Goal: Task Accomplishment & Management: Complete application form

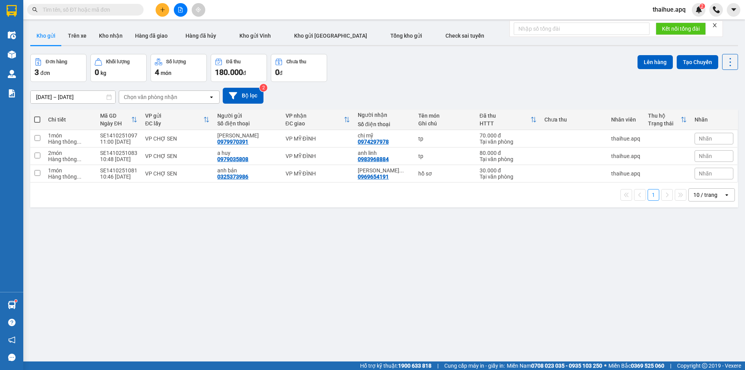
click at [60, 9] on input "text" at bounding box center [89, 9] width 92 height 9
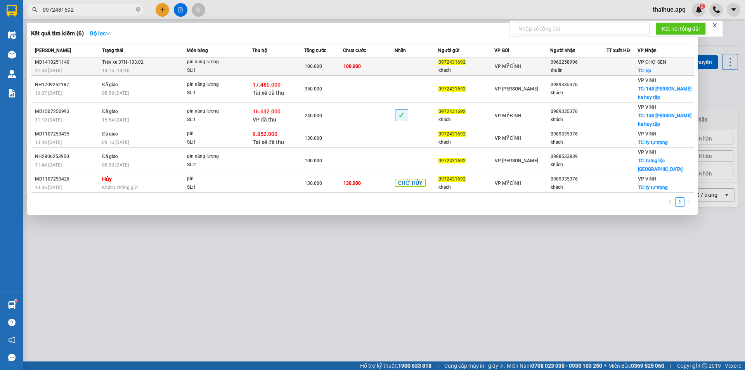
type input "0972431692"
click at [252, 63] on td at bounding box center [278, 66] width 52 height 18
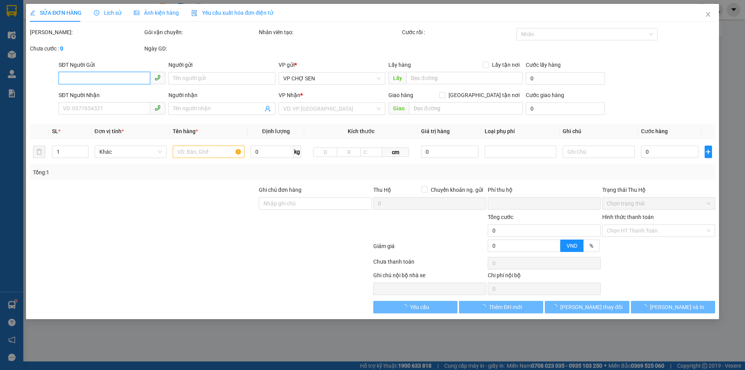
type input "0972431692"
type input "khách"
type input "0962258996"
type input "thuấn"
checkbox input "true"
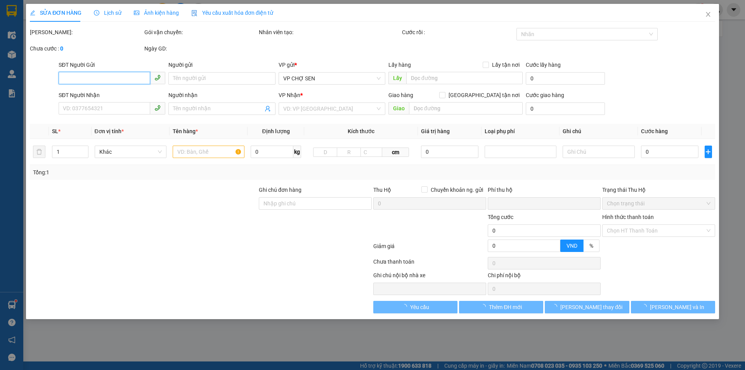
type input "vp"
type input "0"
type input "100.000"
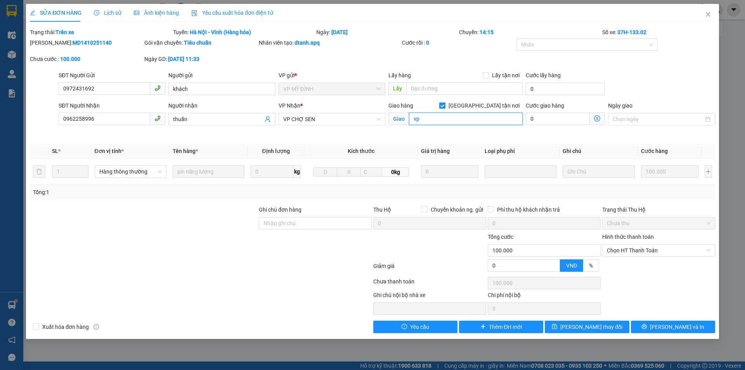
click at [426, 118] on input "vp" at bounding box center [466, 118] width 114 height 12
click at [193, 116] on input "thuấn" at bounding box center [218, 119] width 90 height 9
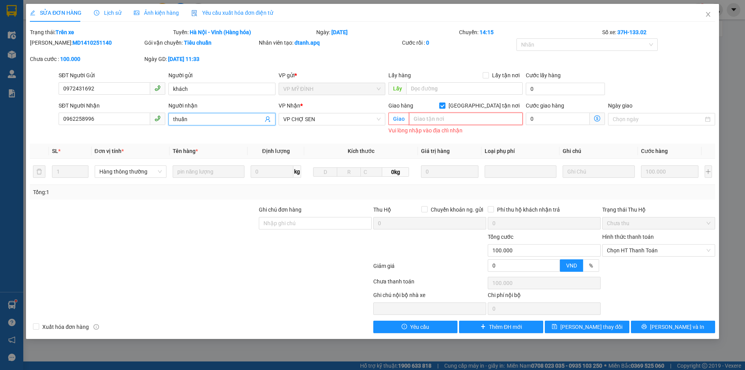
click at [423, 118] on input "text" at bounding box center [466, 118] width 114 height 12
click at [672, 325] on span "[PERSON_NAME] và In" at bounding box center [677, 326] width 54 height 9
click at [675, 327] on span "[PERSON_NAME] và In" at bounding box center [677, 326] width 54 height 9
click at [444, 104] on input "[GEOGRAPHIC_DATA] tận nơi" at bounding box center [441, 104] width 5 height 5
checkbox input "false"
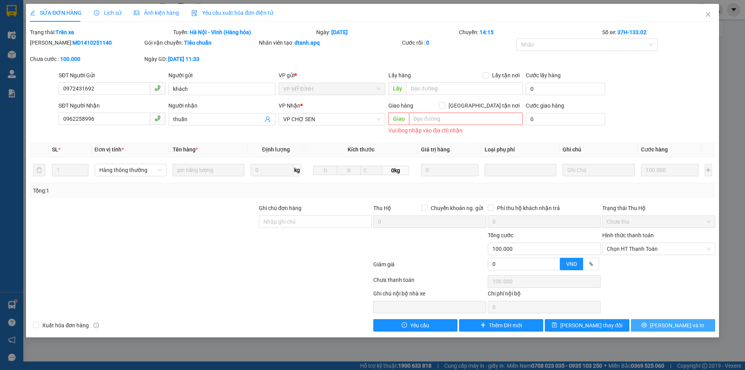
click at [669, 322] on span "[PERSON_NAME] và In" at bounding box center [677, 325] width 54 height 9
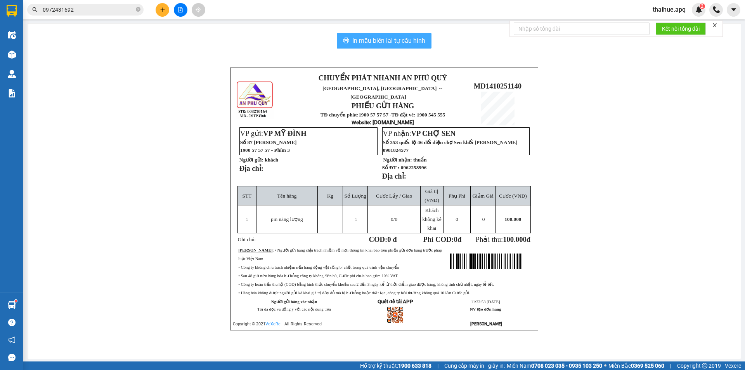
click at [390, 41] on span "In mẫu biên lai tự cấu hình" at bounding box center [388, 41] width 73 height 10
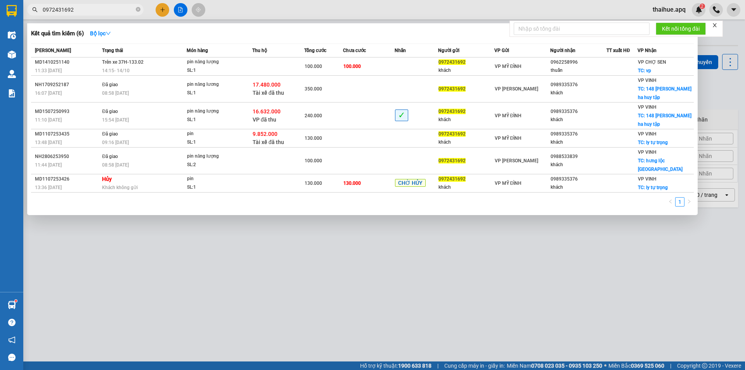
click at [87, 5] on input "0972431692" at bounding box center [89, 9] width 92 height 9
click at [162, 9] on div at bounding box center [372, 185] width 745 height 370
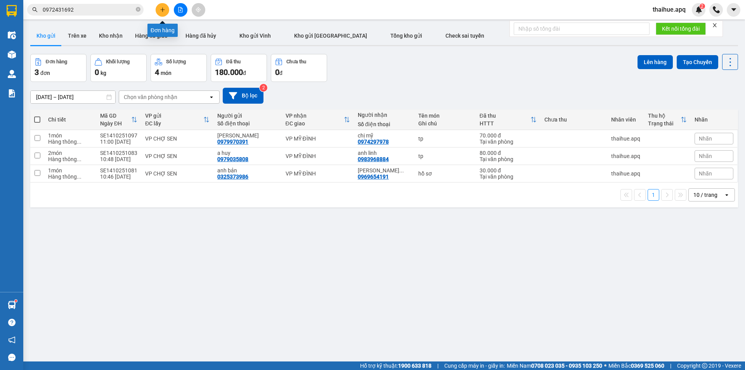
click at [162, 9] on icon "plus" at bounding box center [162, 9] width 5 height 5
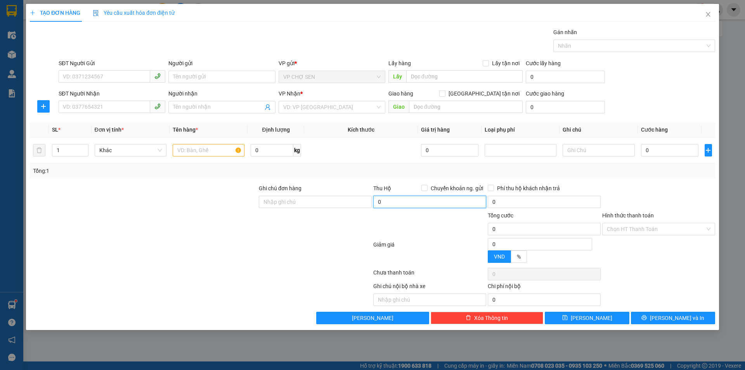
click at [378, 199] on input "0" at bounding box center [429, 201] width 113 height 12
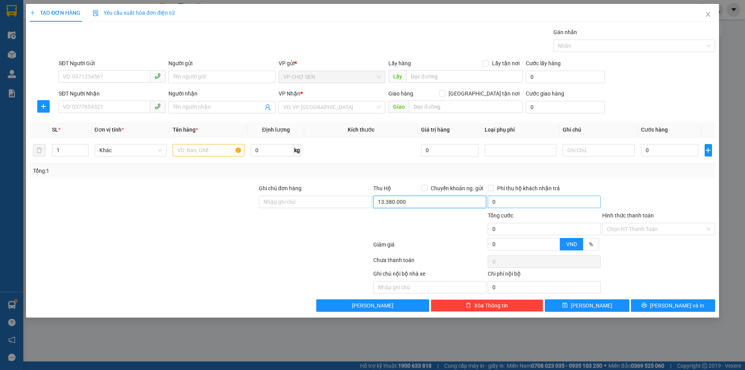
type input "13.380.000"
click at [492, 202] on input "85.000" at bounding box center [543, 201] width 113 height 12
type input "0"
click at [708, 14] on icon "close" at bounding box center [708, 14] width 6 height 6
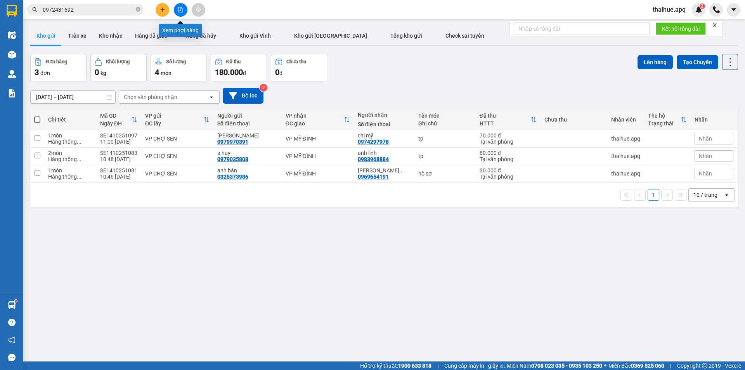
click at [180, 10] on icon "file-add" at bounding box center [180, 9] width 4 height 5
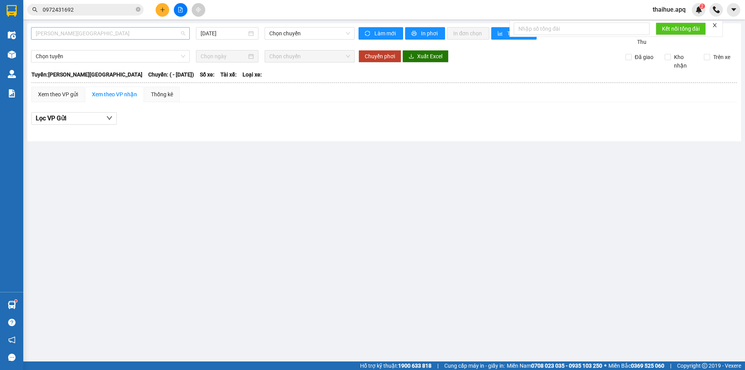
click at [100, 33] on span "Gia Lâm - Mỹ Đình" at bounding box center [110, 34] width 149 height 12
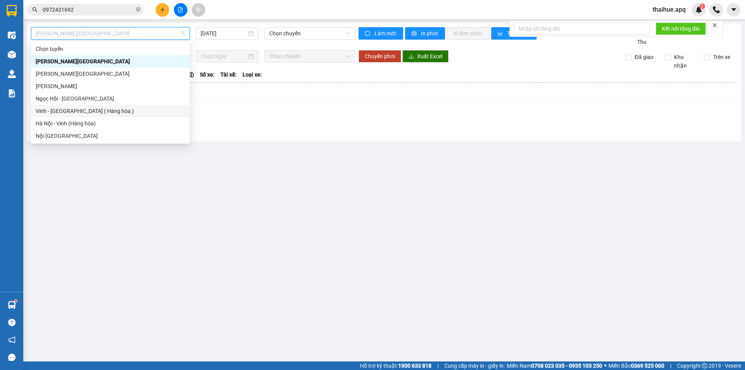
click at [57, 113] on div "Vinh - Hà Nội ( Hàng hóa )" at bounding box center [110, 111] width 149 height 9
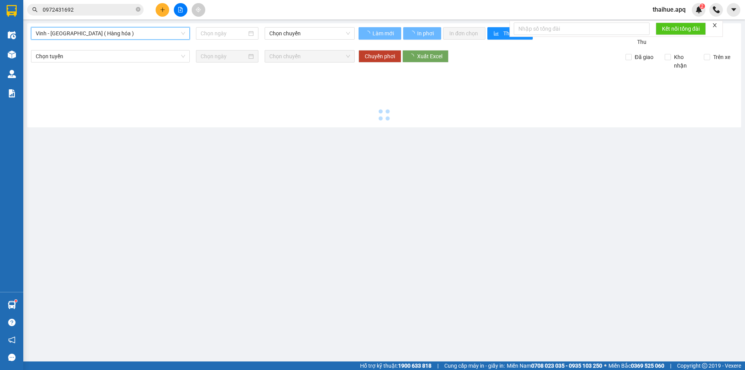
type input "[DATE]"
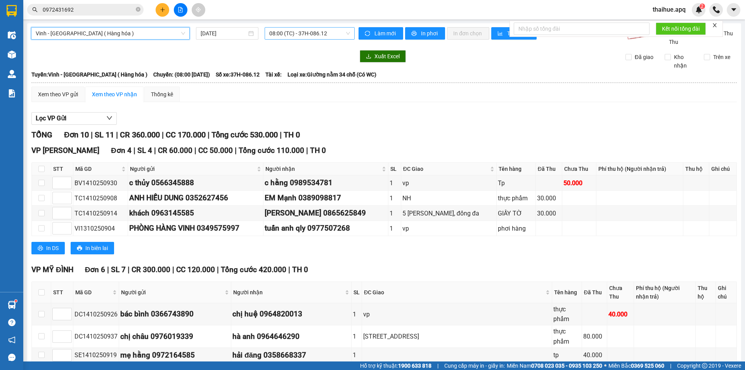
click at [330, 32] on span "08:00 (TC) - 37H-086.12" at bounding box center [309, 34] width 81 height 12
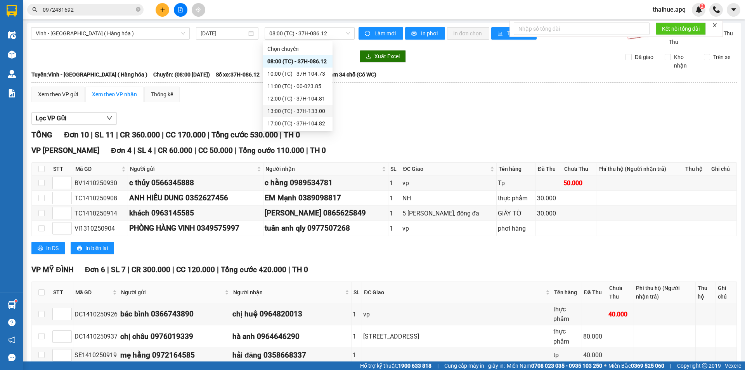
click at [425, 113] on div "Lọc VP Gửi" at bounding box center [383, 118] width 705 height 13
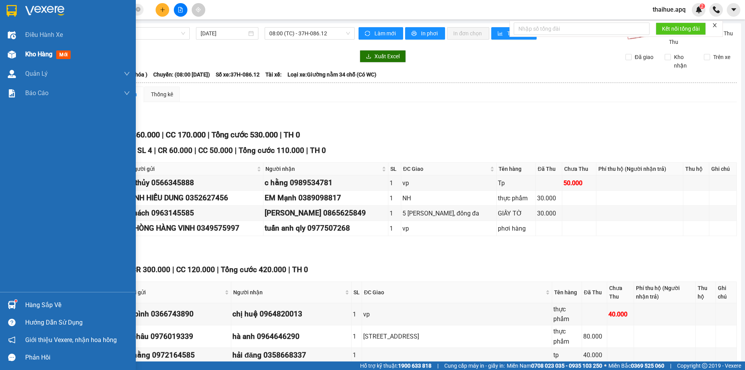
click at [36, 55] on span "Kho hàng" at bounding box center [38, 53] width 27 height 7
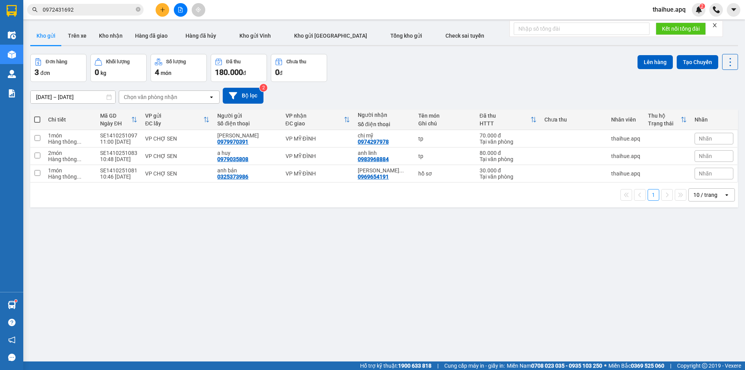
click at [717, 194] on div "10 / trang" at bounding box center [705, 194] width 35 height 12
click at [705, 255] on span "50 / trang" at bounding box center [700, 253] width 25 height 8
click at [715, 24] on icon "close" at bounding box center [714, 24] width 5 height 5
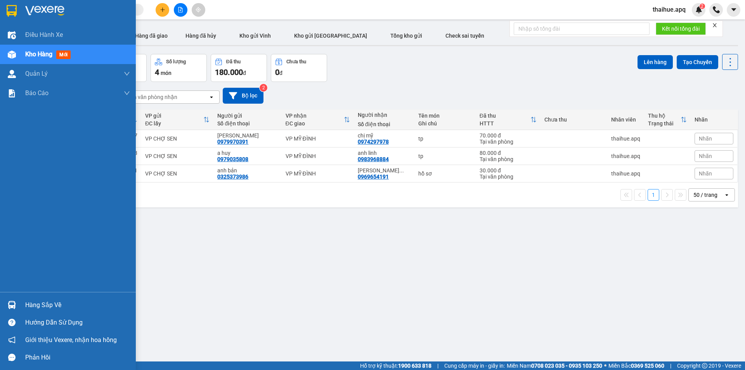
click at [46, 304] on div "Hàng sắp về" at bounding box center [77, 305] width 105 height 12
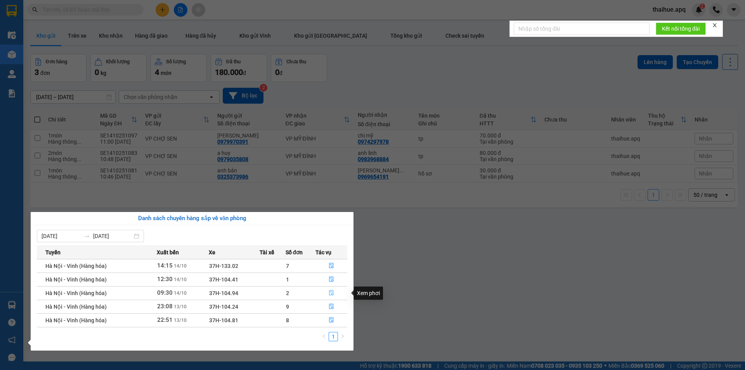
click at [332, 291] on icon "file-done" at bounding box center [331, 292] width 5 height 5
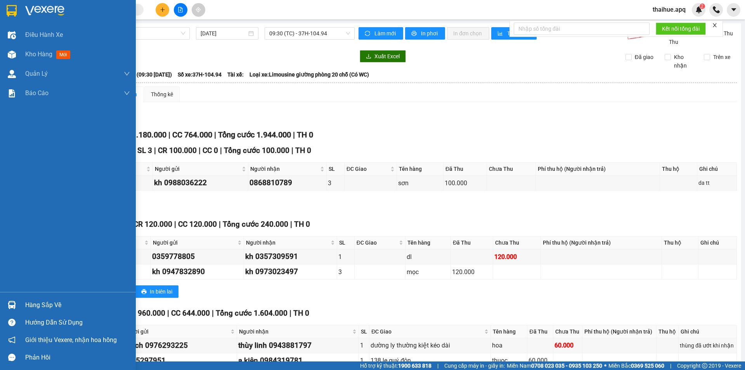
click at [31, 307] on div "Hàng sắp về" at bounding box center [77, 305] width 105 height 12
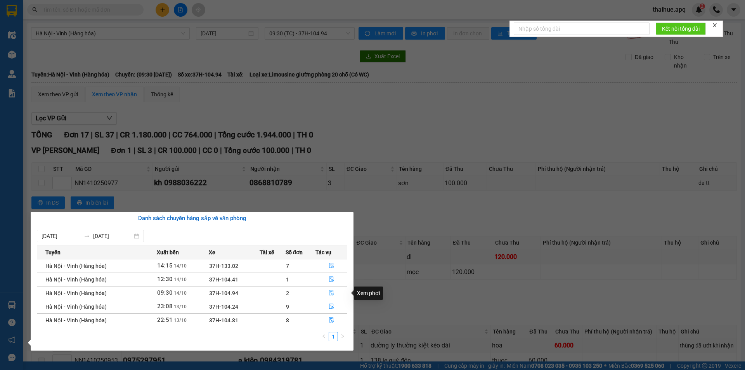
click at [330, 291] on icon "file-done" at bounding box center [330, 292] width 5 height 5
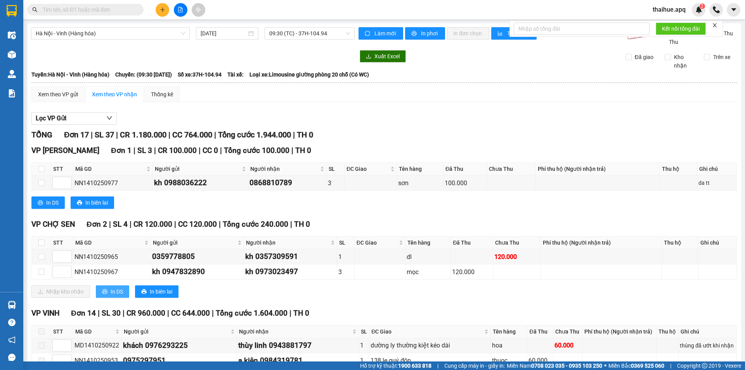
click at [116, 292] on span "In DS" at bounding box center [117, 291] width 12 height 9
click at [114, 291] on span "In DS" at bounding box center [117, 291] width 12 height 9
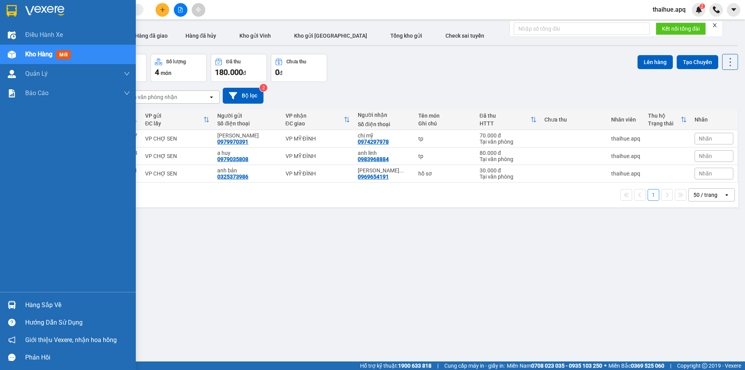
click at [45, 308] on div "Hàng sắp về" at bounding box center [77, 305] width 105 height 12
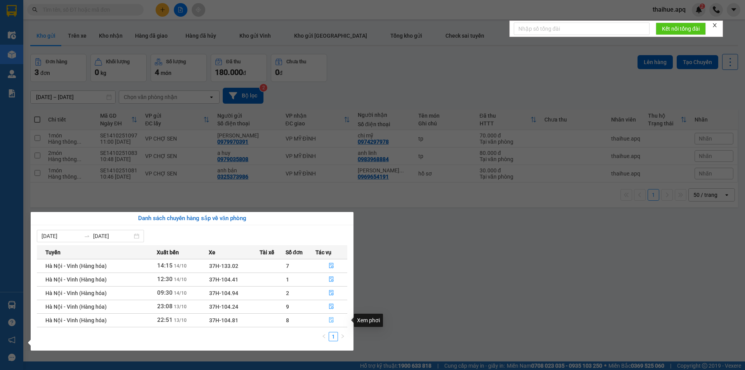
click at [329, 319] on icon "file-done" at bounding box center [331, 319] width 5 height 5
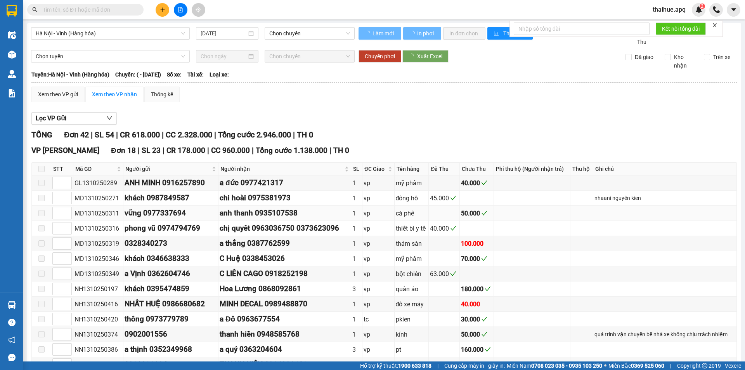
type input "13/10/2025"
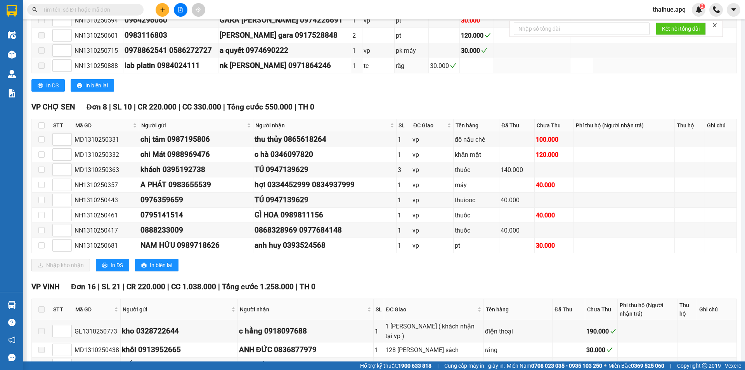
scroll to position [388, 0]
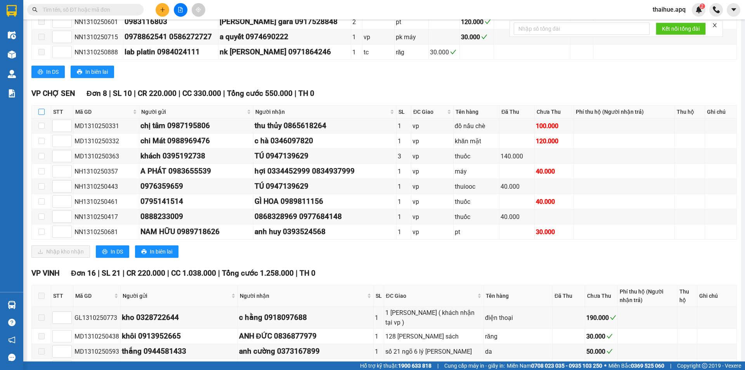
click at [41, 110] on input "checkbox" at bounding box center [41, 112] width 6 height 6
checkbox input "true"
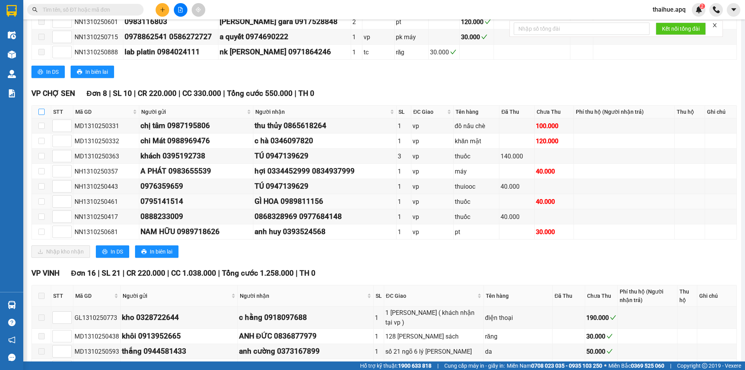
checkbox input "true"
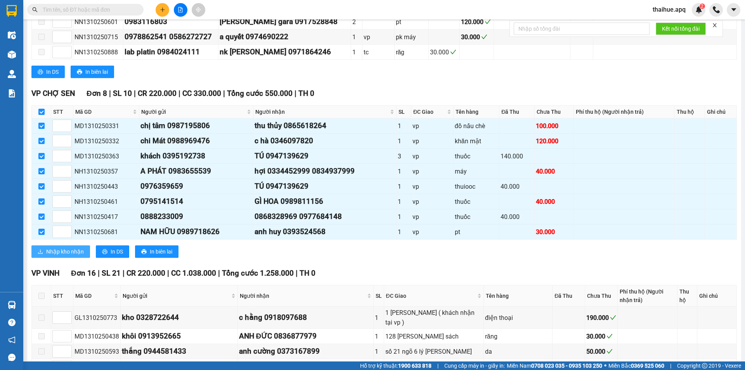
click at [62, 250] on span "Nhập kho nhận" at bounding box center [65, 251] width 38 height 9
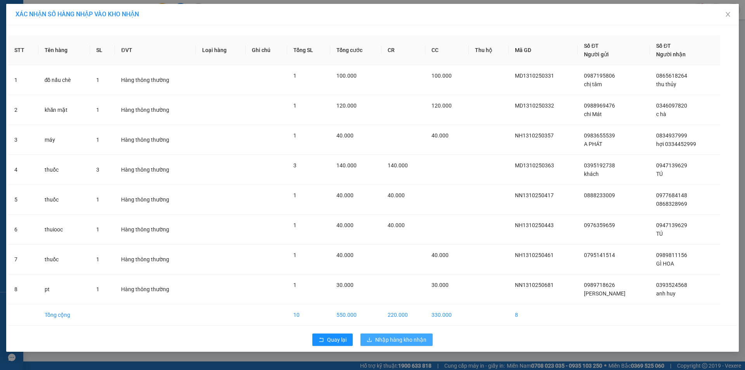
click at [391, 341] on span "Nhập hàng kho nhận" at bounding box center [400, 339] width 51 height 9
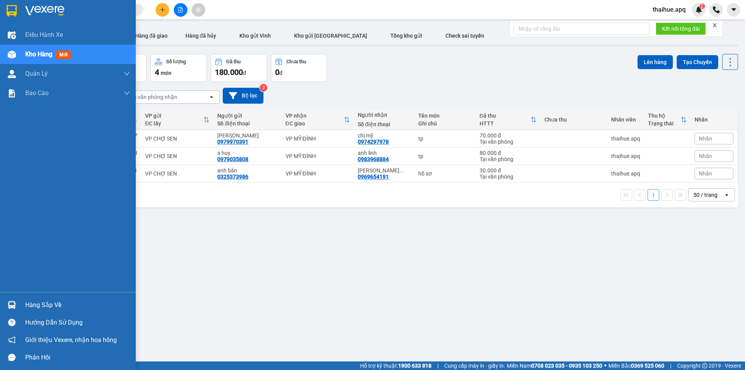
click at [40, 305] on div "Hàng sắp về" at bounding box center [77, 305] width 105 height 12
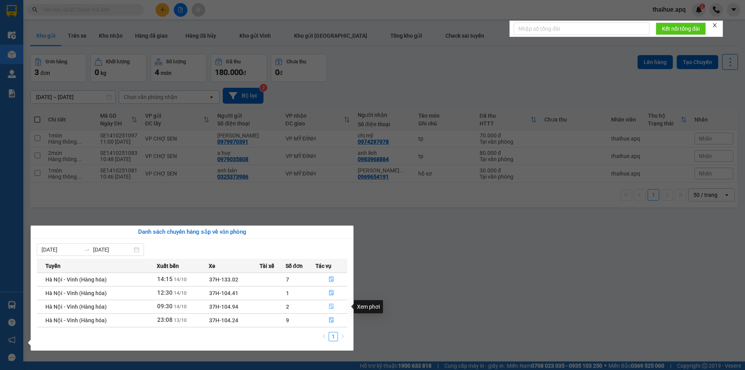
click at [331, 305] on icon "file-done" at bounding box center [331, 306] width 5 height 5
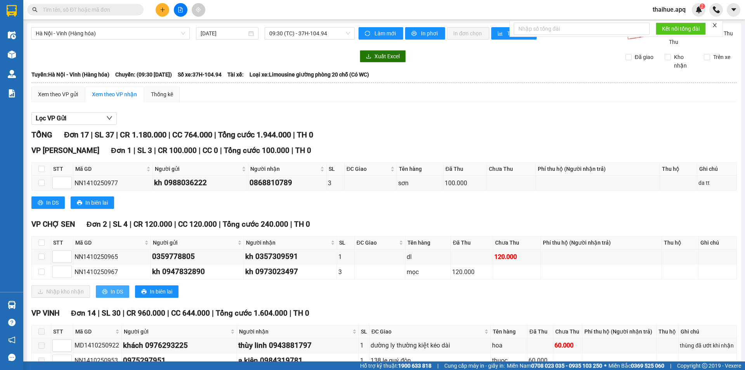
click at [116, 290] on span "In DS" at bounding box center [117, 291] width 12 height 9
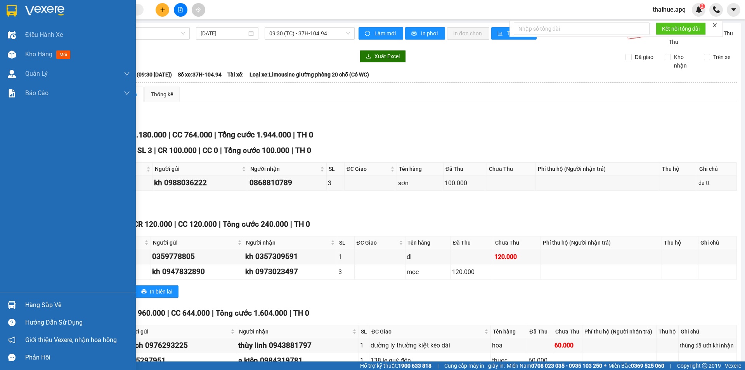
click at [28, 305] on div "Hàng sắp về" at bounding box center [77, 305] width 105 height 12
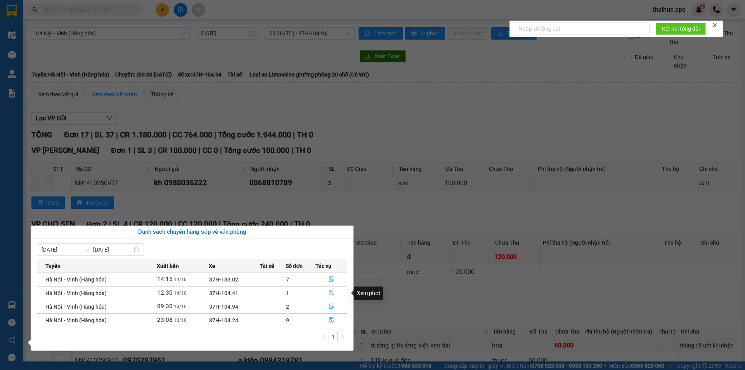
click at [333, 290] on icon "file-done" at bounding box center [330, 292] width 5 height 5
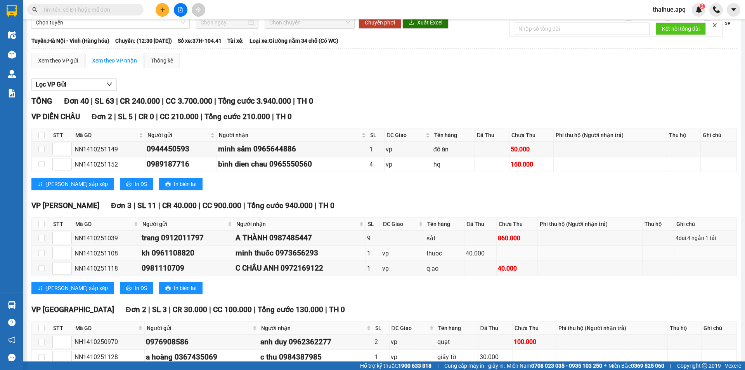
scroll to position [155, 0]
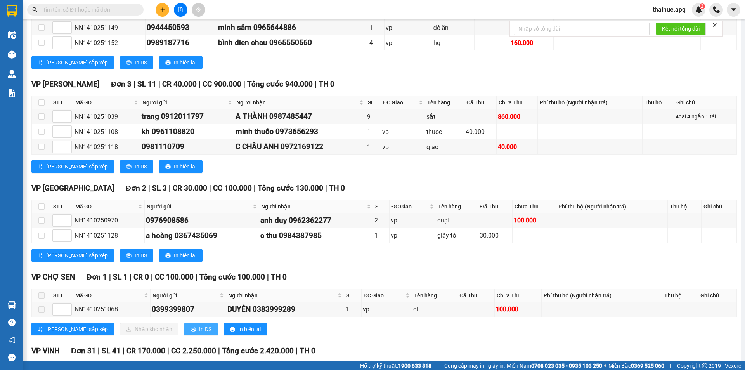
click at [199, 328] on span "In DS" at bounding box center [205, 329] width 12 height 9
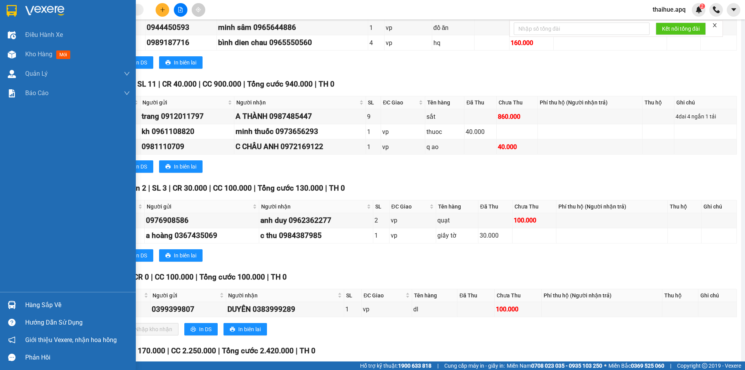
click at [35, 307] on div "Hàng sắp về" at bounding box center [77, 305] width 105 height 12
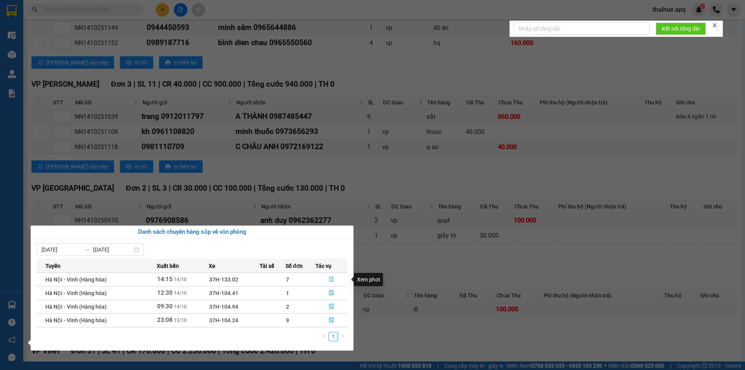
click at [332, 276] on icon "file-done" at bounding box center [331, 278] width 5 height 5
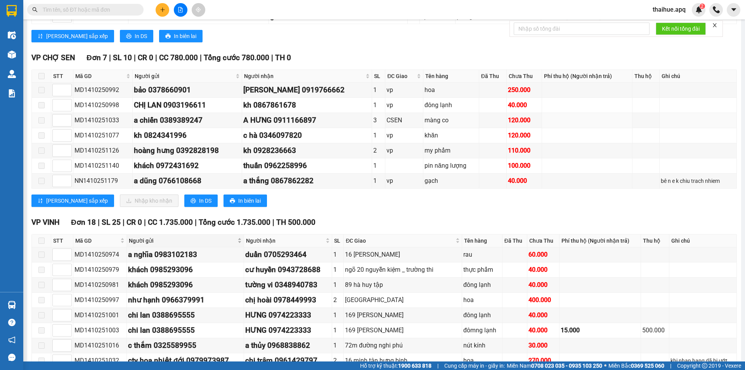
scroll to position [295, 0]
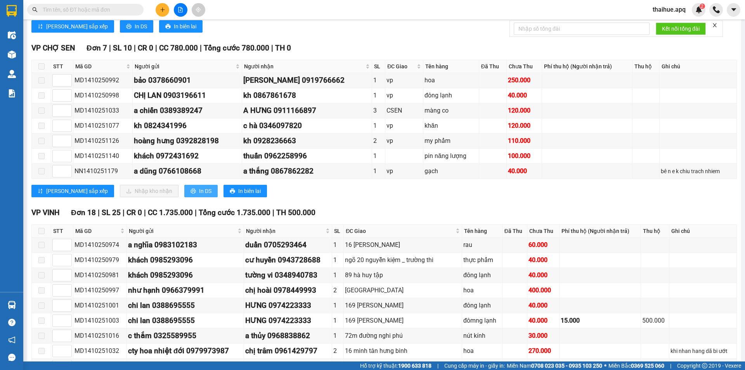
click at [199, 191] on span "In DS" at bounding box center [205, 191] width 12 height 9
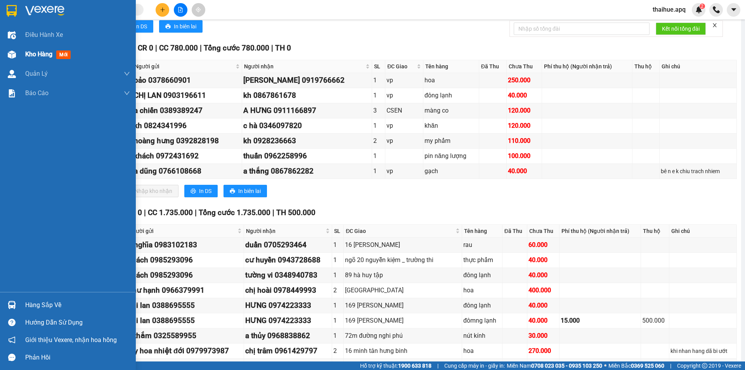
click at [47, 55] on span "Kho hàng" at bounding box center [38, 53] width 27 height 7
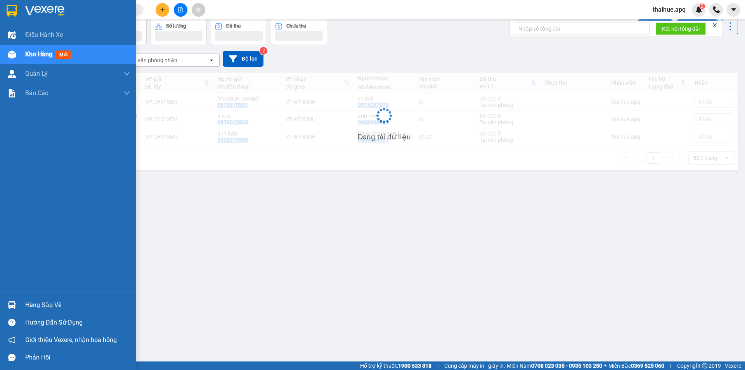
scroll to position [36, 0]
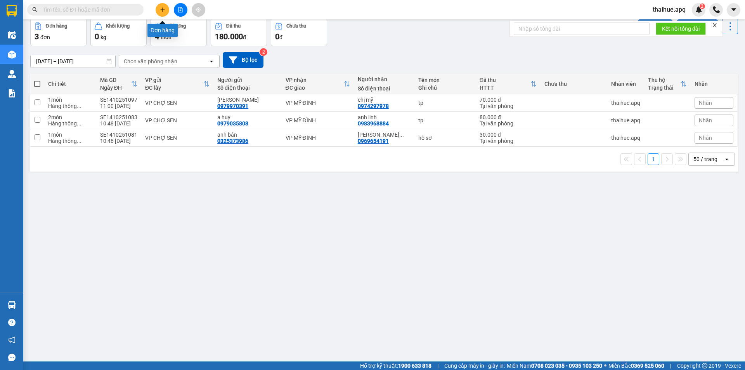
click at [162, 7] on icon "plus" at bounding box center [162, 9] width 5 height 5
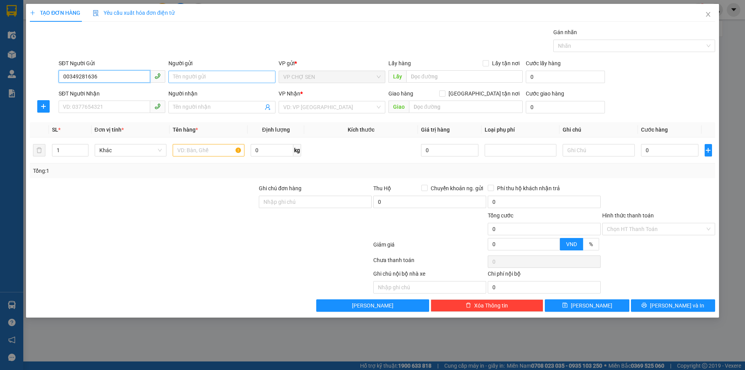
type input "00349281636"
click at [178, 77] on input "Người gửi" at bounding box center [221, 77] width 107 height 12
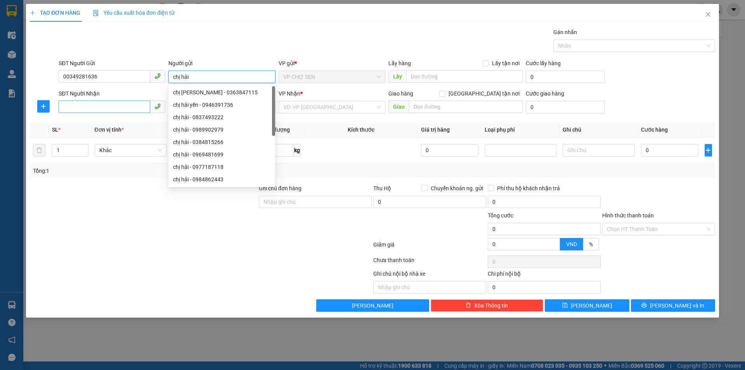
type input "chị hải"
click at [71, 109] on input "SĐT Người Nhận" at bounding box center [105, 106] width 92 height 12
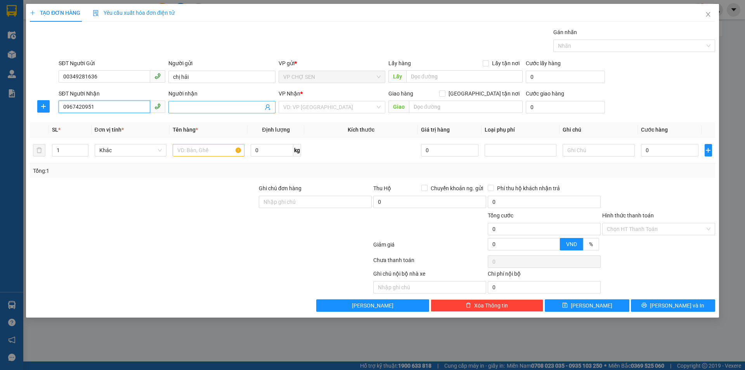
type input "0967420951"
click at [173, 103] on input "Người nhận" at bounding box center [218, 107] width 90 height 9
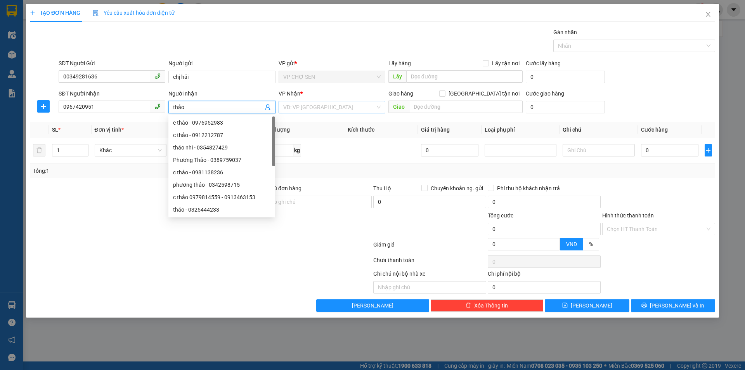
type input "thảo"
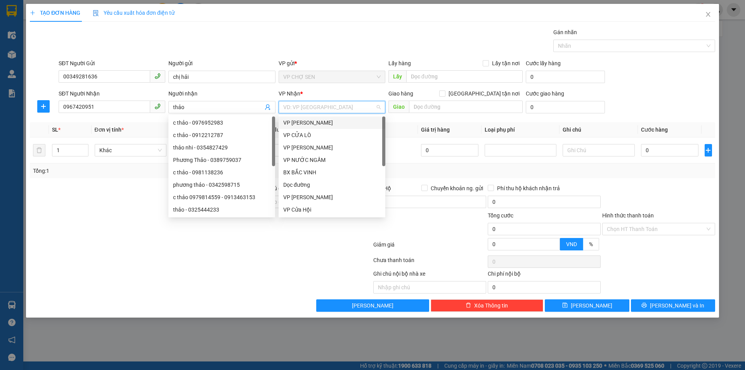
click at [343, 107] on input "search" at bounding box center [329, 107] width 92 height 12
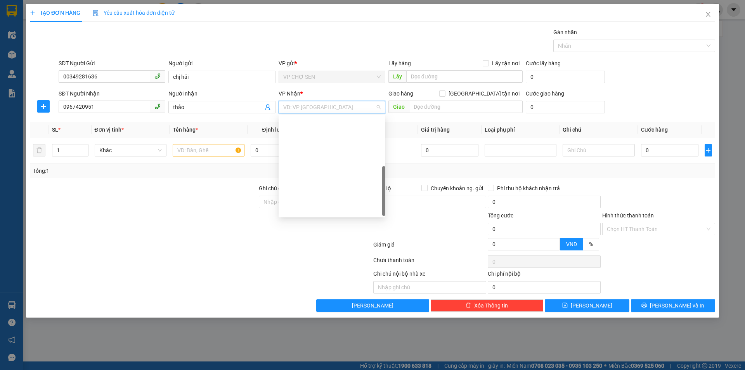
scroll to position [124, 0]
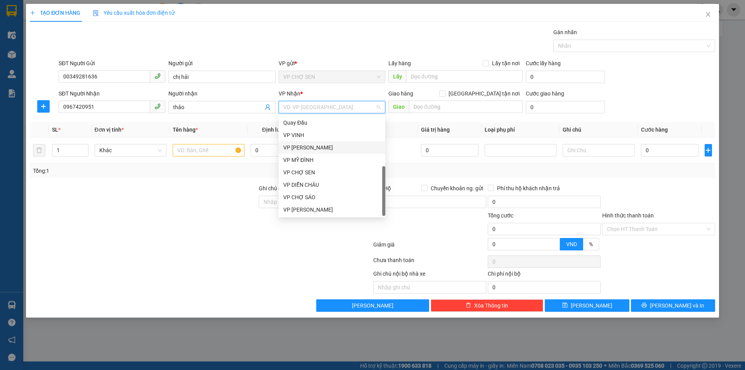
click at [303, 147] on div "VP [PERSON_NAME]" at bounding box center [331, 147] width 97 height 9
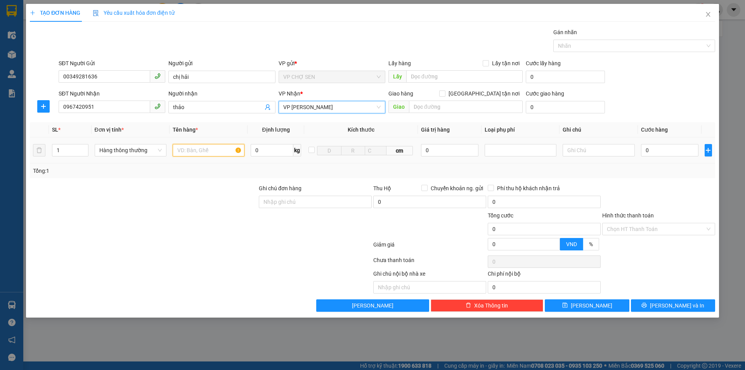
click at [191, 154] on input "text" at bounding box center [209, 150] width 72 height 12
type input "d"
type input "điện thoại"
click at [426, 150] on input "0" at bounding box center [450, 150] width 58 height 12
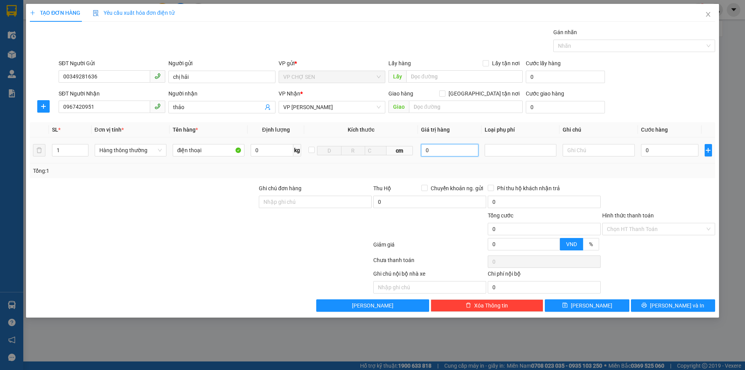
click at [426, 150] on input "0" at bounding box center [450, 150] width 58 height 12
click at [501, 148] on div at bounding box center [520, 149] width 68 height 9
type input "4.000.000"
click at [501, 167] on div "Hàng giá trị cao" at bounding box center [520, 165] width 62 height 9
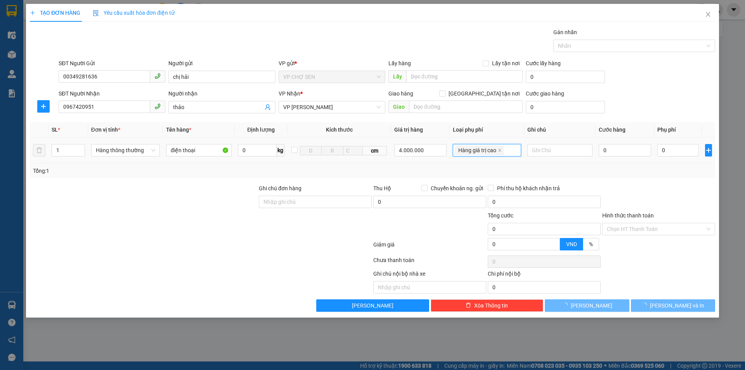
type input "20.000"
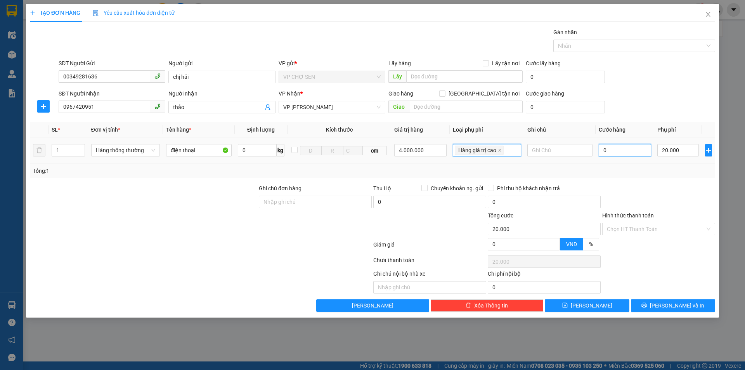
click at [605, 149] on input "0" at bounding box center [624, 150] width 53 height 12
type input "5"
type input "20.005"
type input "50"
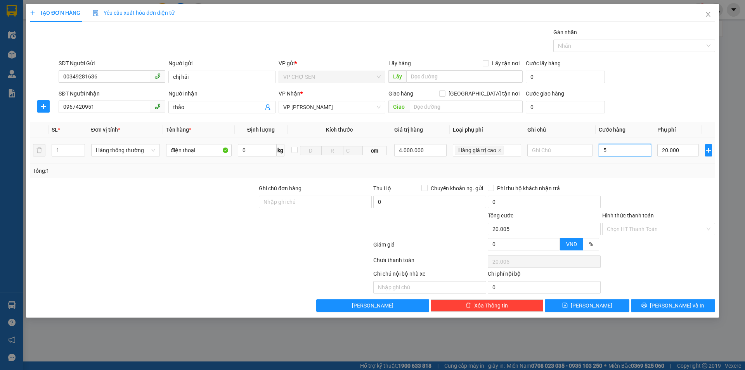
type input "20.050"
type input "500"
type input "20.500"
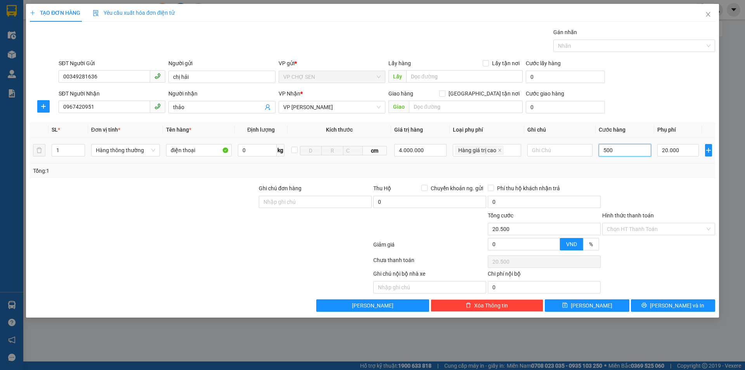
type input "5.000"
type input "25.000"
type input "50.000"
type input "70.000"
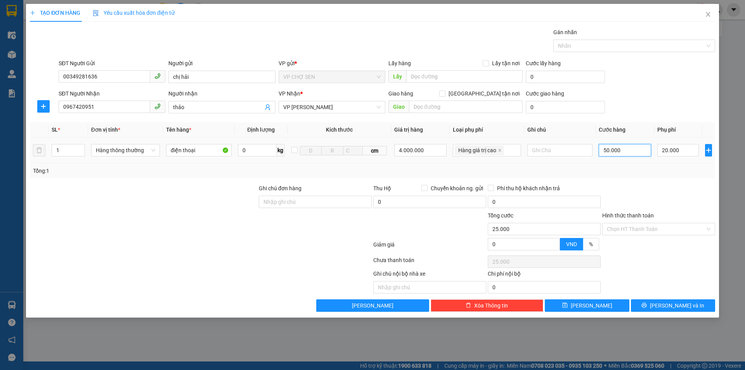
type input "70.000"
type input "50.000"
click at [431, 149] on input "4.000.000" at bounding box center [420, 150] width 52 height 12
type input "0"
click at [500, 149] on icon "close" at bounding box center [500, 150] width 4 height 4
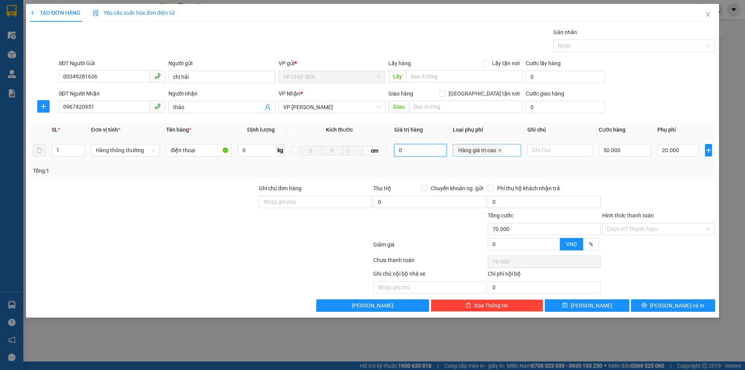
type input "50.000"
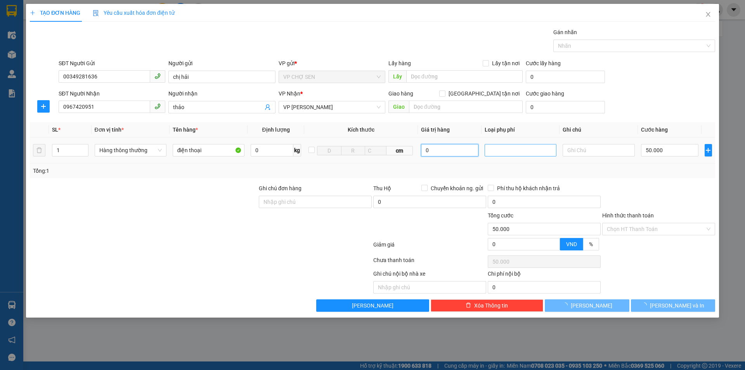
type input "0"
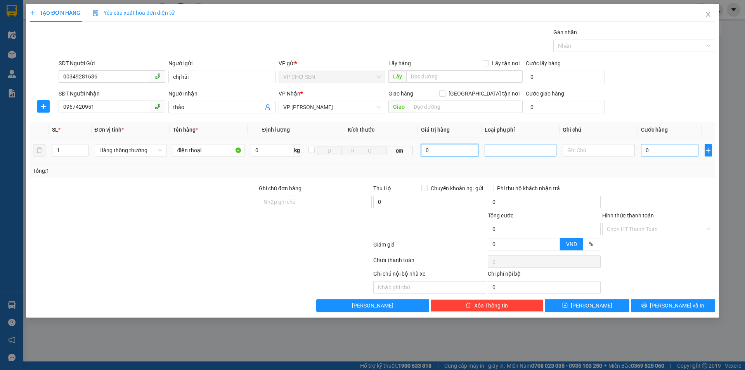
type input "0"
click at [646, 149] on input "0" at bounding box center [670, 150] width 58 height 12
type input "5"
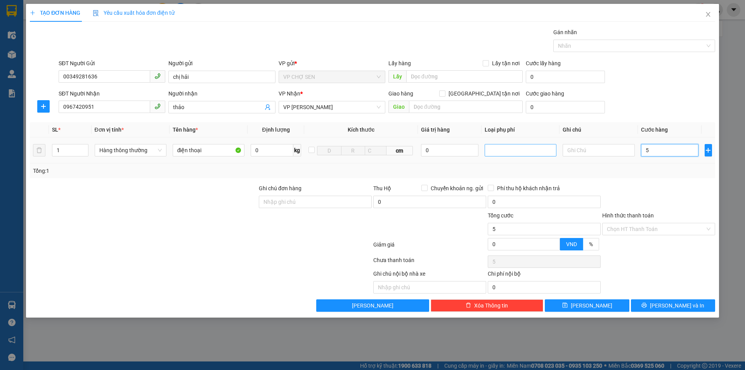
type input "50"
type input "500"
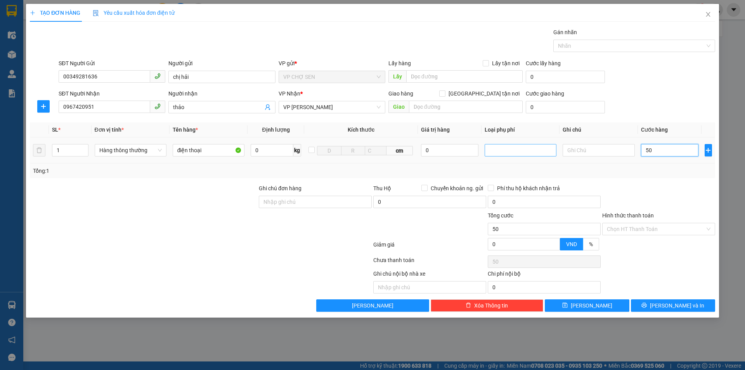
type input "500"
type input "5.000"
type input "50.000"
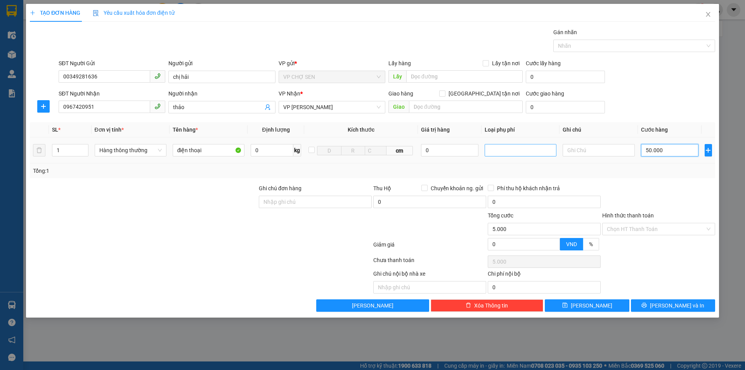
type input "50.000"
click at [571, 150] on input "text" at bounding box center [598, 150] width 72 height 12
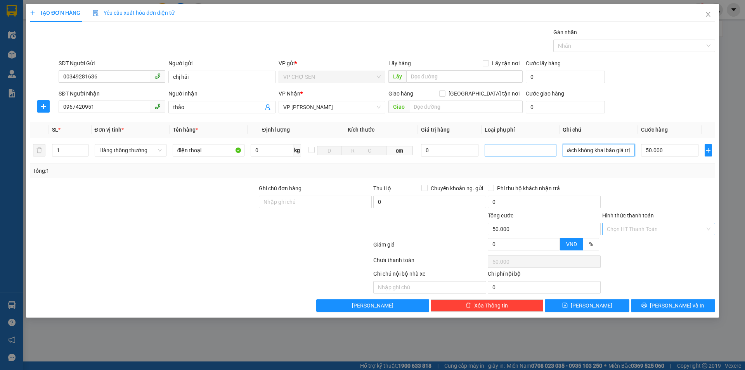
type input "khách không khai báo giá trị"
click at [647, 228] on input "Hình thức thanh toán" at bounding box center [655, 229] width 98 height 12
click at [633, 244] on div "Tại văn phòng" at bounding box center [658, 244] width 104 height 9
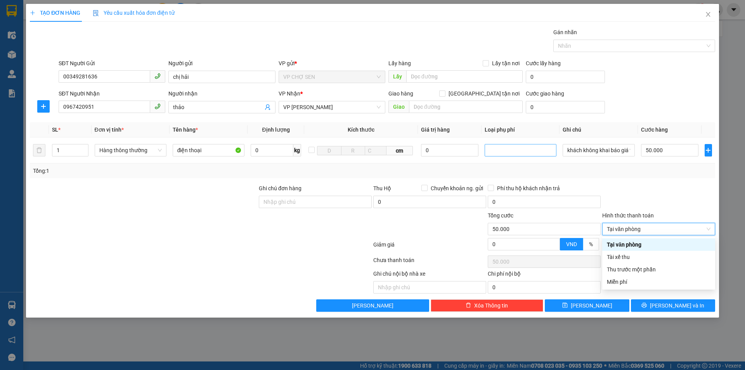
type input "0"
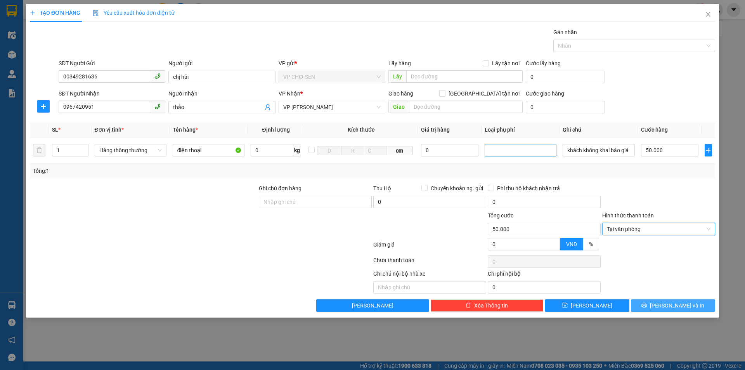
click at [654, 303] on button "Lưu và In" at bounding box center [673, 305] width 84 height 12
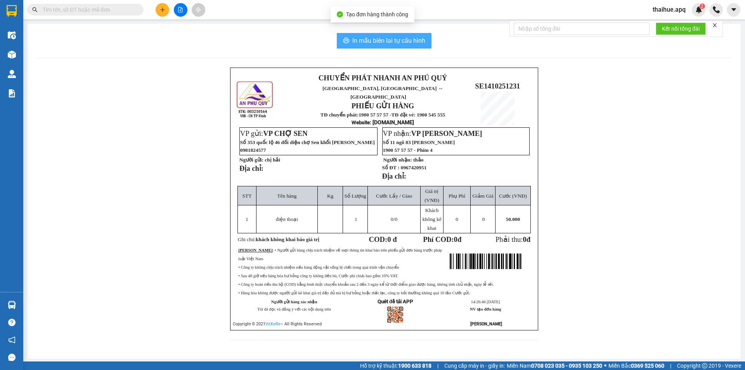
click at [389, 40] on span "In mẫu biên lai tự cấu hình" at bounding box center [388, 41] width 73 height 10
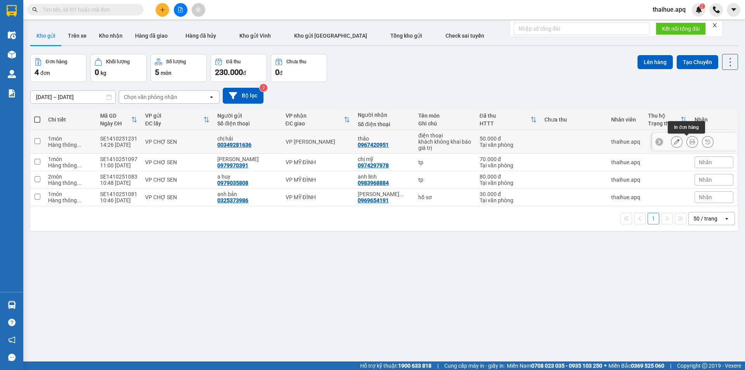
click at [689, 142] on icon at bounding box center [691, 141] width 5 height 5
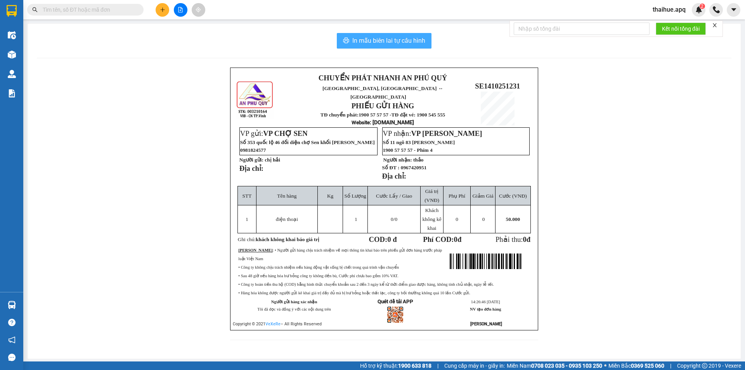
click at [397, 38] on span "In mẫu biên lai tự cấu hình" at bounding box center [388, 41] width 73 height 10
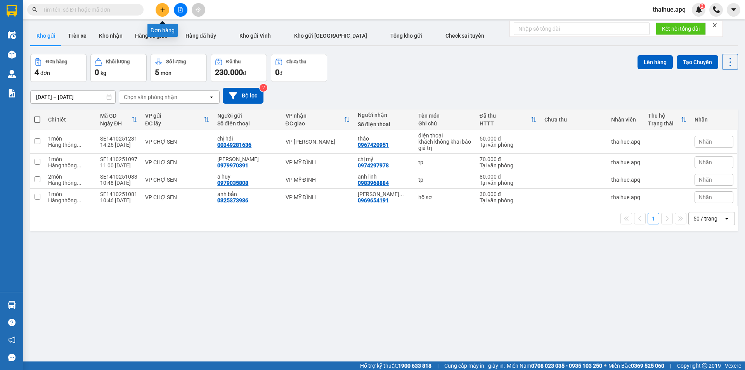
click at [161, 9] on icon "plus" at bounding box center [162, 9] width 5 height 5
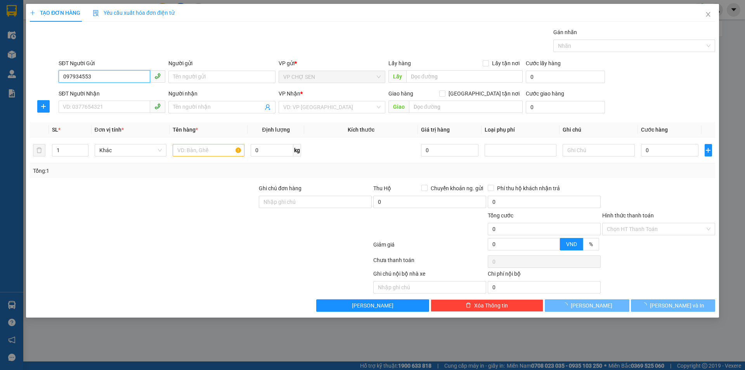
type input "0979345537"
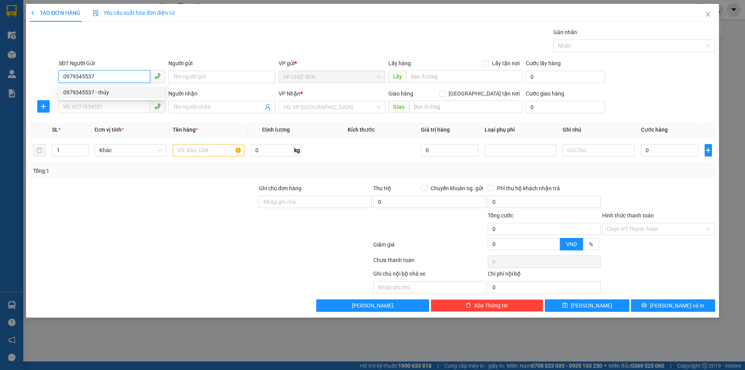
click at [104, 95] on div "0979345537 - thủy" at bounding box center [111, 92] width 97 height 9
type input "thủy"
type input "0979345537"
click at [69, 107] on input "SĐT Người Nhận" at bounding box center [105, 106] width 92 height 12
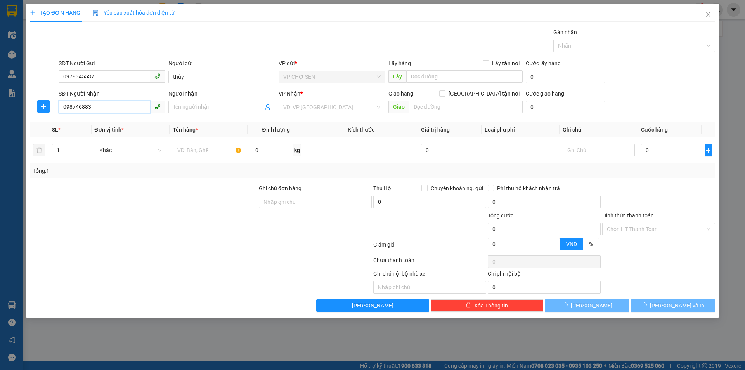
type input "0987468839"
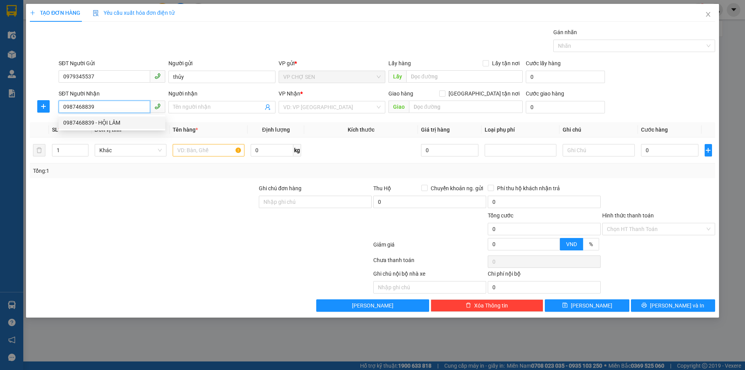
click at [104, 124] on div "0987468839 - HỘI LÂM" at bounding box center [111, 122] width 97 height 9
type input "HỘI LÂM"
type input "0987468839"
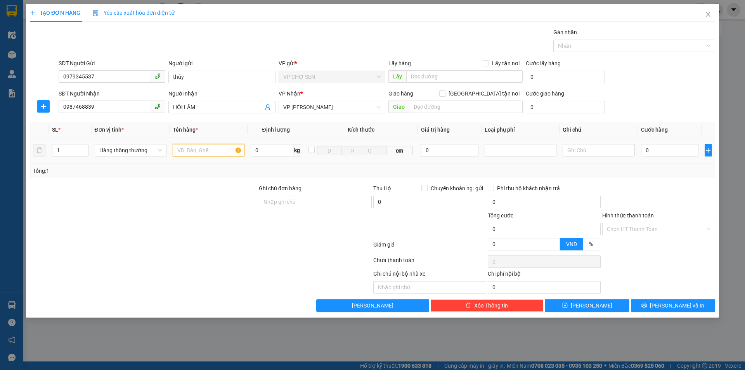
click at [192, 147] on input "text" at bounding box center [209, 150] width 72 height 12
type input "b"
type input "bánh đa"
click at [646, 149] on input "0" at bounding box center [670, 150] width 58 height 12
type input "9"
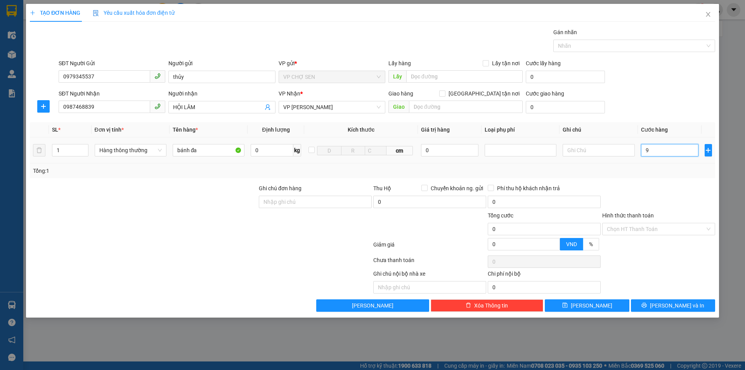
type input "9"
type input "90"
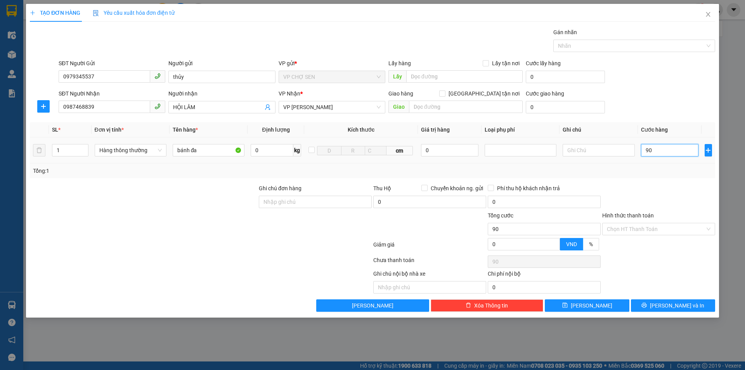
type input "900"
type input "9.000"
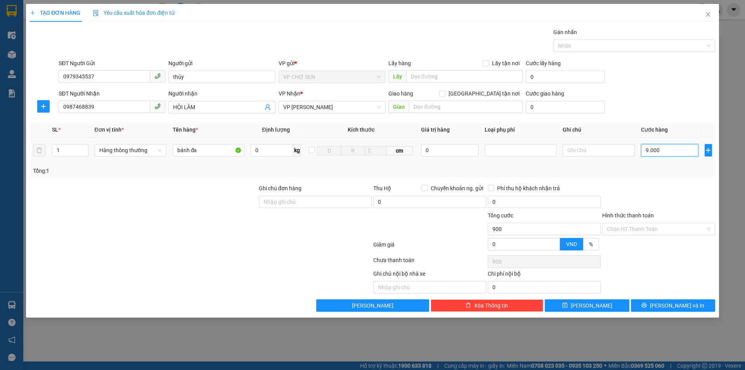
type input "9.000"
type input "90.000"
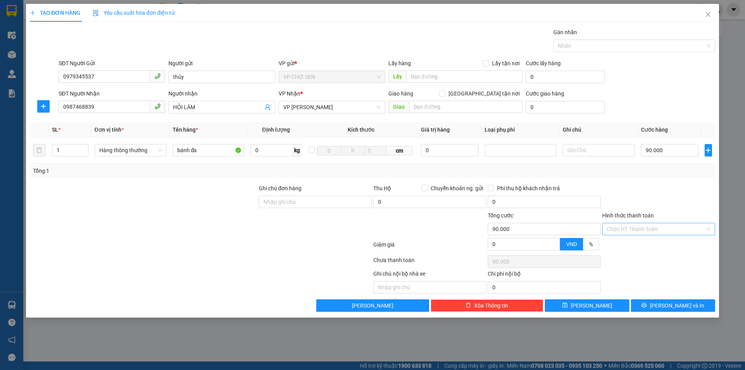
click at [648, 226] on input "Hình thức thanh toán" at bounding box center [655, 229] width 98 height 12
click at [637, 245] on div "Tại văn phòng" at bounding box center [658, 244] width 104 height 9
type input "0"
click at [646, 305] on icon "printer" at bounding box center [643, 304] width 5 height 5
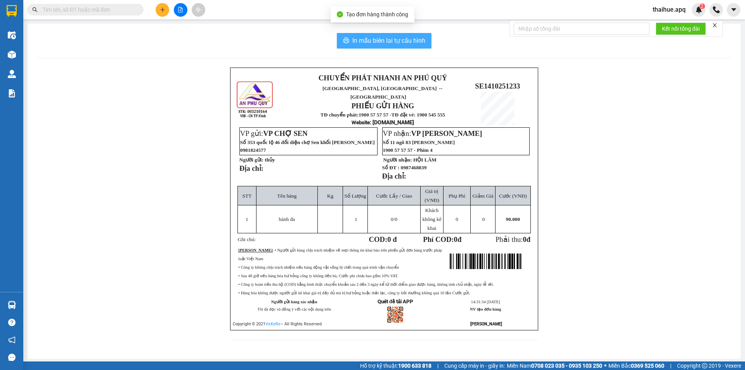
click at [407, 42] on span "In mẫu biên lai tự cấu hình" at bounding box center [388, 41] width 73 height 10
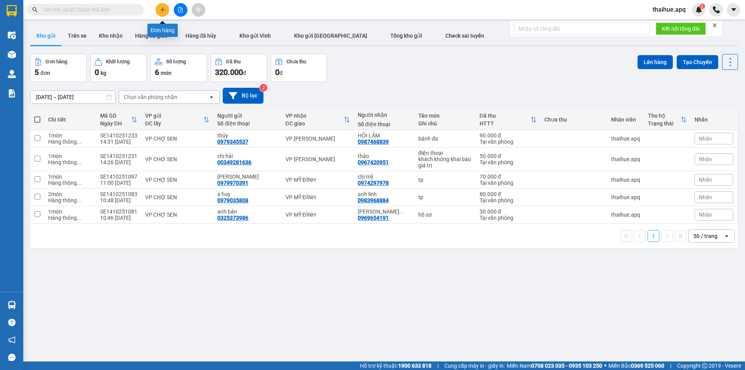
click at [163, 9] on icon "plus" at bounding box center [162, 9] width 5 height 5
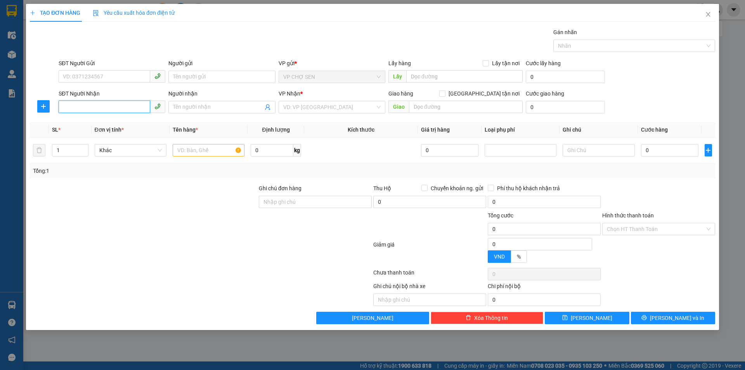
click at [66, 111] on input "SĐT Người Nhận" at bounding box center [105, 106] width 92 height 12
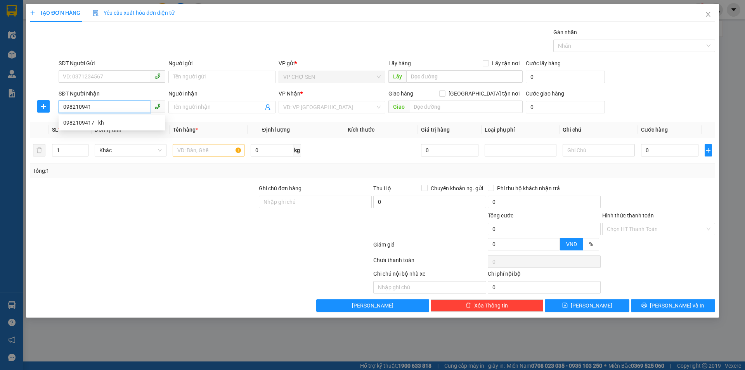
type input "0982109417"
click at [85, 122] on div "0982109417 - kh" at bounding box center [111, 122] width 97 height 9
type input "kh"
type input "0982109417"
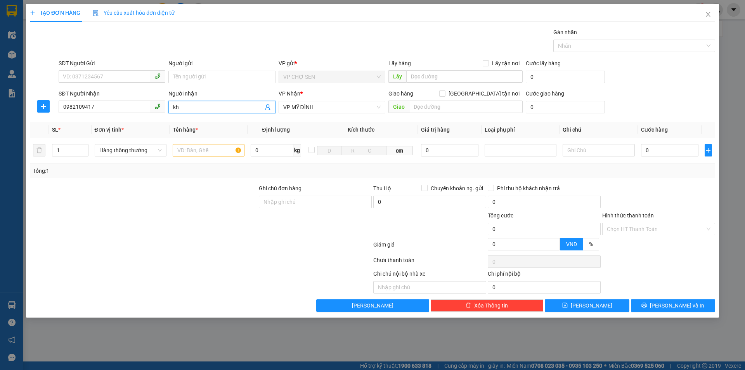
click at [184, 111] on input "kh" at bounding box center [218, 107] width 90 height 9
click at [176, 107] on input "kc mây" at bounding box center [218, 107] width 90 height 9
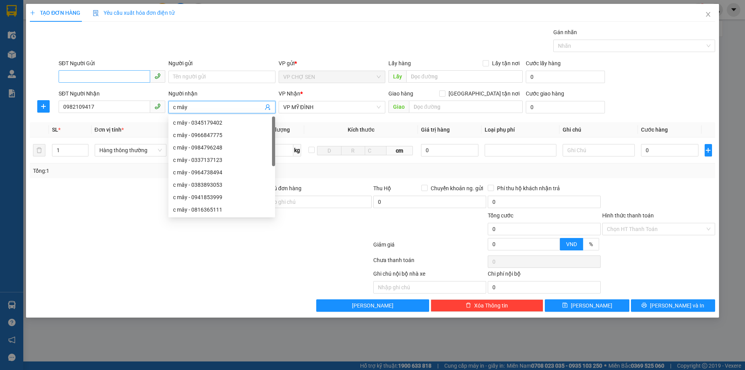
type input "c mây"
click at [80, 77] on input "SĐT Người Gửi" at bounding box center [105, 76] width 92 height 12
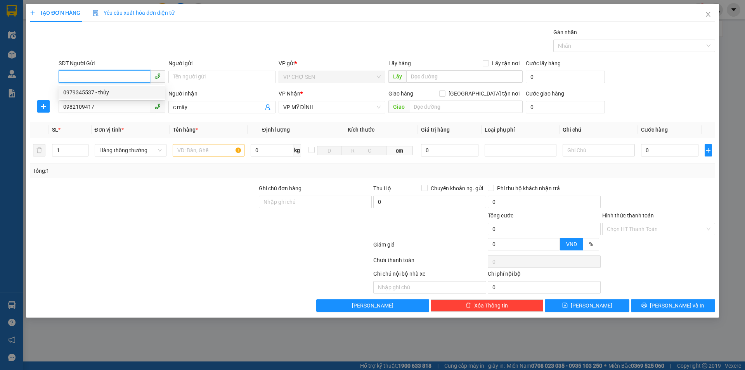
click at [102, 93] on div "0979345537 - thủy" at bounding box center [111, 92] width 97 height 9
type input "0979345537"
type input "thủy"
click at [181, 146] on input "text" at bounding box center [209, 150] width 72 height 12
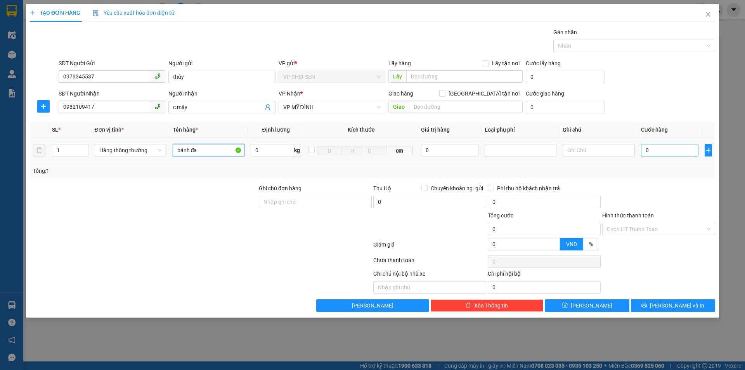
type input "bánh đa"
click at [644, 149] on input "0" at bounding box center [670, 150] width 58 height 12
type input "6"
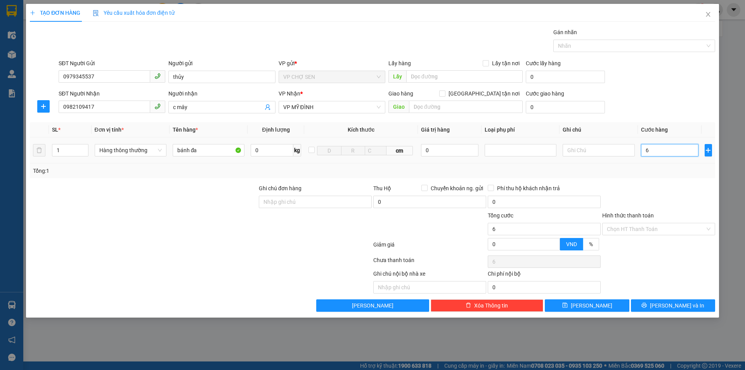
type input "60"
type input "600"
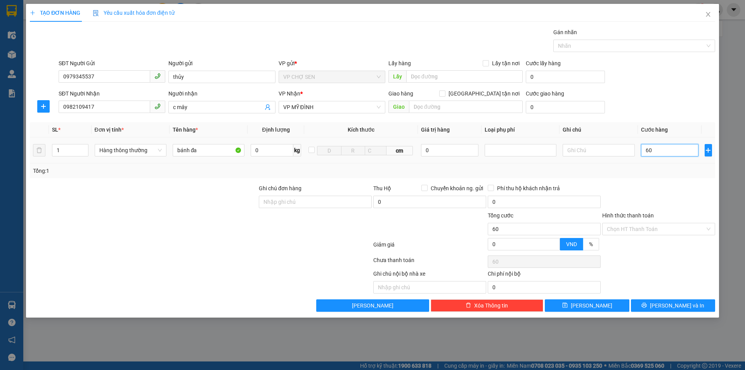
type input "600"
type input "6.000"
type input "60.000"
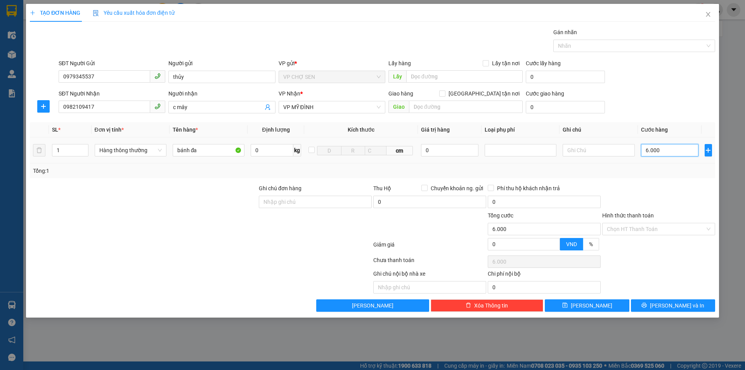
type input "60.000"
click at [645, 228] on input "Hình thức thanh toán" at bounding box center [655, 229] width 98 height 12
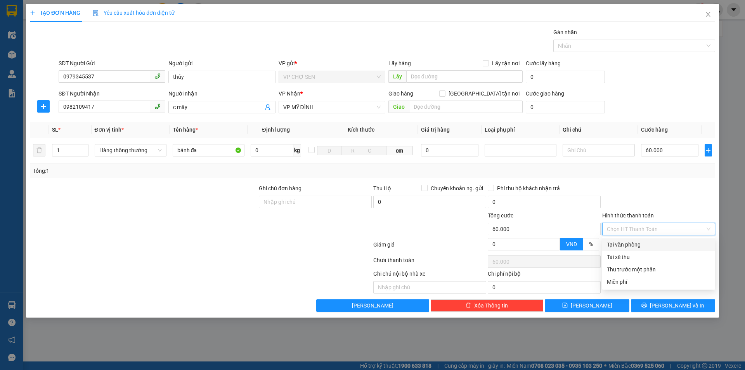
click at [633, 244] on div "Tại văn phòng" at bounding box center [658, 244] width 104 height 9
type input "0"
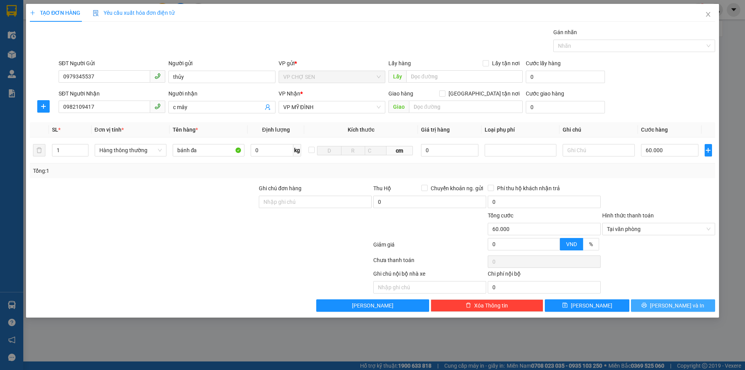
drag, startPoint x: 667, startPoint y: 304, endPoint x: 660, endPoint y: 291, distance: 15.1
click at [667, 304] on span "Lưu và In" at bounding box center [677, 305] width 54 height 9
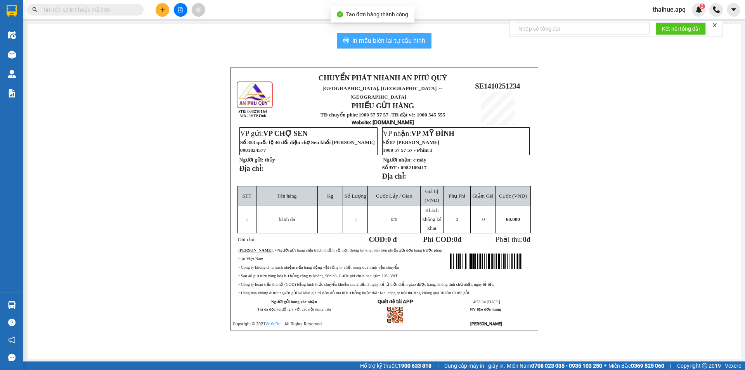
click at [402, 41] on span "In mẫu biên lai tự cấu hình" at bounding box center [388, 41] width 73 height 10
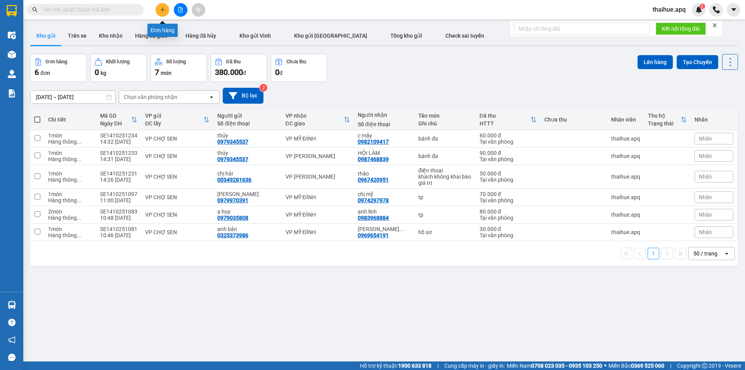
click at [163, 9] on icon "plus" at bounding box center [162, 9] width 5 height 5
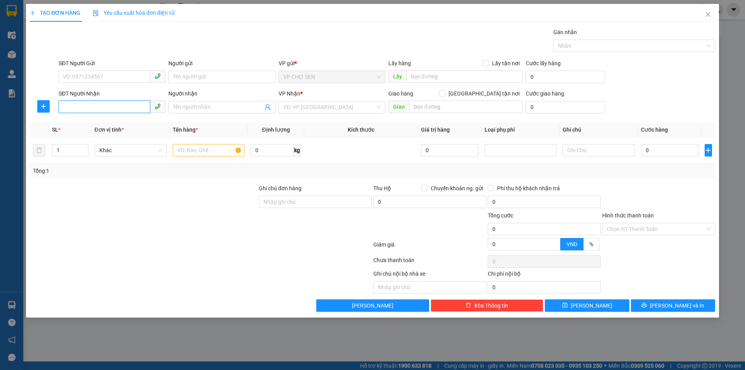
click at [68, 108] on input "SĐT Người Nhận" at bounding box center [105, 106] width 92 height 12
type input "0399576005"
click at [180, 105] on input "Người nhận" at bounding box center [218, 107] width 90 height 9
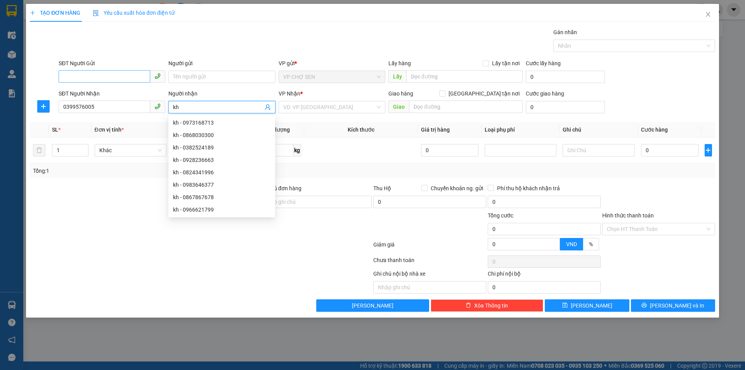
type input "kh"
click at [70, 77] on input "SĐT Người Gửi" at bounding box center [105, 76] width 92 height 12
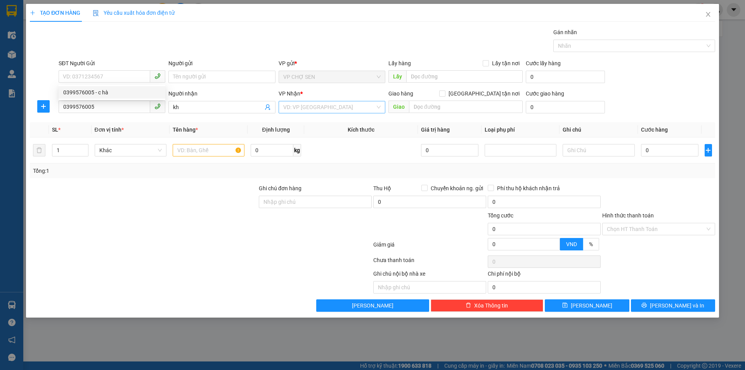
click at [342, 103] on input "search" at bounding box center [329, 107] width 92 height 12
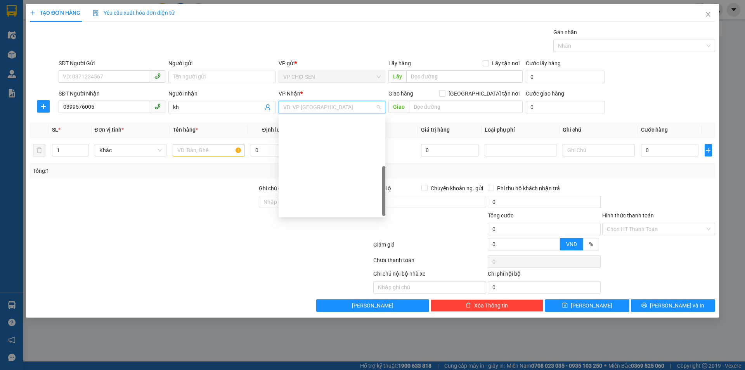
scroll to position [124, 0]
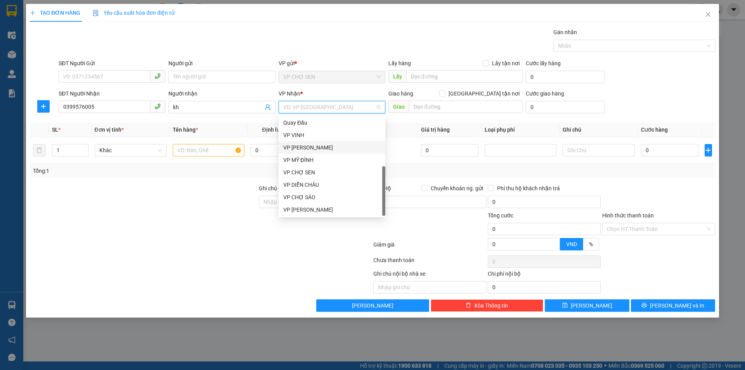
click at [307, 148] on div "VP [PERSON_NAME]" at bounding box center [331, 147] width 97 height 9
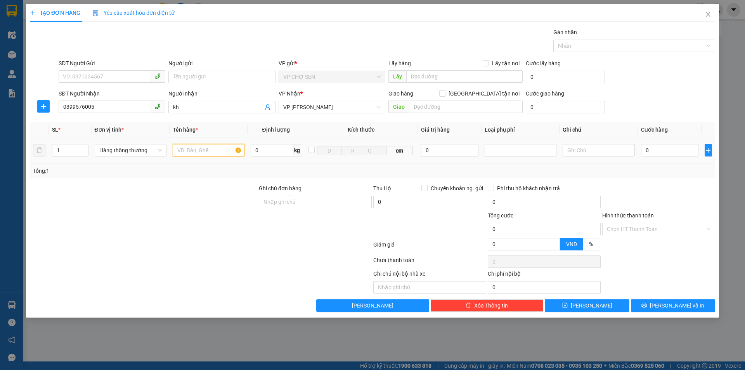
click at [186, 150] on input "text" at bounding box center [209, 150] width 72 height 12
click at [70, 78] on input "SĐT Người Gửi" at bounding box center [105, 76] width 92 height 12
type input "0915192333"
click at [116, 91] on div "0915192333 - C HƯƠNG" at bounding box center [111, 92] width 97 height 9
type input "C HƯƠNG"
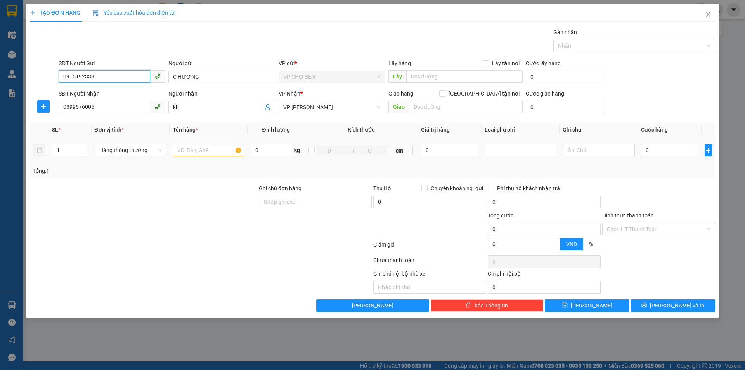
type input "0915192333"
click at [180, 150] on input "text" at bounding box center [209, 150] width 72 height 12
type input "mỹ phẩm"
click at [643, 149] on input "0" at bounding box center [670, 150] width 58 height 12
type input "5"
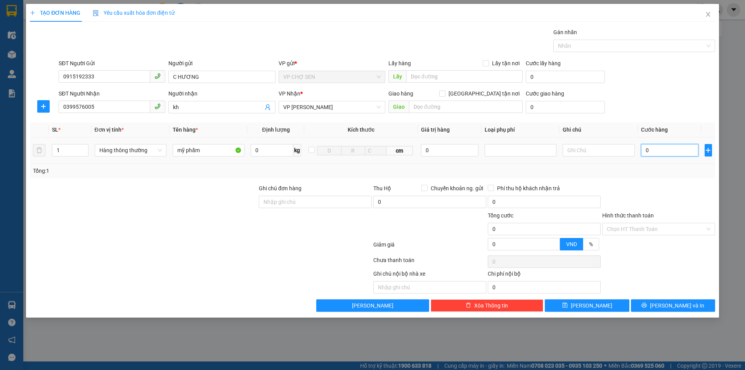
type input "5"
type input "50"
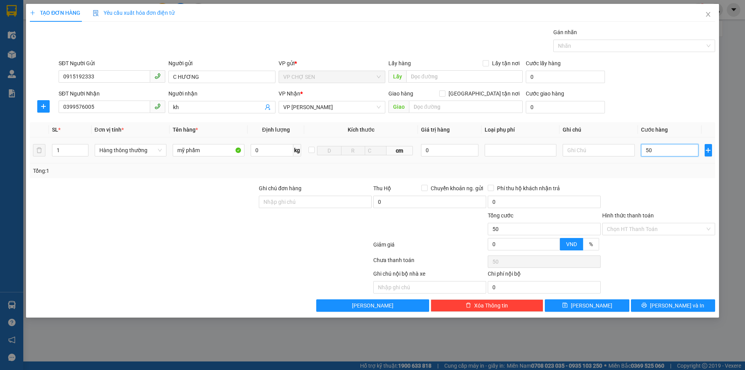
type input "500"
type input "5.000"
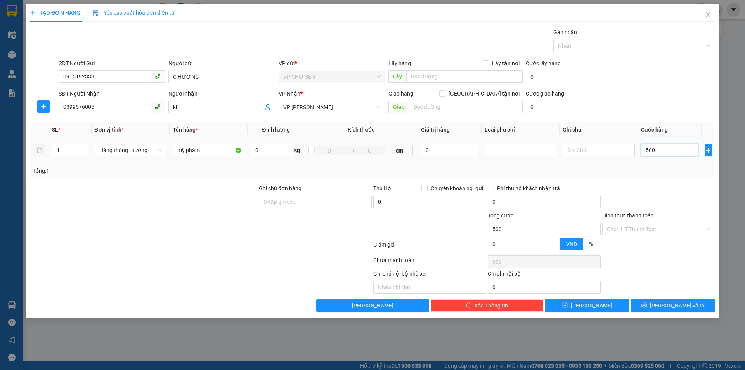
type input "5.000"
type input "50.000"
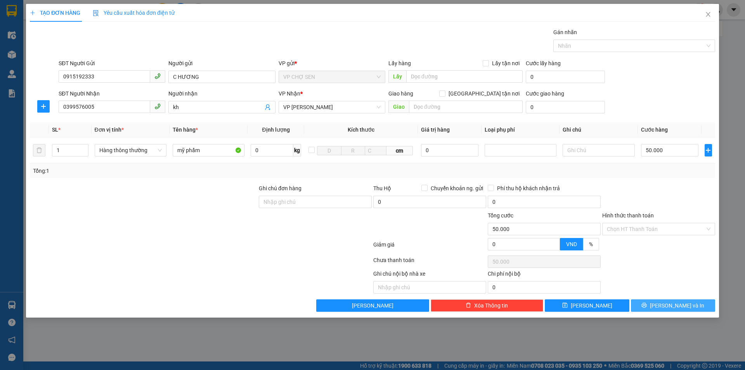
click at [664, 302] on button "Lưu và In" at bounding box center [673, 305] width 84 height 12
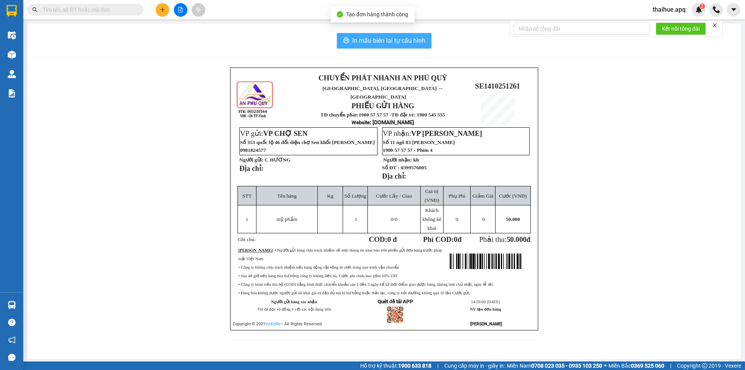
click at [378, 40] on span "In mẫu biên lai tự cấu hình" at bounding box center [388, 41] width 73 height 10
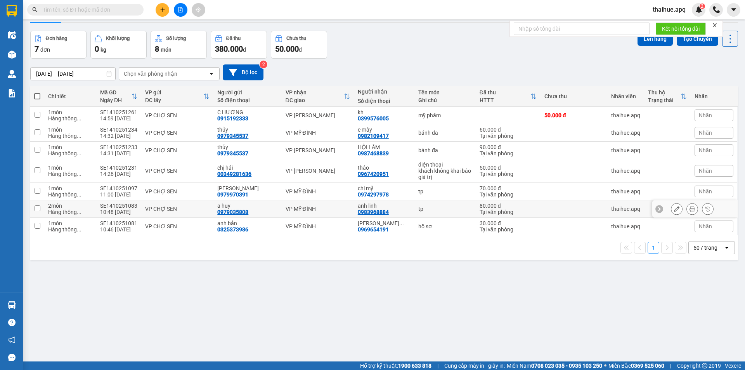
scroll to position [36, 0]
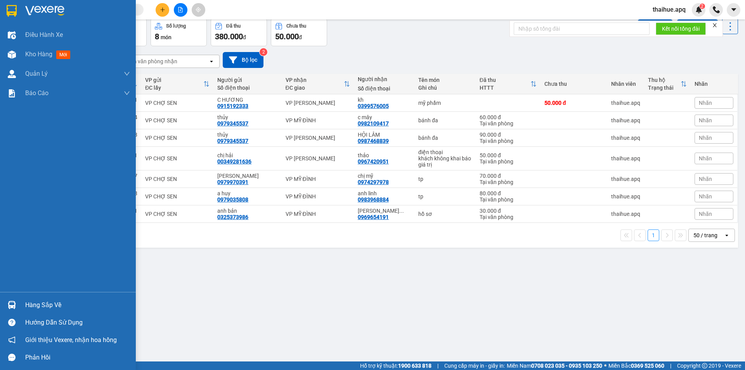
click at [33, 306] on div "Hàng sắp về" at bounding box center [77, 305] width 105 height 12
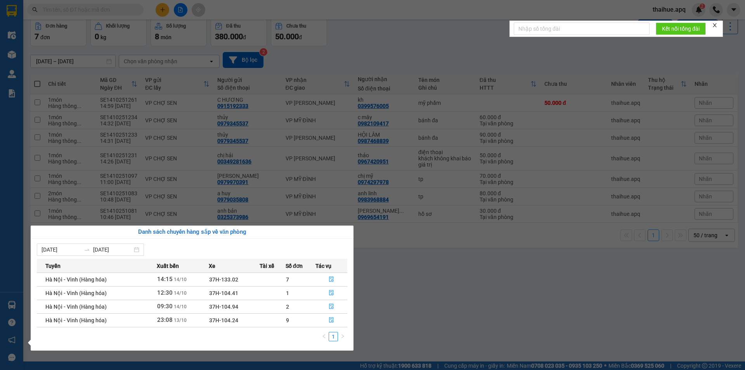
click at [487, 316] on section "Kết quả tìm kiếm ( 0 ) Bộ lọc No Data thaihue.apq 2 Điều hành xe Kho hàng mới Q…" at bounding box center [372, 185] width 745 height 370
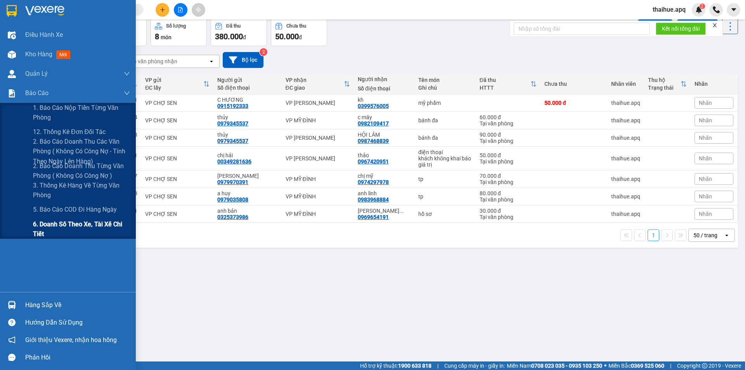
click at [46, 226] on span "6. Doanh số theo xe, tài xế chi tiết" at bounding box center [81, 228] width 97 height 19
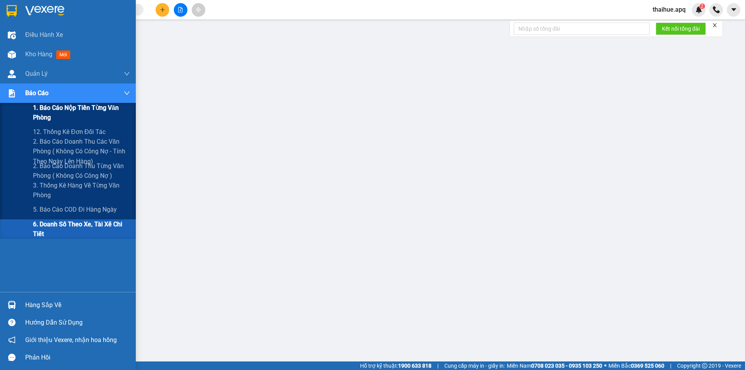
click at [42, 111] on span "1. Báo cáo nộp tiền từng văn phòng" at bounding box center [81, 112] width 97 height 19
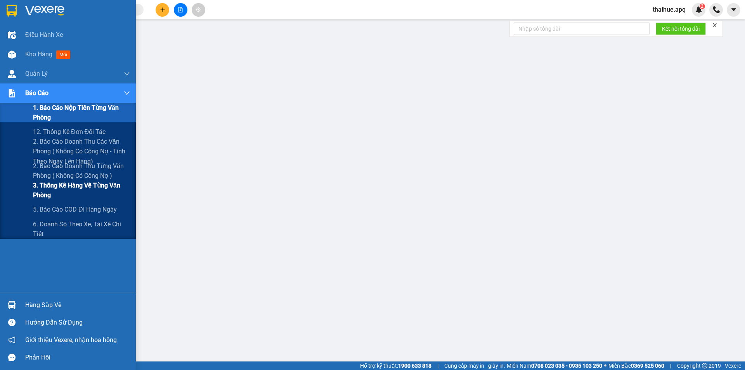
click at [39, 189] on span "3. Thống kê hàng về từng văn phòng" at bounding box center [81, 189] width 97 height 19
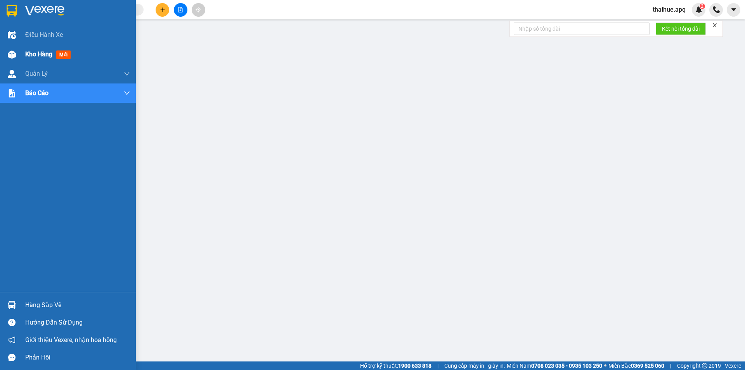
click at [31, 54] on span "Kho hàng" at bounding box center [38, 53] width 27 height 7
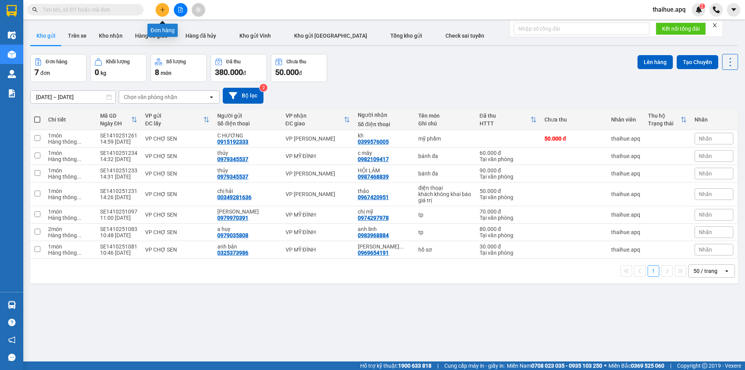
click at [162, 10] on icon "plus" at bounding box center [162, 9] width 5 height 5
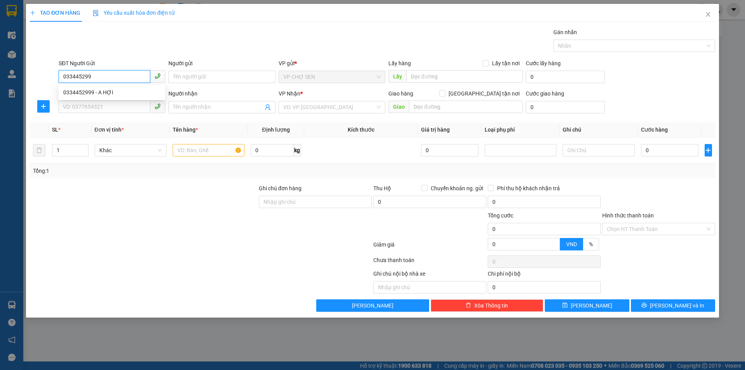
type input "0334452999"
click at [101, 92] on div "0334452999 - A HỢI" at bounding box center [111, 92] width 97 height 9
type input "A HỢI"
type input "0334452999"
click at [78, 105] on input "SĐT Người Nhận" at bounding box center [105, 106] width 92 height 12
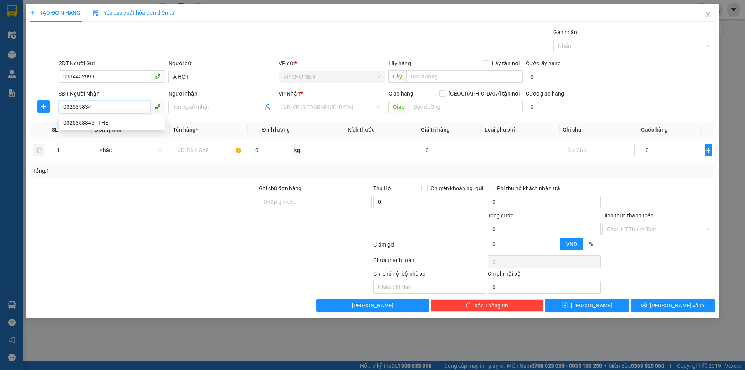
type input "0325358345"
click at [99, 122] on div "0325358345 - THẾ" at bounding box center [111, 122] width 97 height 9
type input "THẾ"
type input "0325358345"
click at [181, 150] on input "text" at bounding box center [209, 150] width 72 height 12
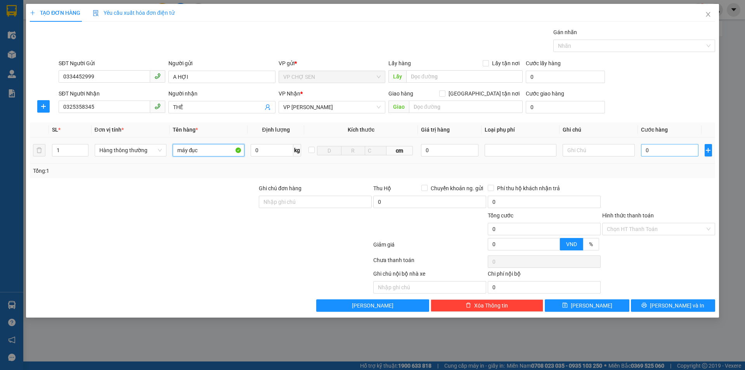
type input "máy đục"
click at [648, 148] on input "0" at bounding box center [670, 150] width 58 height 12
type input "7"
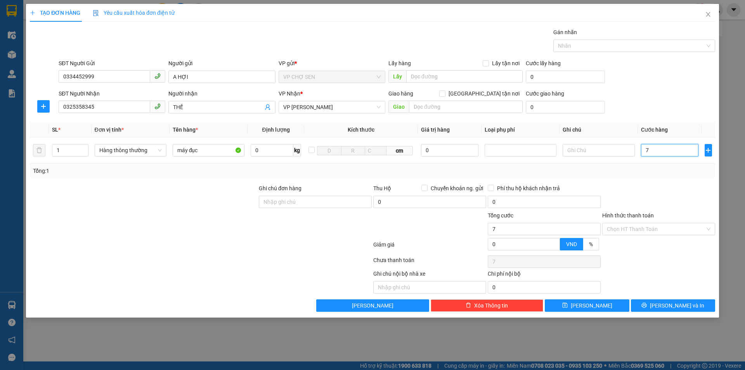
type input "70"
type input "700"
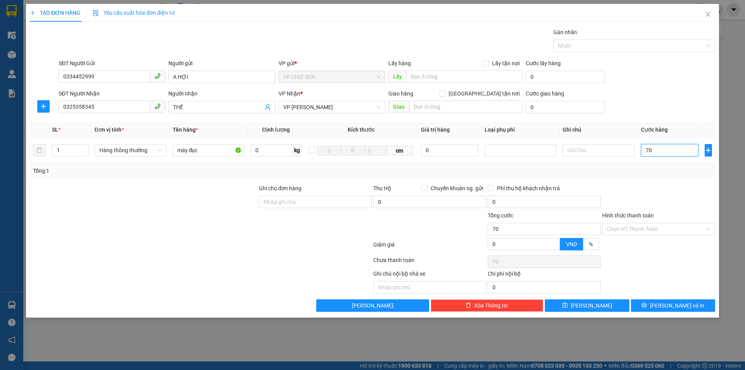
type input "700"
type input "7.000"
type input "70.000"
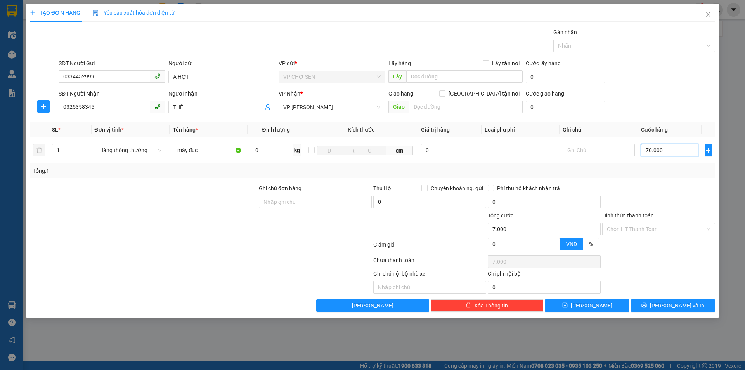
type input "70.000"
click at [679, 306] on span "Lưu và In" at bounding box center [677, 305] width 54 height 9
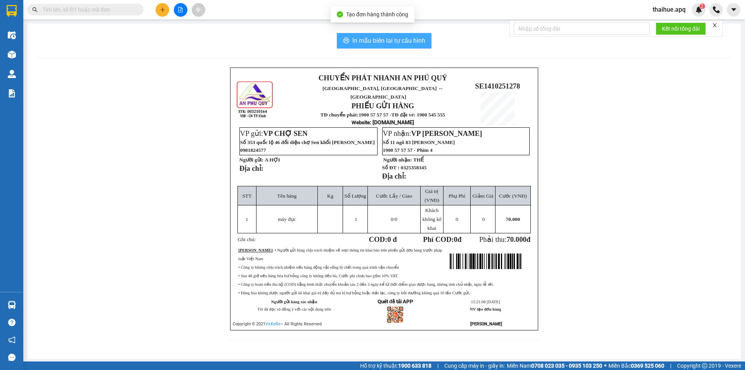
click at [391, 40] on span "In mẫu biên lai tự cấu hình" at bounding box center [388, 41] width 73 height 10
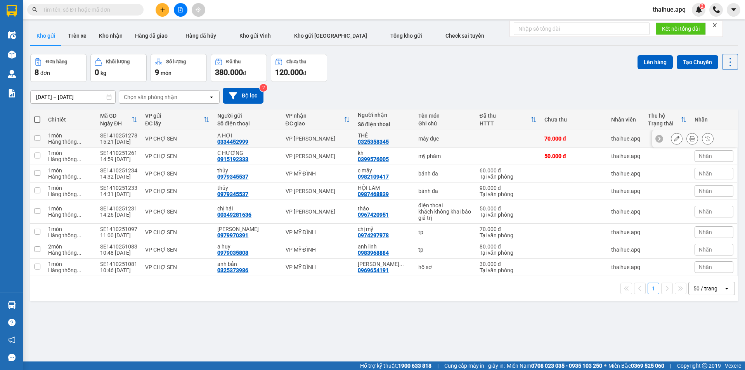
click at [201, 137] on div "VP CHỢ SEN" at bounding box center [177, 138] width 64 height 6
checkbox input "true"
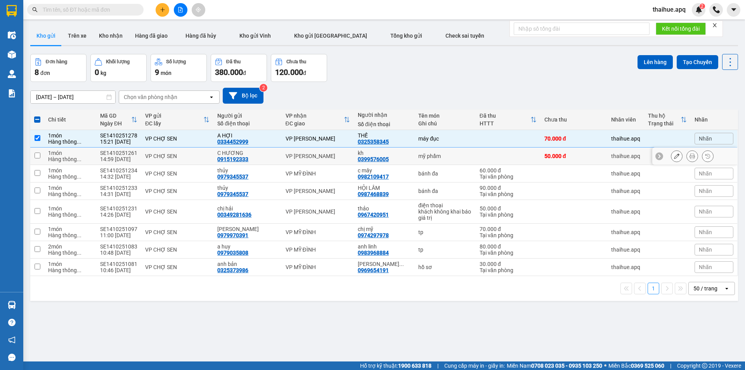
click at [198, 154] on div "VP CHỢ SEN" at bounding box center [177, 156] width 64 height 6
checkbox input "true"
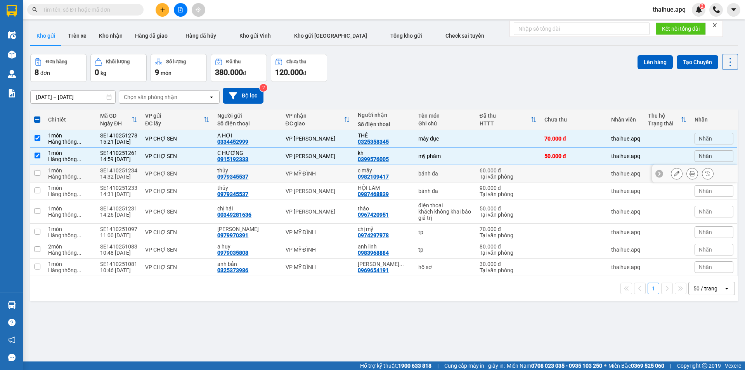
click at [197, 173] on div "VP CHỢ SEN" at bounding box center [177, 173] width 64 height 6
checkbox input "true"
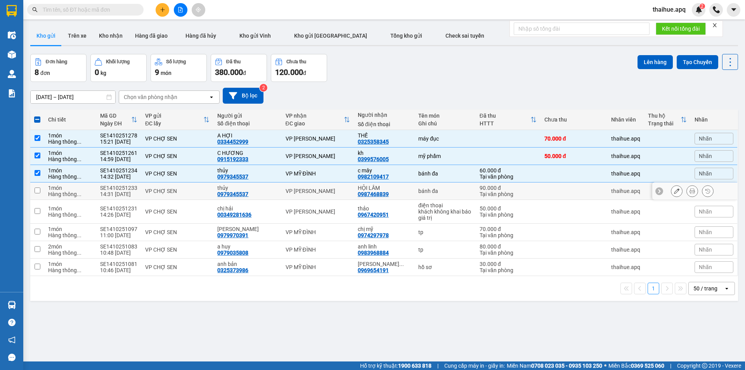
click at [200, 188] on div "VP CHỢ SEN" at bounding box center [177, 191] width 64 height 6
checkbox input "true"
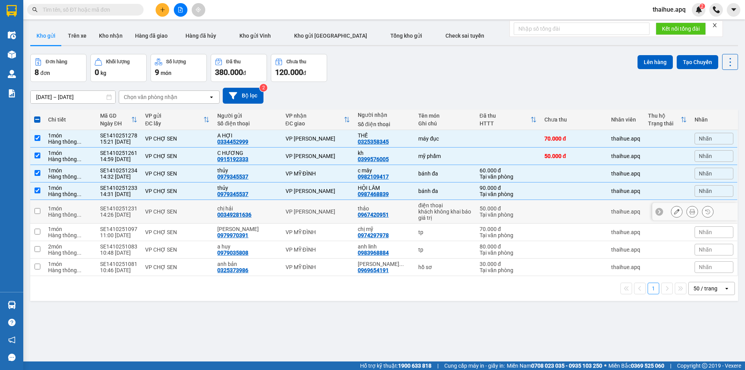
click at [199, 211] on div "VP CHỢ SEN" at bounding box center [177, 211] width 64 height 6
checkbox input "true"
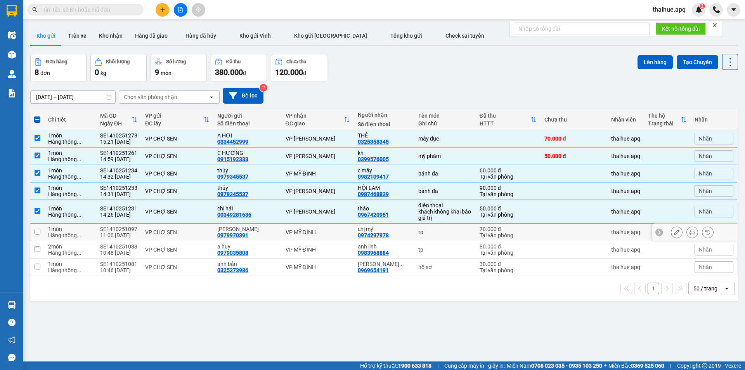
click at [202, 230] on div "VP CHỢ SEN" at bounding box center [177, 232] width 64 height 6
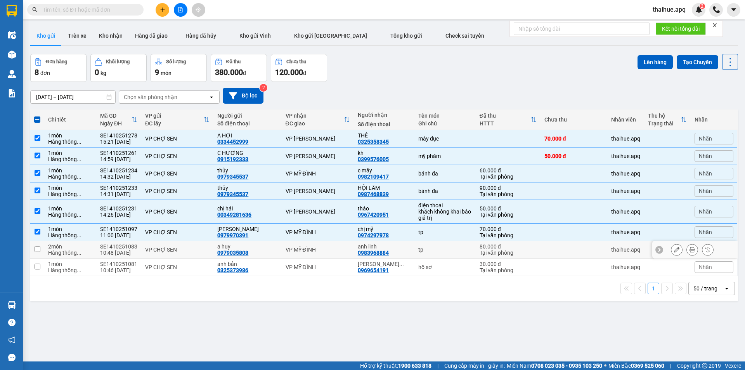
click at [206, 248] on div "VP CHỢ SEN" at bounding box center [177, 249] width 64 height 6
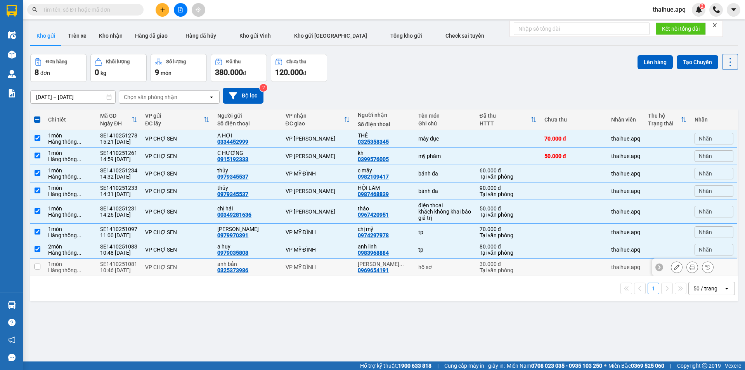
click at [206, 264] on div "VP CHỢ SEN" at bounding box center [177, 267] width 64 height 6
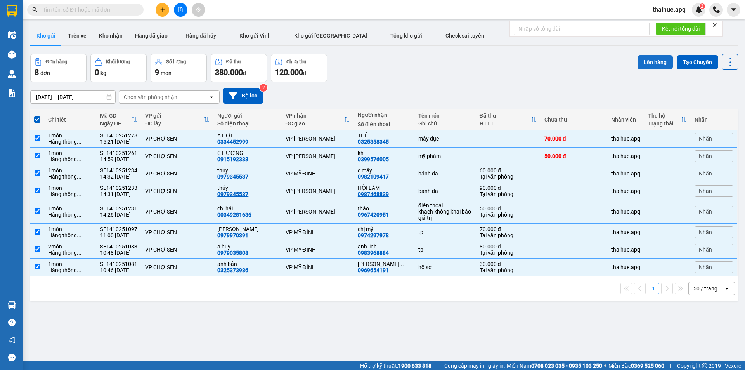
click at [649, 62] on button "Lên hàng" at bounding box center [654, 62] width 35 height 14
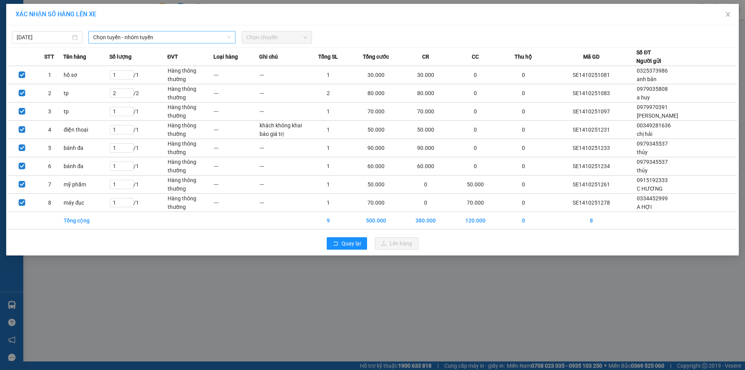
click at [174, 35] on span "Chọn tuyến - nhóm tuyến" at bounding box center [162, 37] width 138 height 12
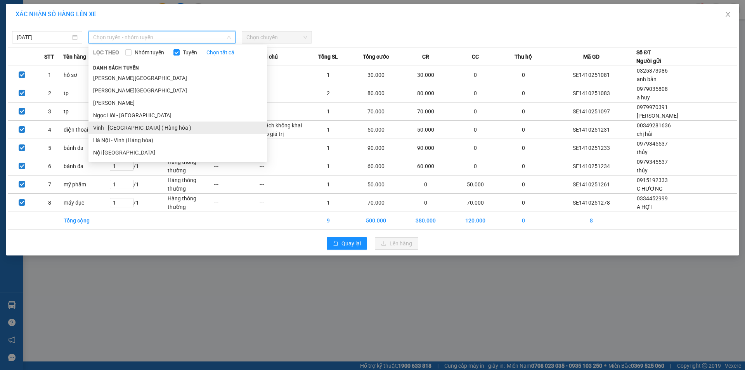
click at [109, 130] on li "Vinh - Hà Nội ( Hàng hóa )" at bounding box center [177, 127] width 178 height 12
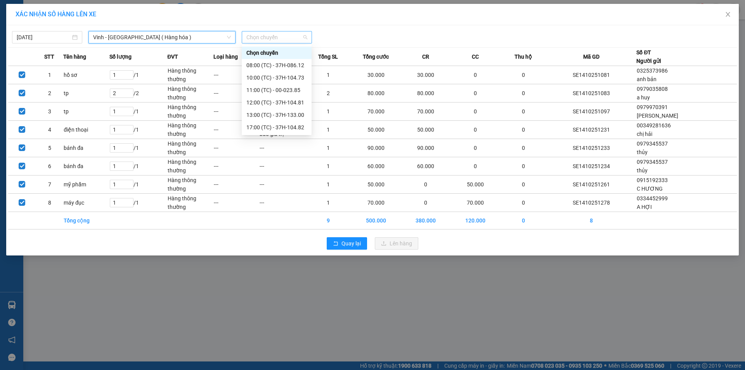
click at [286, 33] on span "Chọn chuyến" at bounding box center [276, 37] width 61 height 12
click at [294, 130] on div "17:00 (TC) - 37H-104.82" at bounding box center [276, 127] width 60 height 9
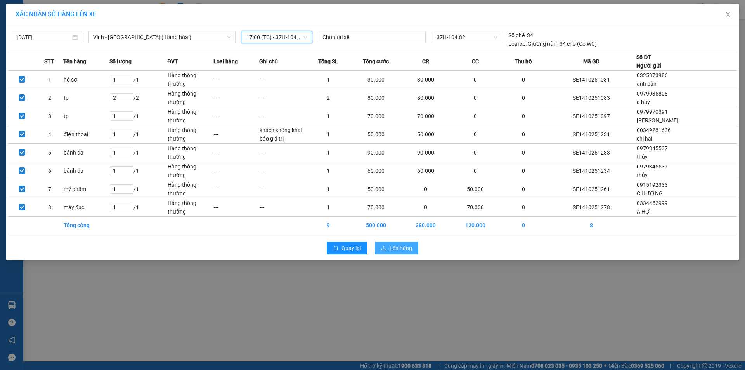
click at [397, 247] on span "Lên hàng" at bounding box center [400, 248] width 22 height 9
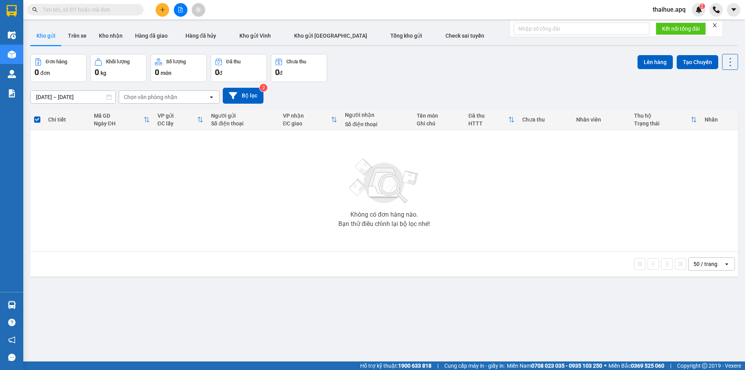
click at [51, 10] on input "text" at bounding box center [89, 9] width 92 height 9
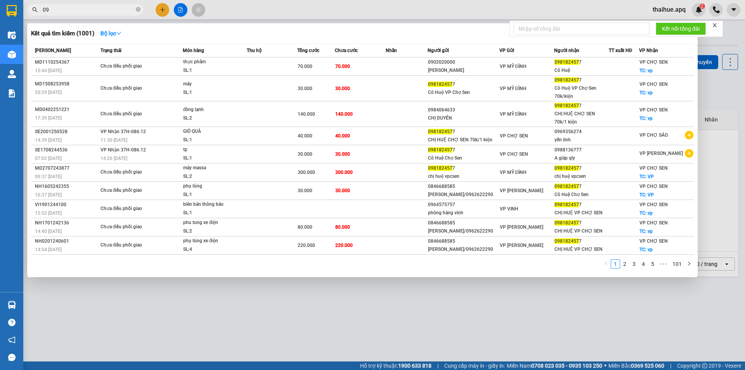
type input "0"
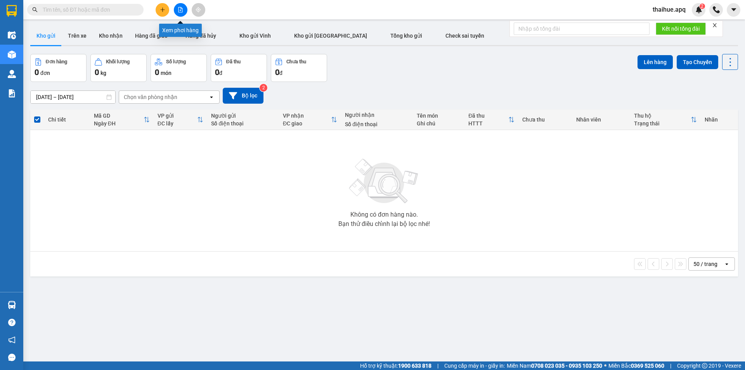
click at [181, 10] on icon "file-add" at bounding box center [180, 9] width 4 height 5
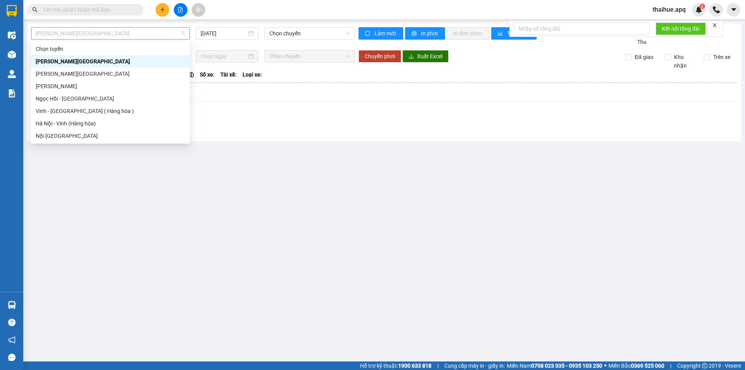
click at [116, 35] on span "Gia Lâm - Mỹ Đình" at bounding box center [110, 34] width 149 height 12
click at [55, 112] on div "Vinh - Hà Nội ( Hàng hóa )" at bounding box center [110, 111] width 149 height 9
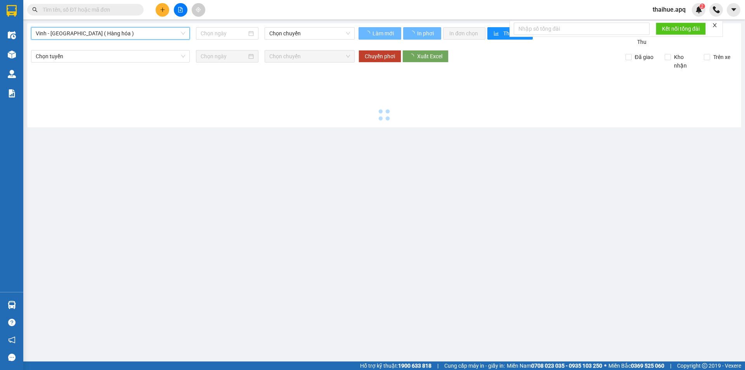
type input "[DATE]"
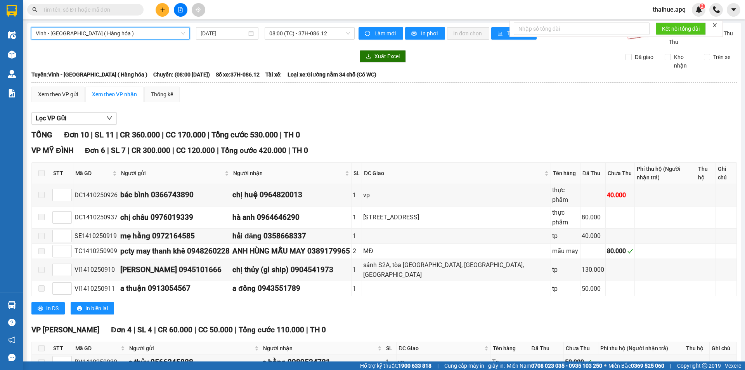
click at [105, 30] on span "Vinh - Hà Nội ( Hàng hóa )" at bounding box center [110, 34] width 149 height 12
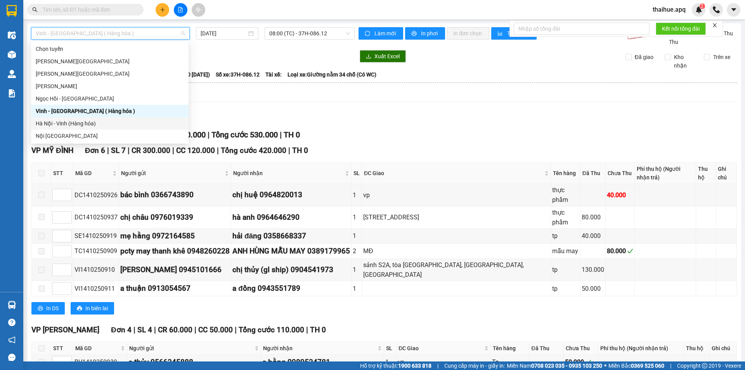
click at [70, 126] on div "Hà Nội - Vinh (Hàng hóa)" at bounding box center [110, 123] width 148 height 9
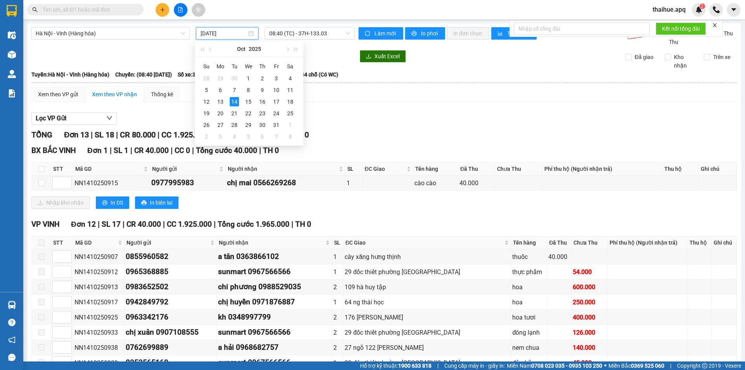
click at [237, 33] on input "[DATE]" at bounding box center [223, 33] width 46 height 9
click at [291, 92] on div "11" at bounding box center [289, 89] width 9 height 9
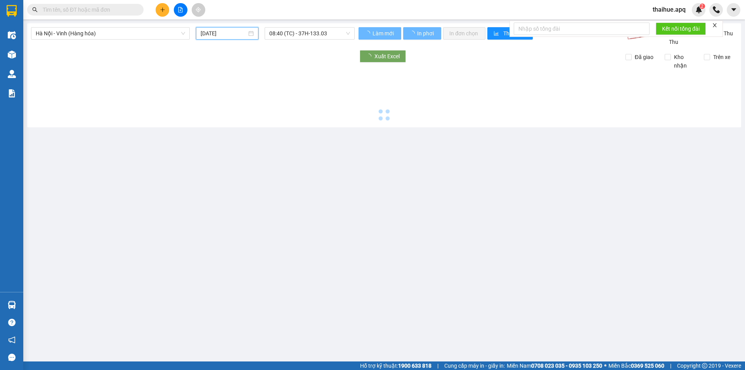
type input "11/10/2025"
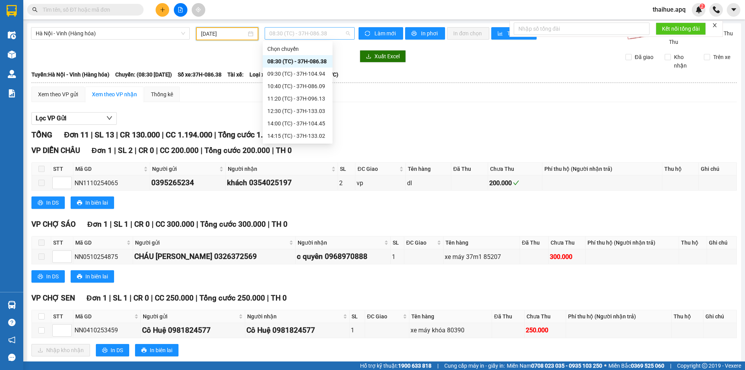
click at [331, 30] on span "08:30 (TC) - 37H-086.38" at bounding box center [309, 34] width 81 height 12
click at [316, 110] on div "12:30 (TC) - 37H-133.03" at bounding box center [297, 111] width 60 height 9
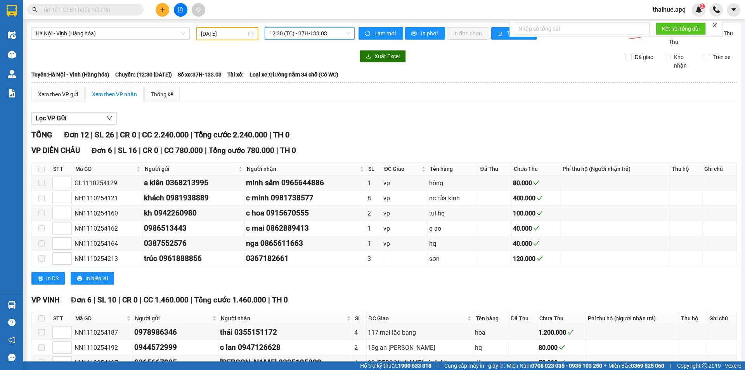
click at [328, 32] on span "12:30 (TC) - 37H-133.03" at bounding box center [309, 34] width 81 height 12
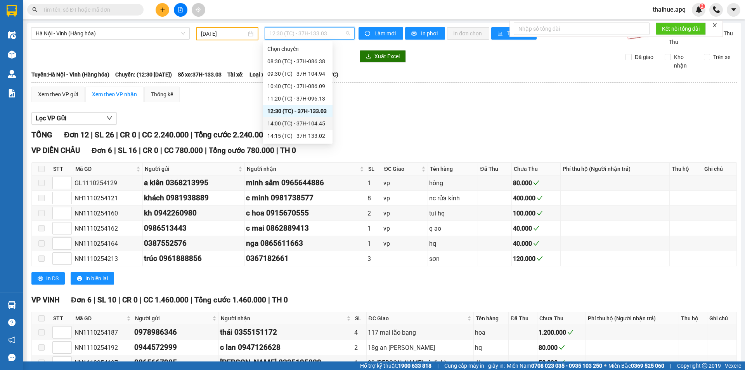
click at [317, 123] on div "14:00 (TC) - 37H-104.45" at bounding box center [297, 123] width 60 height 9
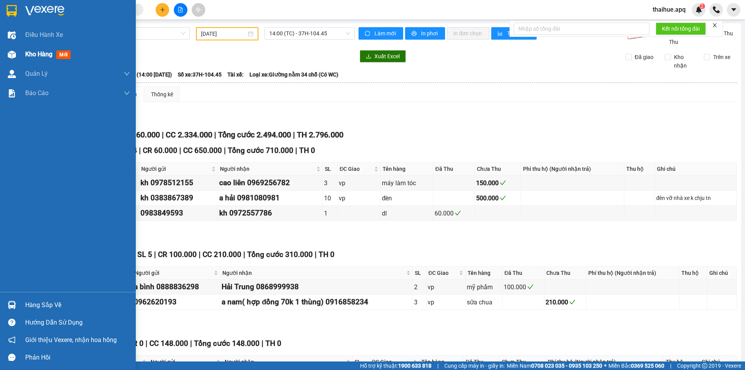
click at [35, 56] on span "Kho hàng" at bounding box center [38, 53] width 27 height 7
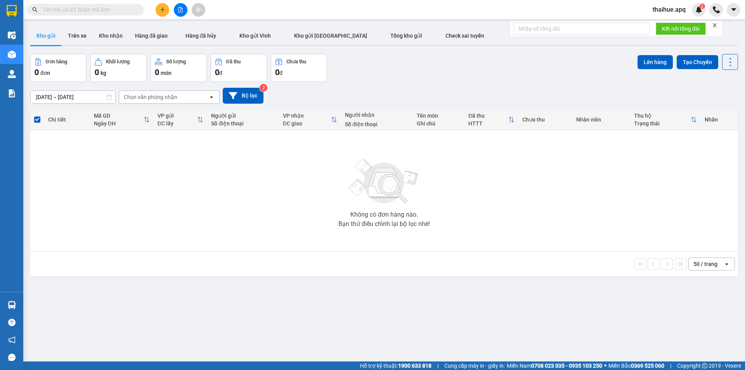
click at [47, 14] on span at bounding box center [85, 10] width 116 height 12
click at [49, 9] on input "text" at bounding box center [89, 9] width 92 height 9
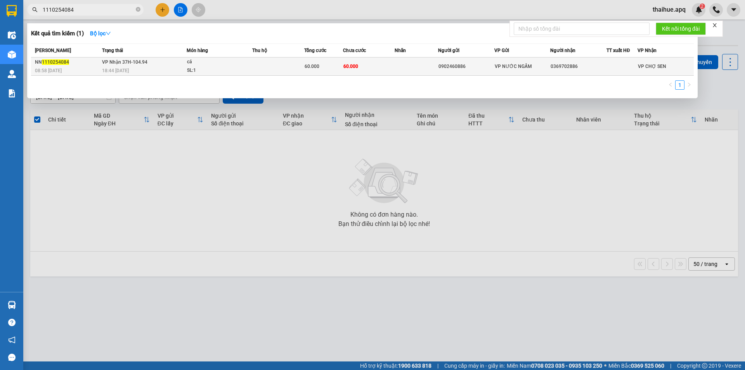
type input "1110254084"
click at [225, 66] on div "cá" at bounding box center [216, 62] width 58 height 9
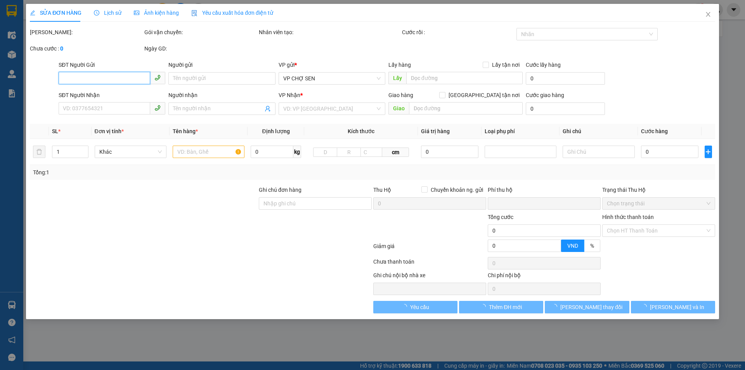
type input "0902460886"
type input "0369702886"
type input "0"
type input "60.000"
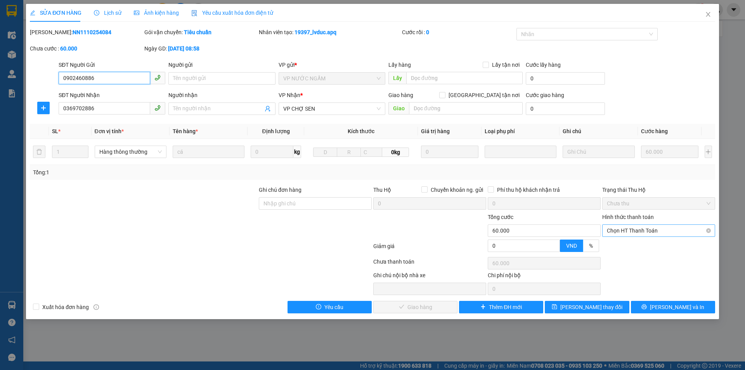
click at [663, 228] on span "Chọn HT Thanh Toán" at bounding box center [658, 231] width 104 height 12
click at [639, 246] on div "Tại văn phòng" at bounding box center [658, 246] width 104 height 9
type input "0"
click at [429, 307] on span "Lưu và Giao hàng" at bounding box center [425, 306] width 74 height 9
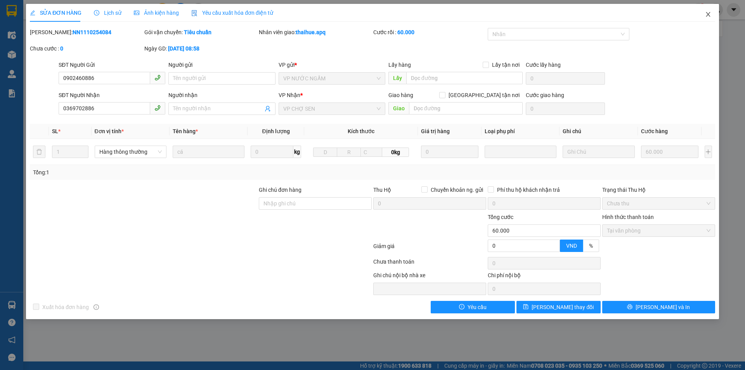
drag, startPoint x: 705, startPoint y: 14, endPoint x: 496, endPoint y: 21, distance: 209.9
click at [705, 14] on icon "close" at bounding box center [708, 14] width 6 height 6
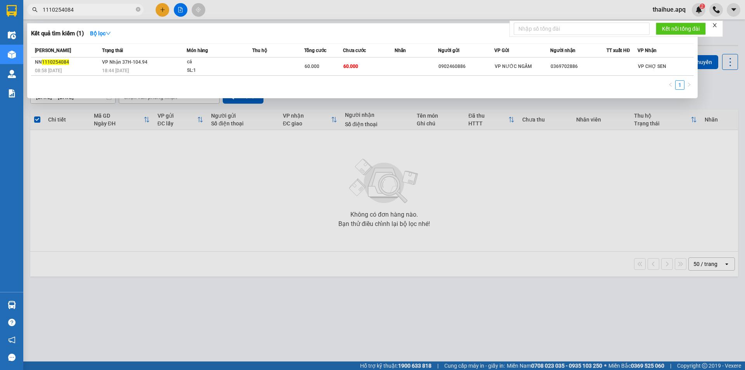
click at [81, 10] on input "1110254084" at bounding box center [89, 9] width 92 height 9
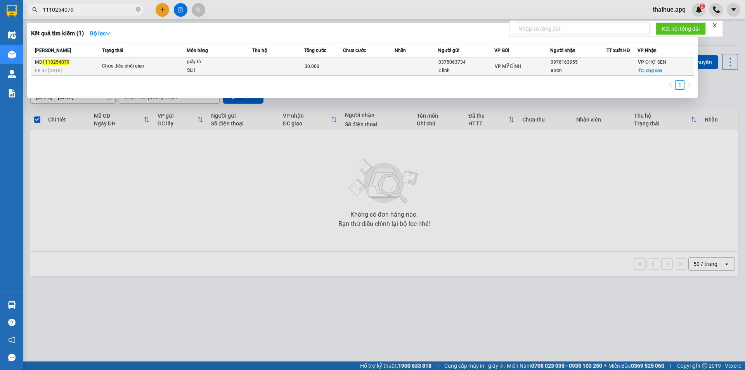
type input "1110254079"
click at [289, 66] on td at bounding box center [278, 66] width 52 height 18
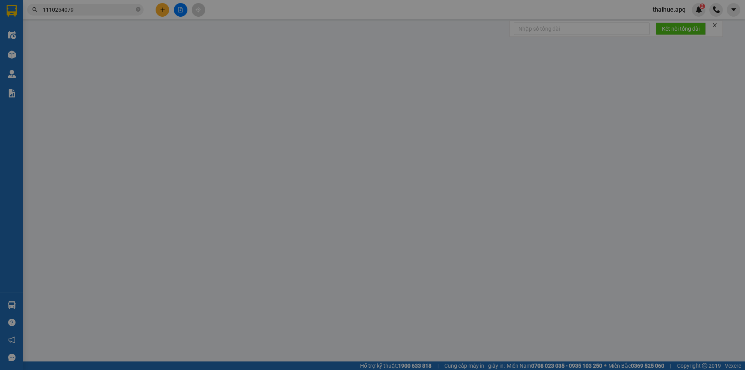
type input "0375063734"
type input "c linh"
type input "0976163955"
type input "a sơn"
checkbox input "true"
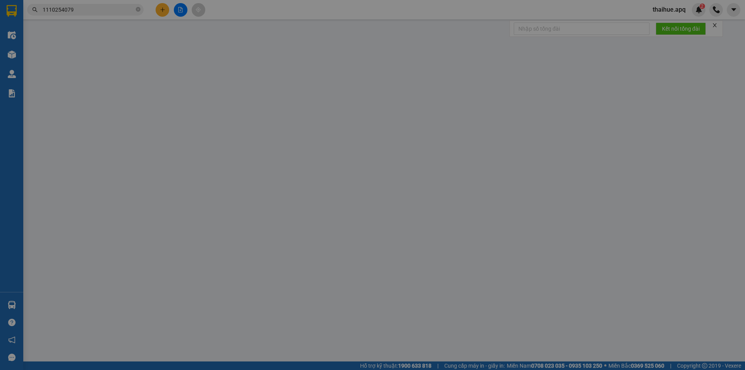
type input "chợ sen"
type input "0"
type input "30.000"
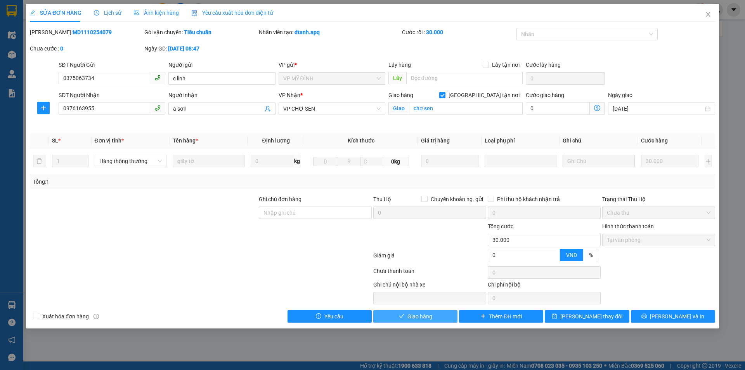
click at [425, 314] on span "Giao hàng" at bounding box center [419, 316] width 25 height 9
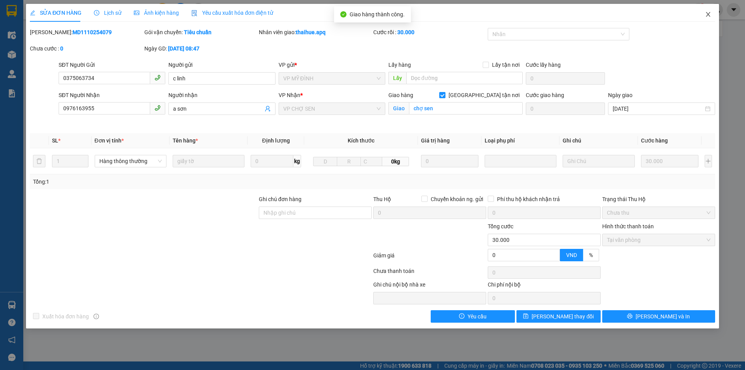
drag, startPoint x: 707, startPoint y: 14, endPoint x: 394, endPoint y: 18, distance: 313.7
click at [690, 16] on div "SỬA ĐƠN HÀNG Lịch sử Ảnh kiện hàng Yêu cầu xuất hóa đơn điện tử Total Paid Fee …" at bounding box center [372, 166] width 693 height 324
click at [705, 13] on icon "close" at bounding box center [708, 14] width 6 height 6
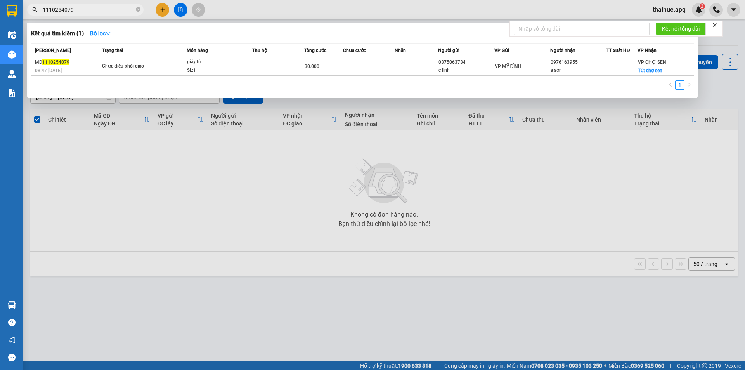
click at [85, 11] on input "1110254079" at bounding box center [89, 9] width 92 height 9
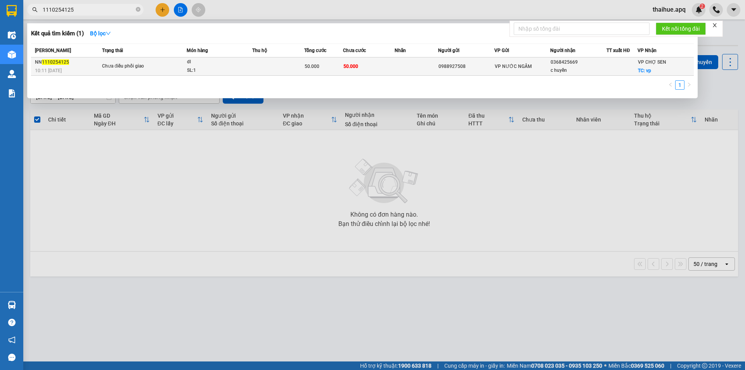
type input "1110254125"
drag, startPoint x: 275, startPoint y: 65, endPoint x: 278, endPoint y: 68, distance: 4.4
click at [278, 68] on td at bounding box center [278, 66] width 52 height 18
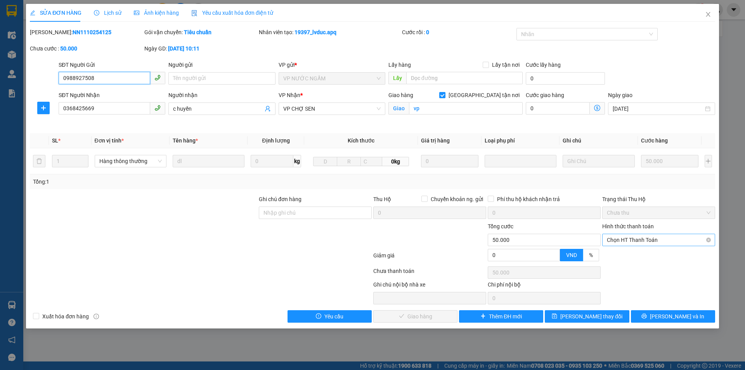
click at [660, 238] on span "Chọn HT Thanh Toán" at bounding box center [658, 240] width 104 height 12
click at [627, 256] on div "Tại văn phòng" at bounding box center [658, 255] width 104 height 9
type input "0"
click at [430, 315] on span "Lưu và Giao hàng" at bounding box center [425, 316] width 74 height 9
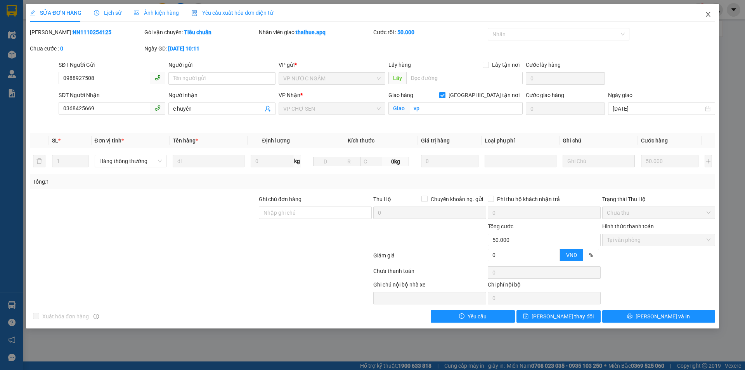
click at [707, 14] on icon "close" at bounding box center [708, 14] width 6 height 6
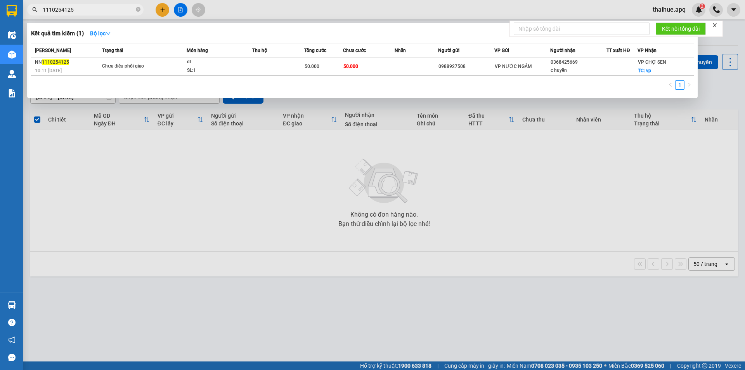
click at [84, 10] on input "1110254125" at bounding box center [89, 9] width 92 height 9
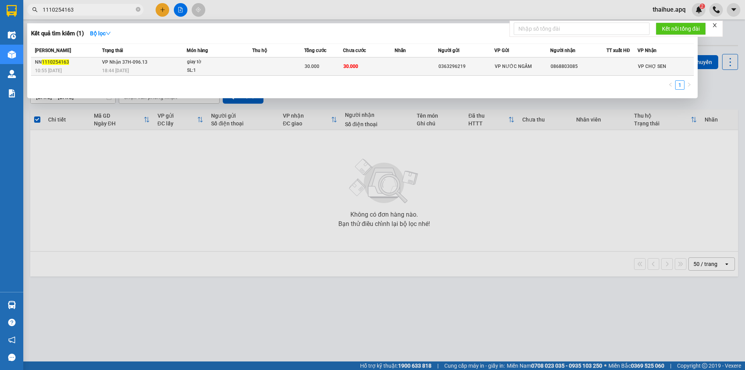
type input "1110254163"
click at [272, 64] on td at bounding box center [278, 66] width 52 height 18
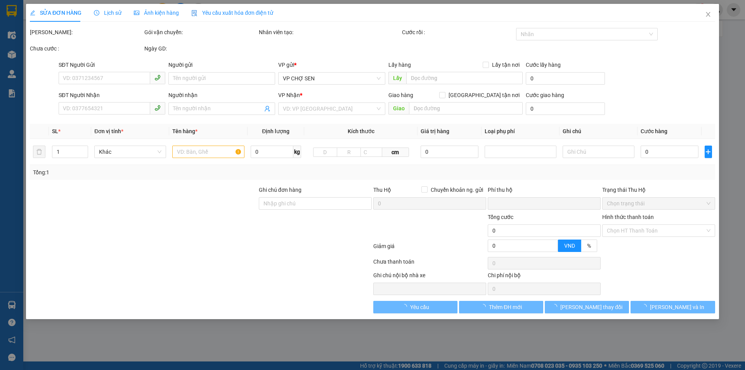
type input "0363296219"
type input "0868803085"
type input "0"
type input "30.000"
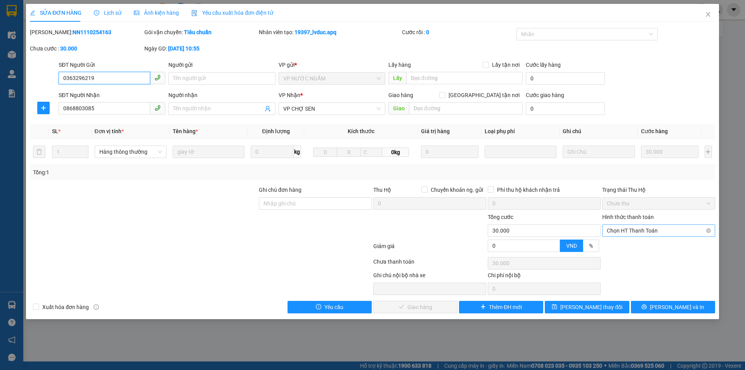
click at [662, 227] on span "Chọn HT Thanh Toán" at bounding box center [658, 231] width 104 height 12
click at [627, 247] on div "Tại văn phòng" at bounding box center [658, 246] width 104 height 9
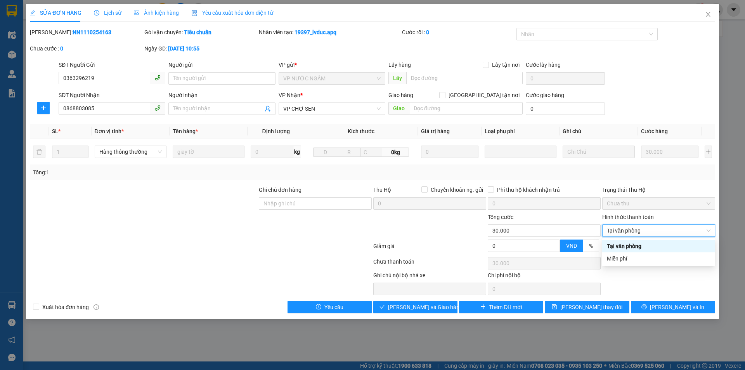
type input "0"
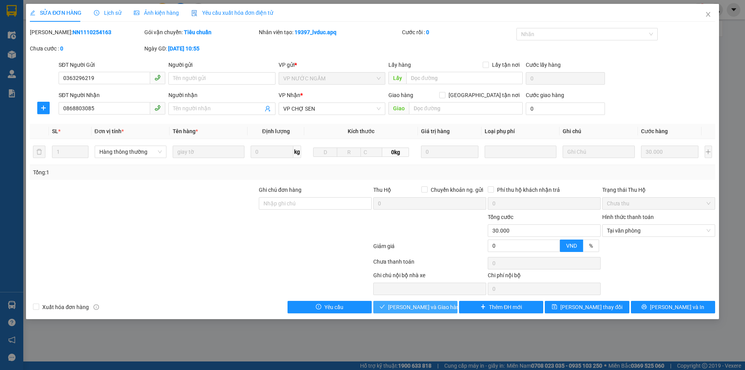
click at [432, 305] on span "Lưu và Giao hàng" at bounding box center [425, 306] width 74 height 9
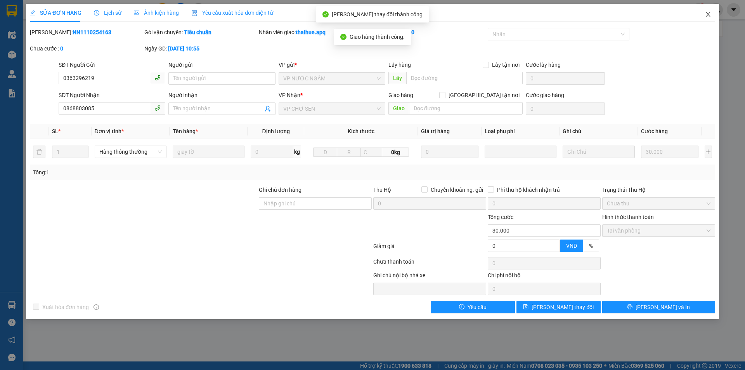
click at [707, 14] on icon "close" at bounding box center [707, 14] width 4 height 5
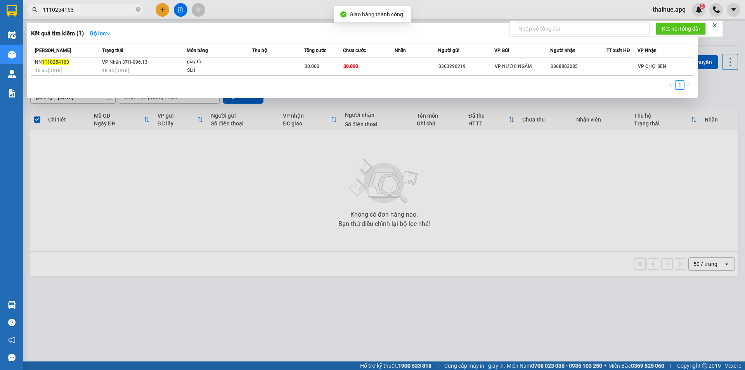
click at [92, 12] on input "1110254163" at bounding box center [89, 9] width 92 height 9
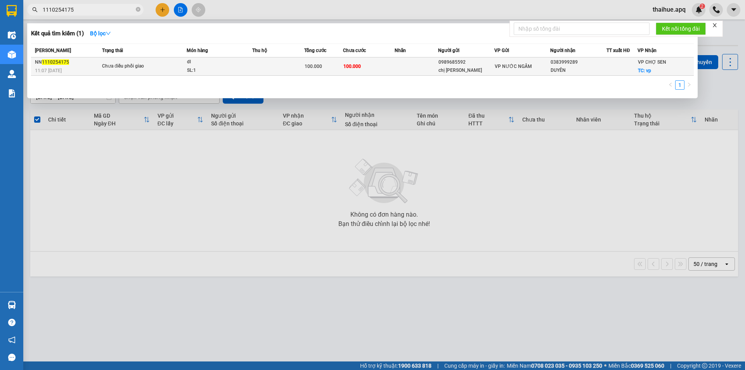
type input "1110254175"
click at [289, 66] on td at bounding box center [278, 66] width 52 height 18
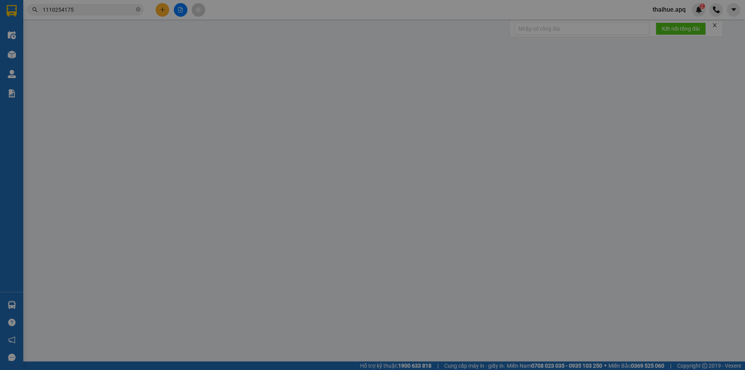
type input "0989685592"
type input "chị hoài"
type input "0383999289"
type input "DUYÊN"
checkbox input "true"
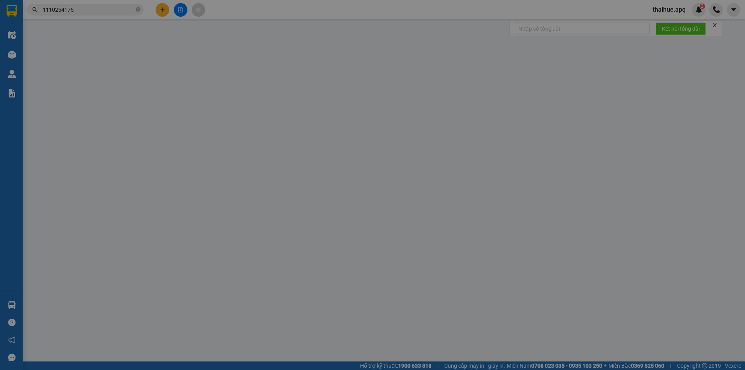
type input "vp"
type input "0"
type input "100.000"
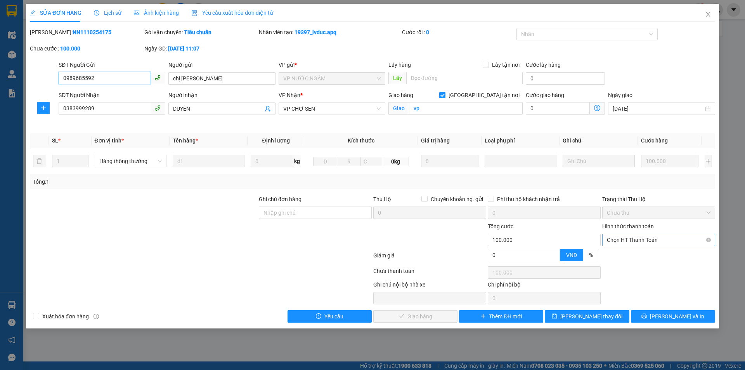
click at [656, 239] on span "Chọn HT Thanh Toán" at bounding box center [658, 240] width 104 height 12
click at [634, 256] on div "Tại văn phòng" at bounding box center [658, 255] width 104 height 9
type input "0"
click at [436, 315] on span "Lưu và Giao hàng" at bounding box center [425, 316] width 74 height 9
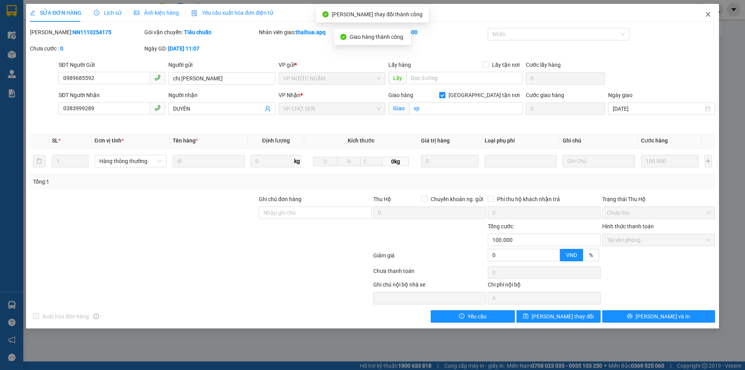
drag, startPoint x: 707, startPoint y: 15, endPoint x: 440, endPoint y: 21, distance: 267.6
click at [703, 17] on span "Close" at bounding box center [708, 15] width 22 height 22
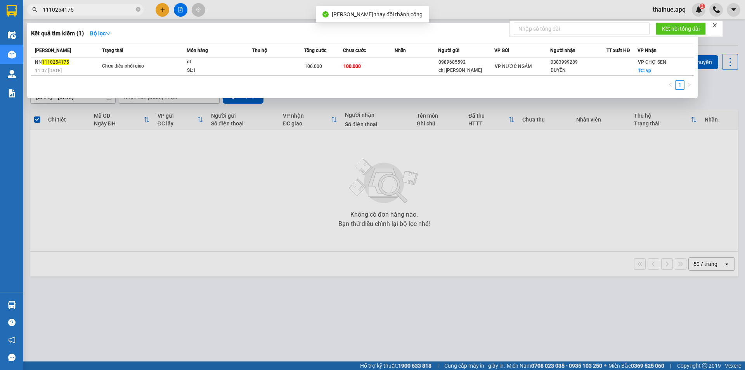
click at [78, 9] on input "1110254175" at bounding box center [89, 9] width 92 height 9
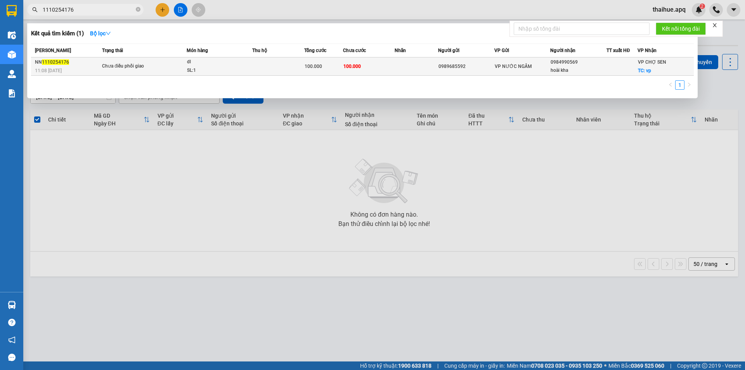
type input "1110254176"
click at [401, 65] on td at bounding box center [415, 66] width 43 height 18
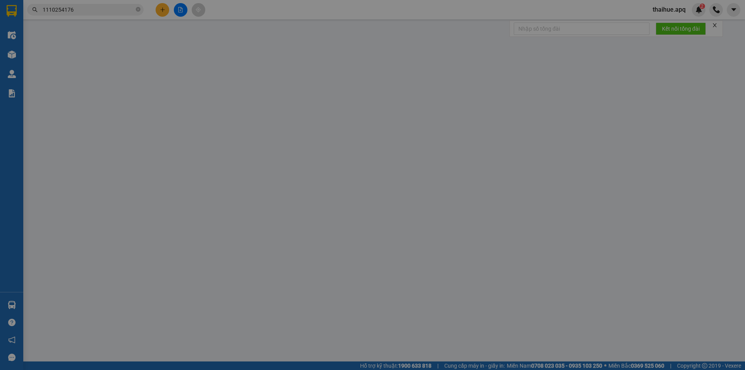
type input "0989685592"
type input "0984990569"
type input "hoài kha"
checkbox input "true"
type input "vp"
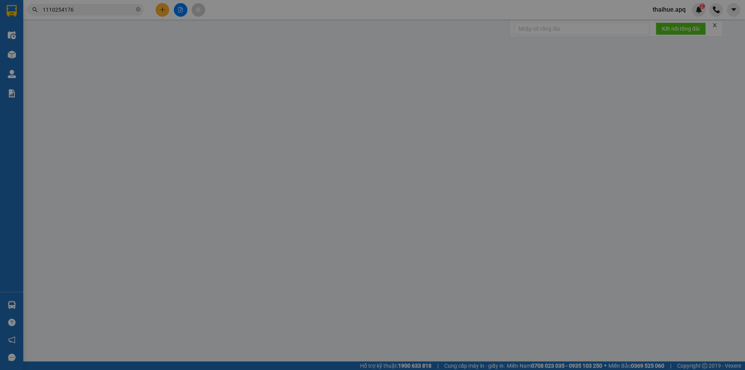
type input "0"
type input "100.000"
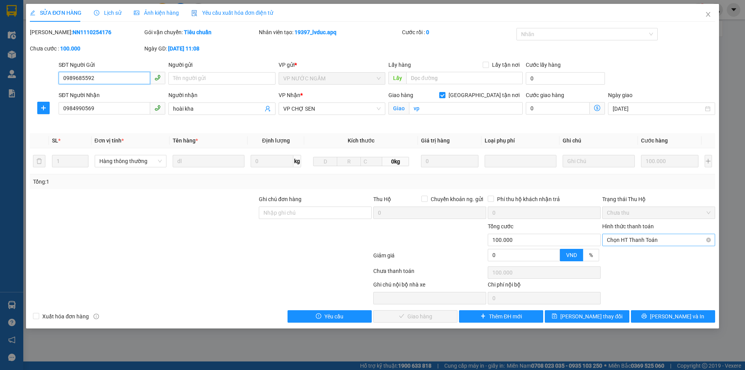
click at [641, 238] on span "Chọn HT Thanh Toán" at bounding box center [658, 240] width 104 height 12
click at [633, 257] on div "Tại văn phòng" at bounding box center [658, 255] width 104 height 9
type input "0"
click at [436, 315] on span "Lưu và Giao hàng" at bounding box center [425, 316] width 74 height 9
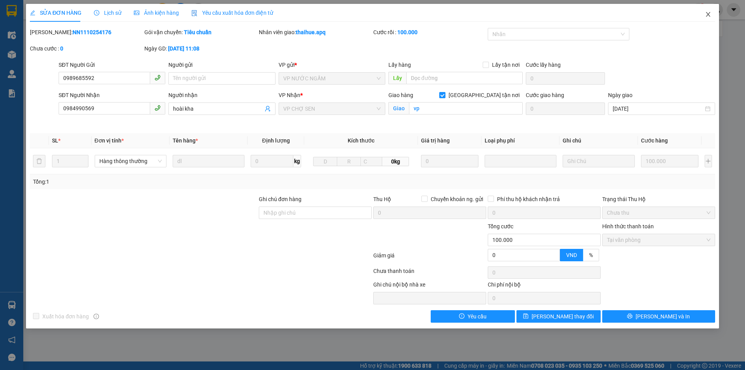
drag, startPoint x: 707, startPoint y: 16, endPoint x: 386, endPoint y: 21, distance: 321.5
click at [695, 16] on div "SỬA ĐƠN HÀNG Lịch sử Ảnh kiện hàng Yêu cầu xuất hóa đơn điện tử Total Paid Fee …" at bounding box center [372, 166] width 693 height 324
drag, startPoint x: 705, startPoint y: 13, endPoint x: 358, endPoint y: 43, distance: 348.8
click at [694, 16] on div "SỬA ĐƠN HÀNG Lịch sử Ảnh kiện hàng Yêu cầu xuất hóa đơn điện tử Total Paid Fee …" at bounding box center [372, 166] width 693 height 324
click at [707, 14] on icon "close" at bounding box center [708, 14] width 6 height 6
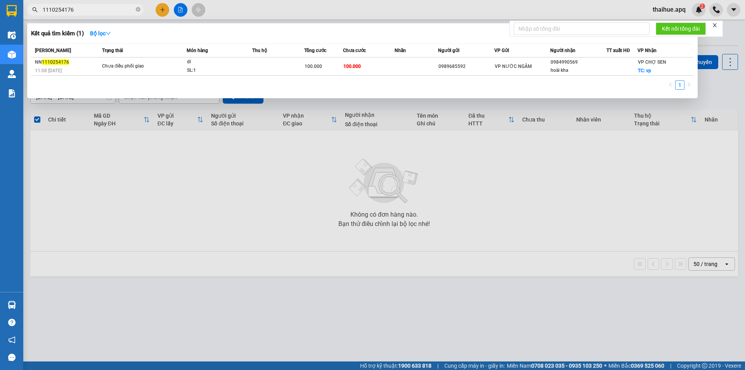
click at [85, 10] on input "1110254176" at bounding box center [89, 9] width 92 height 9
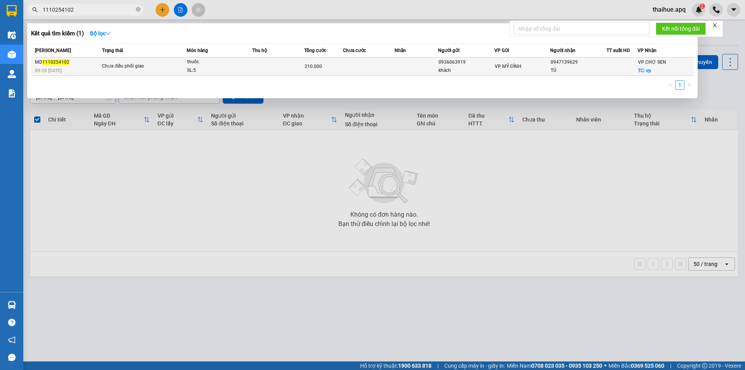
type input "1110254102"
click at [270, 64] on td at bounding box center [278, 66] width 52 height 18
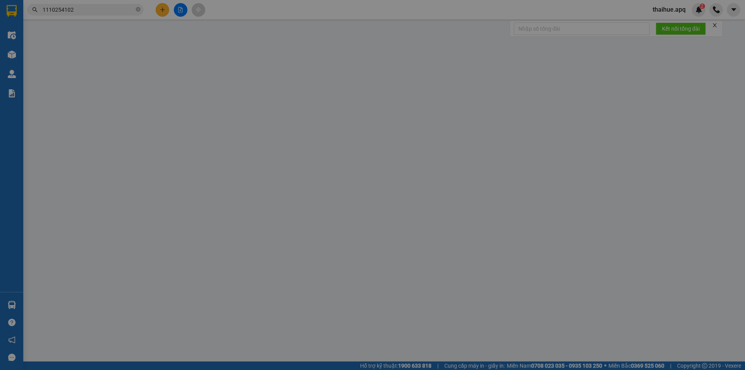
type input "0936063919"
type input "khách"
type input "0947139629"
type input "TÚ"
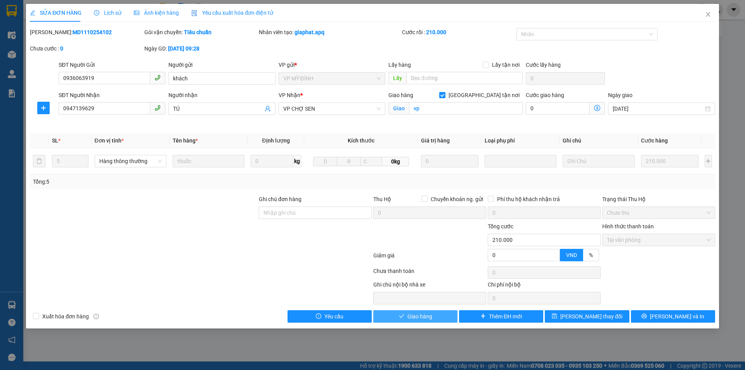
click at [428, 315] on span "Giao hàng" at bounding box center [419, 316] width 25 height 9
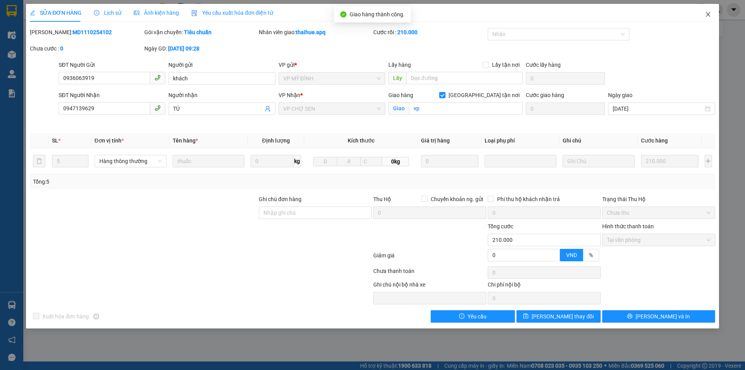
click at [709, 15] on icon "close" at bounding box center [708, 14] width 6 height 6
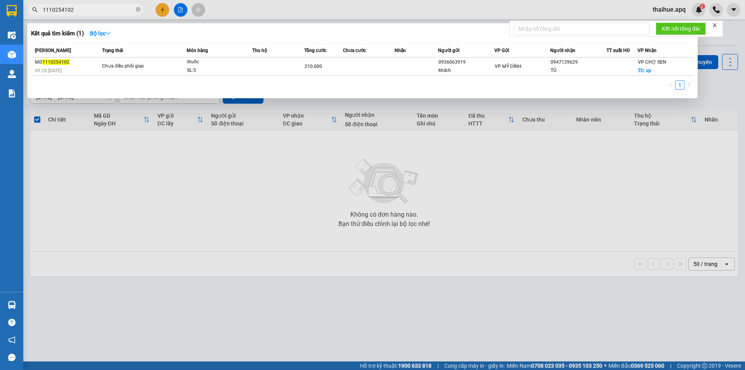
click at [88, 12] on input "1110254102" at bounding box center [89, 9] width 92 height 9
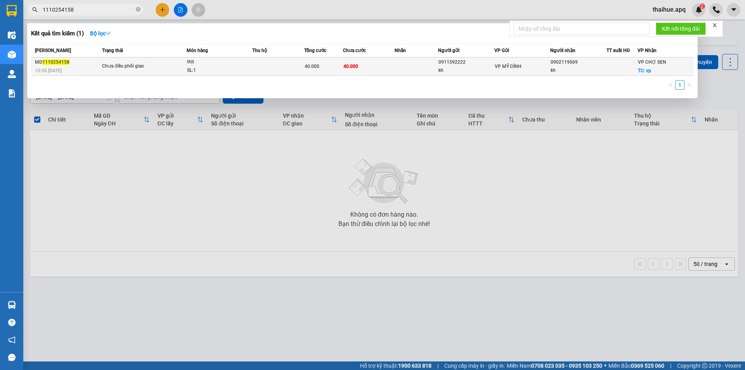
click at [383, 66] on td "40.000" at bounding box center [369, 66] width 52 height 18
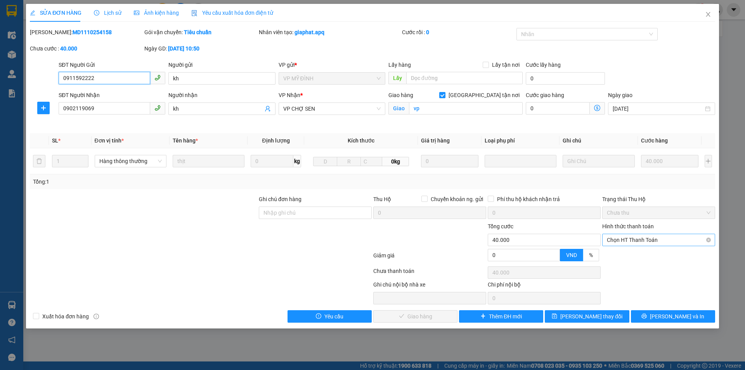
click at [645, 238] on span "Chọn HT Thanh Toán" at bounding box center [658, 240] width 104 height 12
click at [627, 258] on div "Tại văn phòng" at bounding box center [658, 255] width 104 height 9
click at [434, 317] on span "Lưu và Giao hàng" at bounding box center [425, 316] width 74 height 9
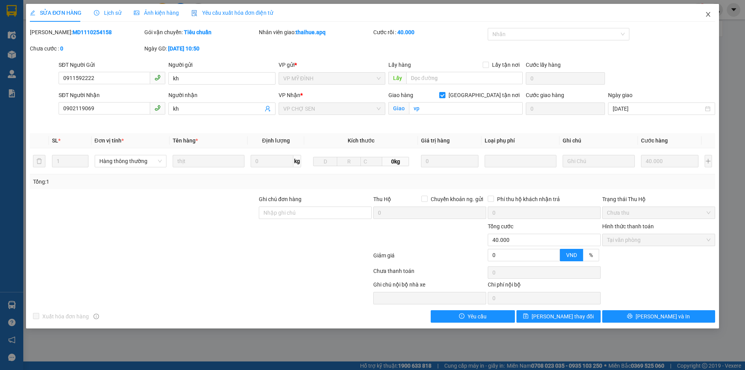
click at [705, 14] on icon "close" at bounding box center [708, 14] width 6 height 6
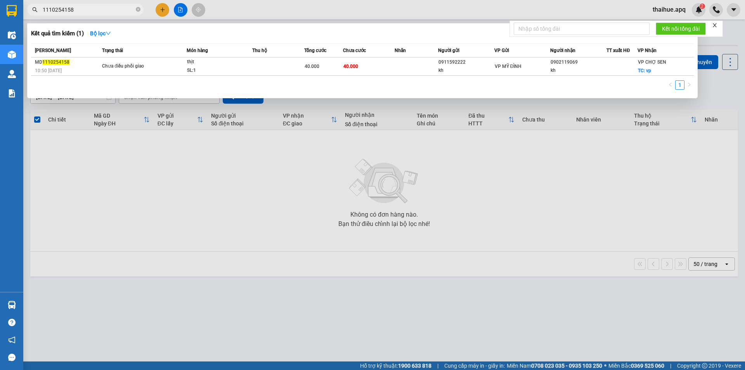
click at [83, 8] on input "1110254158" at bounding box center [89, 9] width 92 height 9
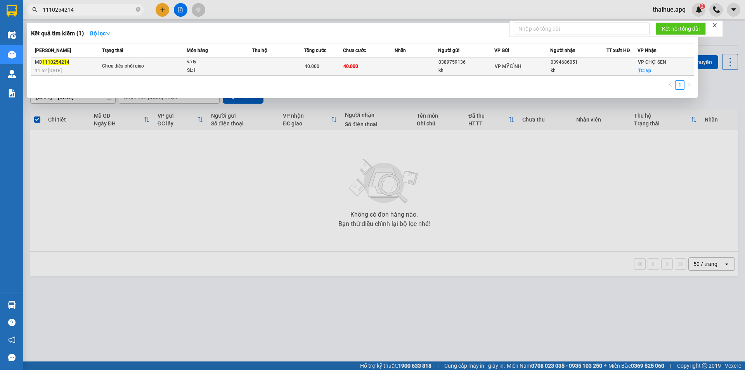
click at [261, 67] on td at bounding box center [278, 66] width 52 height 18
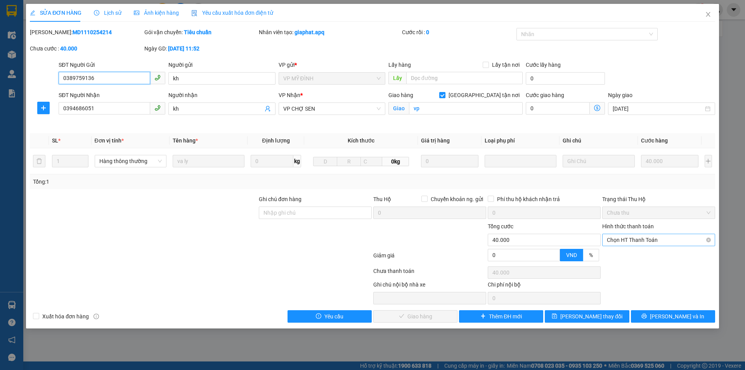
click at [667, 239] on span "Chọn HT Thanh Toán" at bounding box center [658, 240] width 104 height 12
click at [632, 256] on div "Tại văn phòng" at bounding box center [658, 255] width 104 height 9
click at [429, 314] on span "Lưu và Giao hàng" at bounding box center [425, 316] width 74 height 9
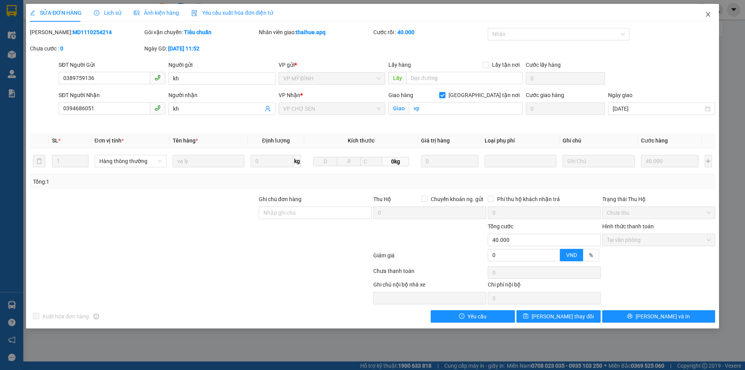
click at [706, 12] on icon "close" at bounding box center [708, 14] width 6 height 6
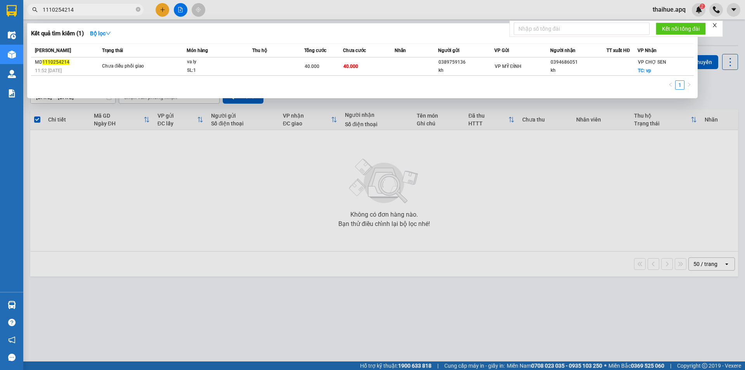
click at [84, 9] on input "1110254214" at bounding box center [89, 9] width 92 height 9
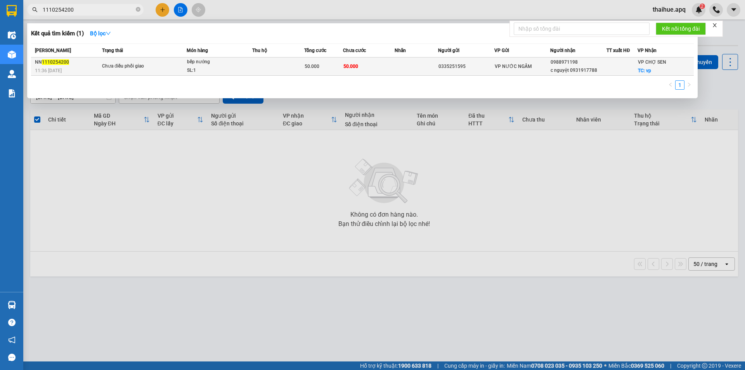
click at [378, 66] on td "50.000" at bounding box center [369, 66] width 52 height 18
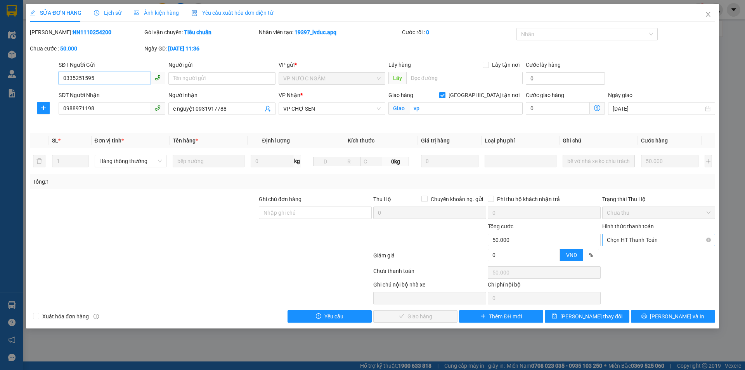
click at [652, 238] on span "Chọn HT Thanh Toán" at bounding box center [658, 240] width 104 height 12
click at [632, 254] on div "Tại văn phòng" at bounding box center [658, 255] width 104 height 9
click at [441, 317] on button "Lưu và Giao hàng" at bounding box center [415, 316] width 84 height 12
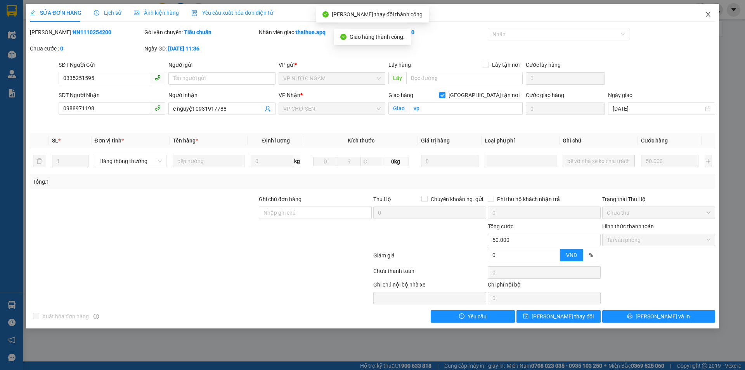
click at [707, 14] on icon "close" at bounding box center [707, 14] width 4 height 5
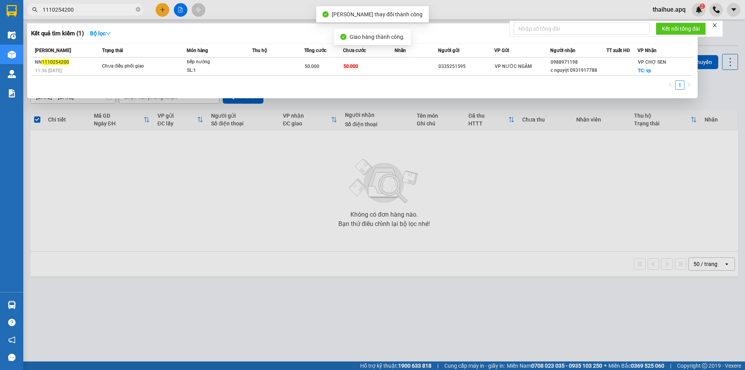
click at [77, 7] on input "1110254200" at bounding box center [89, 9] width 92 height 9
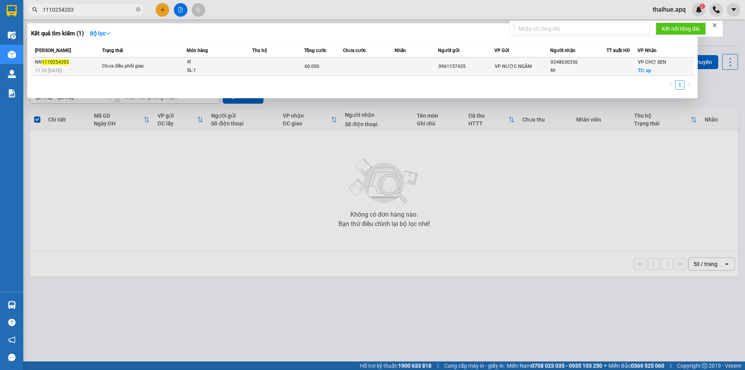
click at [369, 66] on td at bounding box center [369, 66] width 52 height 18
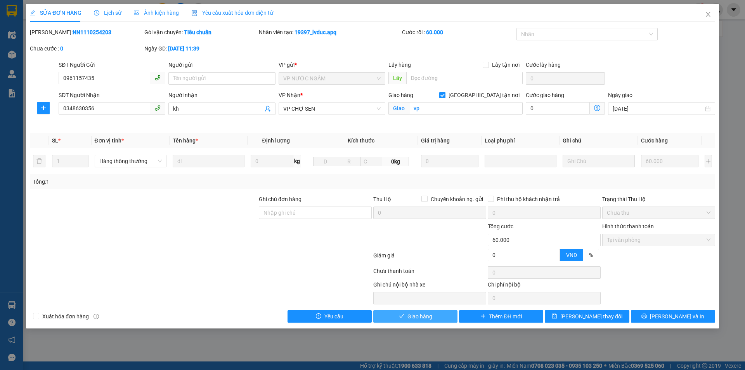
click at [413, 315] on span "Giao hàng" at bounding box center [419, 316] width 25 height 9
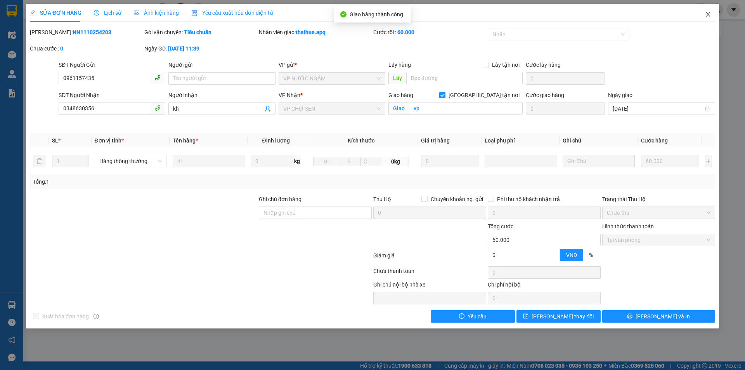
click at [710, 16] on icon "close" at bounding box center [708, 14] width 6 height 6
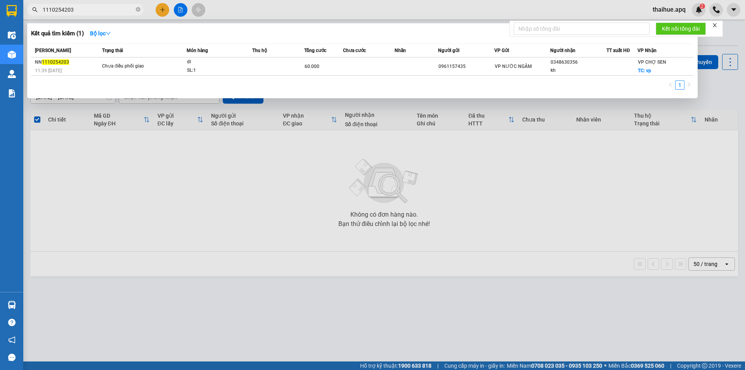
click at [76, 7] on input "1110254203" at bounding box center [89, 9] width 92 height 9
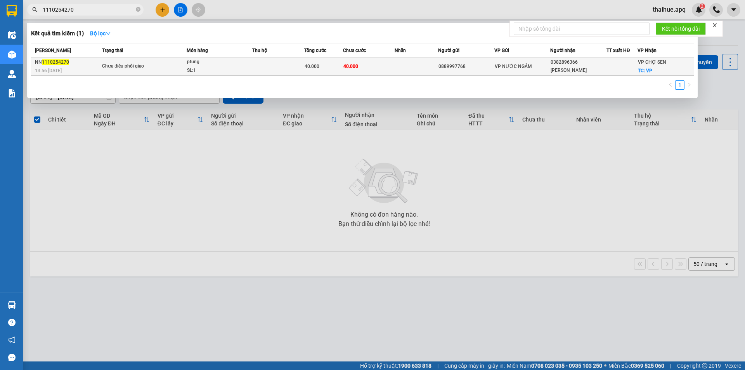
click at [382, 65] on td "40.000" at bounding box center [369, 66] width 52 height 18
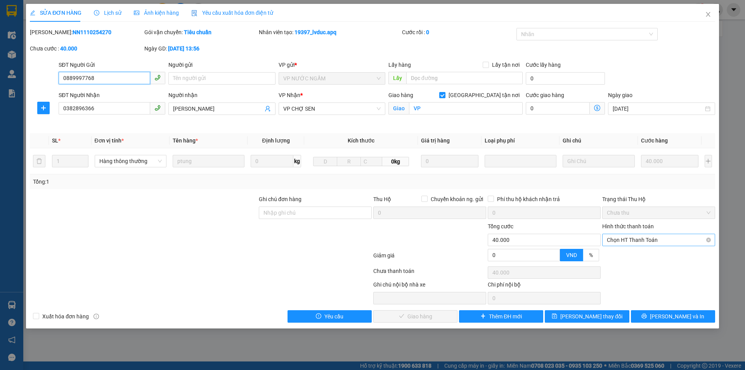
click at [660, 238] on span "Chọn HT Thanh Toán" at bounding box center [658, 240] width 104 height 12
click at [633, 255] on div "Tại văn phòng" at bounding box center [658, 255] width 104 height 9
click at [428, 315] on span "Lưu và Giao hàng" at bounding box center [425, 316] width 74 height 9
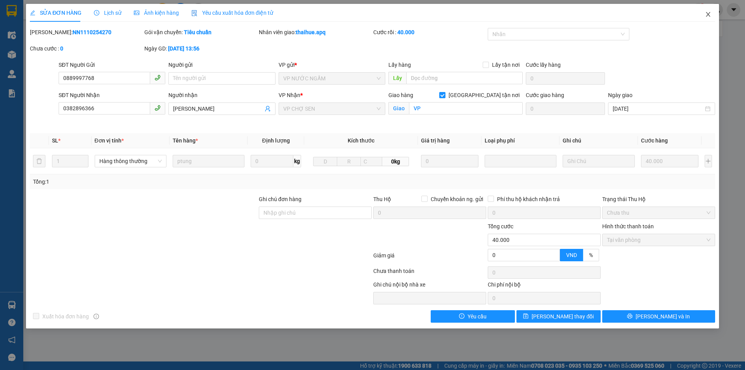
drag, startPoint x: 706, startPoint y: 12, endPoint x: 693, endPoint y: 28, distance: 20.6
click at [706, 13] on icon "close" at bounding box center [708, 14] width 6 height 6
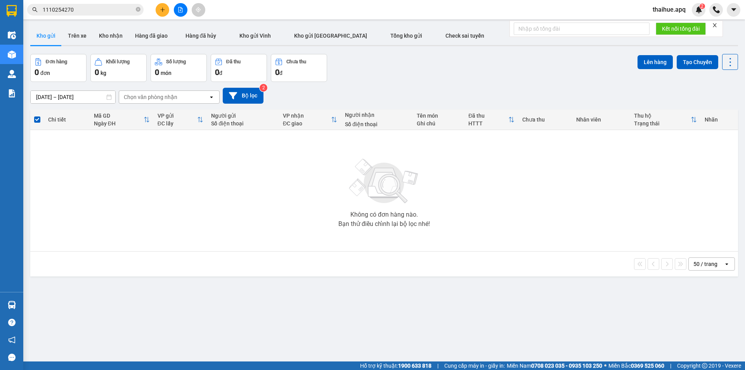
click at [78, 9] on input "1110254270" at bounding box center [89, 9] width 92 height 9
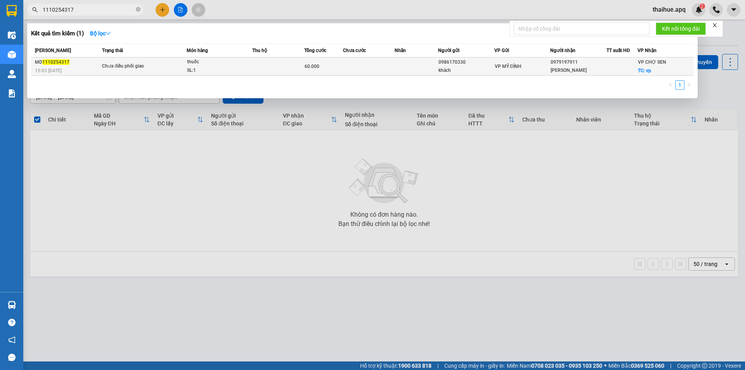
click at [344, 65] on td at bounding box center [369, 66] width 52 height 18
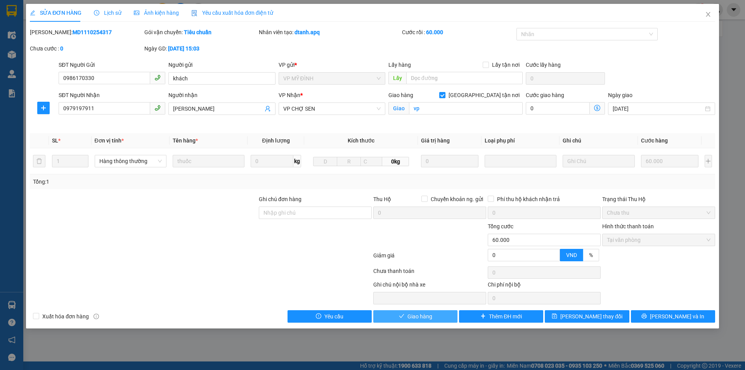
click at [423, 316] on span "Giao hàng" at bounding box center [419, 316] width 25 height 9
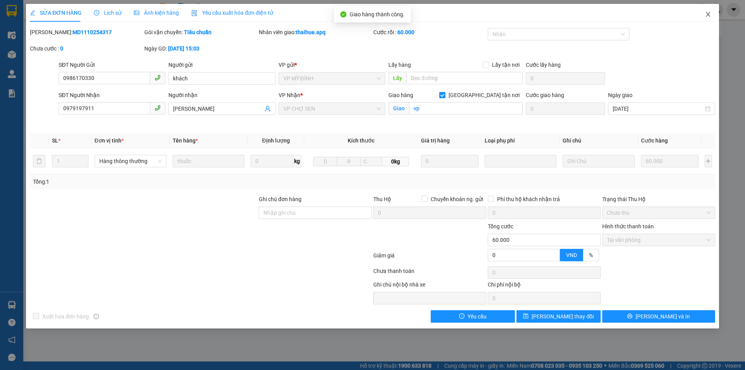
drag, startPoint x: 708, startPoint y: 14, endPoint x: 700, endPoint y: 16, distance: 9.1
click at [700, 16] on span "Close" at bounding box center [708, 15] width 22 height 22
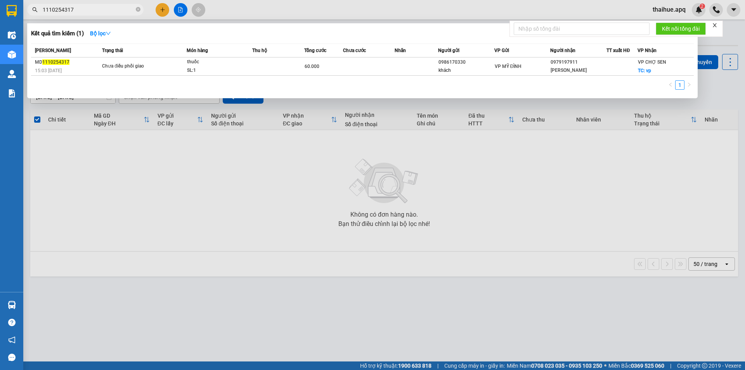
click at [81, 10] on input "1110254317" at bounding box center [89, 9] width 92 height 9
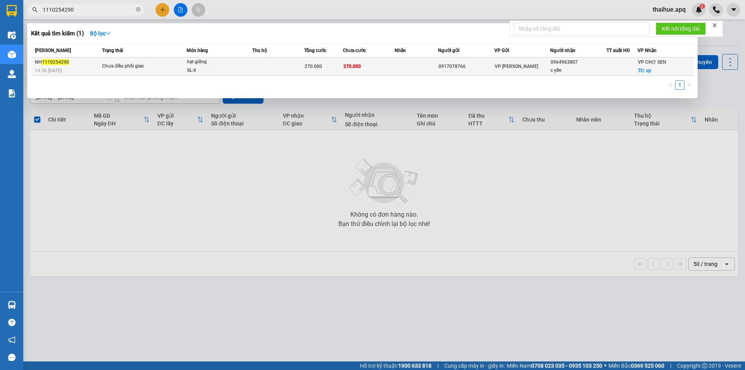
click at [384, 66] on td "270.000" at bounding box center [369, 66] width 52 height 18
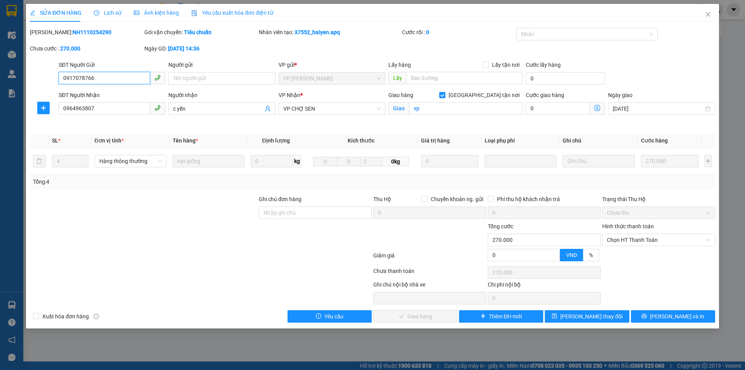
drag, startPoint x: 655, startPoint y: 238, endPoint x: 646, endPoint y: 246, distance: 11.0
click at [655, 238] on span "Chọn HT Thanh Toán" at bounding box center [658, 240] width 104 height 12
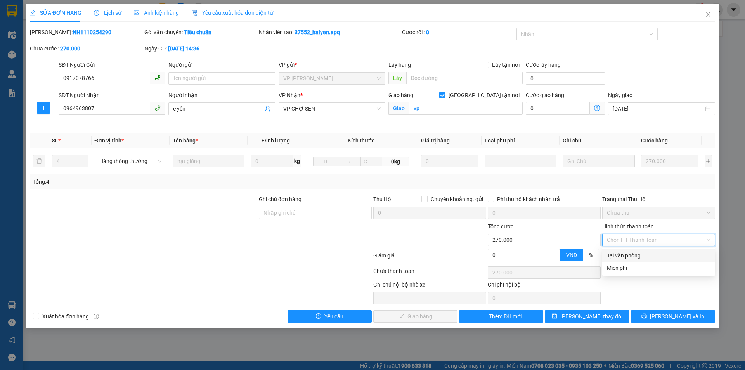
click at [627, 257] on div "Tại văn phòng" at bounding box center [658, 255] width 104 height 9
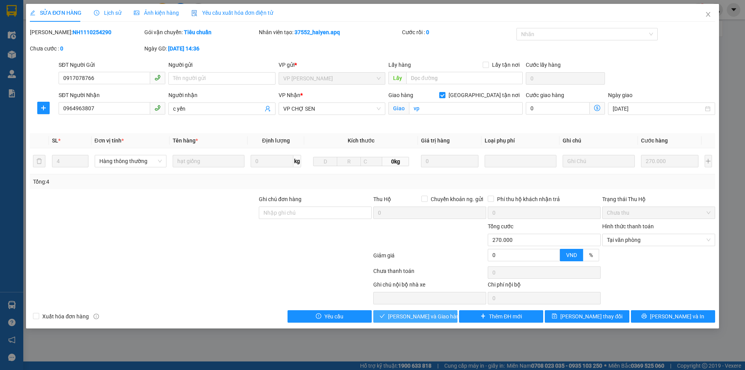
click at [434, 314] on span "Lưu và Giao hàng" at bounding box center [425, 316] width 74 height 9
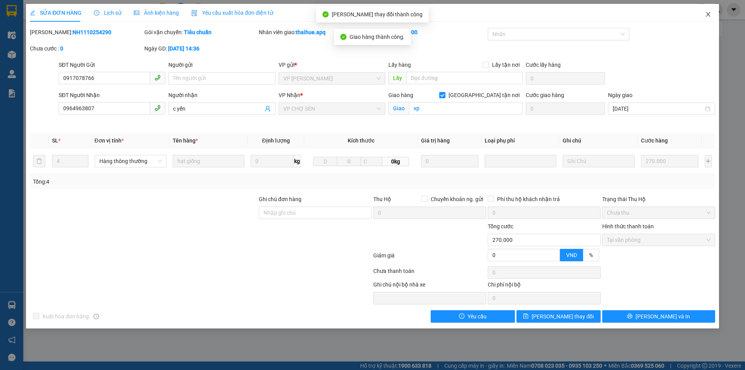
click at [708, 13] on icon "close" at bounding box center [708, 14] width 6 height 6
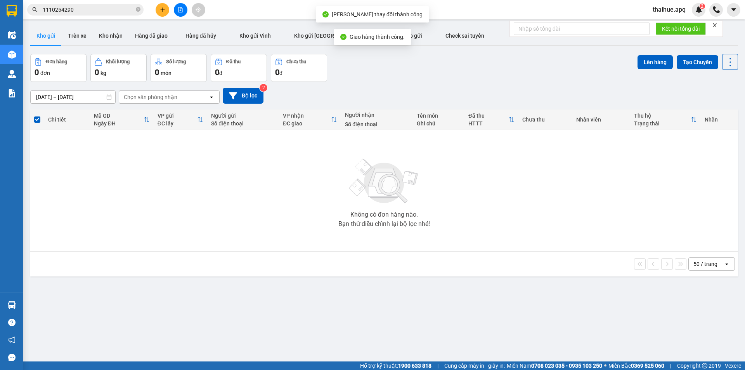
click at [88, 11] on input "1110254290" at bounding box center [89, 9] width 92 height 9
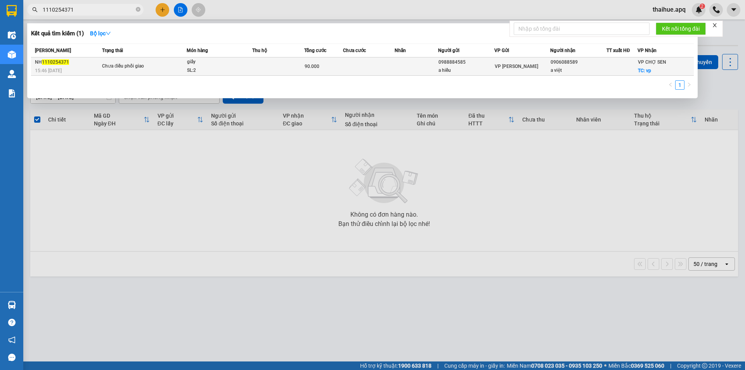
click at [377, 71] on td at bounding box center [369, 66] width 52 height 18
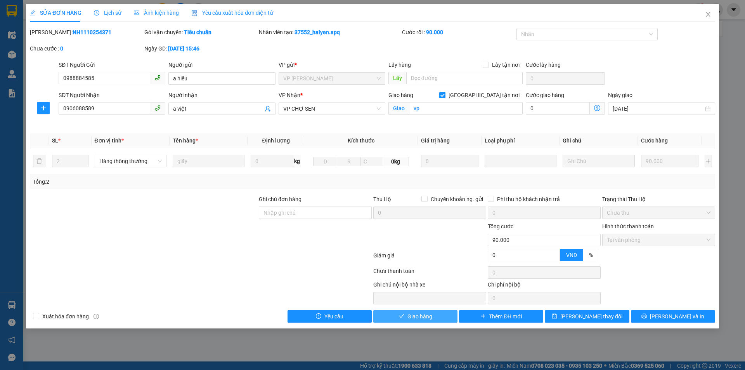
click at [422, 316] on span "Giao hàng" at bounding box center [419, 316] width 25 height 9
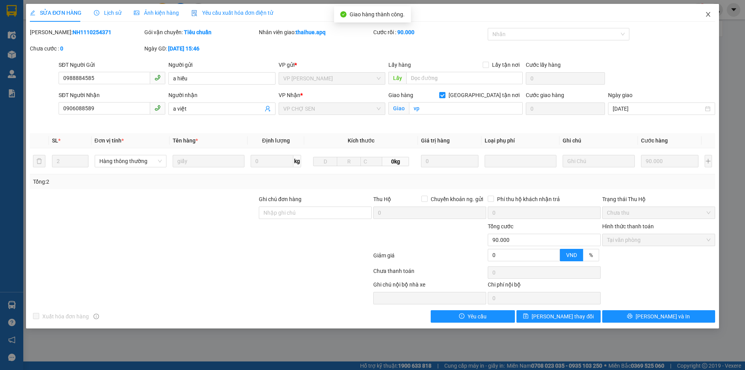
click at [708, 13] on icon "close" at bounding box center [708, 14] width 6 height 6
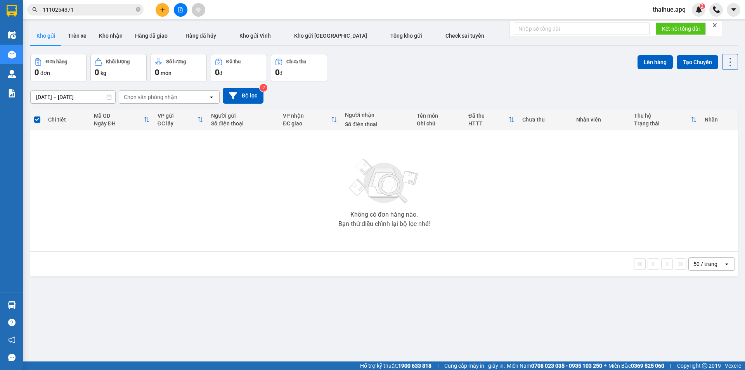
click at [87, 11] on input "1110254371" at bounding box center [89, 9] width 92 height 9
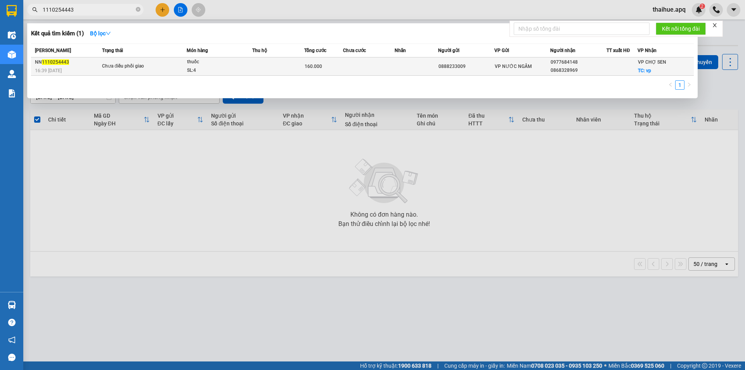
click at [359, 63] on td at bounding box center [369, 66] width 52 height 18
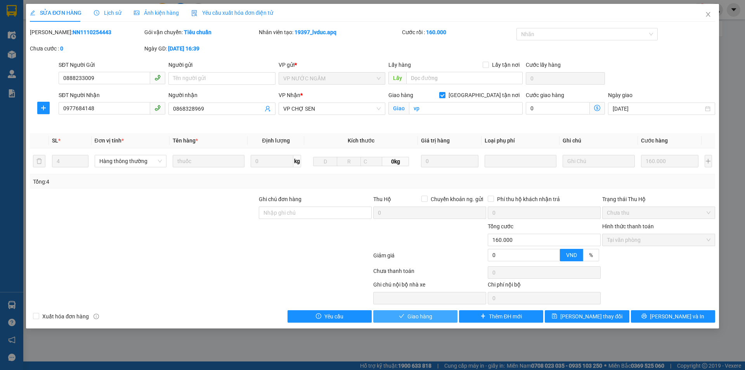
click at [423, 317] on span "Giao hàng" at bounding box center [419, 316] width 25 height 9
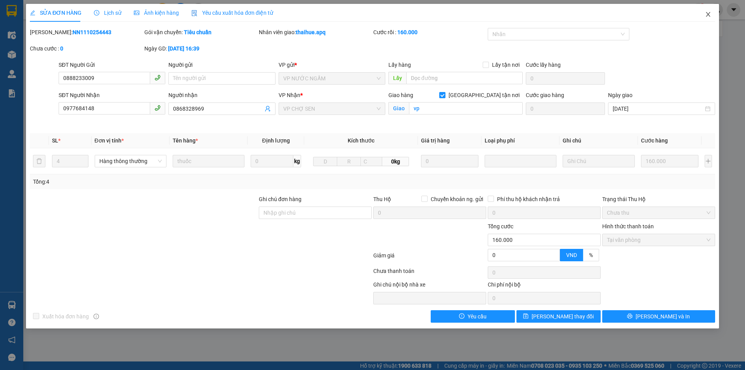
click at [708, 14] on icon "close" at bounding box center [708, 14] width 6 height 6
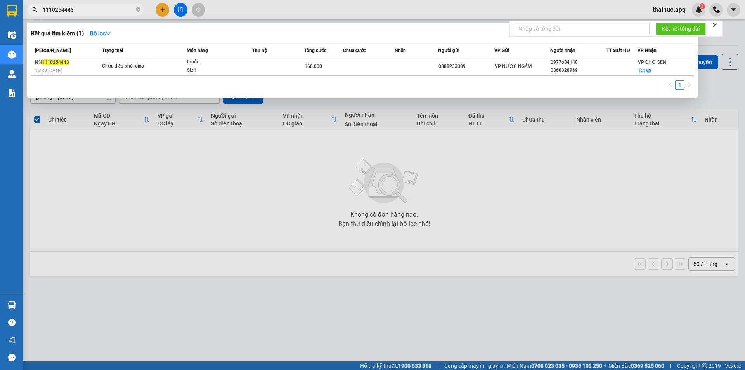
click at [81, 5] on span "1110254443" at bounding box center [85, 10] width 116 height 12
click at [76, 12] on input "1110254443" at bounding box center [89, 9] width 92 height 9
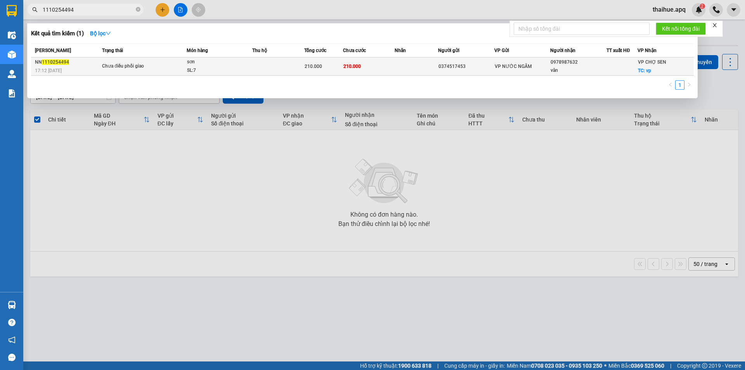
click at [382, 67] on td "210.000" at bounding box center [369, 66] width 52 height 18
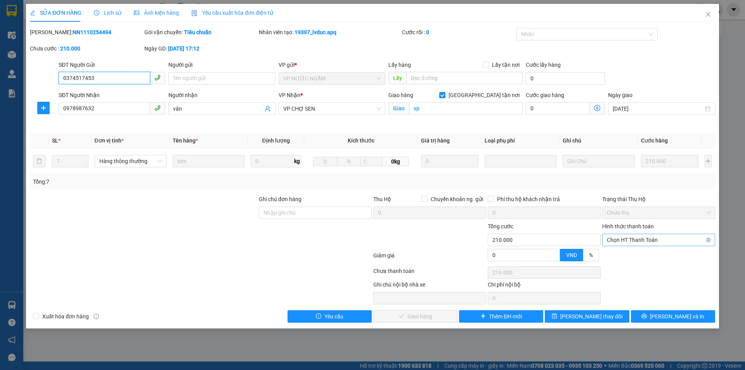
click at [651, 238] on span "Chọn HT Thanh Toán" at bounding box center [658, 240] width 104 height 12
click at [629, 253] on div "Tại văn phòng" at bounding box center [658, 255] width 104 height 9
click at [434, 316] on span "Lưu và Giao hàng" at bounding box center [425, 316] width 74 height 9
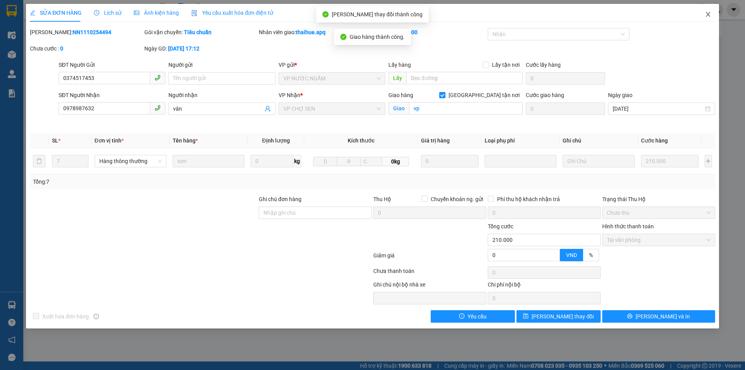
click at [709, 14] on icon "close" at bounding box center [708, 14] width 6 height 6
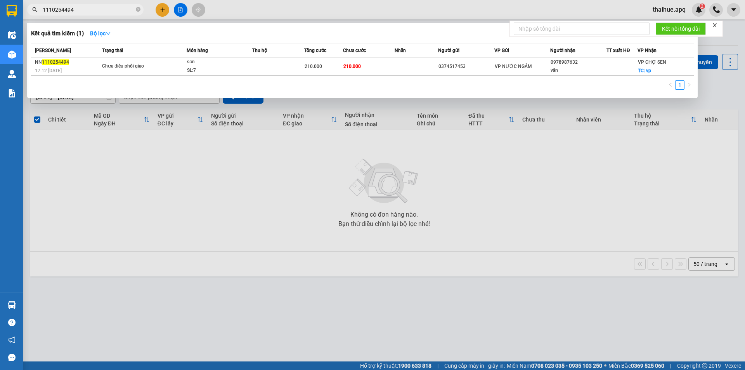
click at [75, 6] on input "1110254494" at bounding box center [89, 9] width 92 height 9
click at [380, 66] on td "70.000" at bounding box center [369, 66] width 52 height 18
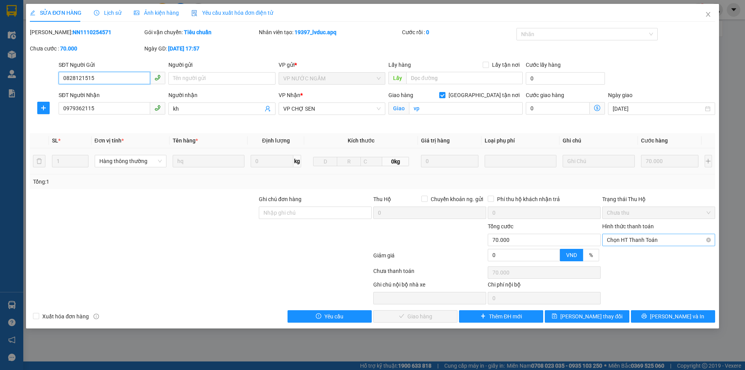
click at [667, 237] on span "Chọn HT Thanh Toán" at bounding box center [658, 240] width 104 height 12
click at [639, 255] on div "Tại văn phòng" at bounding box center [658, 255] width 104 height 9
click at [438, 314] on span "Lưu và Giao hàng" at bounding box center [425, 316] width 74 height 9
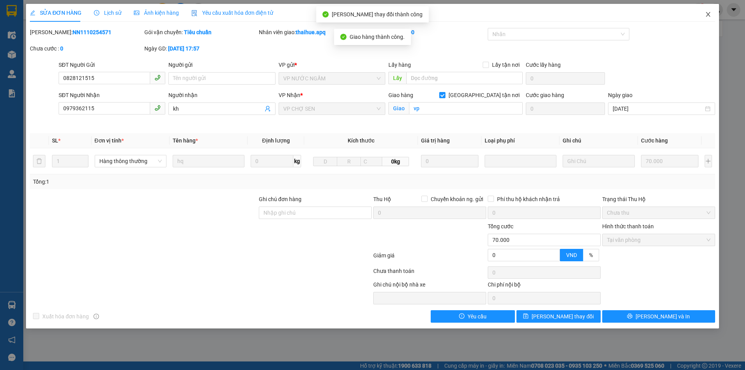
click at [708, 14] on icon "close" at bounding box center [707, 14] width 4 height 5
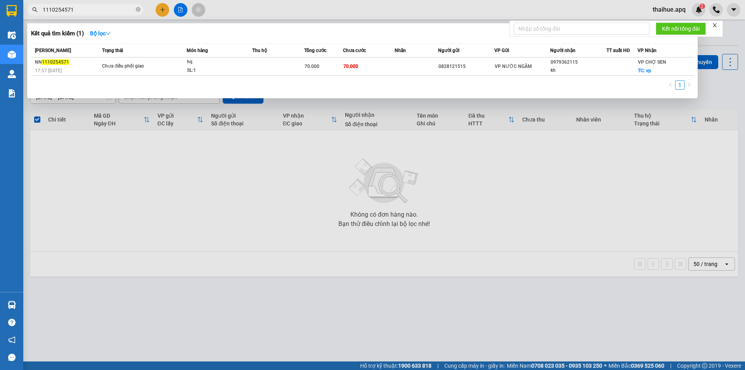
click at [81, 9] on input "1110254571" at bounding box center [89, 9] width 92 height 9
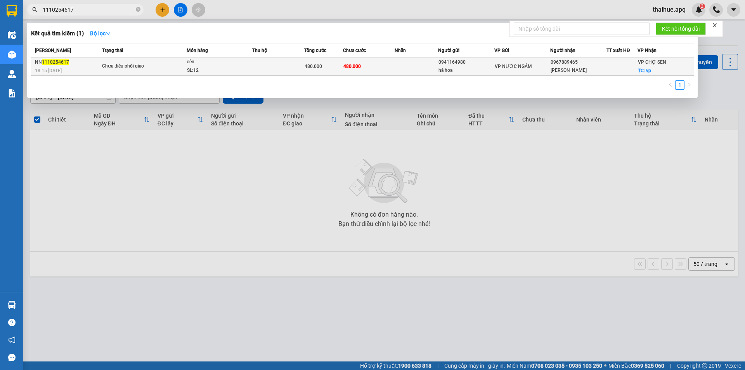
click at [283, 69] on td at bounding box center [278, 66] width 52 height 18
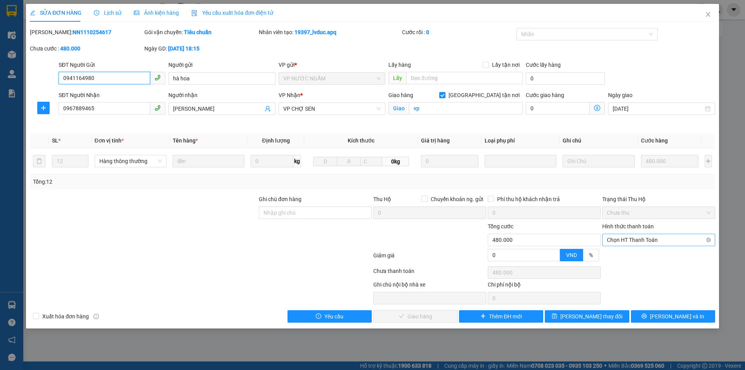
click at [666, 239] on span "Chọn HT Thanh Toán" at bounding box center [658, 240] width 104 height 12
click at [632, 256] on div "Tại văn phòng" at bounding box center [658, 255] width 104 height 9
click at [432, 315] on span "Lưu và Giao hàng" at bounding box center [425, 316] width 74 height 9
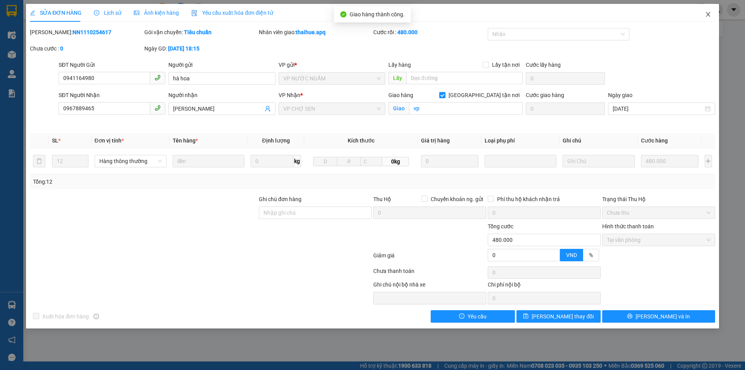
click at [709, 14] on icon "close" at bounding box center [707, 14] width 4 height 5
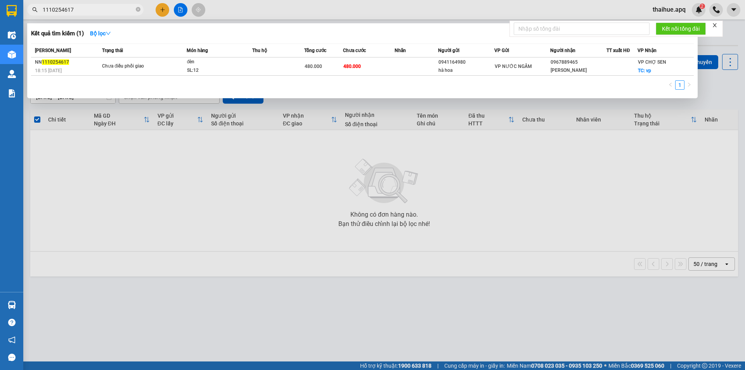
click at [79, 12] on input "1110254617" at bounding box center [89, 9] width 92 height 9
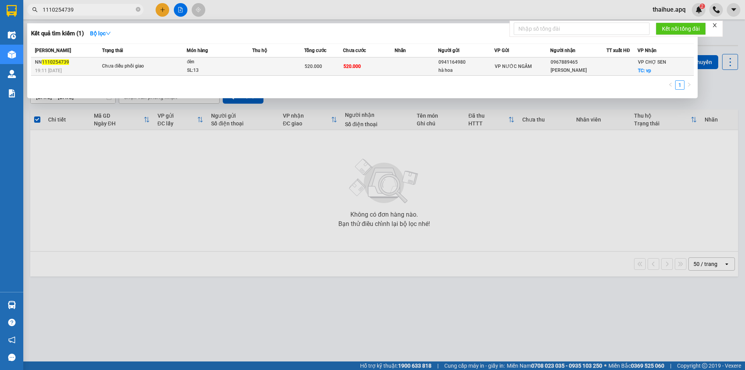
click at [282, 66] on td at bounding box center [278, 66] width 52 height 18
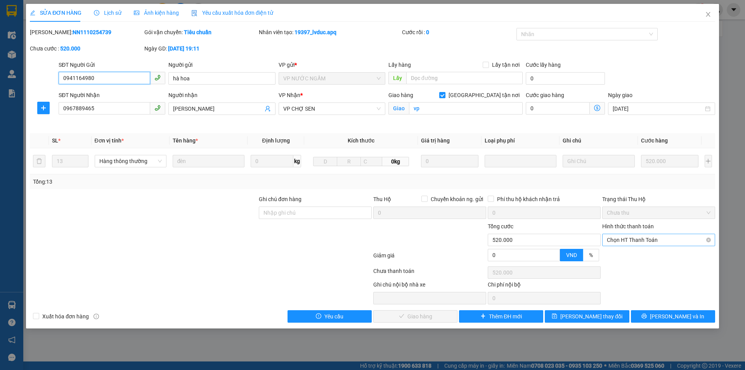
click at [663, 237] on span "Chọn HT Thanh Toán" at bounding box center [658, 240] width 104 height 12
click at [634, 256] on div "Tại văn phòng" at bounding box center [658, 255] width 104 height 9
click at [434, 315] on span "Lưu và Giao hàng" at bounding box center [425, 316] width 74 height 9
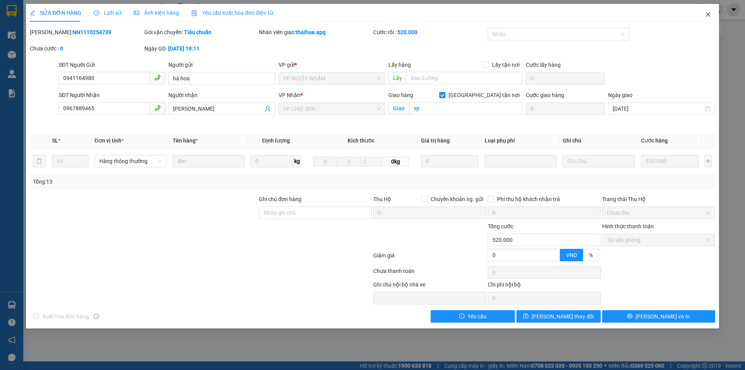
click at [708, 14] on icon "close" at bounding box center [708, 14] width 6 height 6
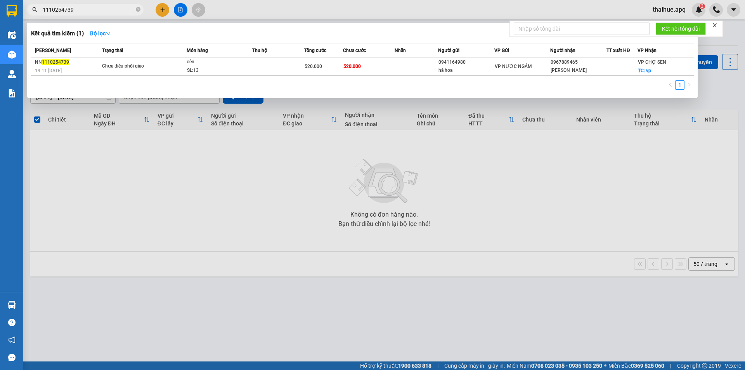
click at [77, 7] on input "1110254739" at bounding box center [89, 9] width 92 height 9
type input "1110254380"
click at [286, 66] on td at bounding box center [278, 66] width 52 height 18
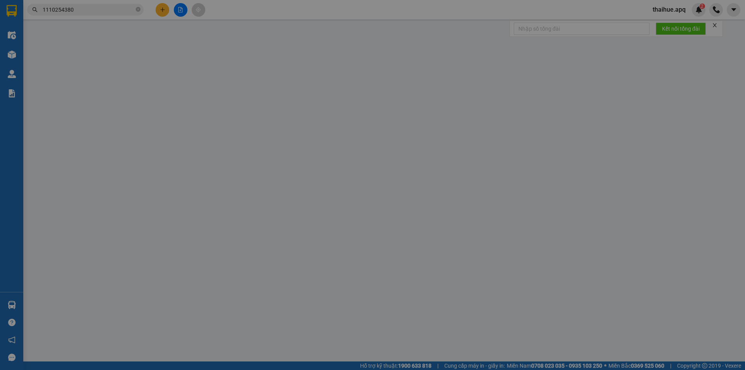
type input "0977043459"
type input "[PERSON_NAME]"
type input "0845551993"
type input "TUẤN BÌNH"
checkbox input "true"
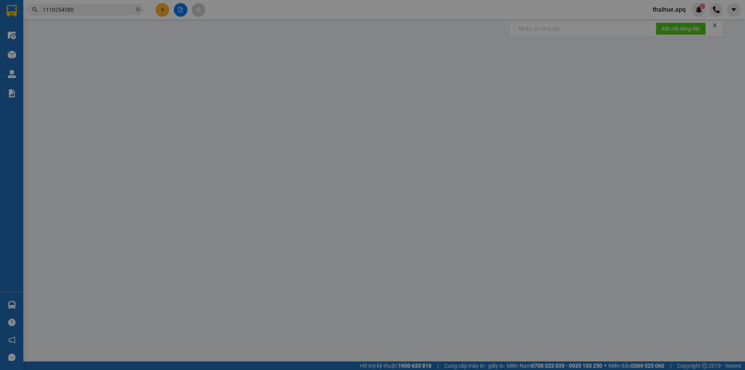
type input "vp"
type input "0"
type input "40.000"
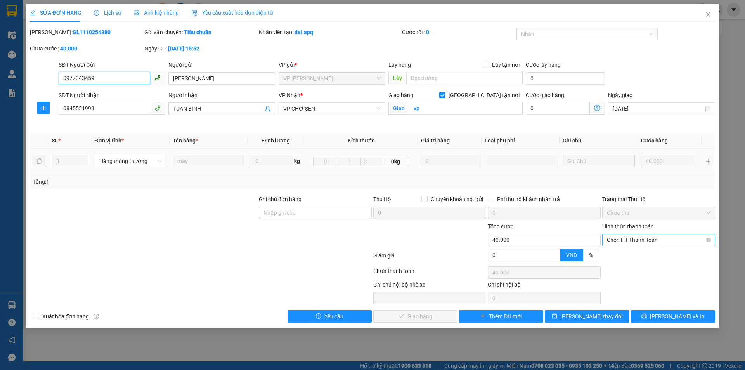
click at [640, 236] on span "Chọn HT Thanh Toán" at bounding box center [658, 240] width 104 height 12
click at [627, 253] on div "Tại văn phòng" at bounding box center [658, 255] width 104 height 9
type input "0"
click at [424, 316] on span "[PERSON_NAME] và Giao hàng" at bounding box center [425, 316] width 74 height 9
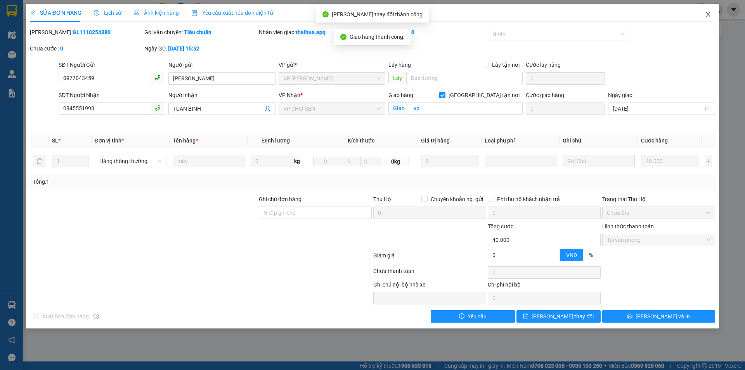
drag, startPoint x: 709, startPoint y: 14, endPoint x: 701, endPoint y: 16, distance: 8.3
click at [701, 16] on span "Close" at bounding box center [708, 15] width 22 height 22
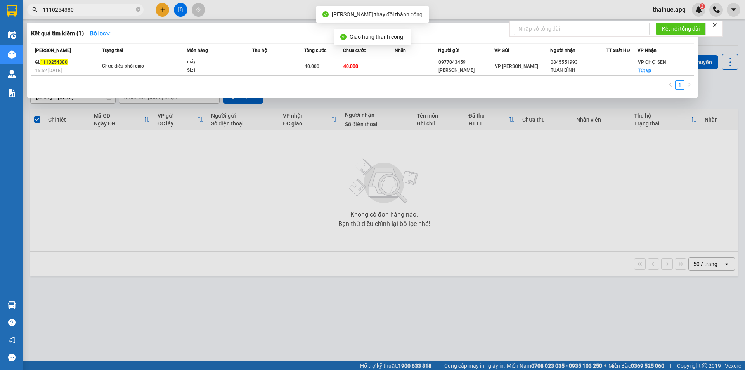
click at [79, 10] on input "1110254380" at bounding box center [89, 9] width 92 height 9
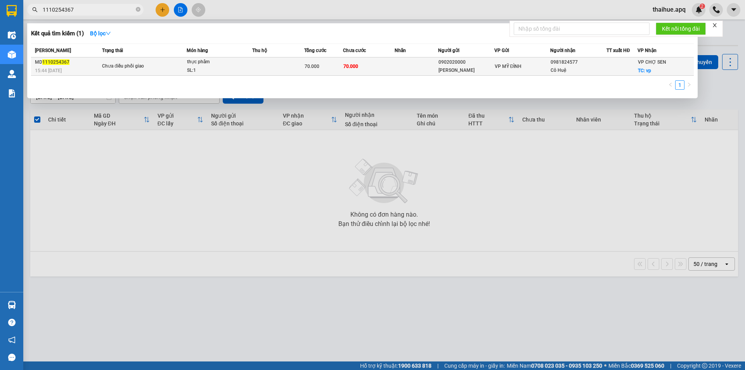
type input "1110254367"
click at [274, 60] on td at bounding box center [278, 66] width 52 height 18
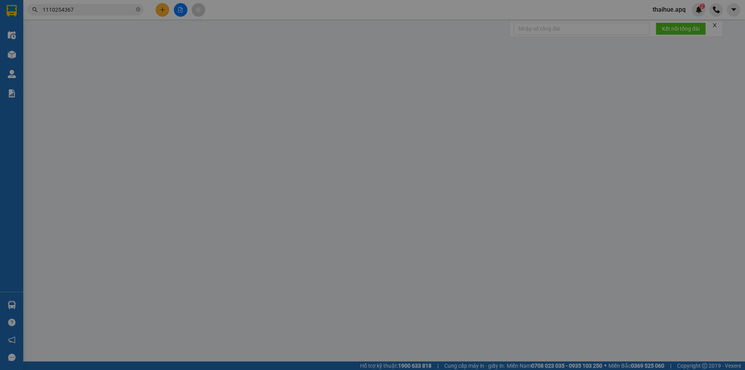
type input "0902020000"
type input "[PERSON_NAME]"
type input "0981824577"
type input "Cô Huệ"
checkbox input "true"
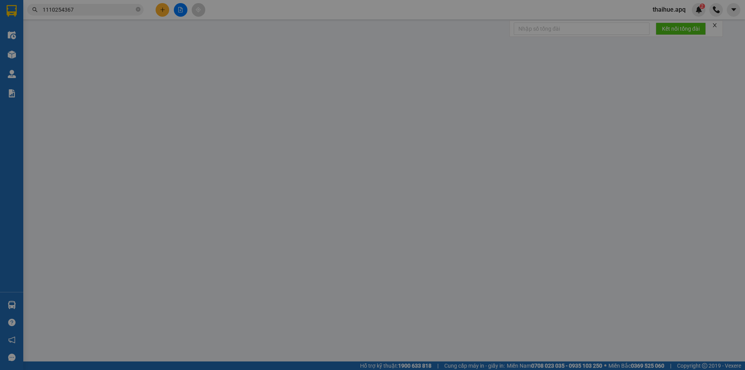
type input "vp"
type input "0"
type input "70.000"
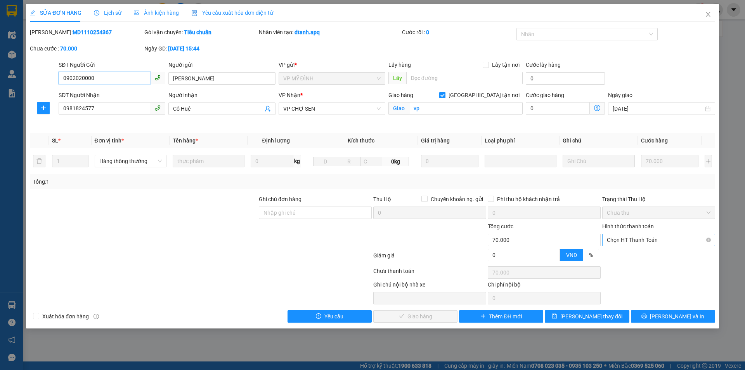
click at [662, 237] on span "Chọn HT Thanh Toán" at bounding box center [658, 240] width 104 height 12
click at [627, 251] on div "Tại văn phòng" at bounding box center [658, 255] width 104 height 9
type input "0"
click at [437, 317] on span "[PERSON_NAME] và Giao hàng" at bounding box center [425, 316] width 74 height 9
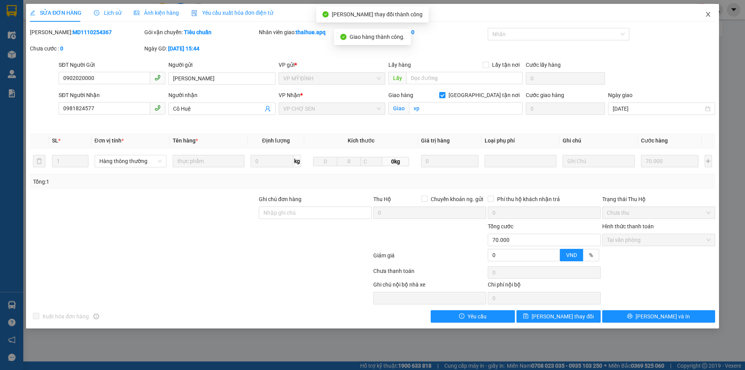
click at [708, 13] on icon "close" at bounding box center [708, 14] width 6 height 6
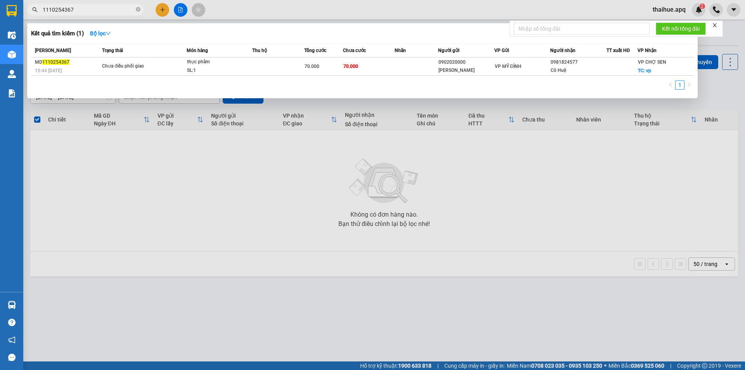
click at [78, 13] on input "1110254367" at bounding box center [89, 9] width 92 height 9
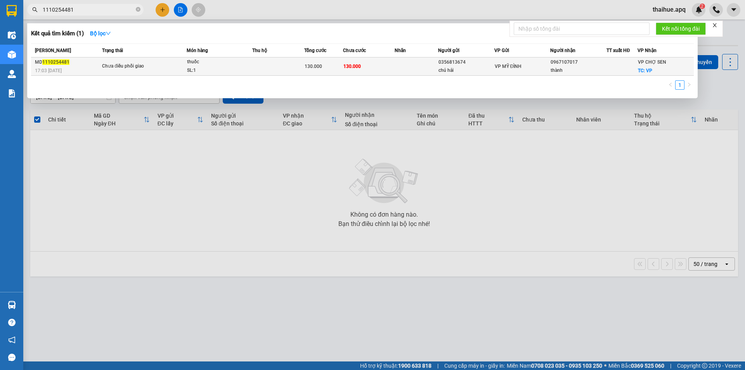
type input "1110254481"
drag, startPoint x: 285, startPoint y: 67, endPoint x: 290, endPoint y: 69, distance: 6.1
click at [290, 69] on td at bounding box center [278, 66] width 52 height 18
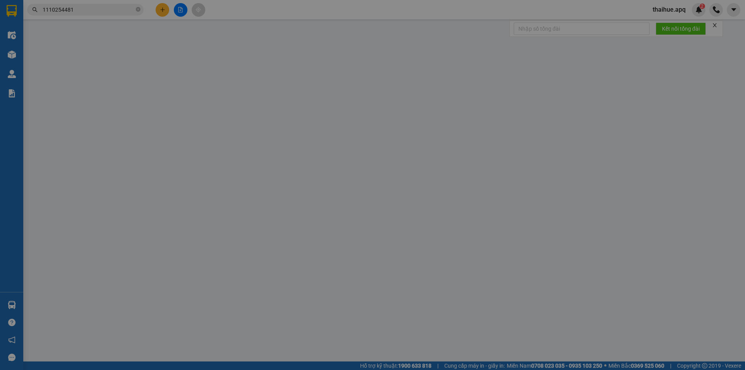
type input "0356813674"
type input "chú hải"
type input "0967107017"
type input "thành"
checkbox input "true"
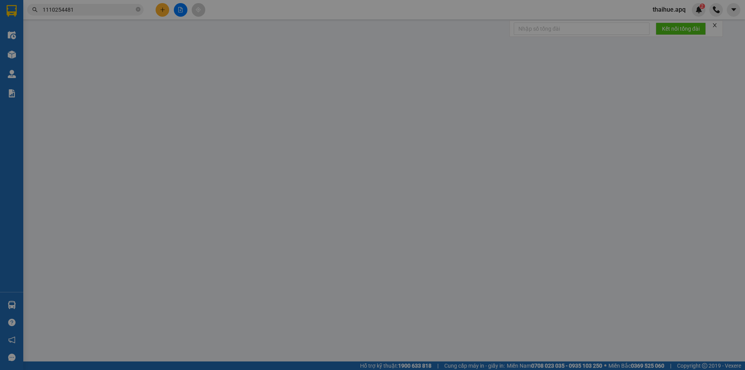
type input "VP"
type input "0"
type input "130.000"
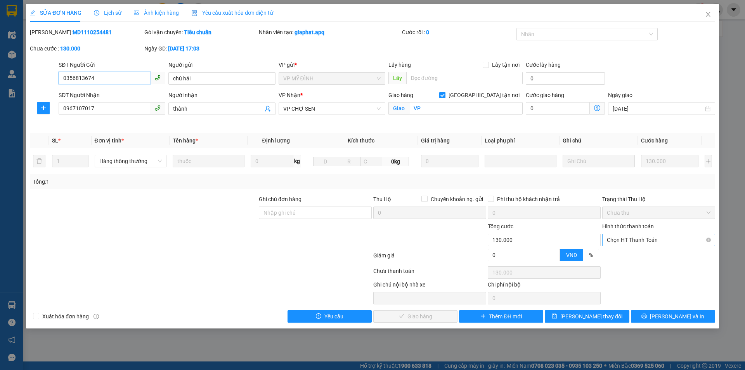
click at [658, 235] on span "Chọn HT Thanh Toán" at bounding box center [658, 240] width 104 height 12
click at [625, 258] on div "Tại văn phòng" at bounding box center [658, 255] width 104 height 9
type input "0"
click at [420, 316] on span "Lưu và Giao hàng" at bounding box center [425, 316] width 74 height 9
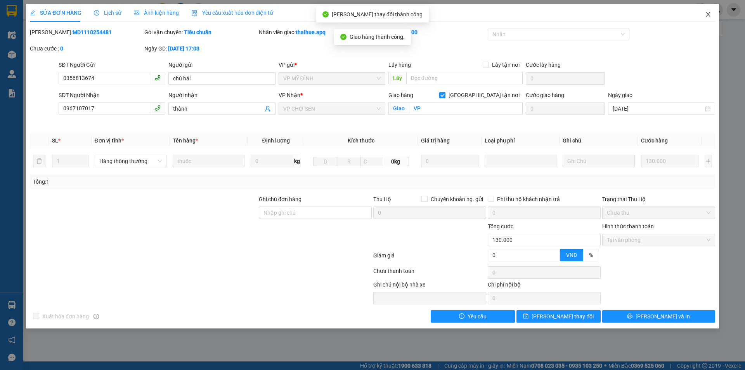
click at [706, 13] on icon "close" at bounding box center [708, 14] width 6 height 6
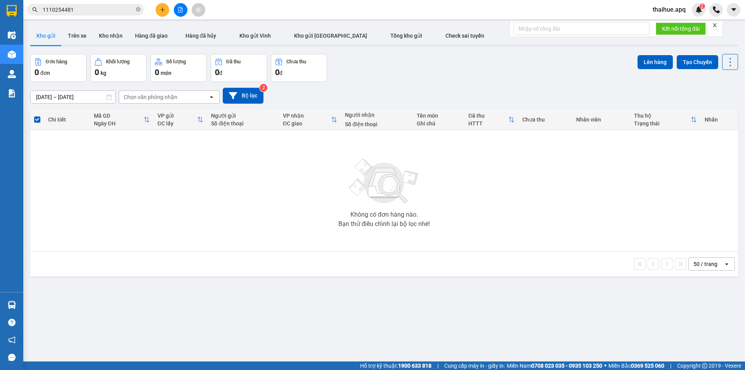
click at [84, 9] on input "1110254481" at bounding box center [89, 9] width 92 height 9
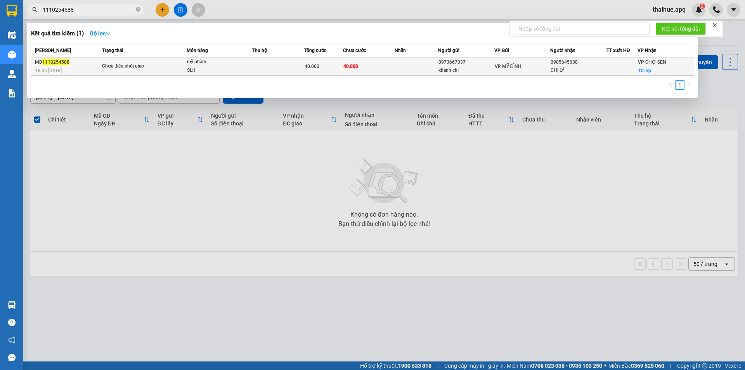
type input "1110254588"
click at [397, 69] on td at bounding box center [415, 66] width 43 height 18
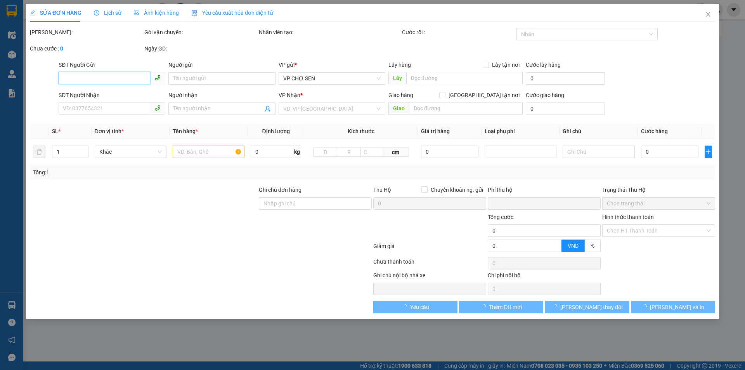
type input "0973667337"
type input "khánh chi"
type input "0985645038"
type input "CHỊ LÝ"
checkbox input "true"
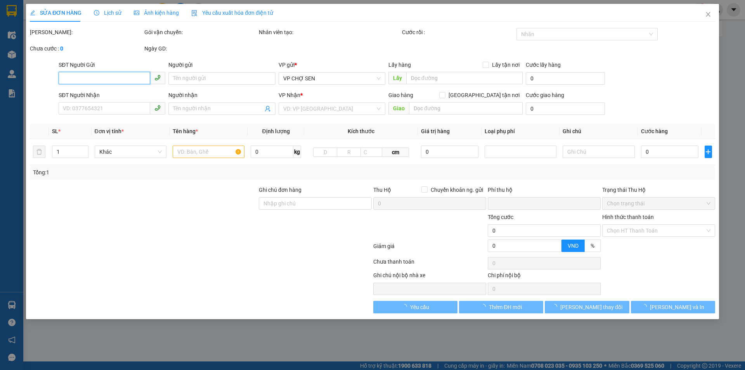
type input "vp"
type input "0"
type input "40.000"
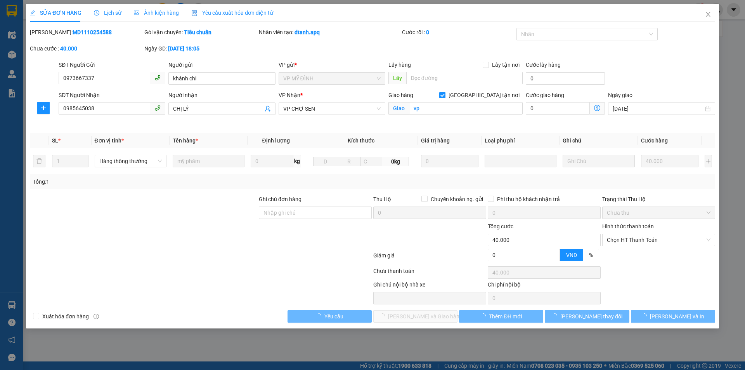
click at [663, 227] on div "Hình thức thanh toán" at bounding box center [658, 228] width 113 height 12
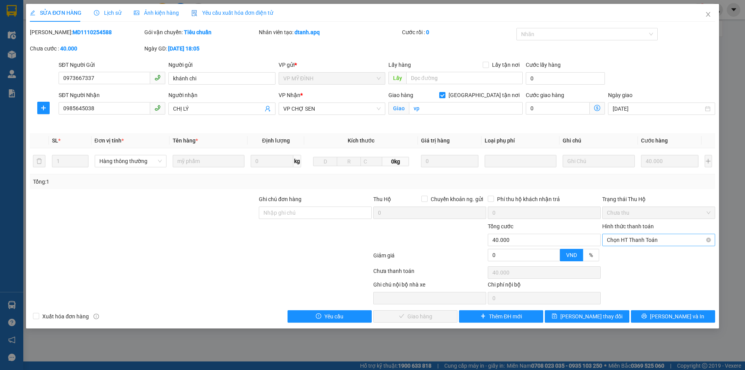
click at [653, 234] on span "Chọn HT Thanh Toán" at bounding box center [658, 240] width 104 height 12
click at [632, 257] on div "Tại văn phòng" at bounding box center [658, 255] width 104 height 9
type input "0"
click at [441, 314] on button "Lưu và Giao hàng" at bounding box center [415, 316] width 84 height 12
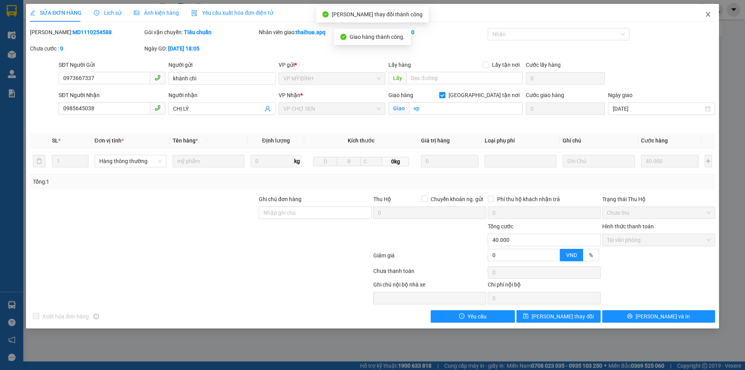
click at [707, 14] on icon "close" at bounding box center [708, 14] width 6 height 6
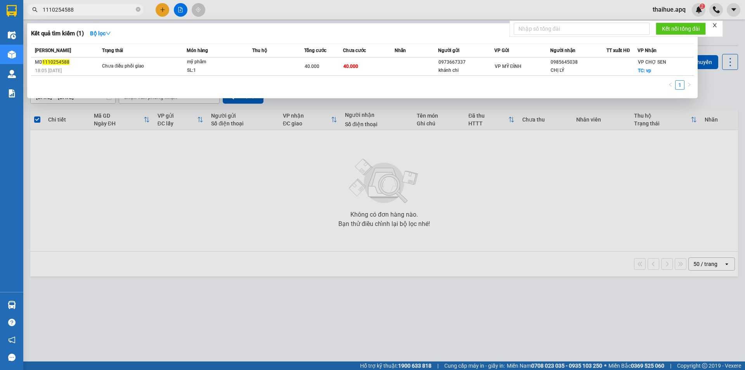
click at [76, 8] on input "1110254588" at bounding box center [89, 9] width 92 height 9
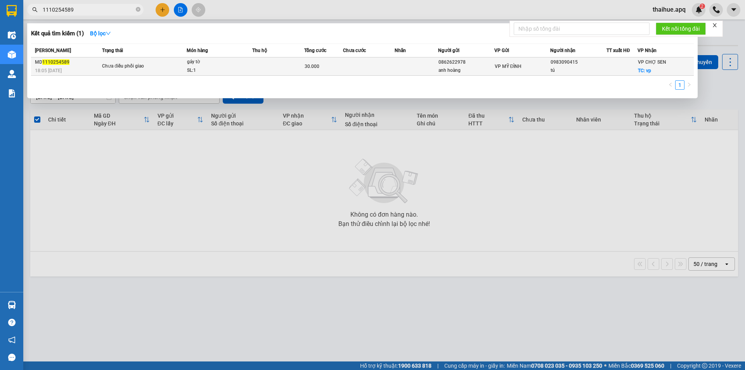
type input "1110254589"
click at [349, 65] on td at bounding box center [369, 66] width 52 height 18
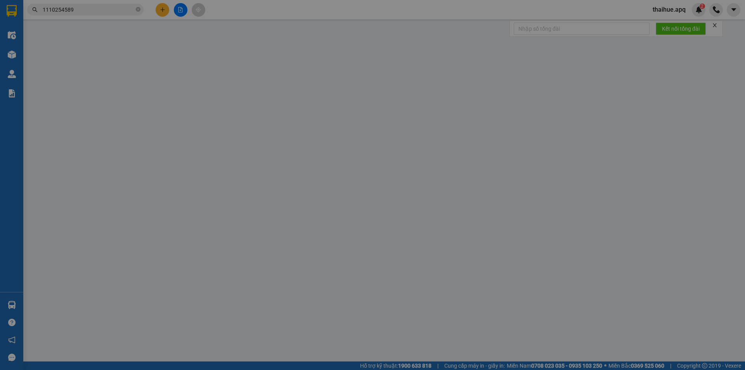
type input "0862622978"
type input "anh hoàng"
type input "0983090415"
type input "tú"
checkbox input "true"
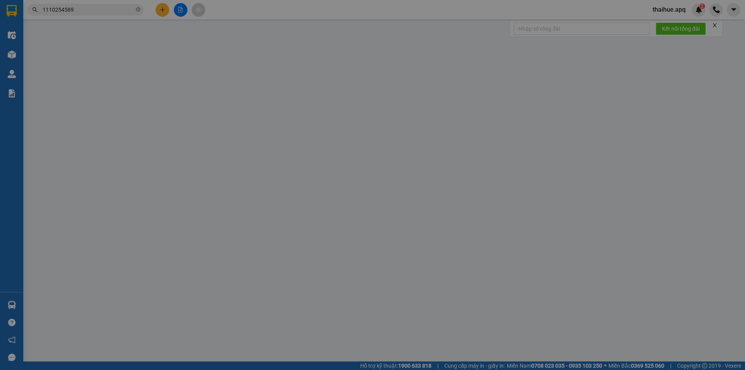
type input "vp"
type input "0"
type input "30.000"
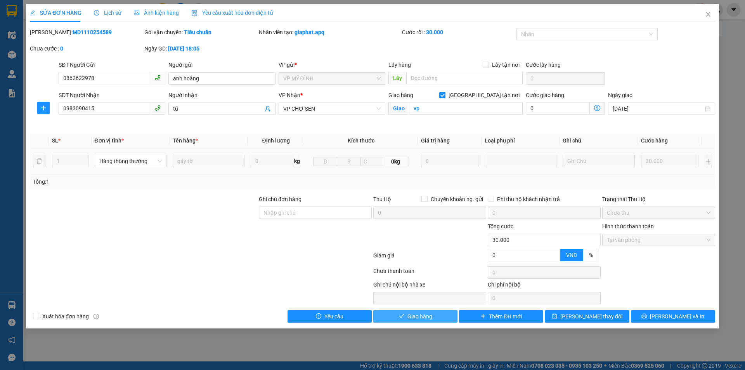
click at [421, 315] on span "Giao hàng" at bounding box center [419, 316] width 25 height 9
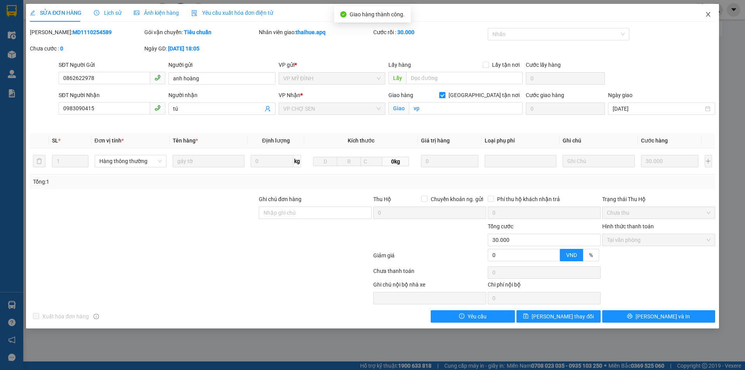
click at [704, 15] on span "Close" at bounding box center [708, 15] width 22 height 22
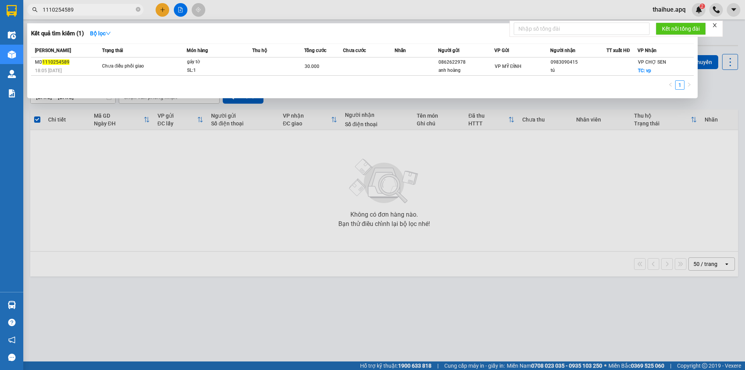
click at [85, 10] on input "1110254589" at bounding box center [89, 9] width 92 height 9
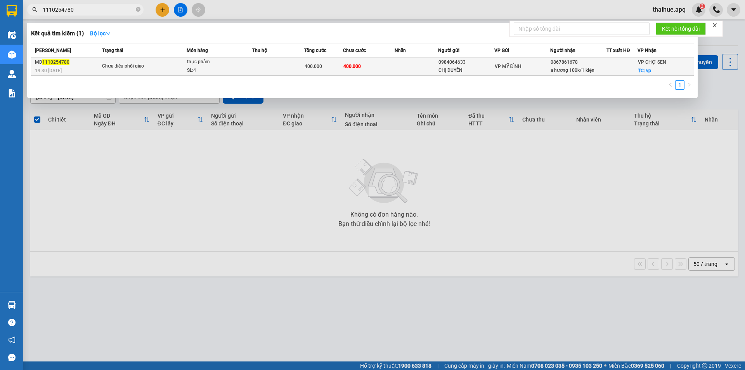
type input "1110254780"
click at [382, 67] on td "400.000" at bounding box center [369, 66] width 52 height 18
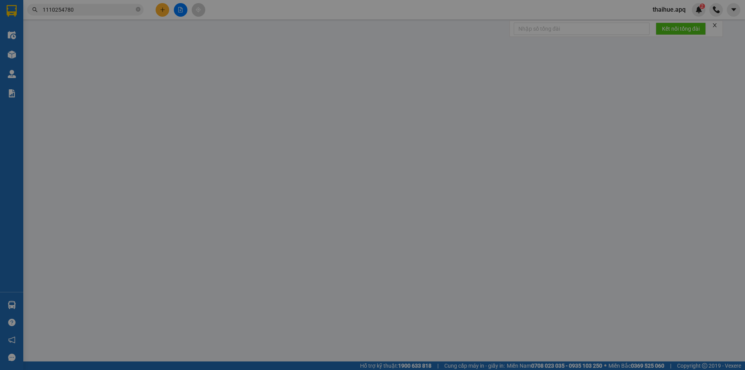
type input "0984064633"
type input "CHỊ DUYÊN"
type input "0867861678"
type input "a hương 100k/1 kiện"
checkbox input "true"
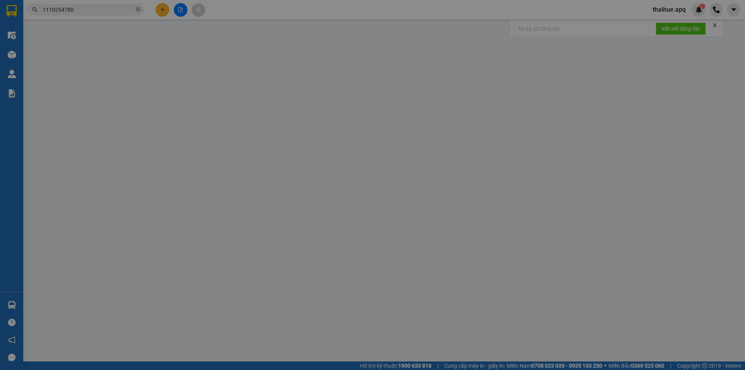
type input "vp"
type input "0"
type input "400.000"
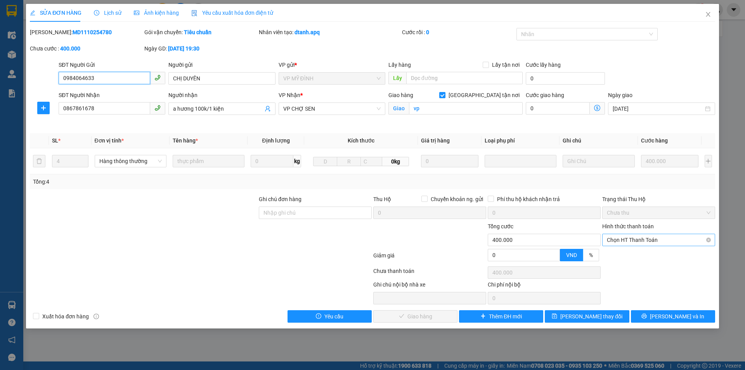
click at [649, 238] on span "Chọn HT Thanh Toán" at bounding box center [658, 240] width 104 height 12
click at [634, 251] on div "Tại văn phòng" at bounding box center [658, 255] width 104 height 9
type input "0"
click at [436, 316] on span "Lưu và Giao hàng" at bounding box center [425, 316] width 74 height 9
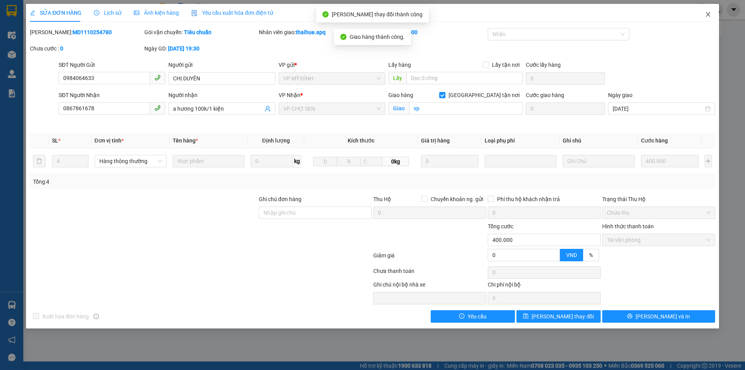
click at [708, 14] on icon "close" at bounding box center [708, 14] width 6 height 6
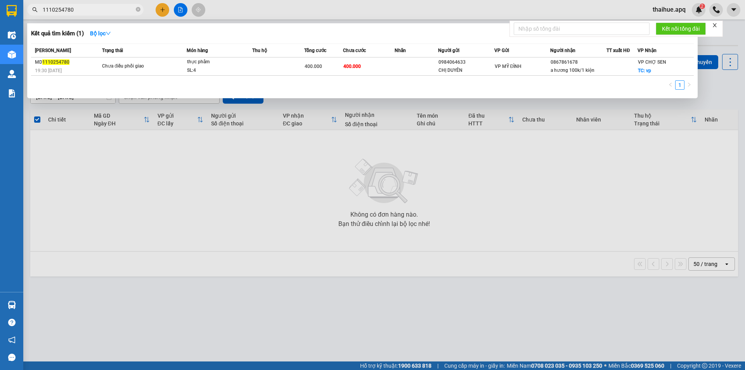
click at [91, 12] on input "1110254780" at bounding box center [89, 9] width 92 height 9
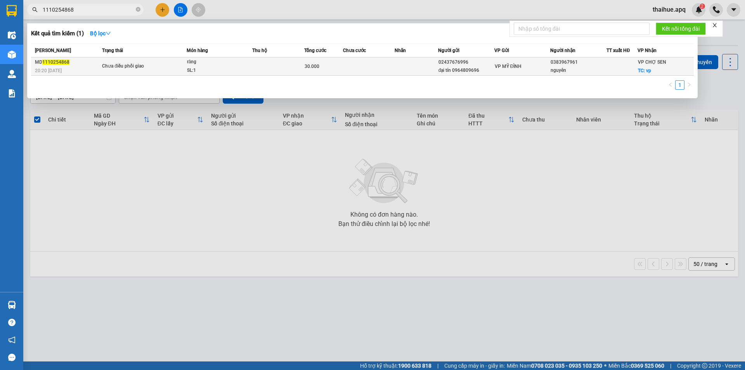
click at [354, 67] on td at bounding box center [369, 66] width 52 height 18
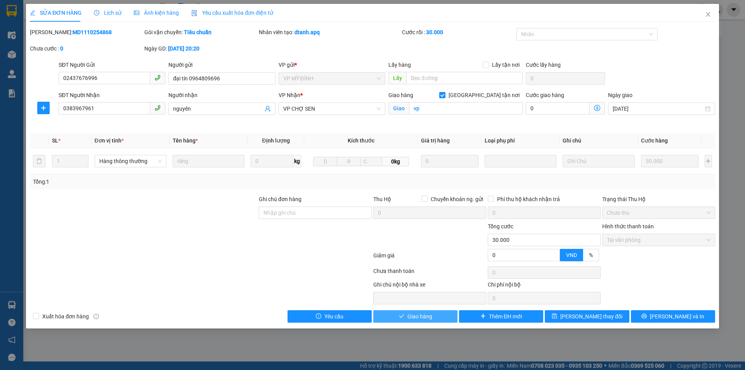
click at [424, 314] on span "Giao hàng" at bounding box center [419, 316] width 25 height 9
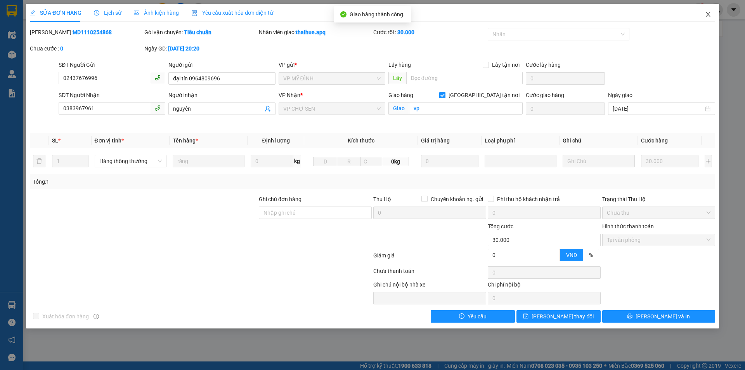
drag, startPoint x: 708, startPoint y: 14, endPoint x: 307, endPoint y: 19, distance: 401.0
click at [702, 15] on span "Close" at bounding box center [708, 15] width 22 height 22
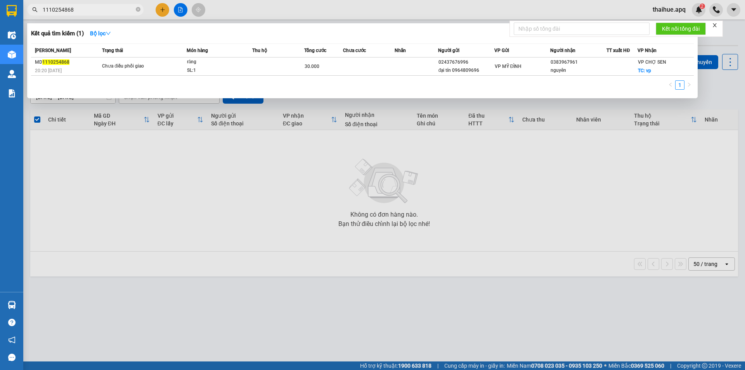
click at [87, 11] on input "1110254868" at bounding box center [89, 9] width 92 height 9
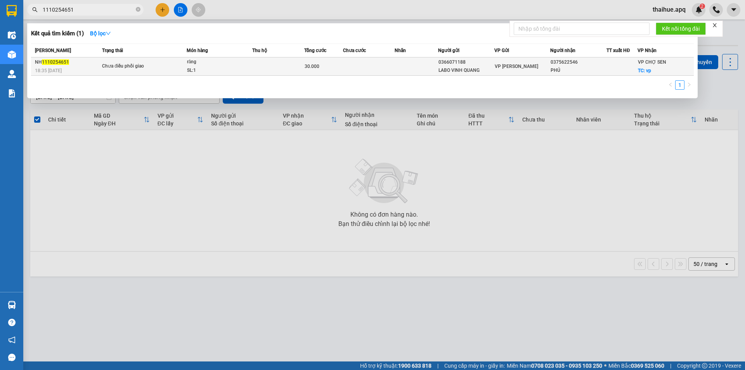
type input "1110254651"
click at [332, 66] on div "30.000" at bounding box center [323, 66] width 38 height 9
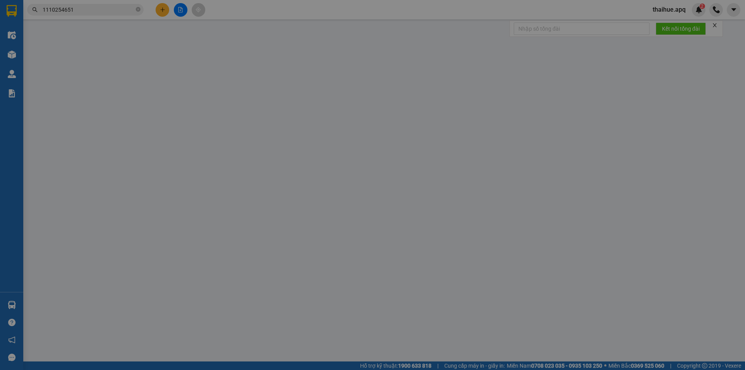
type input "0366071188"
type input "LABO VINH QUANG"
type input "0375622546"
type input "PHÚ"
checkbox input "true"
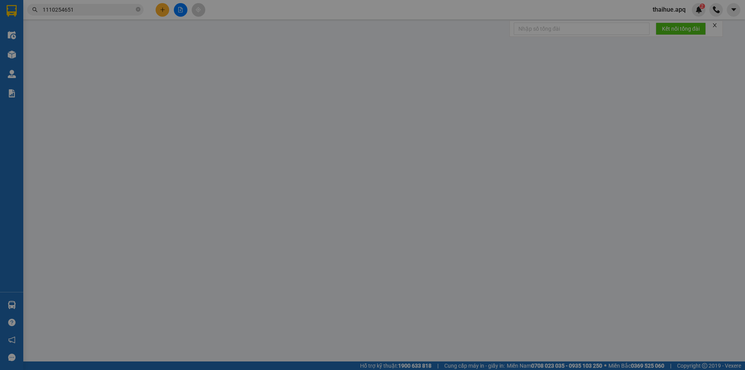
type input "vp"
type input "0"
type input "30.000"
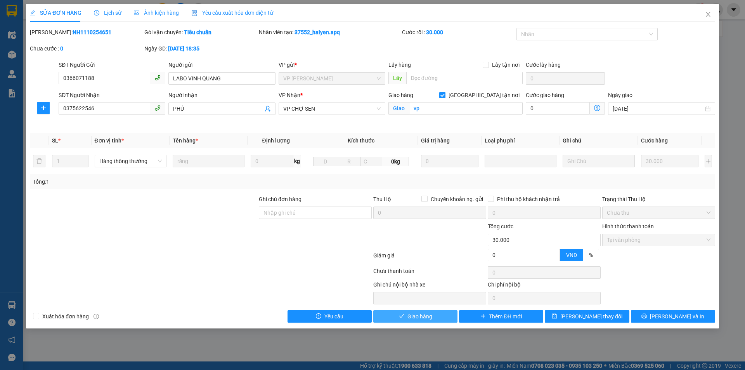
click at [421, 315] on span "Giao hàng" at bounding box center [419, 316] width 25 height 9
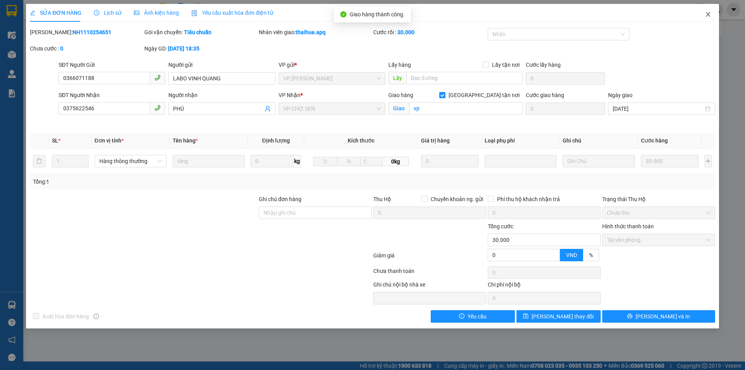
click at [710, 14] on icon "close" at bounding box center [708, 14] width 6 height 6
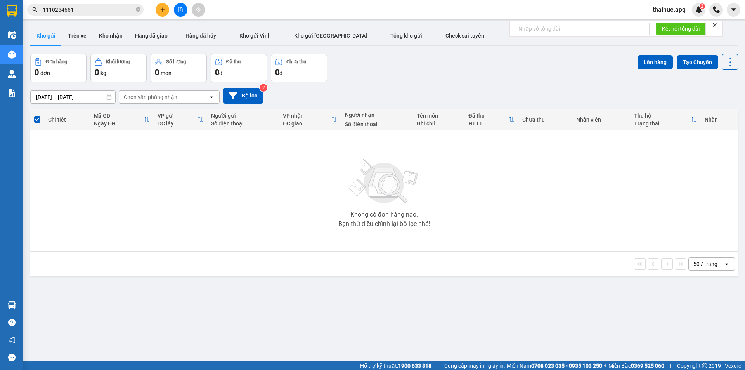
click at [84, 12] on input "1110254651" at bounding box center [89, 9] width 92 height 9
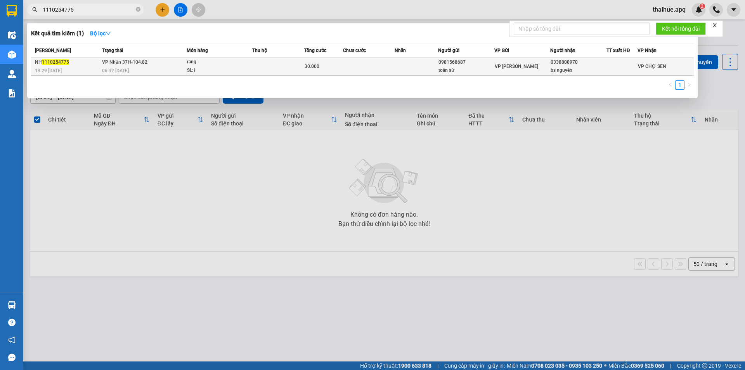
type input "1110254775"
click at [340, 62] on div "30.000" at bounding box center [323, 66] width 38 height 9
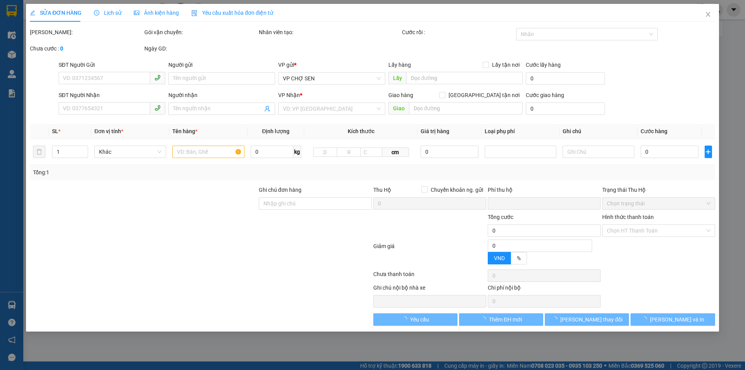
type input "0981568687"
type input "toàn sứ"
type input "0338808970"
type input "bs nguyên"
type input "0"
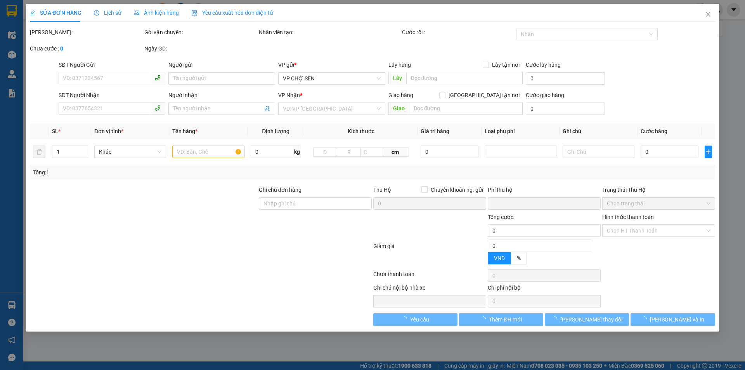
type input "30.000"
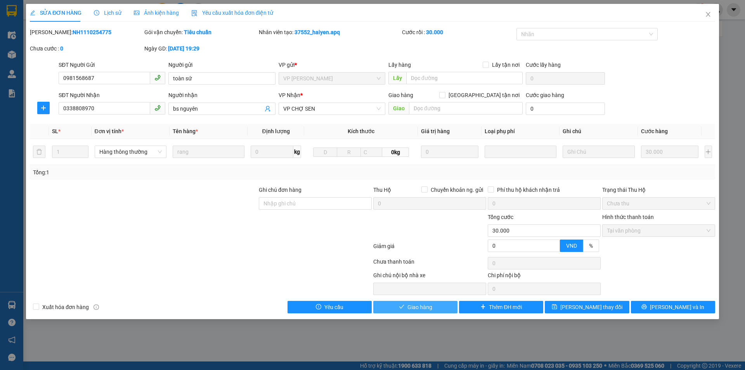
click at [424, 307] on span "Giao hàng" at bounding box center [419, 306] width 25 height 9
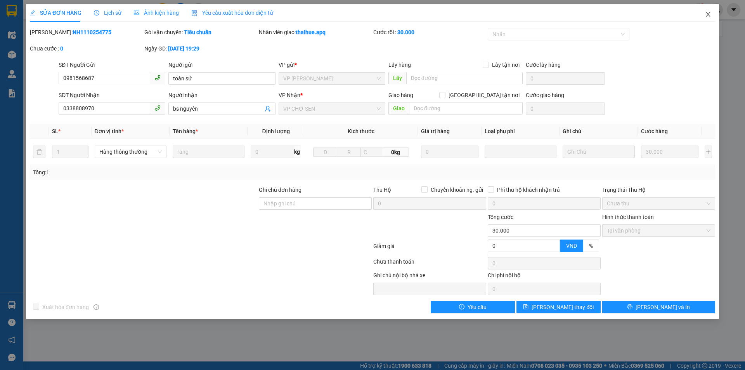
drag, startPoint x: 706, startPoint y: 13, endPoint x: 256, endPoint y: 23, distance: 449.9
click at [702, 13] on span "Close" at bounding box center [708, 15] width 22 height 22
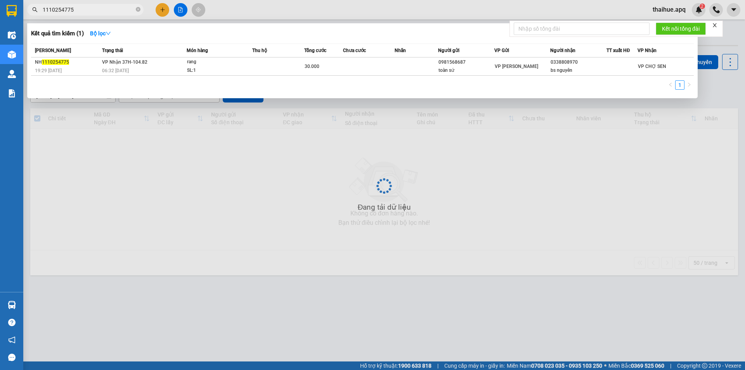
click at [76, 11] on input "1110254775" at bounding box center [89, 9] width 92 height 9
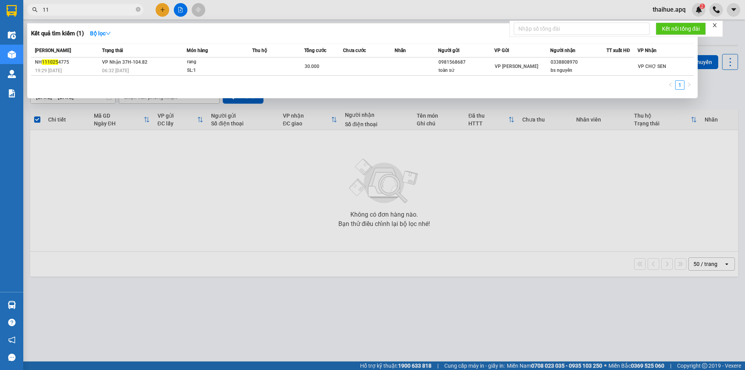
type input "1"
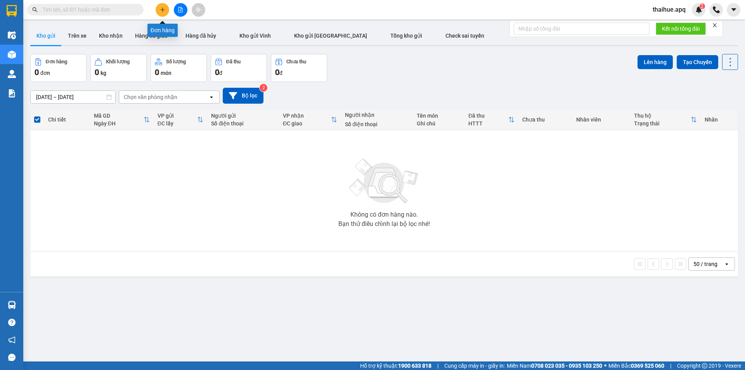
click at [164, 10] on icon "plus" at bounding box center [162, 9] width 5 height 5
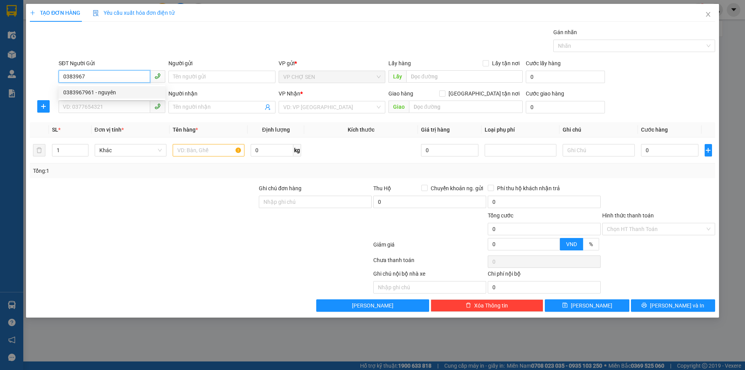
click at [106, 92] on div "0383967961 - nguyên" at bounding box center [111, 92] width 97 height 9
type input "0383967961"
type input "nguyên"
type input "0383967961"
click at [101, 106] on input "SĐT Người Nhận" at bounding box center [105, 106] width 92 height 12
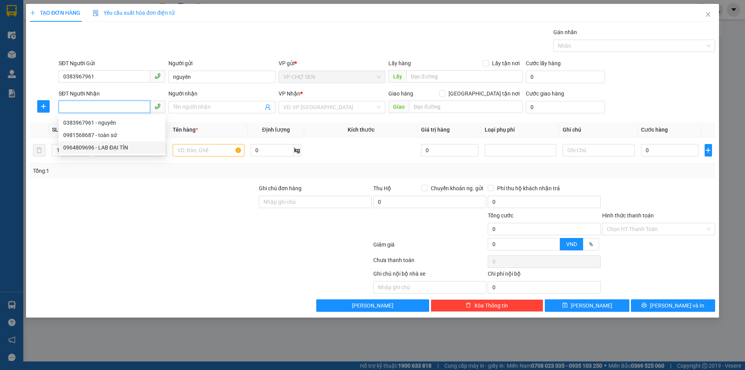
click at [105, 148] on div "0964809696 - LAB ĐẠI TÍN" at bounding box center [111, 147] width 97 height 9
type input "0964809696"
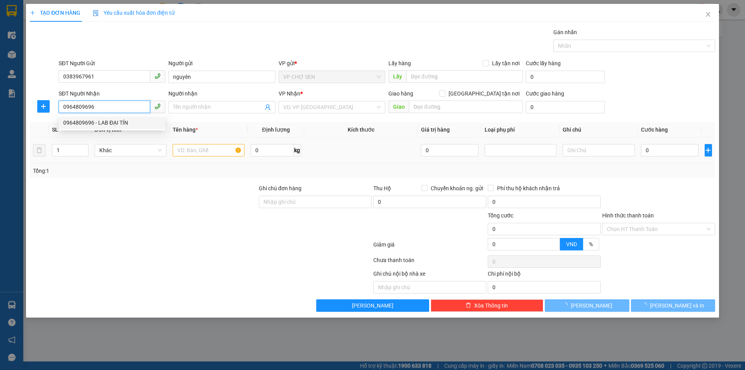
type input "LAB ĐẠI TÍN"
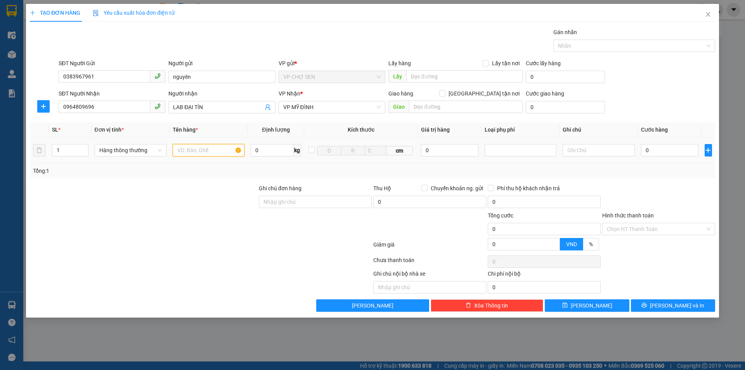
click at [184, 149] on input "text" at bounding box center [209, 150] width 72 height 12
type input "răng"
click at [647, 150] on input "0" at bounding box center [670, 150] width 58 height 12
type input "3"
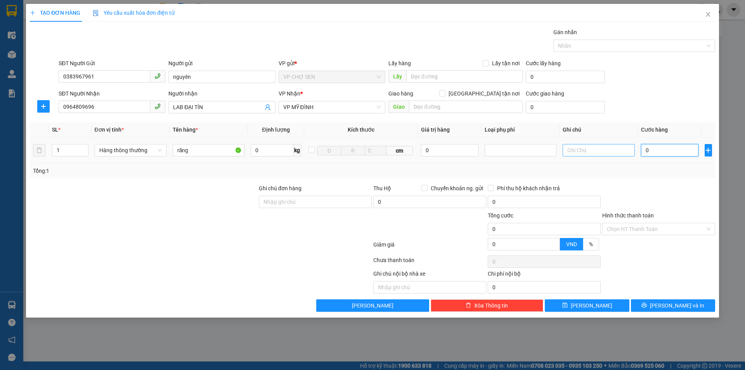
type input "3"
type input "30"
type input "300"
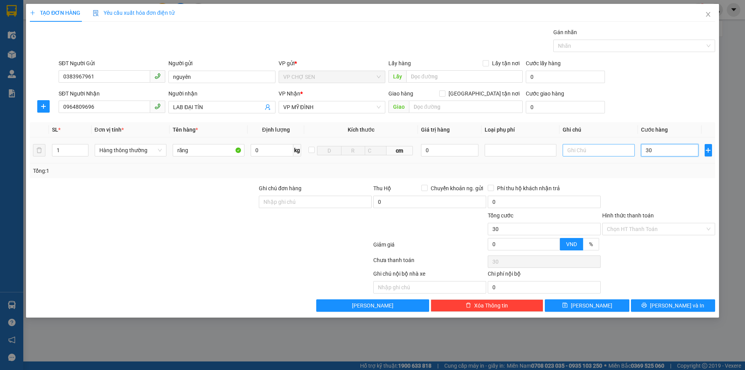
type input "300"
type input "3.000"
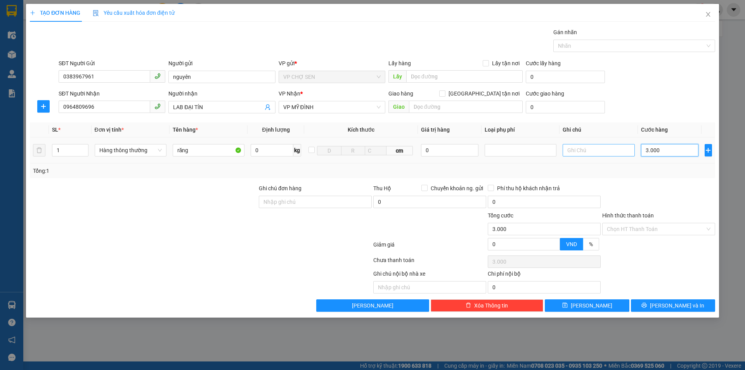
type input "30.000"
click at [646, 225] on input "Hình thức thanh toán" at bounding box center [655, 229] width 98 height 12
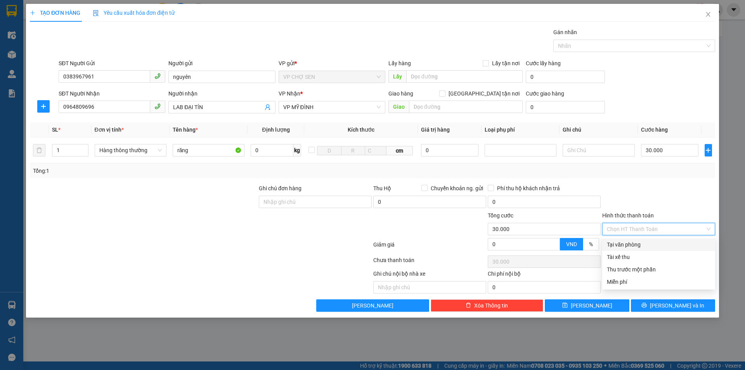
click at [629, 243] on div "Tại văn phòng" at bounding box center [658, 244] width 104 height 9
type input "0"
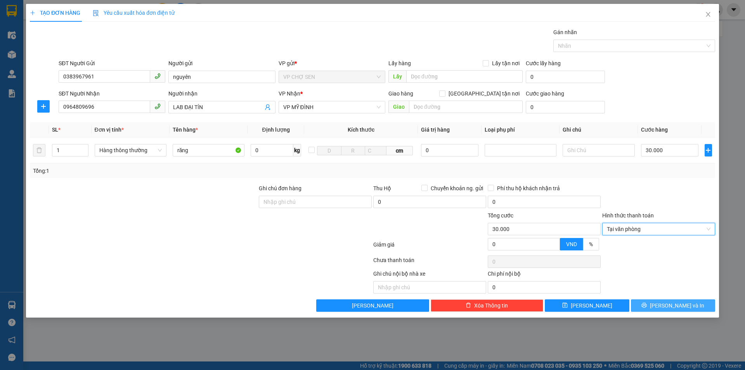
drag, startPoint x: 648, startPoint y: 305, endPoint x: 611, endPoint y: 258, distance: 60.1
click at [643, 293] on div "Transit Pickup Surcharge Ids Transit Deliver Surcharge Ids Transit Deliver Surc…" at bounding box center [372, 169] width 685 height 283
click at [670, 306] on span "Lưu và In" at bounding box center [677, 305] width 54 height 9
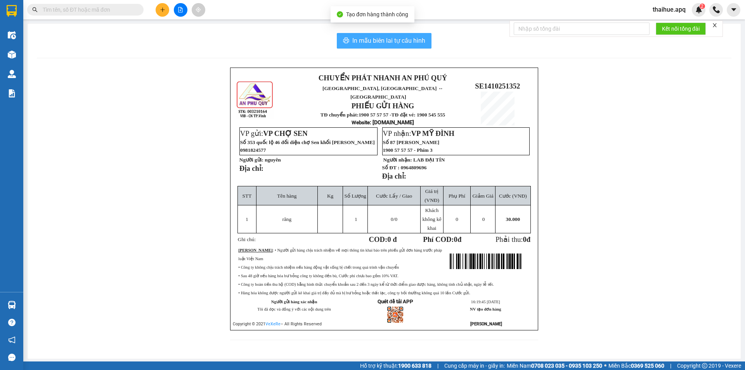
drag, startPoint x: 387, startPoint y: 41, endPoint x: 537, endPoint y: 86, distance: 156.8
click at [399, 43] on span "In mẫu biên lai tự cấu hình" at bounding box center [388, 41] width 73 height 10
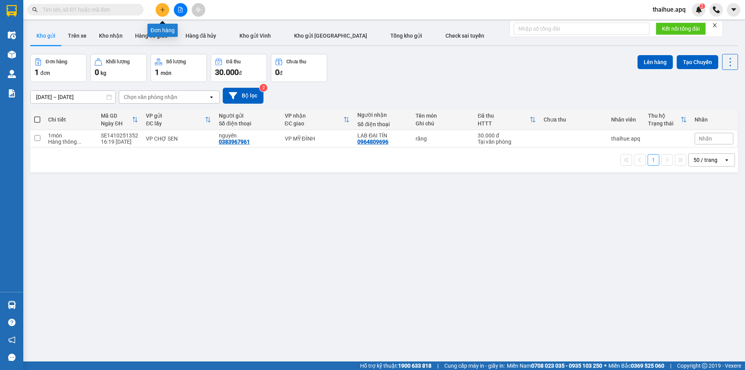
click at [162, 12] on icon "plus" at bounding box center [162, 9] width 5 height 5
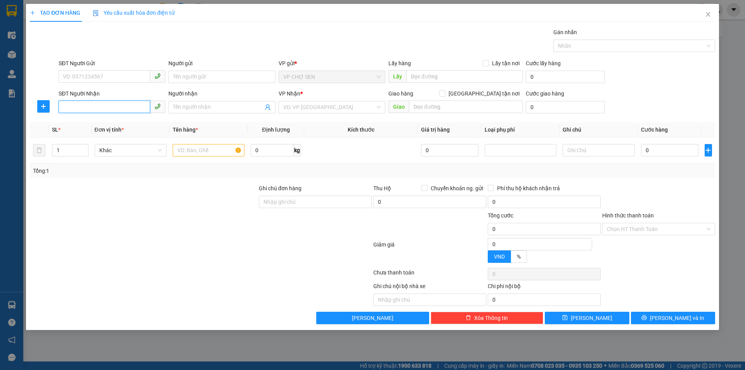
click at [68, 106] on input "SĐT Người Nhận" at bounding box center [105, 106] width 92 height 12
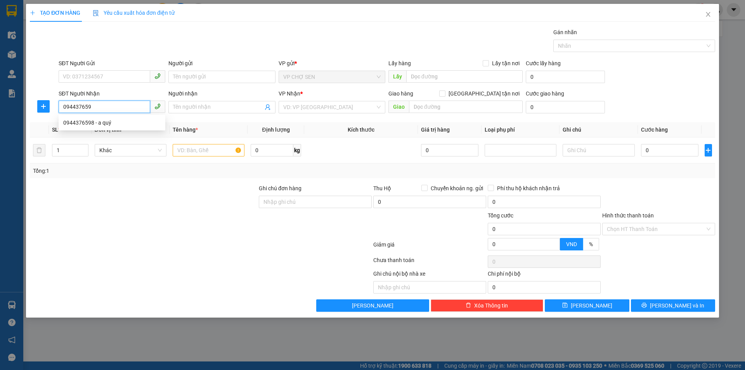
type input "0944376598"
click at [102, 125] on div "0944376598 - a quý" at bounding box center [111, 122] width 97 height 9
type input "a quý"
checkbox input "true"
type input "vp"
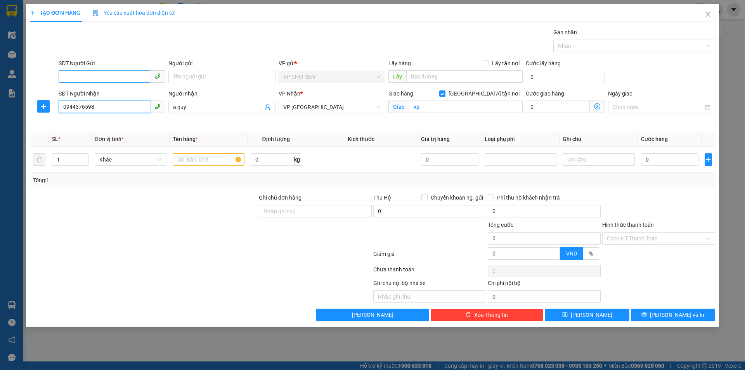
type input "0944376598"
click at [105, 79] on input "SĐT Người Gửi" at bounding box center [105, 76] width 92 height 12
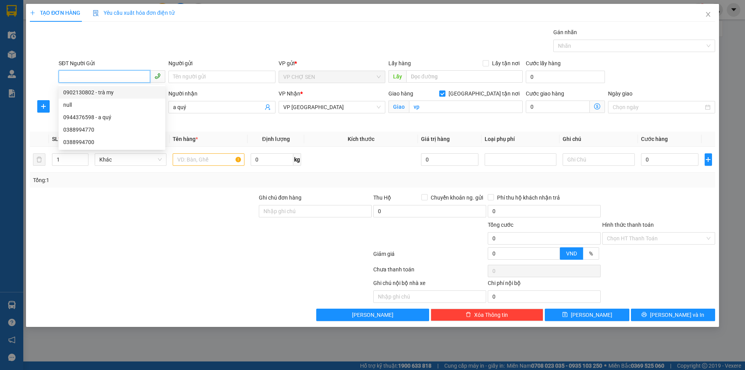
click at [110, 94] on div "0902130802 - trà my" at bounding box center [111, 92] width 97 height 9
type input "0902130802"
type input "trà my"
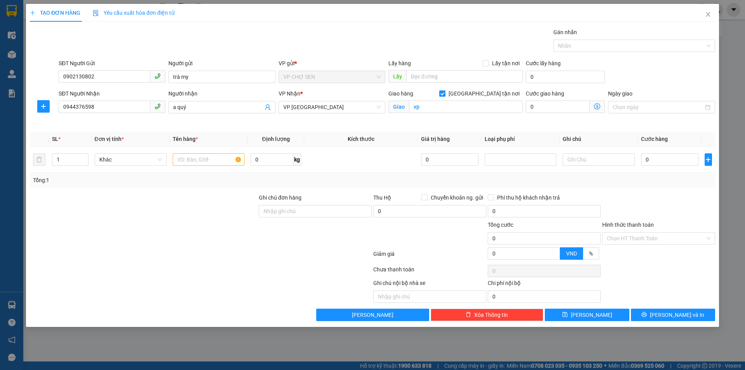
click at [444, 92] on input "Giao tận nơi" at bounding box center [441, 92] width 5 height 5
checkbox input "false"
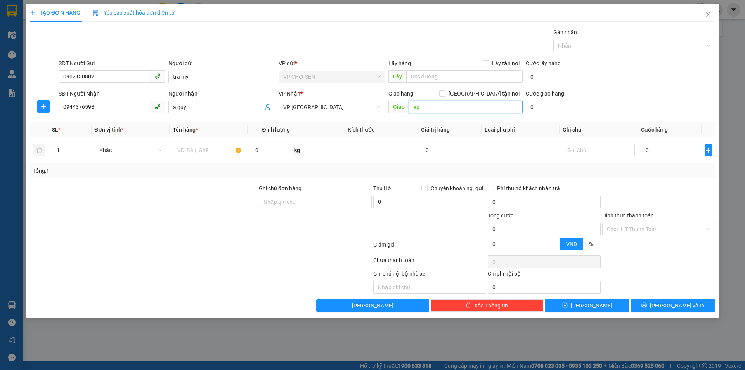
click at [440, 106] on input "vp" at bounding box center [466, 106] width 114 height 12
click at [344, 107] on span "VP Cầu Yên Xuân" at bounding box center [331, 107] width 97 height 12
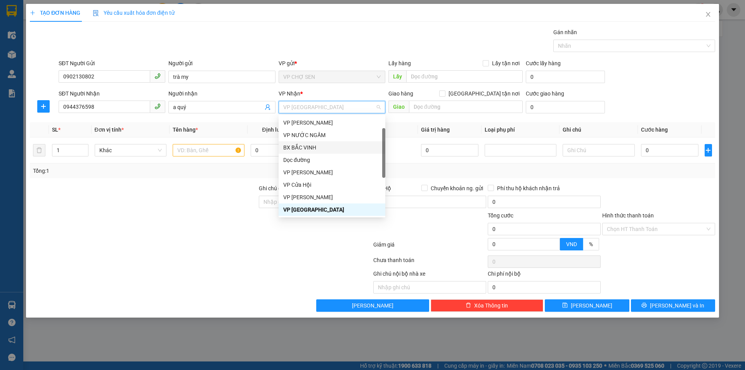
scroll to position [124, 0]
click at [311, 159] on div "VP MỸ ĐÌNH" at bounding box center [331, 159] width 97 height 9
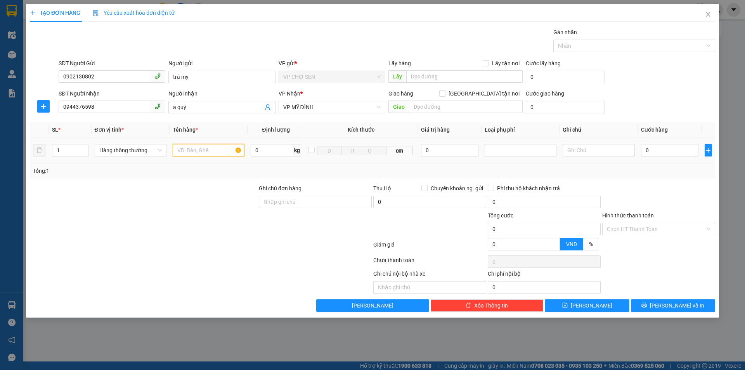
click at [188, 151] on input "text" at bounding box center [209, 150] width 72 height 12
type input "hồ sơ"
click at [641, 147] on input "0" at bounding box center [670, 150] width 58 height 12
type input "3"
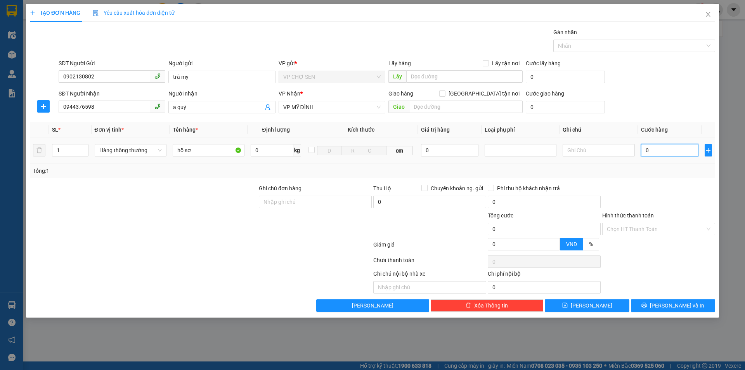
type input "3"
type input "30"
type input "300"
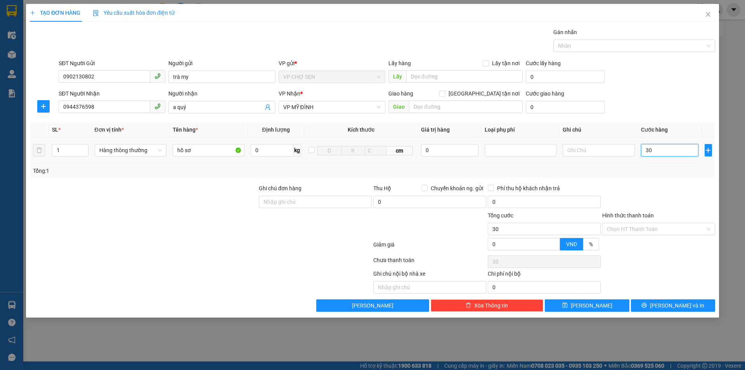
type input "300"
type input "3.000"
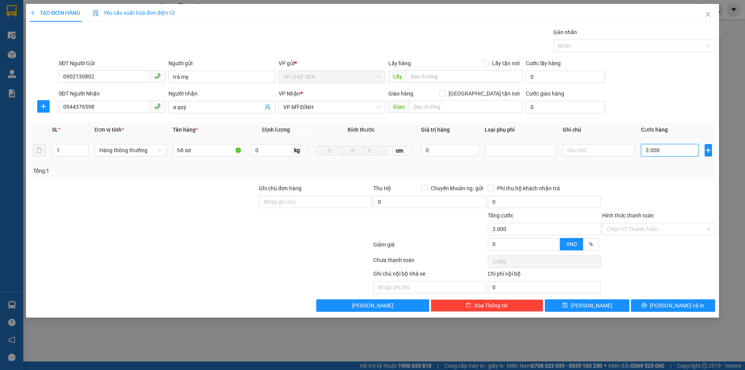
type input "30.000"
click at [669, 304] on span "Lưu và In" at bounding box center [677, 305] width 54 height 9
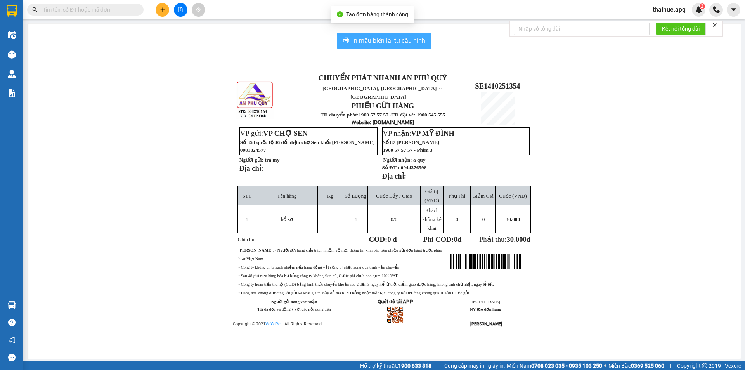
click at [397, 40] on span "In mẫu biên lai tự cấu hình" at bounding box center [388, 41] width 73 height 10
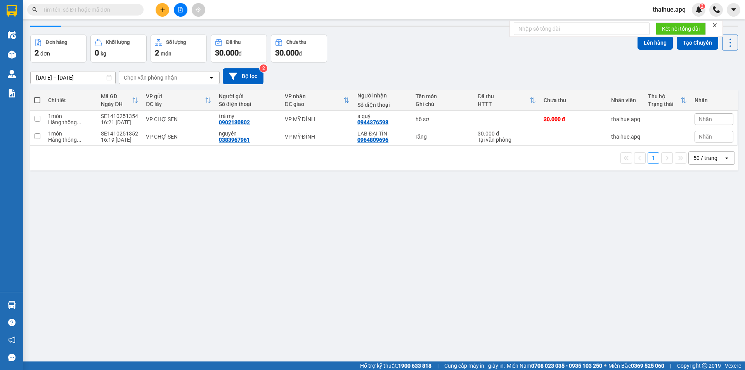
scroll to position [36, 0]
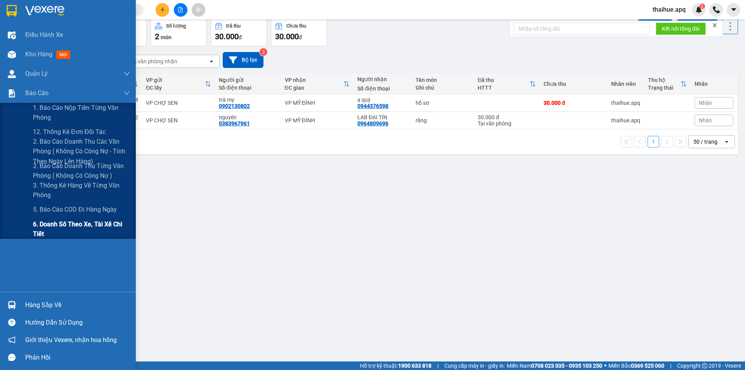
drag, startPoint x: 45, startPoint y: 228, endPoint x: 118, endPoint y: 228, distance: 73.3
click at [45, 228] on span "6. Doanh số theo xe, tài xế chi tiết" at bounding box center [81, 228] width 97 height 19
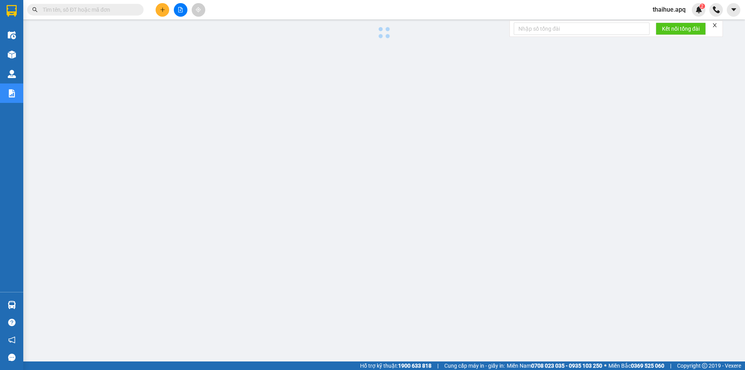
scroll to position [15, 0]
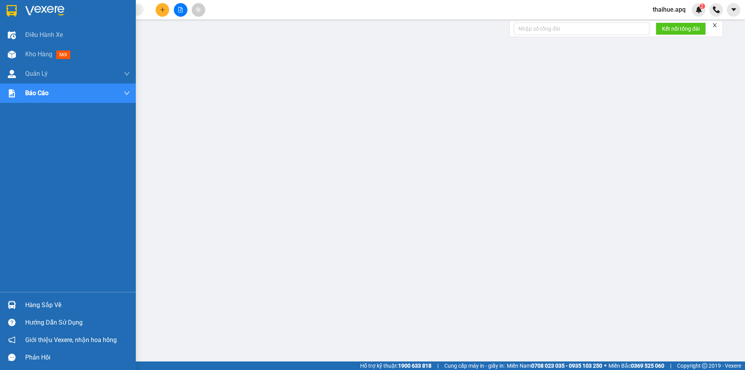
drag, startPoint x: 34, startPoint y: 54, endPoint x: 189, endPoint y: 18, distance: 158.9
click at [36, 54] on span "Kho hàng" at bounding box center [38, 53] width 27 height 7
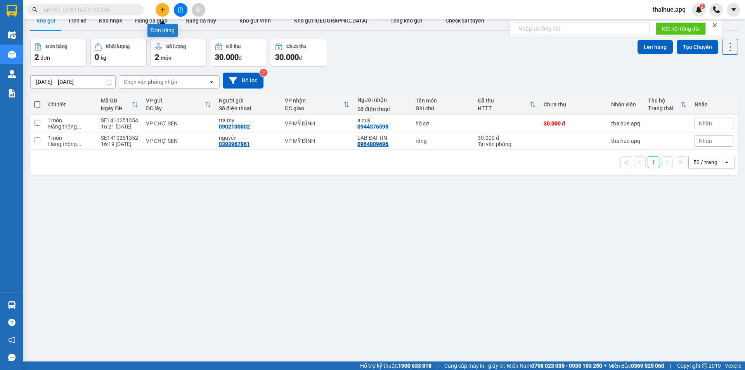
click at [161, 10] on icon "plus" at bounding box center [162, 9] width 4 height 0
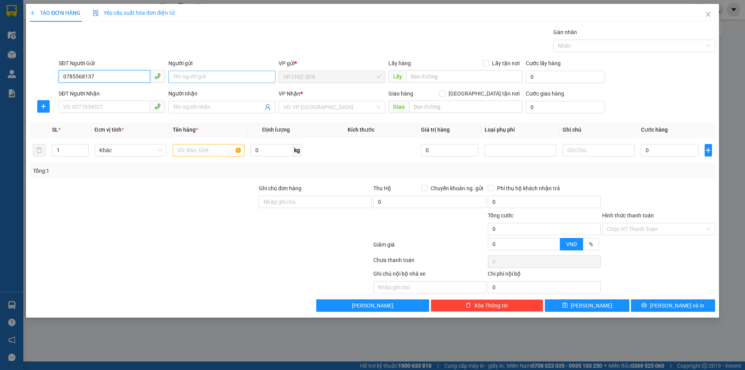
type input "0785568137"
click at [187, 75] on input "Người gửi" at bounding box center [221, 77] width 107 height 12
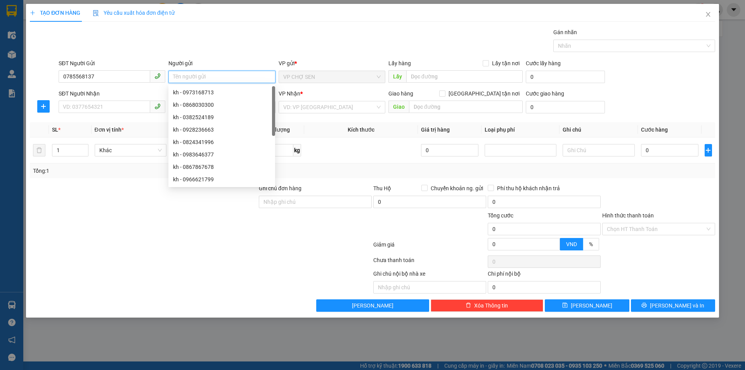
type input "m"
type input "nhung"
click at [71, 98] on div "SĐT Người Nhận" at bounding box center [112, 95] width 107 height 12
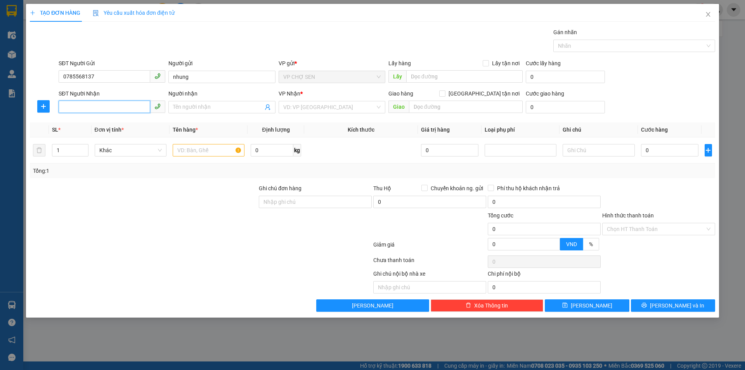
click at [69, 104] on input "SĐT Người Nhận" at bounding box center [105, 106] width 92 height 12
type input "0965890657"
click at [174, 109] on input "Người nhận" at bounding box center [218, 107] width 90 height 9
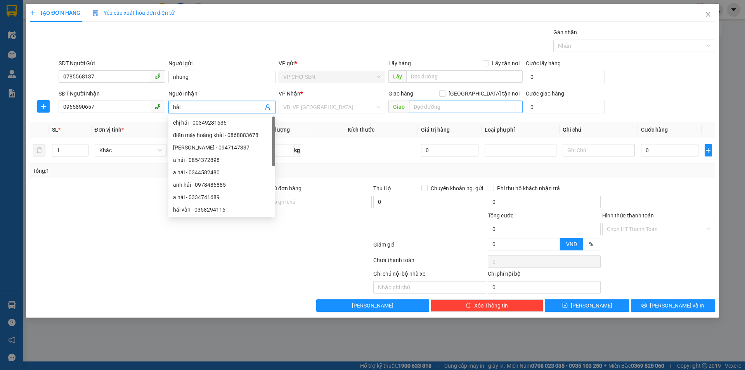
type input "hải"
click at [420, 107] on input "text" at bounding box center [466, 106] width 114 height 12
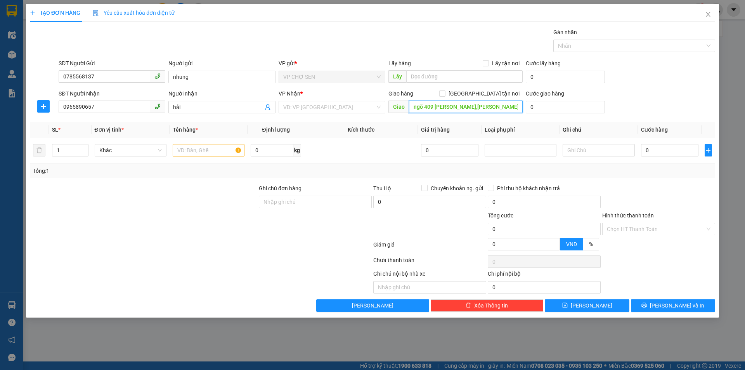
click at [429, 107] on input "ngõ 409 kim mã,ngọc khánh,ba đình" at bounding box center [466, 106] width 114 height 12
type input "ngõ 409 kim mã,ngọc khánh,ba đình"
click at [444, 94] on input "Giao tận nơi" at bounding box center [441, 92] width 5 height 5
checkbox input "true"
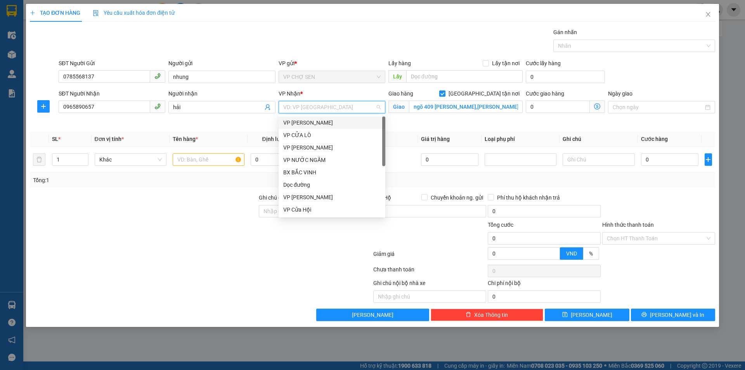
click at [341, 103] on input "search" at bounding box center [329, 107] width 92 height 12
drag, startPoint x: 308, startPoint y: 161, endPoint x: 518, endPoint y: 160, distance: 209.8
click at [311, 161] on div "VP MỸ ĐÌNH" at bounding box center [331, 159] width 97 height 9
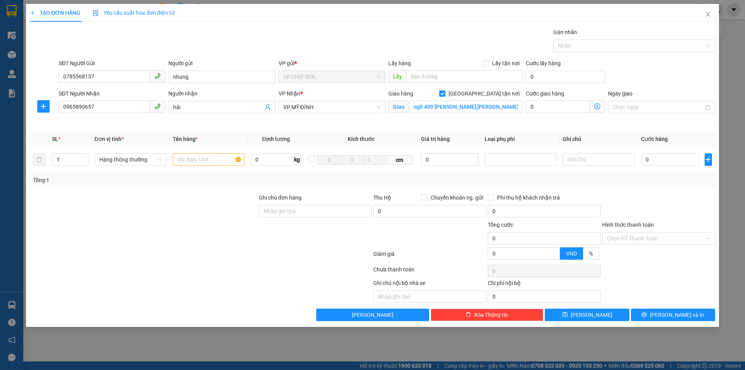
click at [596, 105] on icon "dollar-circle" at bounding box center [597, 106] width 6 height 6
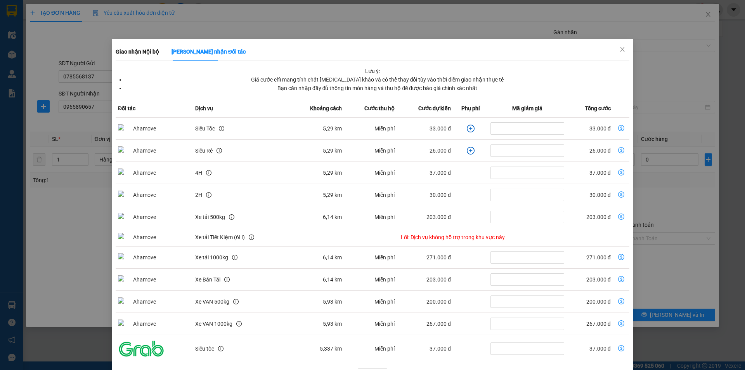
click at [618, 129] on icon "dollar-circle" at bounding box center [621, 128] width 6 height 6
type input "33.000"
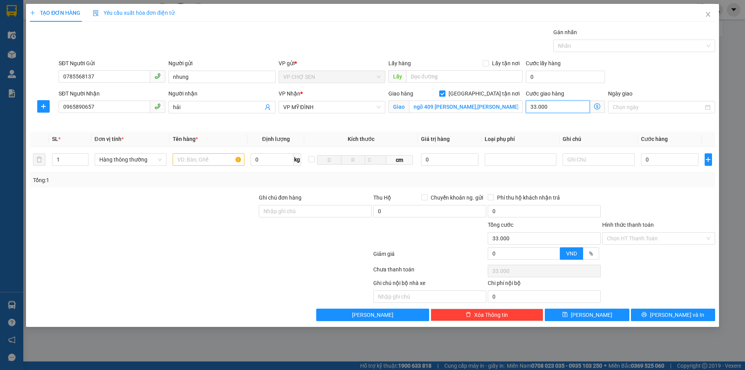
click at [571, 104] on input "33.000" at bounding box center [557, 106] width 64 height 12
type input "0"
type input "5"
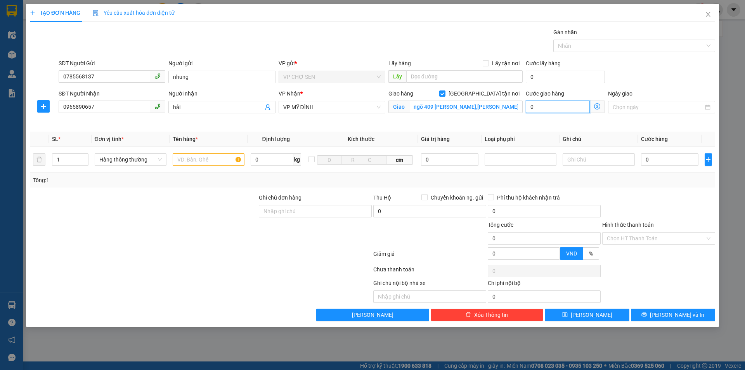
type input "5"
type input "50"
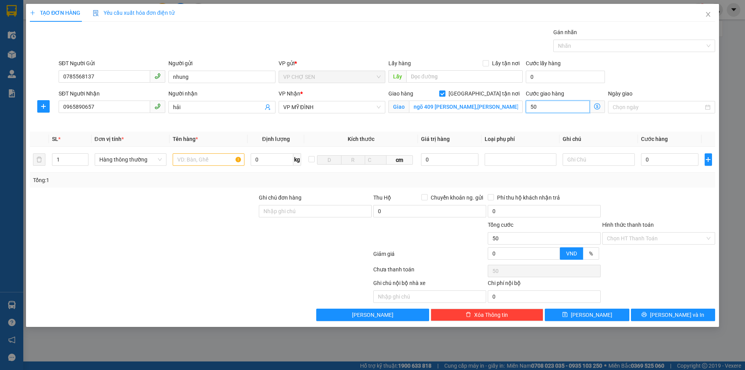
type input "500"
type input "5.000"
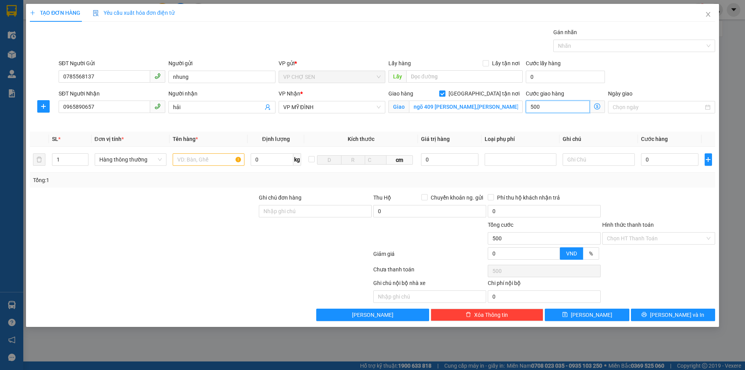
type input "5.000"
type input "50.000"
click at [189, 161] on input "text" at bounding box center [209, 159] width 72 height 12
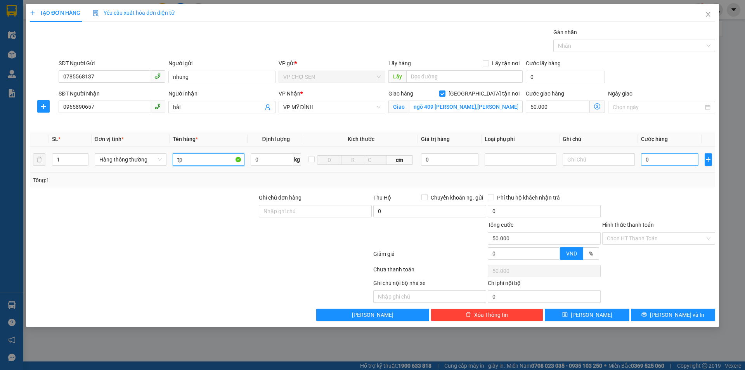
type input "tp"
click at [648, 158] on input "0" at bounding box center [670, 159] width 58 height 12
type input "4"
type input "50.004"
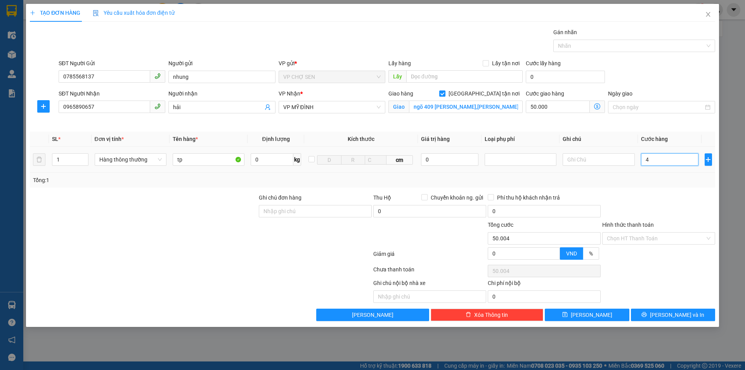
type input "40"
type input "50.040"
type input "400"
type input "50.400"
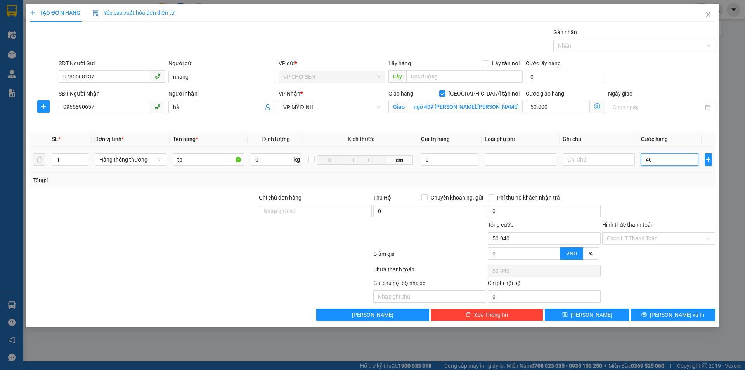
type input "50.400"
type input "4.000"
type input "54.000"
type input "40.000"
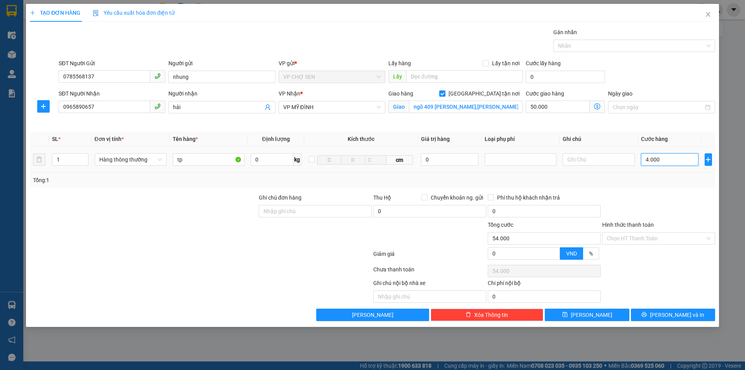
type input "90.000"
click at [648, 157] on input "40.000" at bounding box center [670, 159] width 58 height 12
type input "40.000"
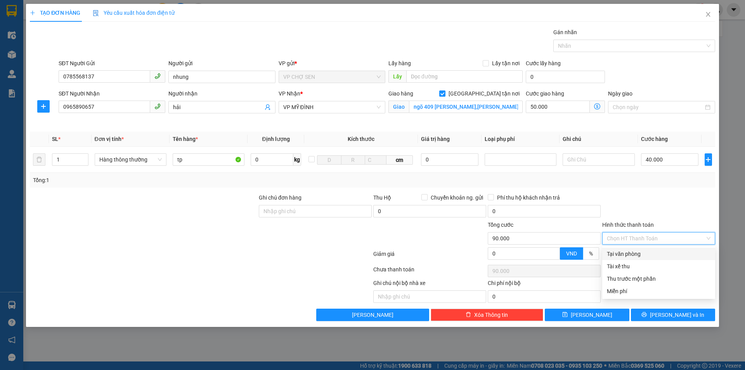
click at [644, 238] on input "Hình thức thanh toán" at bounding box center [655, 238] width 98 height 12
click at [630, 254] on div "Tại văn phòng" at bounding box center [658, 253] width 104 height 9
type input "0"
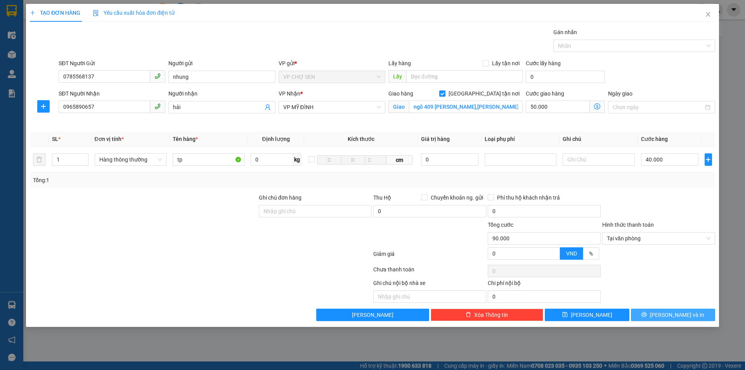
click at [665, 314] on button "Lưu và In" at bounding box center [673, 314] width 84 height 12
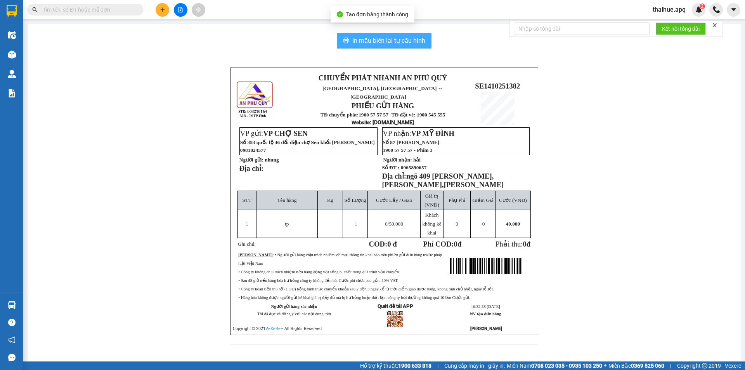
click at [390, 40] on span "In mẫu biên lai tự cấu hình" at bounding box center [388, 41] width 73 height 10
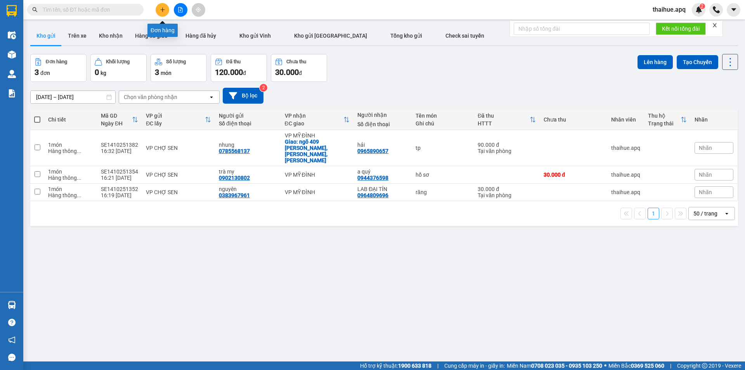
click at [163, 9] on icon "plus" at bounding box center [162, 9] width 5 height 5
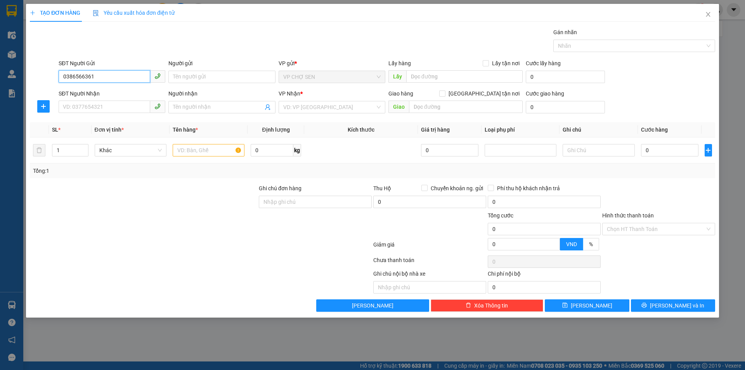
type input "0386566361"
click at [194, 83] on div "Người gửi Tên người gửi" at bounding box center [221, 72] width 107 height 27
click at [185, 80] on input "Người gửi" at bounding box center [221, 77] width 107 height 12
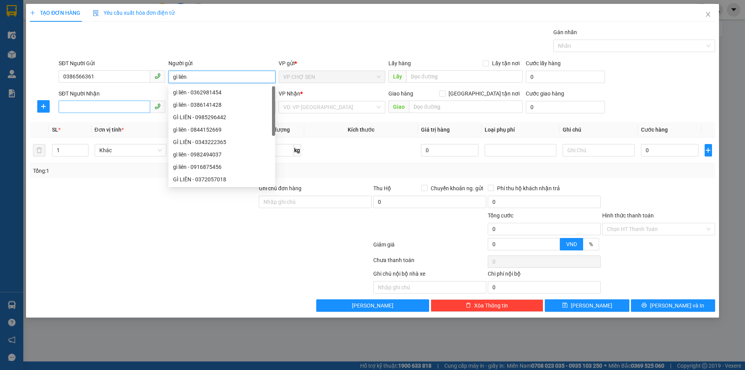
type input "gì liên"
click at [71, 102] on input "SĐT Người Nhận" at bounding box center [105, 106] width 92 height 12
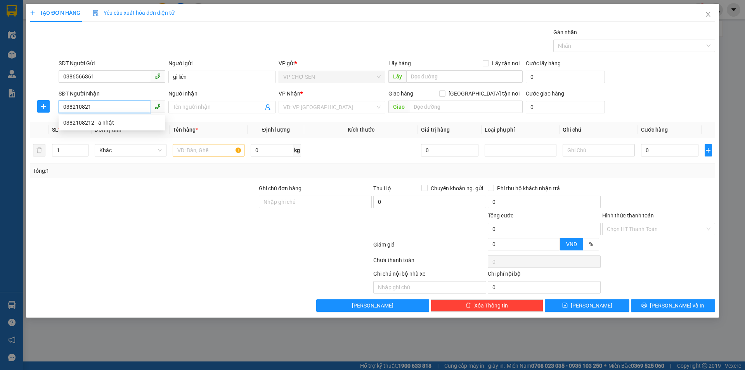
type input "0382108212"
click at [107, 124] on div "0382108212 - a nhật" at bounding box center [111, 122] width 97 height 9
type input "a nhật"
type input "0382108212"
click at [192, 152] on input "text" at bounding box center [209, 150] width 72 height 12
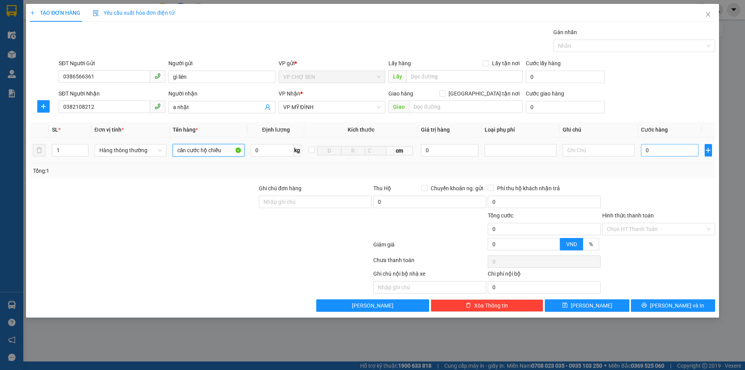
type input "căn cước hộ chiếu"
click at [647, 145] on input "0" at bounding box center [670, 150] width 58 height 12
type input "3"
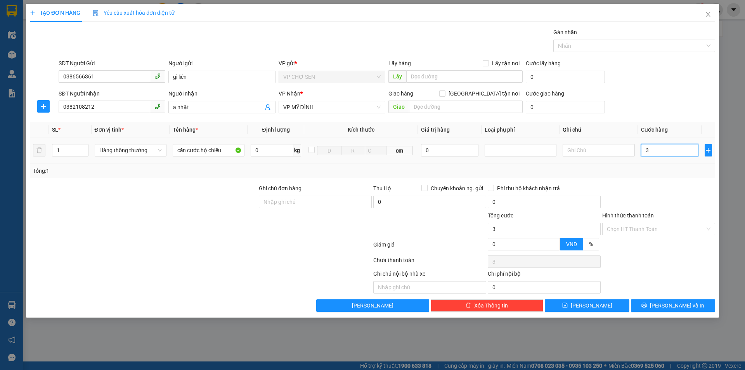
type input "30"
type input "300"
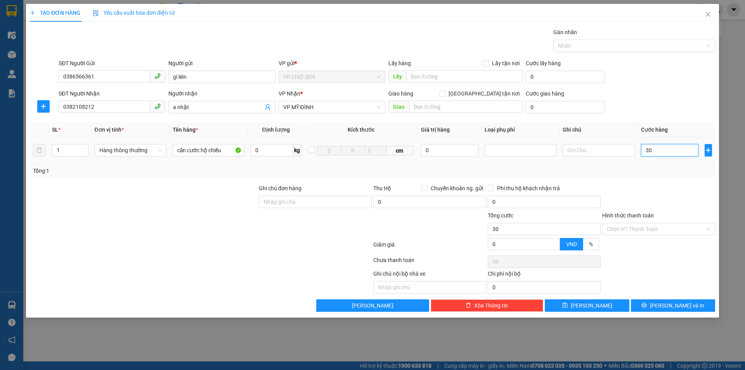
type input "300"
type input "3.000"
type input "30.000"
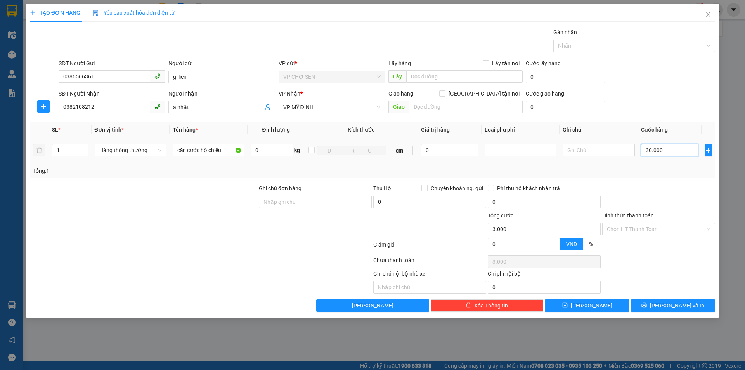
type input "30.000"
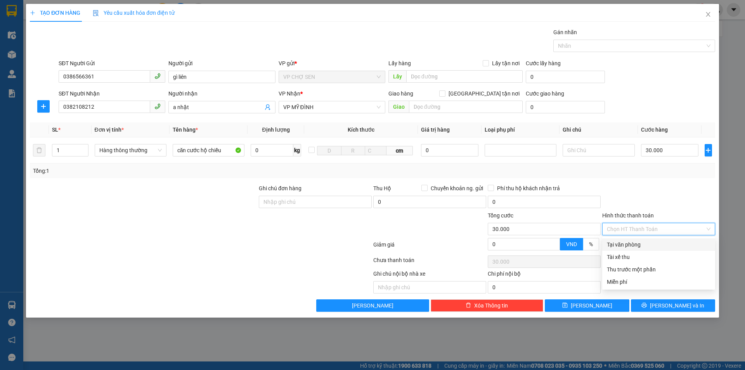
click at [651, 229] on input "Hình thức thanh toán" at bounding box center [655, 229] width 98 height 12
click at [641, 244] on div "Tại văn phòng" at bounding box center [658, 244] width 104 height 9
type input "0"
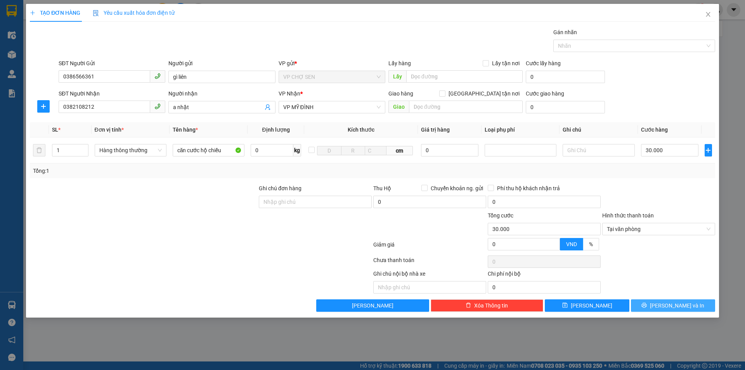
click at [653, 302] on button "Lưu và In" at bounding box center [673, 305] width 84 height 12
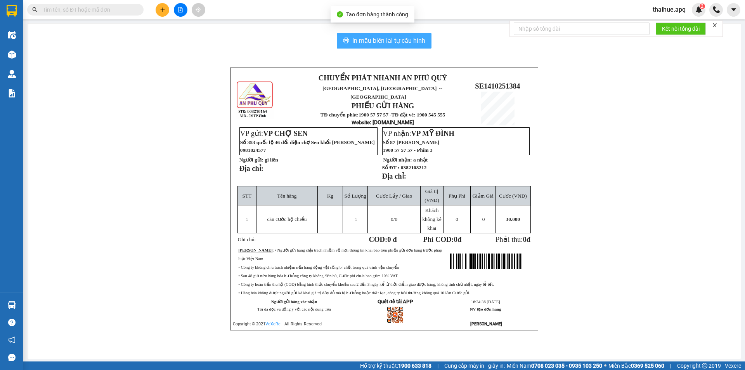
click at [401, 38] on span "In mẫu biên lai tự cấu hình" at bounding box center [388, 41] width 73 height 10
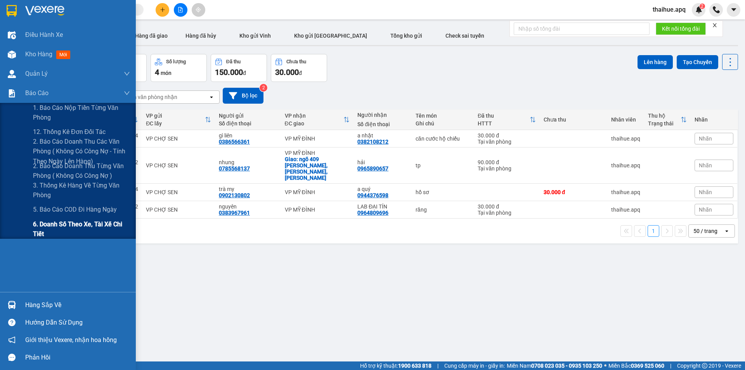
click at [37, 221] on span "6. Doanh số theo xe, tài xế chi tiết" at bounding box center [81, 228] width 97 height 19
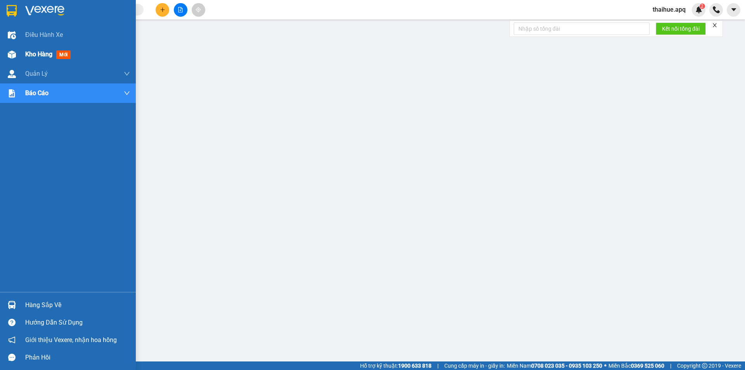
click at [35, 56] on span "Kho hàng" at bounding box center [38, 53] width 27 height 7
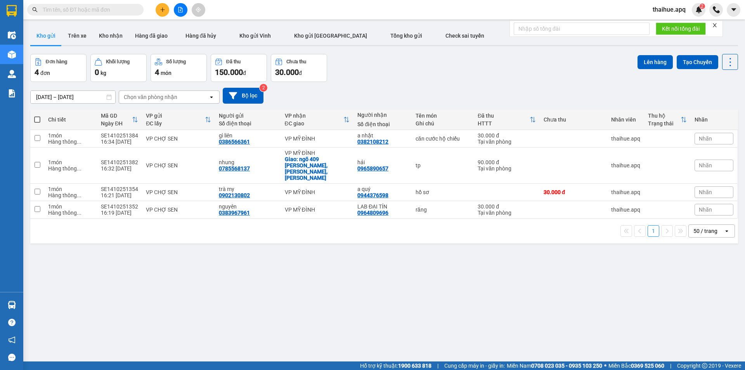
click at [52, 8] on input "text" at bounding box center [89, 9] width 92 height 9
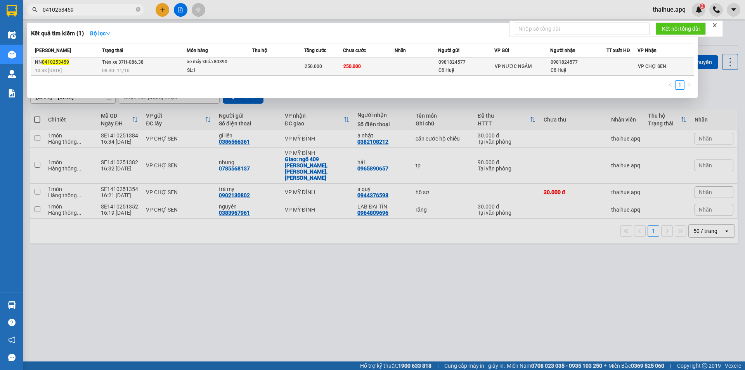
type input "0410253459"
click at [267, 65] on td at bounding box center [278, 66] width 52 height 18
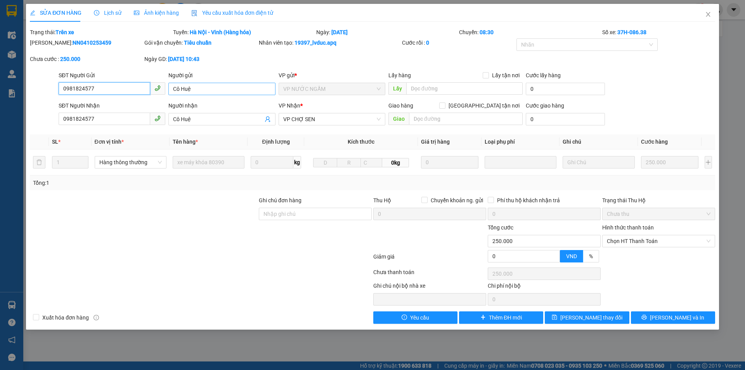
type input "0981824577"
type input "Cô Huệ"
type input "0981824577"
type input "Cô Huệ"
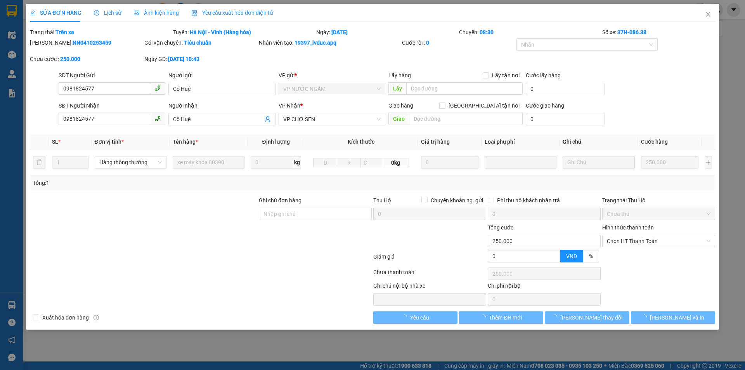
click at [113, 12] on span "Lịch sử" at bounding box center [108, 13] width 28 height 6
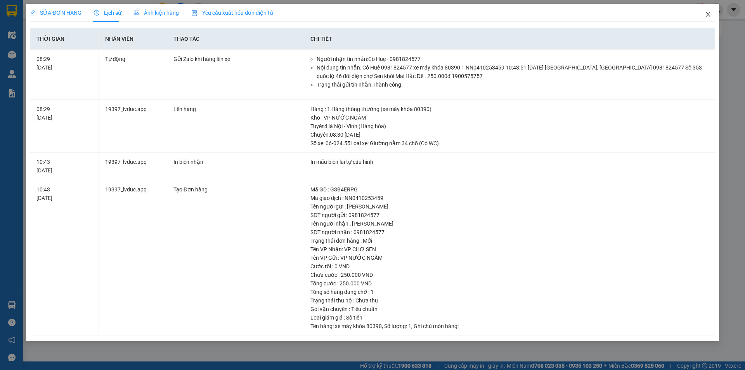
drag, startPoint x: 707, startPoint y: 10, endPoint x: 702, endPoint y: 12, distance: 4.9
click at [702, 12] on span "Close" at bounding box center [708, 15] width 22 height 22
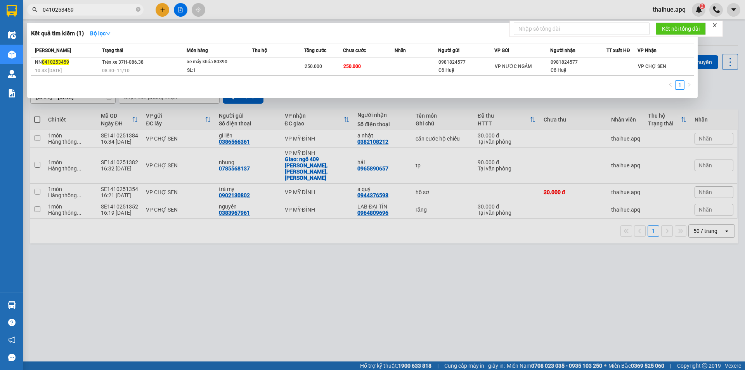
click at [81, 9] on input "0410253459" at bounding box center [89, 9] width 92 height 9
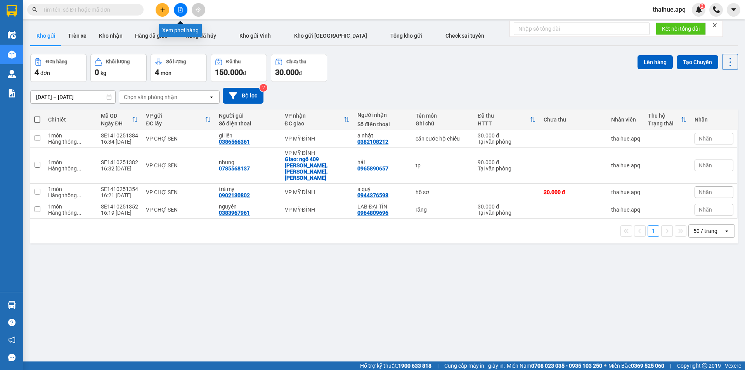
click at [180, 13] on button at bounding box center [181, 10] width 14 height 14
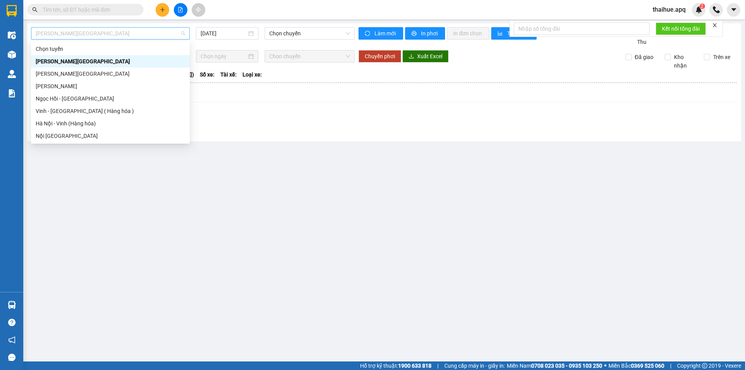
click at [103, 33] on span "Gia Lâm - Mỹ Đình" at bounding box center [110, 34] width 149 height 12
click at [54, 123] on div "Hà Nội - Vinh (Hàng hóa)" at bounding box center [110, 123] width 149 height 9
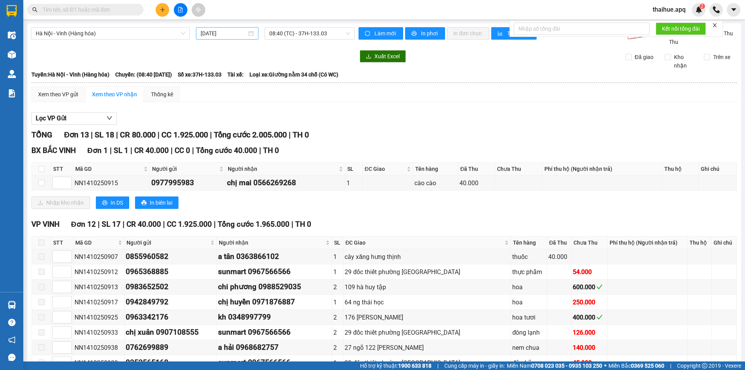
click at [233, 29] on div "[DATE]" at bounding box center [227, 33] width 62 height 12
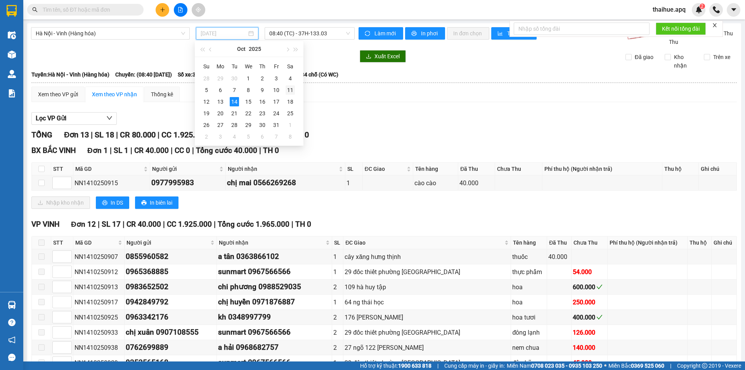
click at [290, 92] on div "11" at bounding box center [289, 89] width 9 height 9
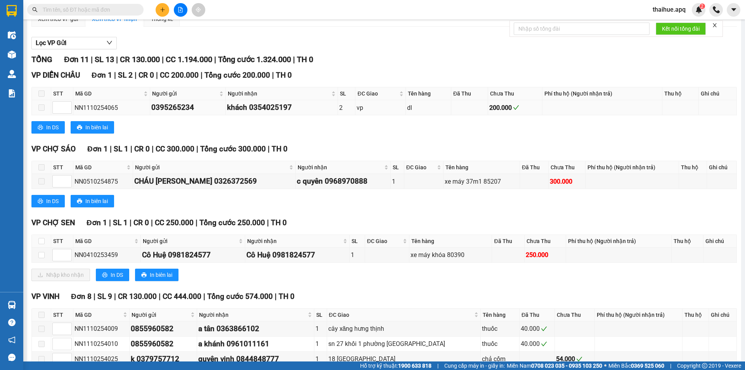
scroll to position [78, 0]
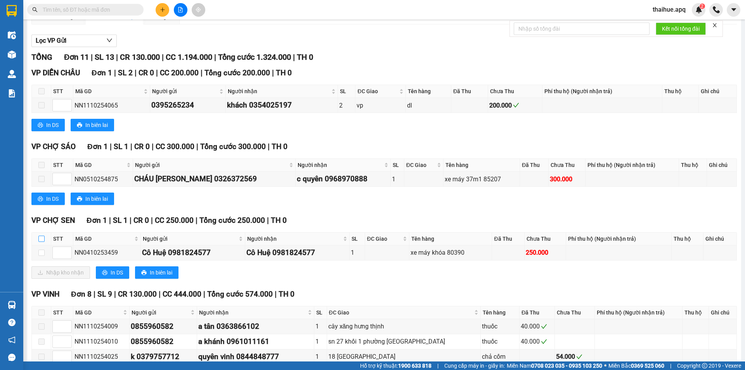
click at [40, 237] on input "checkbox" at bounding box center [41, 238] width 6 height 6
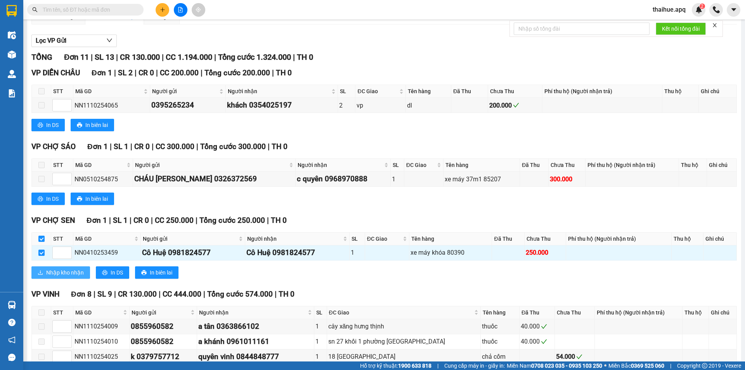
click at [68, 270] on span "Nhập kho nhận" at bounding box center [65, 272] width 38 height 9
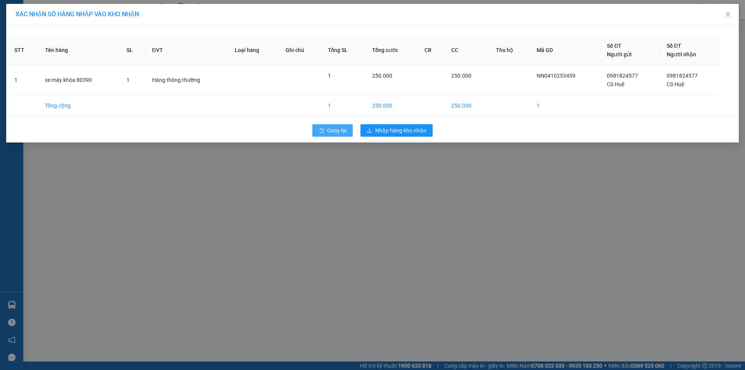
click at [335, 130] on span "Quay lại" at bounding box center [336, 130] width 19 height 9
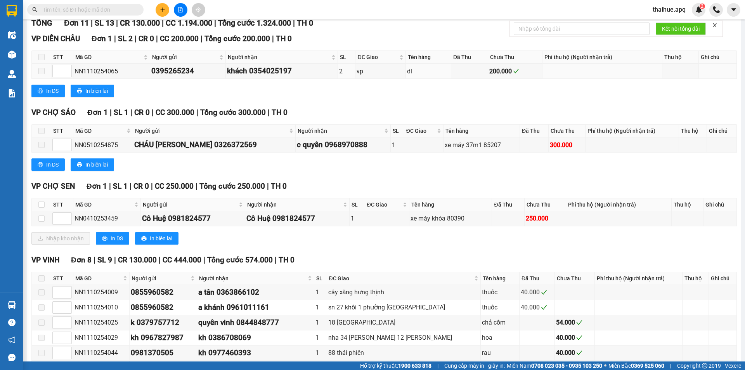
scroll to position [116, 0]
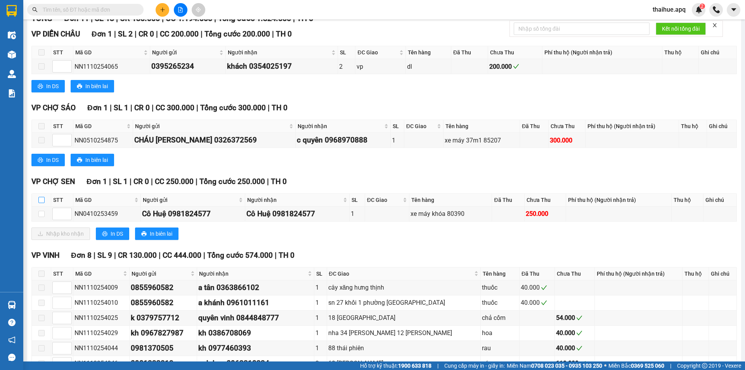
click at [41, 199] on input "checkbox" at bounding box center [41, 200] width 6 height 6
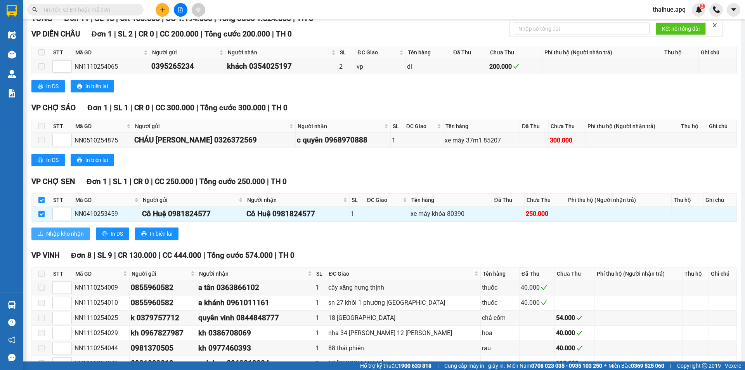
click at [68, 233] on span "Nhập kho nhận" at bounding box center [65, 233] width 38 height 9
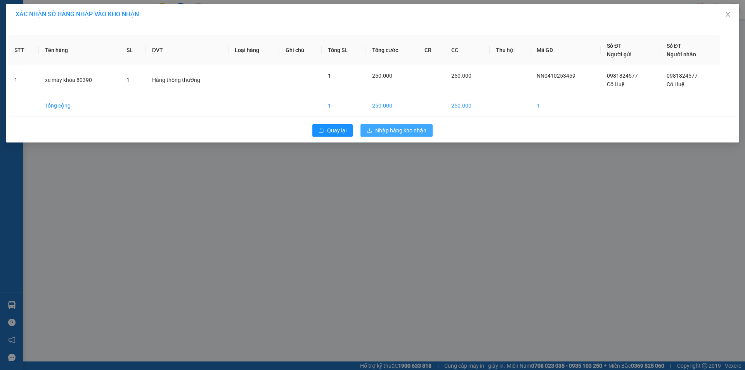
click at [394, 130] on span "Nhập hàng kho nhận" at bounding box center [400, 130] width 51 height 9
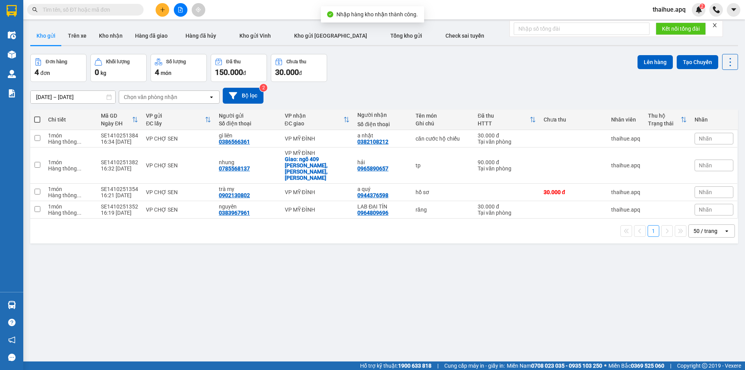
click at [51, 9] on input "text" at bounding box center [89, 9] width 92 height 9
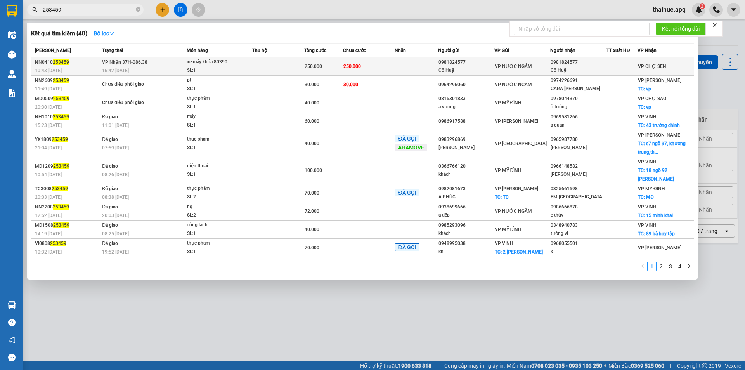
click at [263, 66] on td at bounding box center [278, 66] width 52 height 18
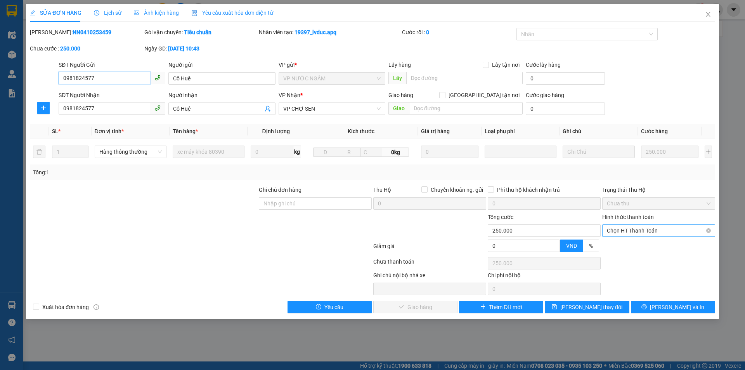
click at [660, 228] on span "Chọn HT Thanh Toán" at bounding box center [658, 231] width 104 height 12
click at [629, 248] on div "Tại văn phòng" at bounding box center [658, 246] width 104 height 9
click at [434, 308] on span "Lưu và Giao hàng" at bounding box center [425, 306] width 74 height 9
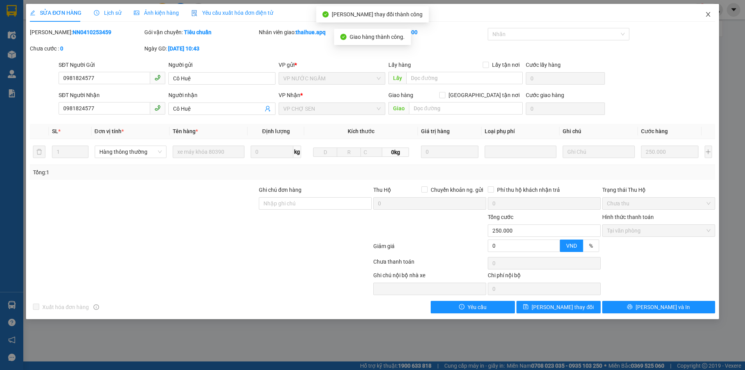
click at [707, 12] on icon "close" at bounding box center [708, 14] width 6 height 6
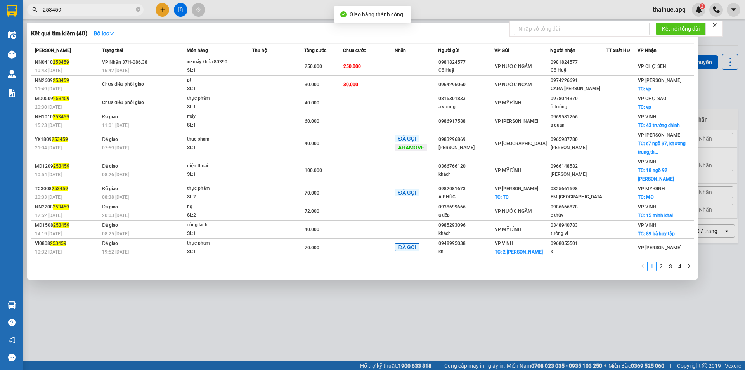
click at [69, 10] on input "253459" at bounding box center [89, 9] width 92 height 9
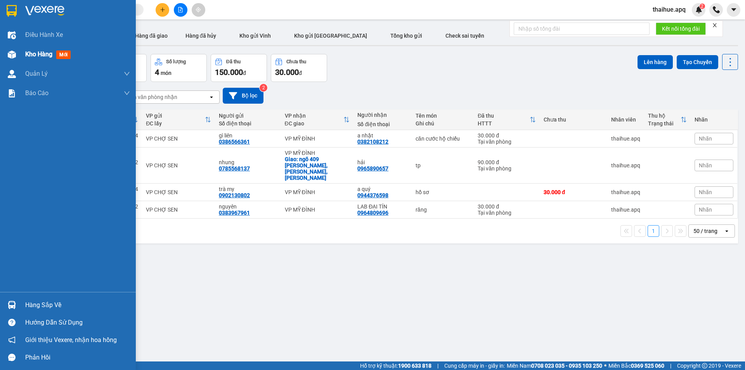
click at [44, 55] on span "Kho hàng" at bounding box center [38, 53] width 27 height 7
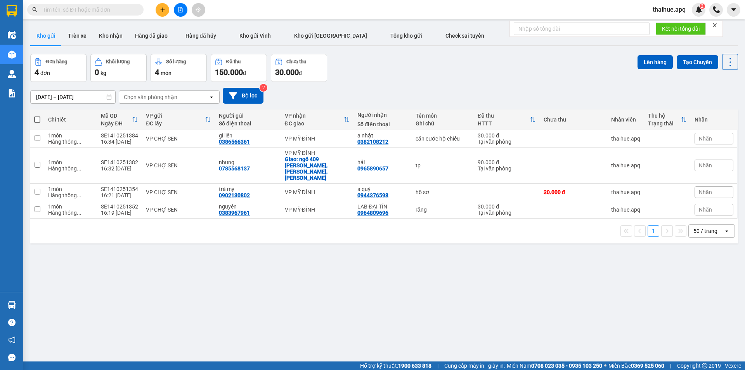
click at [46, 10] on input "text" at bounding box center [89, 9] width 92 height 9
click at [161, 8] on icon "plus" at bounding box center [162, 9] width 5 height 5
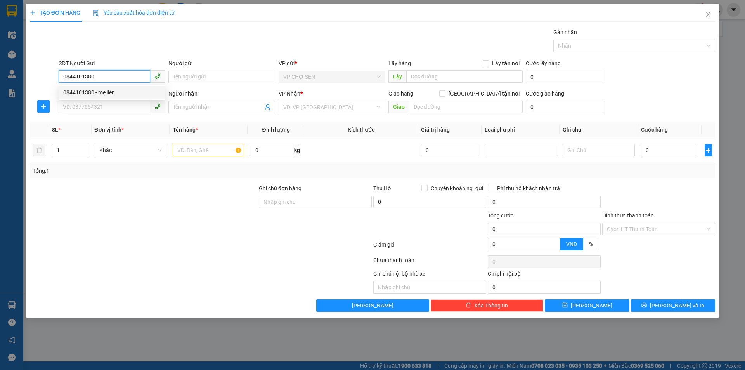
click at [108, 92] on div "0844101380 - mẹ liên" at bounding box center [111, 92] width 97 height 9
click at [100, 106] on input "SĐT Người Nhận" at bounding box center [105, 106] width 92 height 12
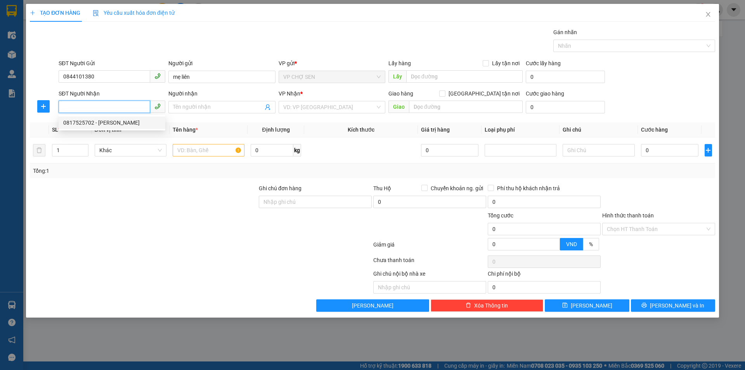
click at [108, 121] on div "0817525702 - MINH TÂM" at bounding box center [111, 122] width 97 height 9
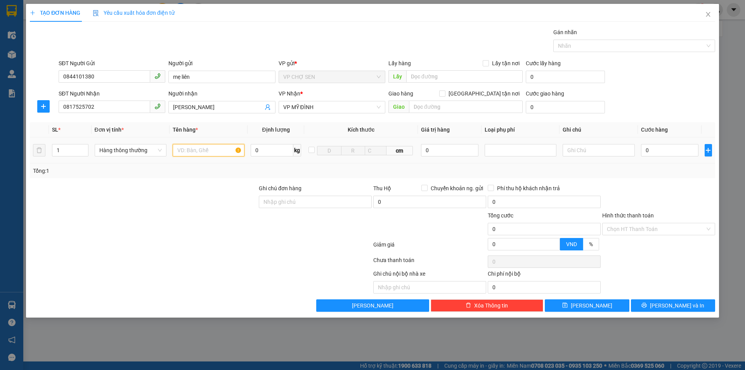
click at [191, 149] on input "text" at bounding box center [209, 150] width 72 height 12
click at [650, 153] on input "0" at bounding box center [670, 150] width 58 height 12
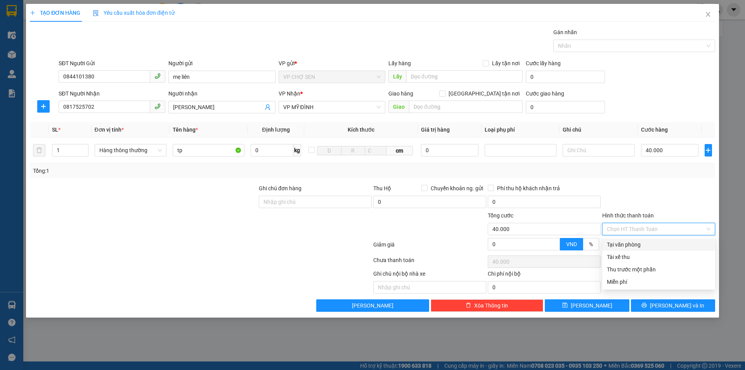
click at [658, 228] on input "Hình thức thanh toán" at bounding box center [655, 229] width 98 height 12
click at [637, 245] on div "Tại văn phòng" at bounding box center [658, 244] width 104 height 9
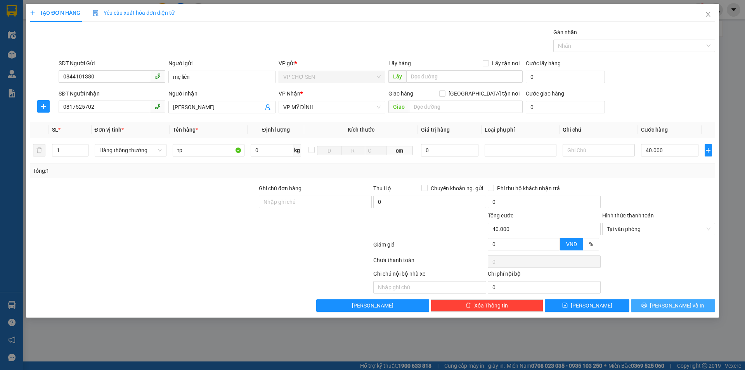
click at [669, 303] on span "Lưu và In" at bounding box center [677, 305] width 54 height 9
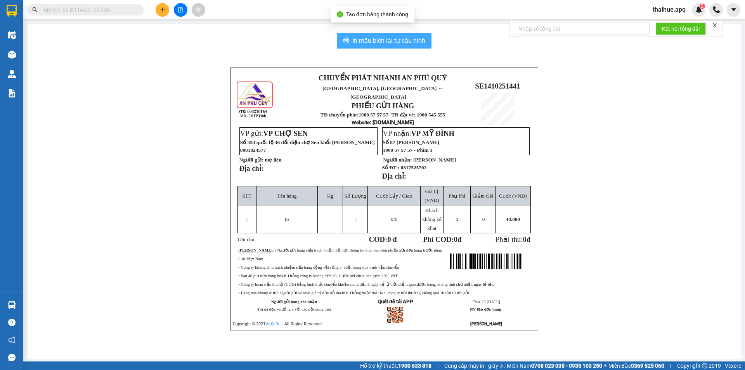
click at [392, 42] on span "In mẫu biên lai tự cấu hình" at bounding box center [388, 41] width 73 height 10
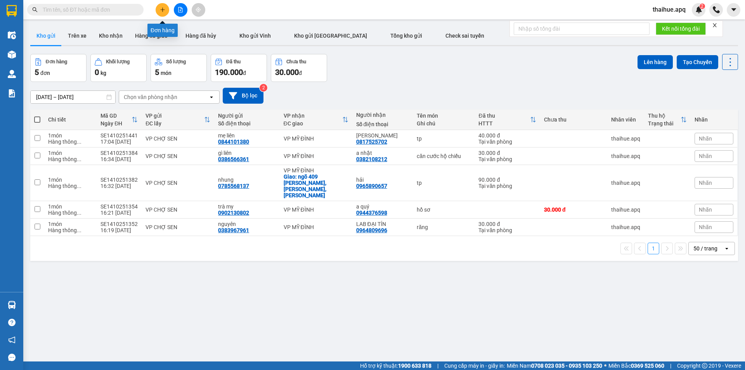
click at [161, 9] on icon "plus" at bounding box center [162, 9] width 5 height 5
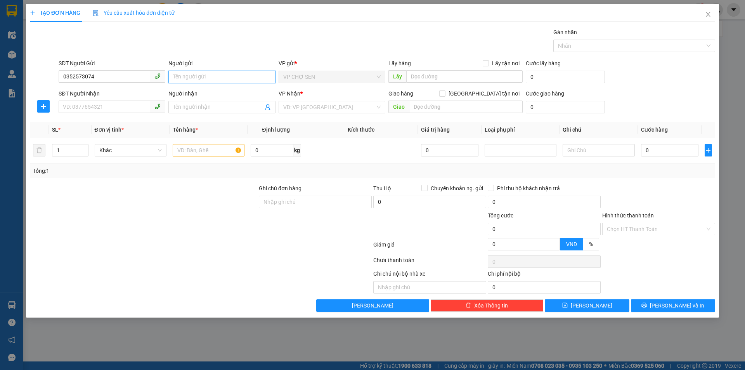
click at [175, 79] on input "Người gửi" at bounding box center [221, 77] width 107 height 12
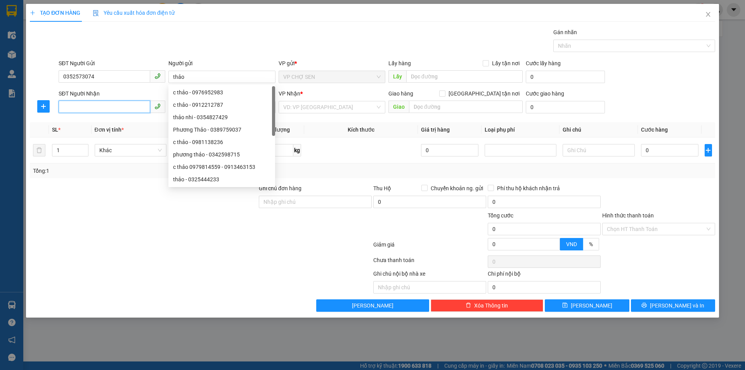
click at [79, 111] on input "SĐT Người Nhận" at bounding box center [105, 106] width 92 height 12
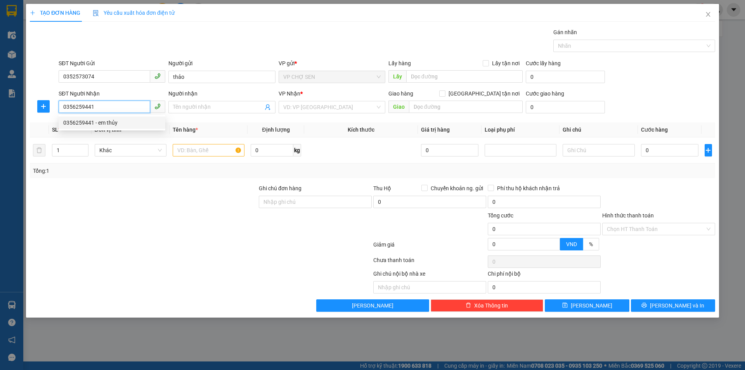
click at [109, 123] on div "0356259441 - em thủy" at bounding box center [111, 122] width 97 height 9
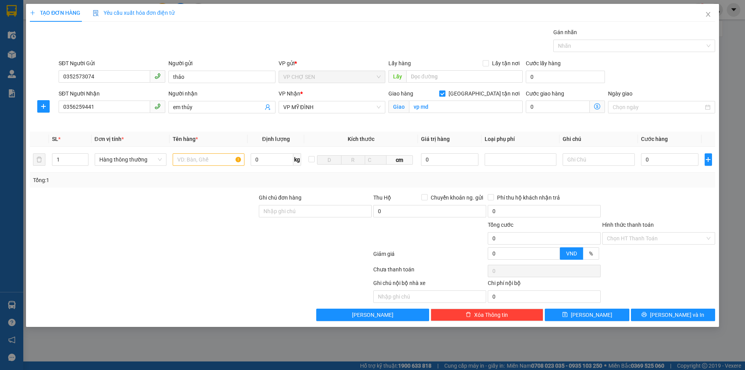
click at [444, 94] on input "Giao tận nơi" at bounding box center [441, 92] width 5 height 5
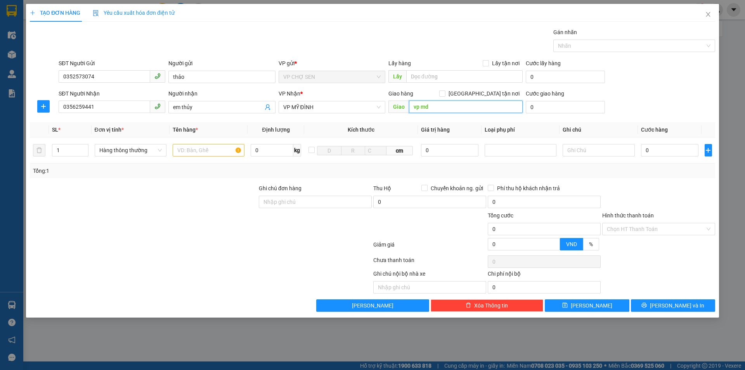
click at [441, 103] on input "vp md" at bounding box center [466, 106] width 114 height 12
click at [183, 152] on input "text" at bounding box center [209, 150] width 72 height 12
click at [650, 150] on input "0" at bounding box center [670, 150] width 58 height 12
click at [670, 304] on span "Lưu và In" at bounding box center [677, 305] width 54 height 9
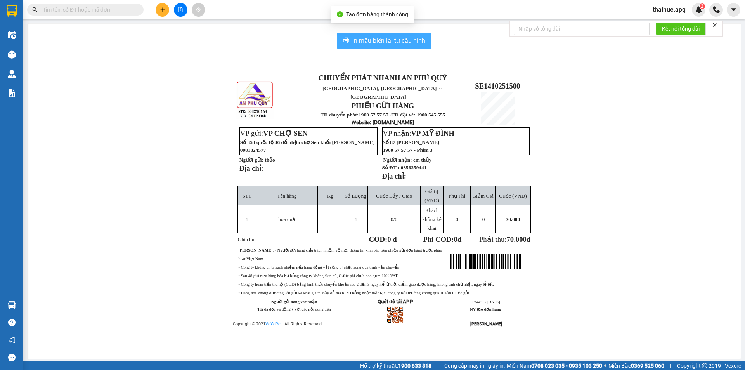
click at [384, 38] on span "In mẫu biên lai tự cấu hình" at bounding box center [388, 41] width 73 height 10
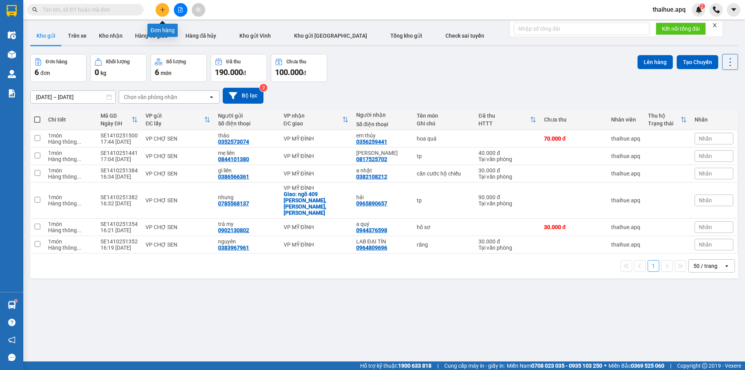
click at [162, 4] on button at bounding box center [162, 10] width 14 height 14
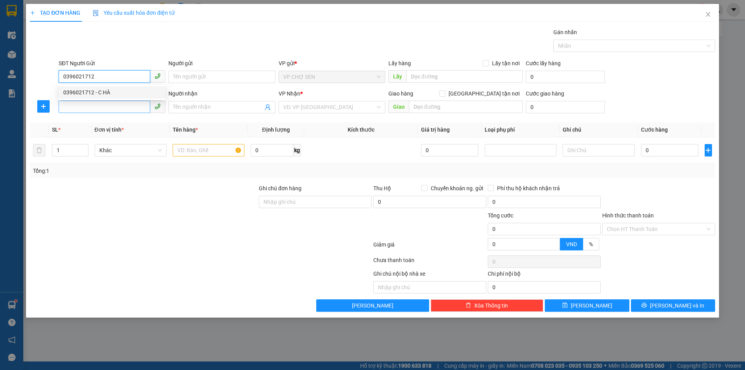
drag, startPoint x: 114, startPoint y: 92, endPoint x: 112, endPoint y: 102, distance: 9.9
click at [114, 92] on div "0396021712 - C HÀ" at bounding box center [111, 92] width 97 height 9
click at [112, 103] on input "SĐT Người Nhận" at bounding box center [105, 106] width 92 height 12
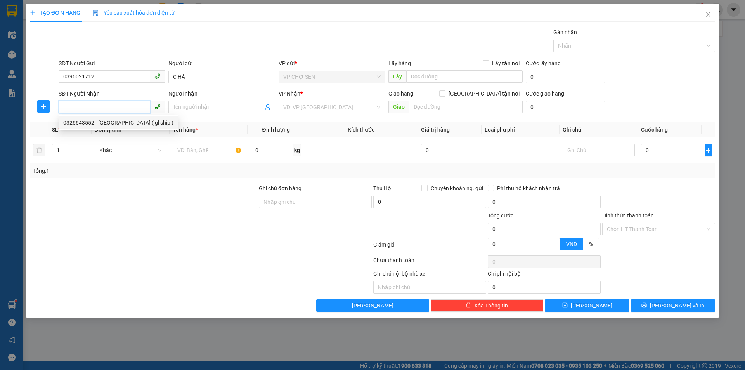
click at [124, 122] on div "0326643552 - NHẬT TÂN ( gl ship )" at bounding box center [118, 122] width 110 height 9
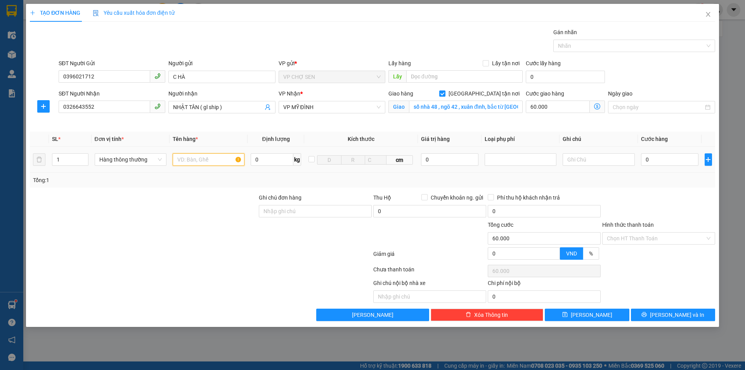
click at [190, 159] on input "text" at bounding box center [209, 159] width 72 height 12
click at [594, 105] on icon "dollar-circle" at bounding box center [597, 106] width 6 height 6
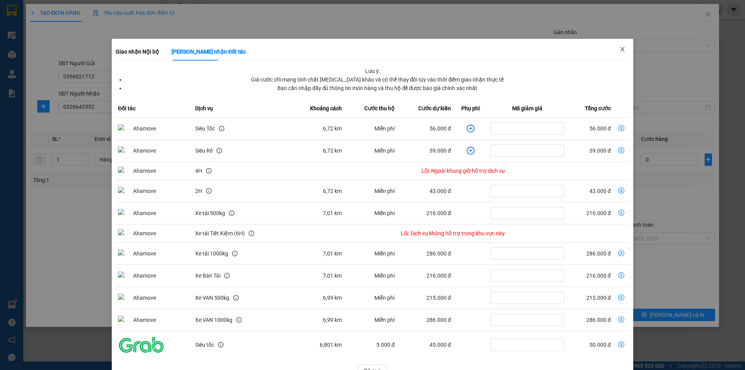
click at [619, 50] on icon "close" at bounding box center [622, 49] width 6 height 6
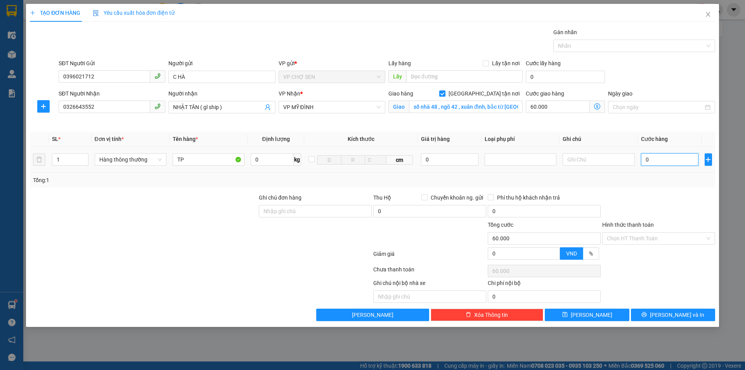
click at [650, 161] on input "0" at bounding box center [670, 159] width 58 height 12
drag, startPoint x: 657, startPoint y: 159, endPoint x: 641, endPoint y: 161, distance: 16.3
click at [641, 161] on input "0" at bounding box center [670, 159] width 58 height 12
click at [633, 240] on input "Hình thức thanh toán" at bounding box center [655, 238] width 98 height 12
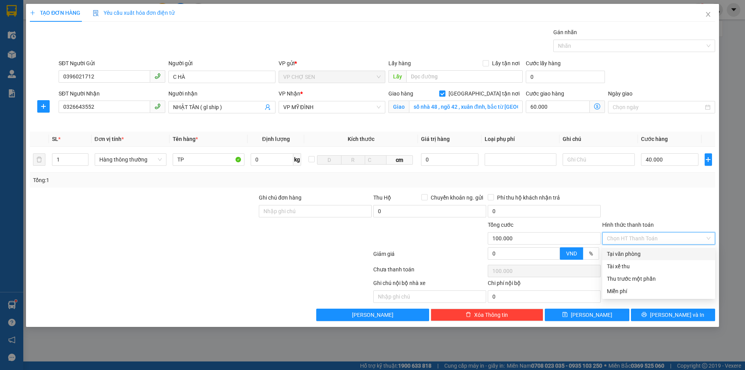
click at [631, 251] on div "Tại văn phòng" at bounding box center [658, 253] width 104 height 9
click at [600, 106] on icon "dollar-circle" at bounding box center [597, 106] width 6 height 6
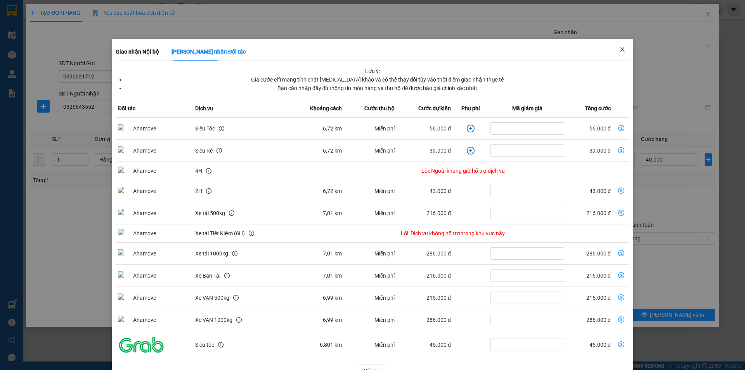
click at [615, 46] on span "Close" at bounding box center [622, 50] width 22 height 22
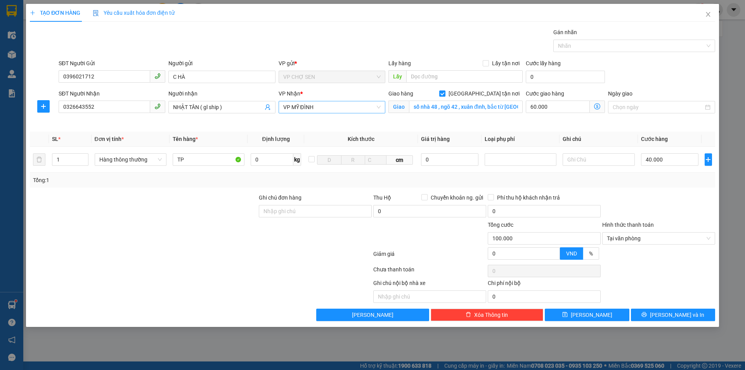
click at [321, 108] on span "VP MỸ ĐÌNH" at bounding box center [331, 107] width 97 height 12
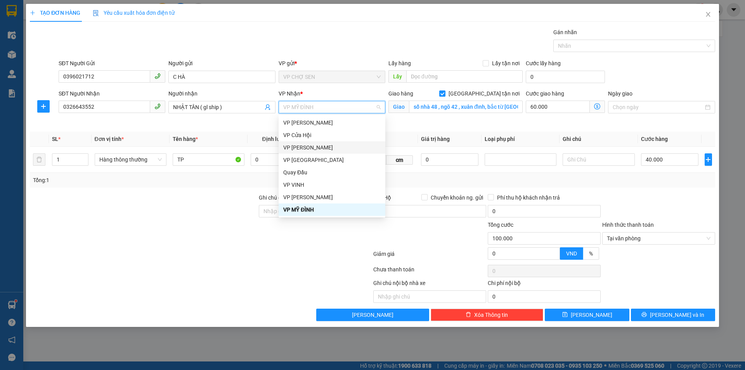
scroll to position [113, 0]
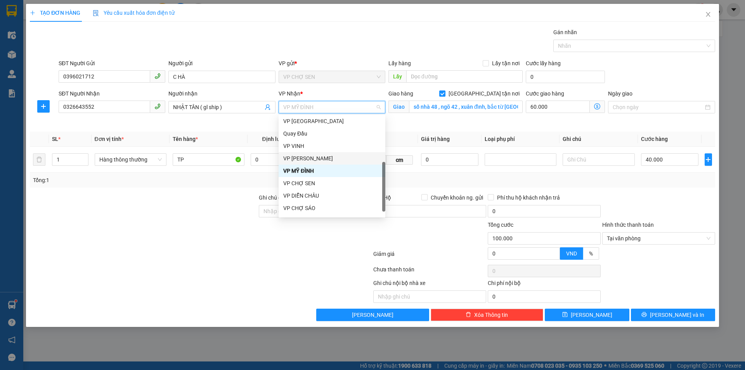
click at [312, 158] on div "VP [PERSON_NAME]" at bounding box center [331, 158] width 97 height 9
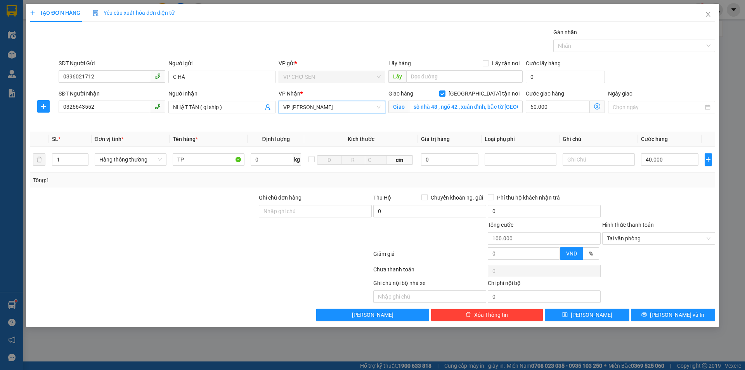
click at [599, 106] on icon "dollar-circle" at bounding box center [597, 106] width 6 height 6
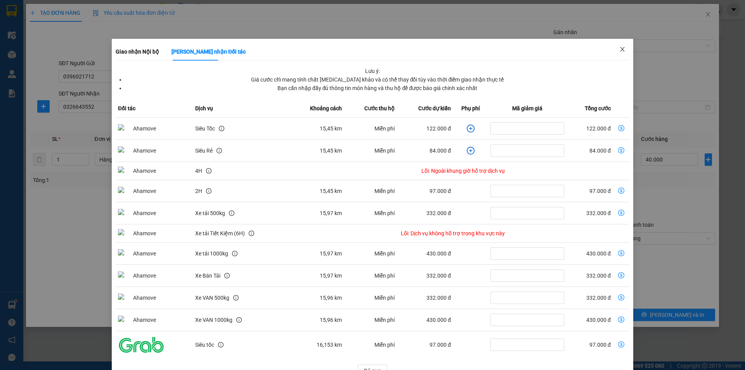
click at [619, 48] on icon "close" at bounding box center [622, 49] width 6 height 6
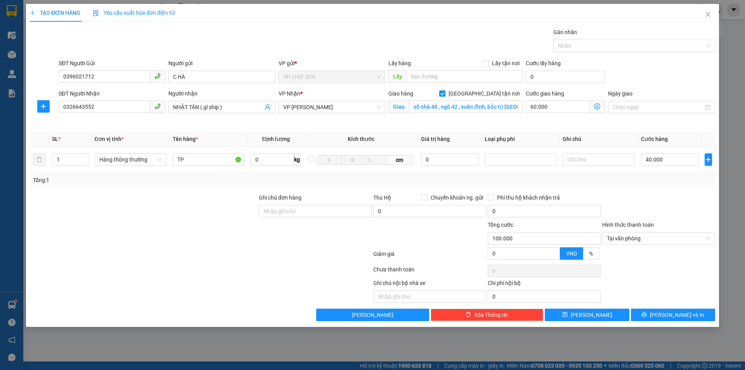
click at [601, 106] on span "Giao nhận Nội bộ Giao nhận Đối tác Lưu ý: Giá cước chỉ mang tính chất tham khảo…" at bounding box center [596, 106] width 15 height 12
click at [595, 104] on icon "dollar-circle" at bounding box center [597, 106] width 6 height 6
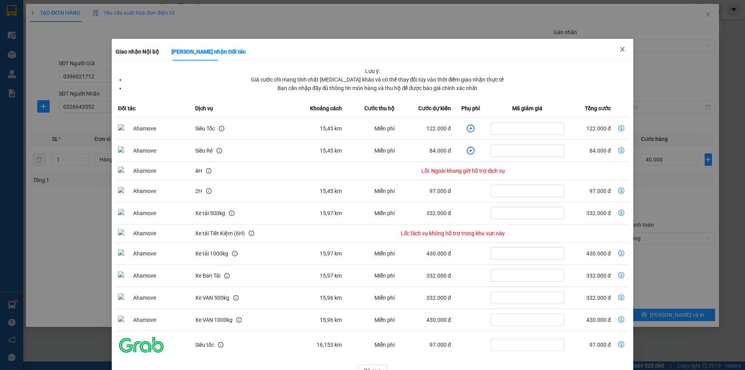
click at [618, 43] on span "Close" at bounding box center [622, 50] width 22 height 22
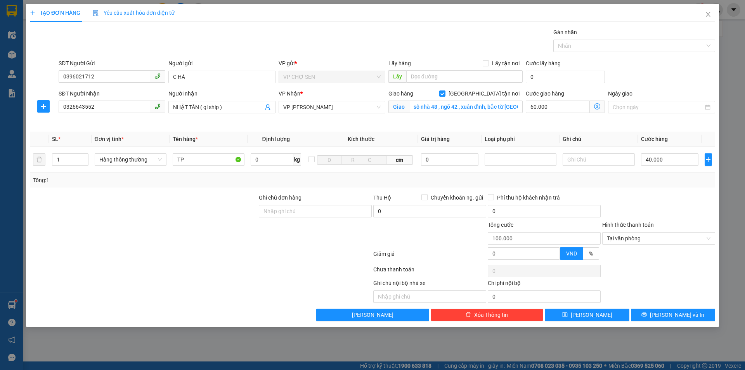
click at [325, 100] on div "VP Nhận *" at bounding box center [331, 95] width 107 height 12
click at [332, 110] on span "VP [PERSON_NAME]" at bounding box center [331, 107] width 97 height 12
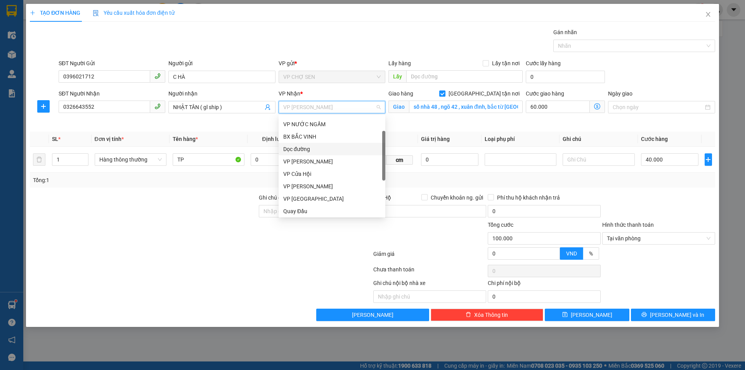
scroll to position [0, 0]
click at [308, 144] on div "VP GIA LÂM" at bounding box center [331, 147] width 97 height 9
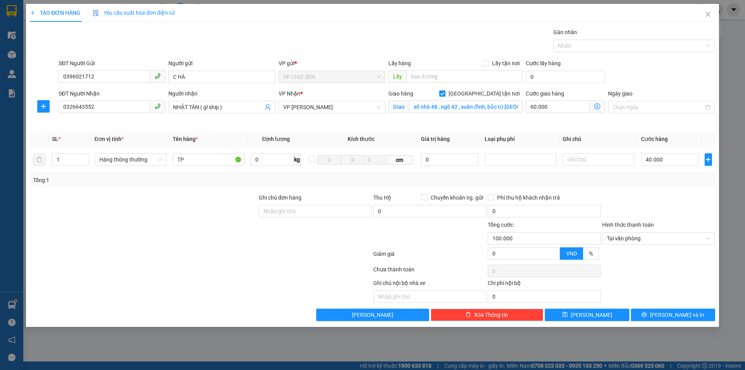
click at [601, 107] on span "Giao nhận Nội bộ Giao nhận Đối tác Lưu ý: Giá cước chỉ mang tính chất tham khảo…" at bounding box center [596, 106] width 15 height 12
click at [592, 104] on span "Giao nhận Nội bộ Giao nhận Đối tác Lưu ý: Giá cước chỉ mang tính chất tham khảo…" at bounding box center [596, 106] width 15 height 12
click at [597, 105] on icon "dollar-circle" at bounding box center [597, 106] width 6 height 6
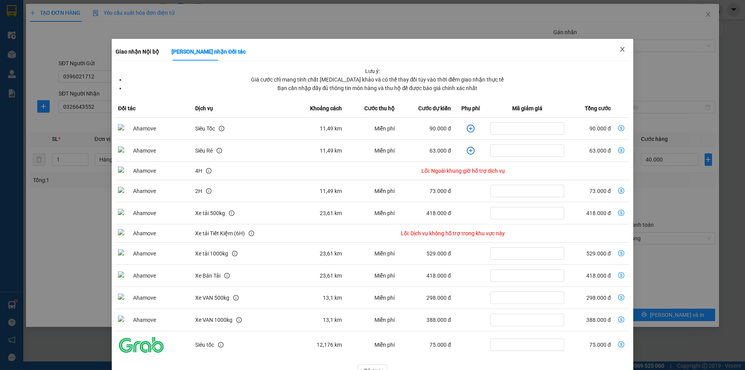
click at [619, 48] on icon "close" at bounding box center [622, 49] width 6 height 6
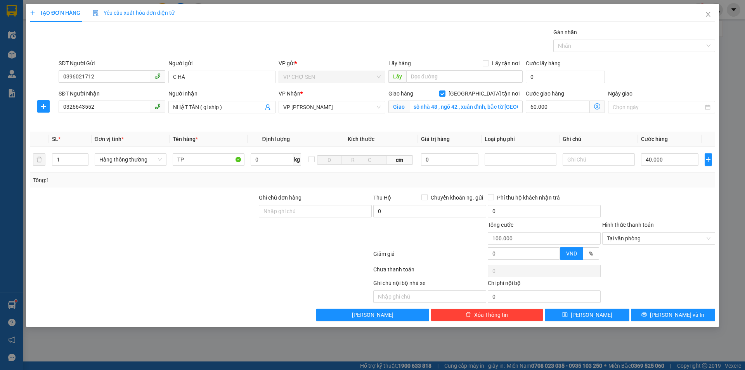
click at [321, 100] on div "VP Nhận *" at bounding box center [331, 95] width 107 height 12
click at [323, 109] on span "VP GIA LÂM" at bounding box center [331, 107] width 97 height 12
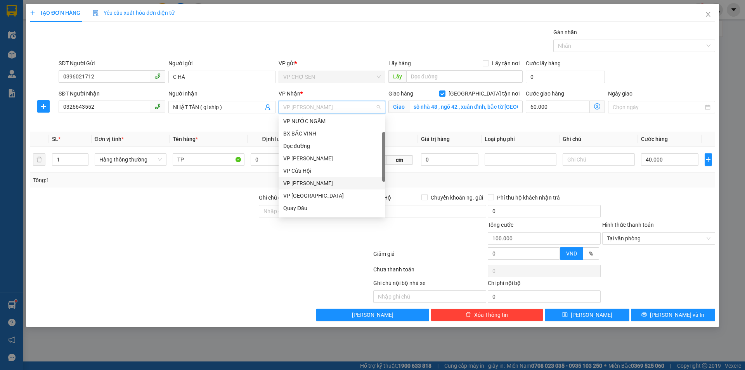
scroll to position [78, 0]
click at [300, 207] on div "VP MỸ ĐÌNH" at bounding box center [331, 206] width 97 height 9
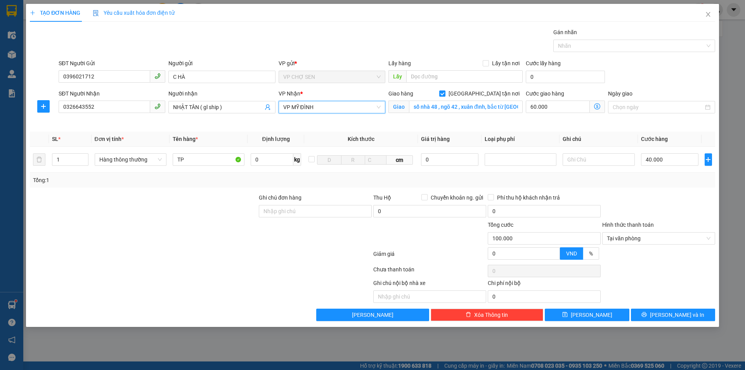
click at [598, 108] on icon "dollar-circle" at bounding box center [597, 106] width 6 height 6
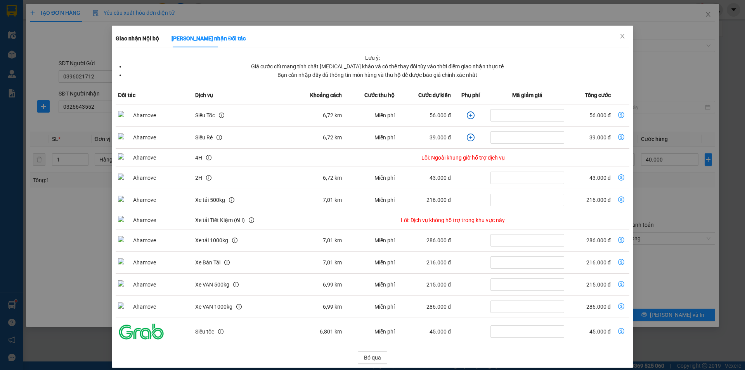
scroll to position [20, 0]
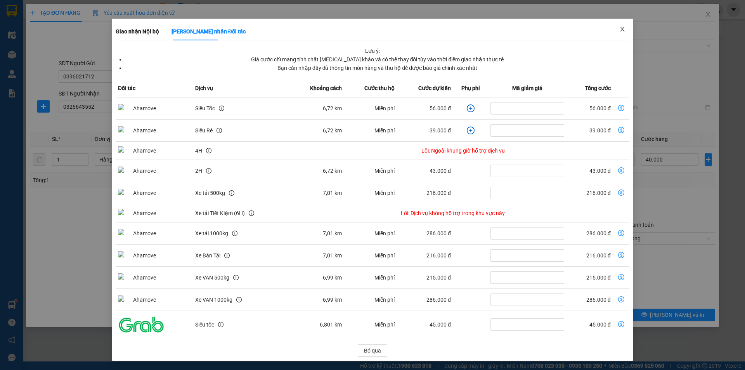
click at [619, 27] on icon "close" at bounding box center [622, 29] width 6 height 6
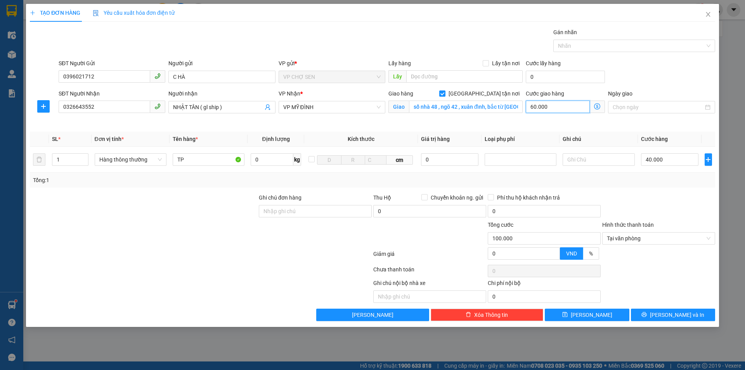
click at [574, 106] on input "60.000" at bounding box center [557, 106] width 64 height 12
click at [637, 235] on span "Tại văn phòng" at bounding box center [658, 238] width 104 height 12
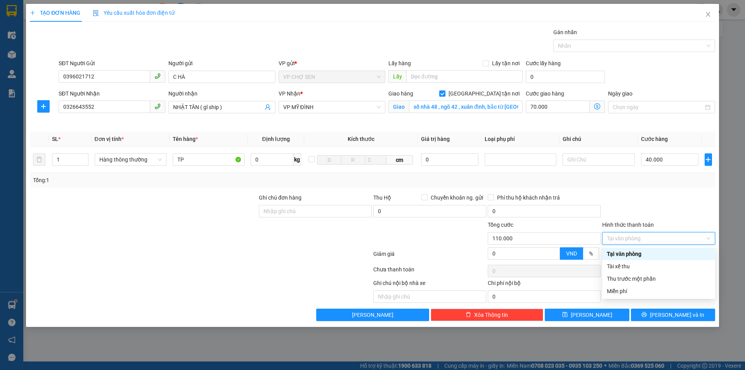
click at [634, 253] on div "Tại văn phòng" at bounding box center [658, 253] width 104 height 9
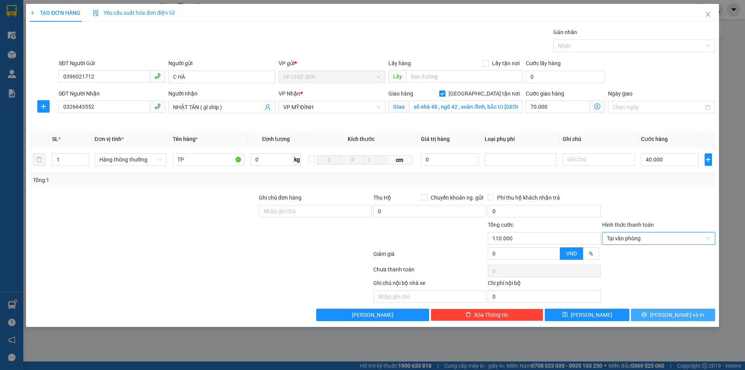
click at [669, 315] on span "Lưu và In" at bounding box center [677, 314] width 54 height 9
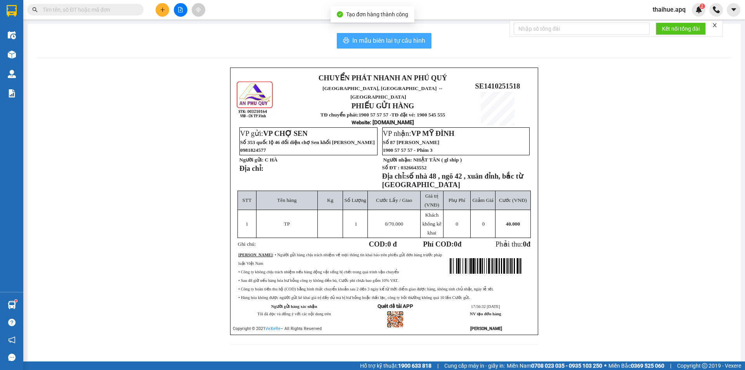
click at [387, 38] on span "In mẫu biên lai tự cấu hình" at bounding box center [388, 41] width 73 height 10
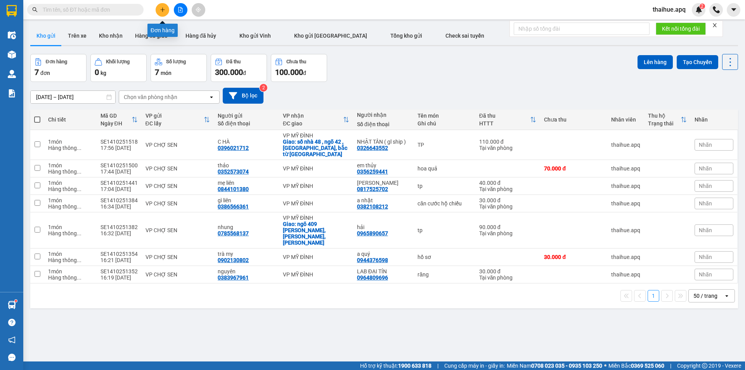
click at [160, 9] on icon "plus" at bounding box center [162, 9] width 5 height 5
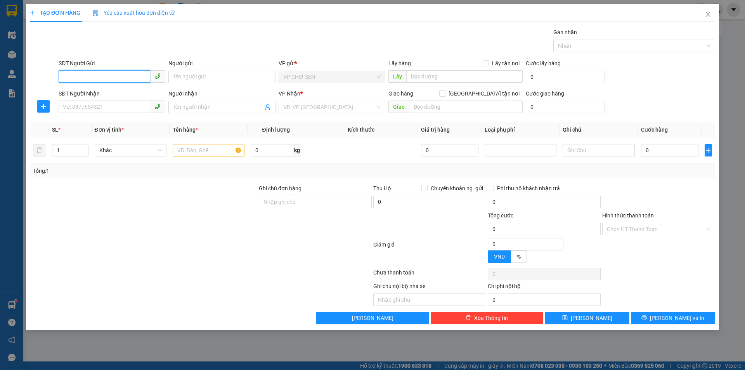
click at [132, 78] on input "SĐT Người Gửi" at bounding box center [105, 76] width 92 height 12
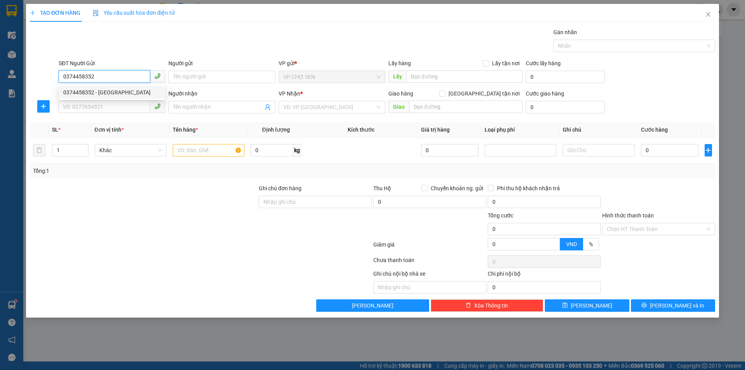
click at [107, 92] on div "0374458352 - bác hùng" at bounding box center [111, 92] width 97 height 9
click at [69, 107] on input "SĐT Người Nhận" at bounding box center [105, 106] width 92 height 12
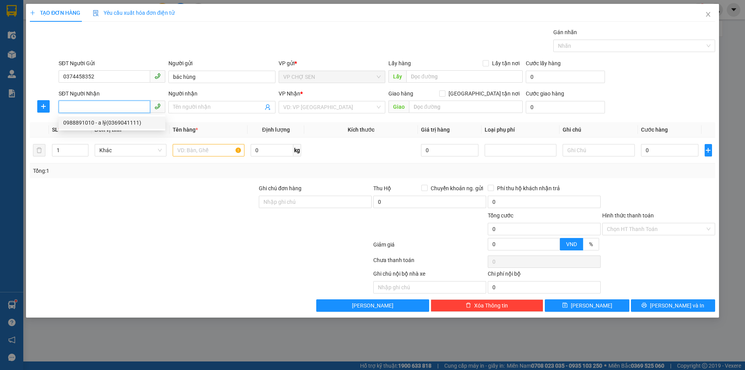
click at [79, 123] on div "0988891010 - a lý(0369041111)" at bounding box center [111, 122] width 97 height 9
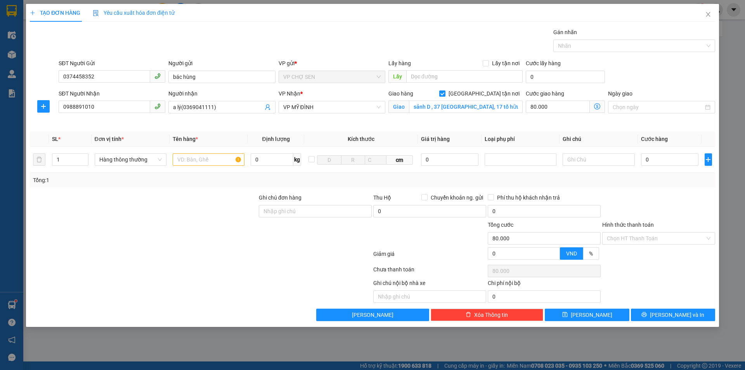
click at [597, 104] on icon "dollar-circle" at bounding box center [597, 106] width 6 height 6
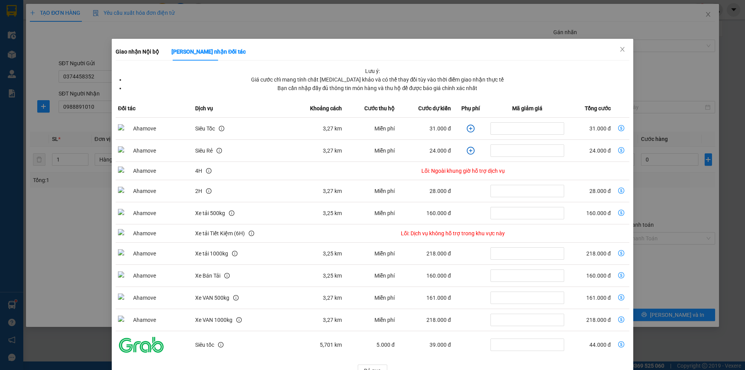
click at [618, 126] on icon "dollar-circle" at bounding box center [621, 128] width 6 height 6
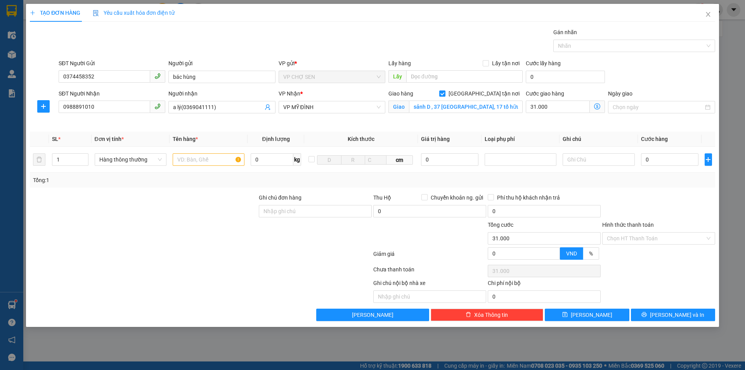
click at [554, 100] on div "Cước giao hàng" at bounding box center [564, 95] width 79 height 12
click at [551, 107] on input "31.000" at bounding box center [557, 106] width 64 height 12
click at [197, 159] on input "text" at bounding box center [209, 159] width 72 height 12
click at [653, 162] on input "0" at bounding box center [670, 159] width 58 height 12
click at [98, 77] on input "0374458352" at bounding box center [105, 76] width 92 height 12
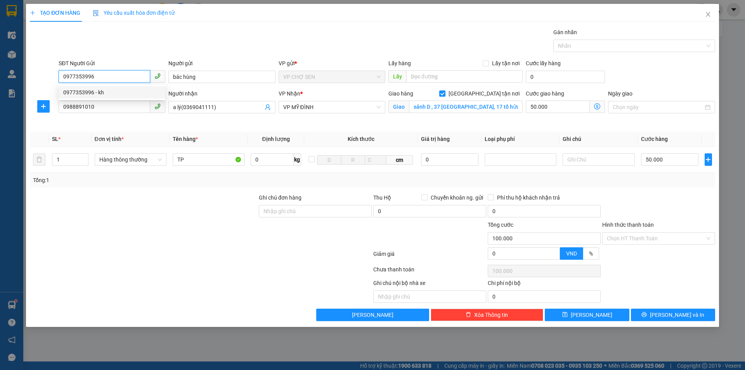
click at [99, 93] on div "0977353996 - kh" at bounding box center [111, 92] width 97 height 9
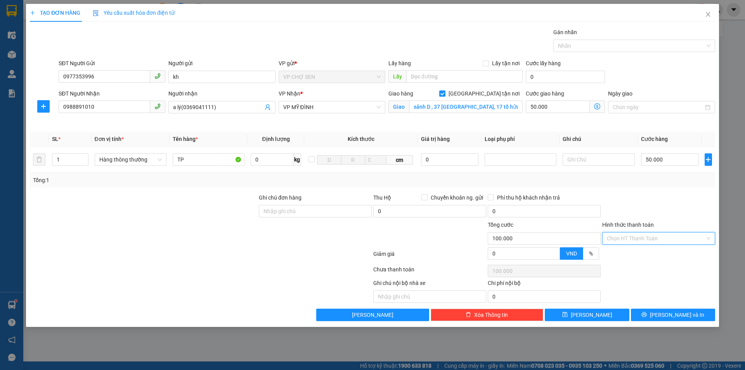
click at [625, 237] on input "Hình thức thanh toán" at bounding box center [655, 238] width 98 height 12
click at [625, 254] on div "Tại văn phòng" at bounding box center [658, 253] width 104 height 9
click at [656, 314] on button "Lưu và In" at bounding box center [673, 314] width 84 height 12
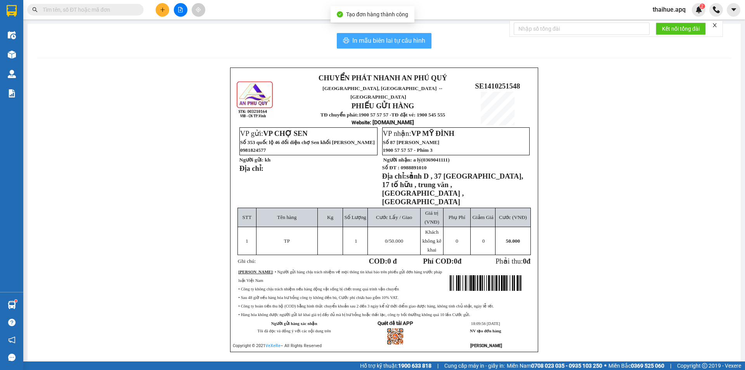
click at [403, 39] on span "In mẫu biên lai tự cấu hình" at bounding box center [388, 41] width 73 height 10
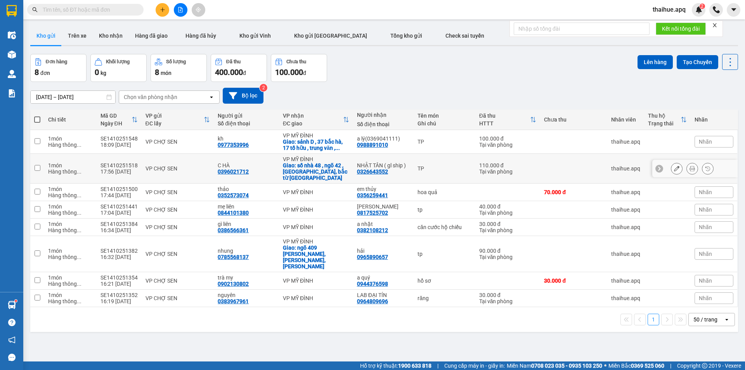
click at [190, 161] on td "VP CHỢ SEN" at bounding box center [178, 169] width 73 height 30
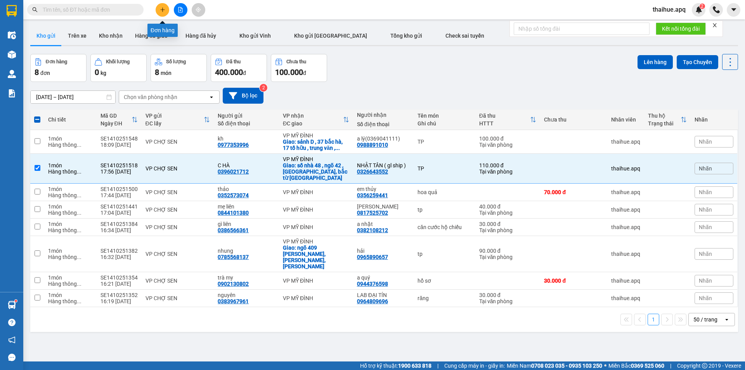
click at [165, 11] on button at bounding box center [162, 10] width 14 height 14
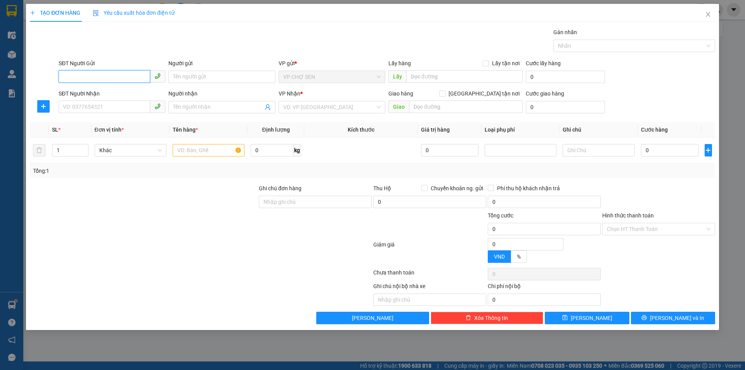
click at [125, 76] on input "SĐT Người Gửi" at bounding box center [105, 76] width 92 height 12
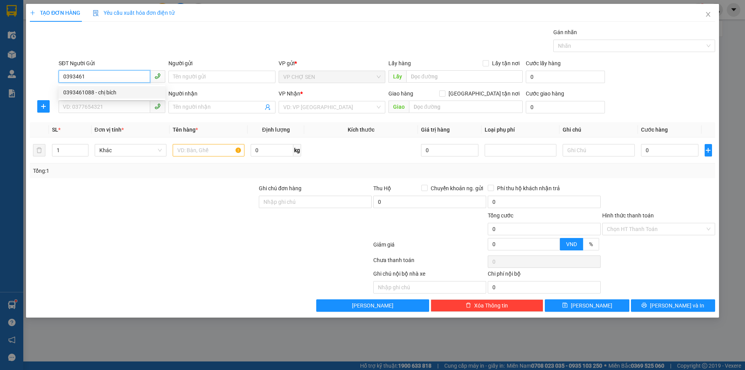
click at [126, 90] on div "0393461088 - chị bích" at bounding box center [111, 92] width 97 height 9
click at [121, 104] on input "SĐT Người Nhận" at bounding box center [105, 106] width 92 height 12
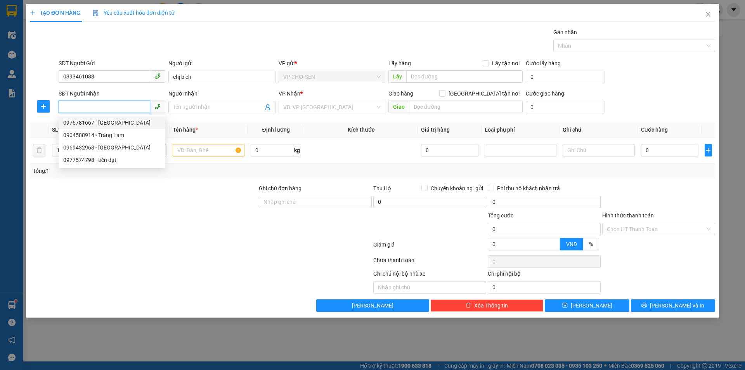
click at [127, 124] on div "0976781667 - HẢI ANH" at bounding box center [111, 122] width 97 height 9
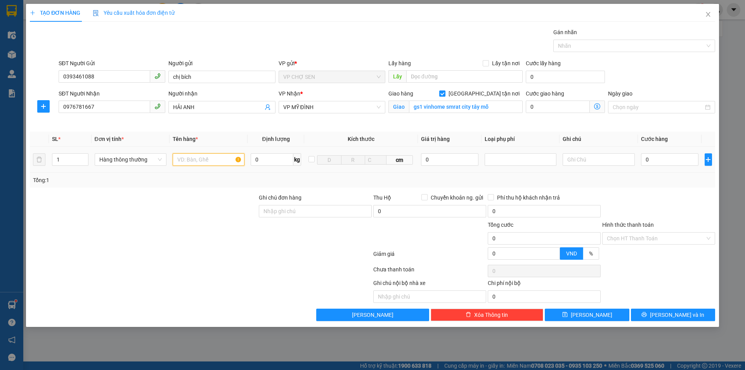
click at [191, 155] on input "text" at bounding box center [209, 159] width 72 height 12
click at [665, 159] on input "0" at bounding box center [670, 159] width 58 height 12
click at [493, 107] on input "gs1 vinhome smrat city tây mỗ" at bounding box center [466, 106] width 114 height 12
click at [596, 106] on icon "dollar-circle" at bounding box center [597, 106] width 6 height 6
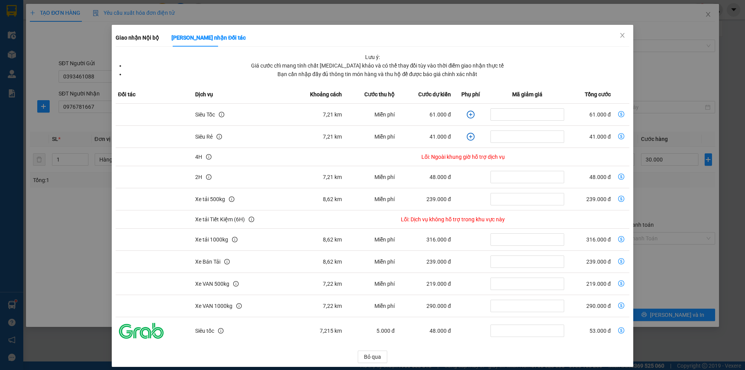
scroll to position [20, 0]
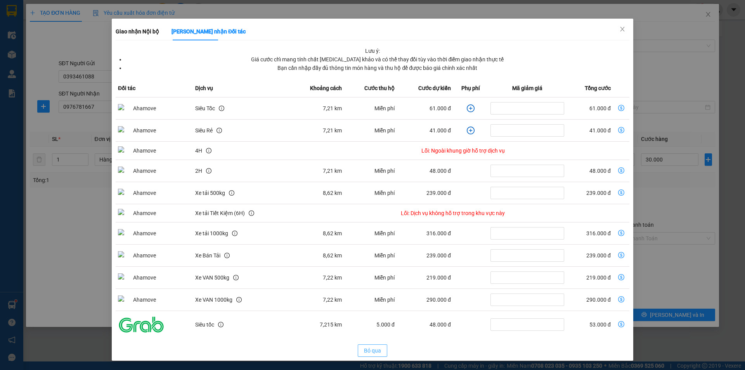
click at [365, 349] on span "Bỏ qua" at bounding box center [372, 350] width 17 height 9
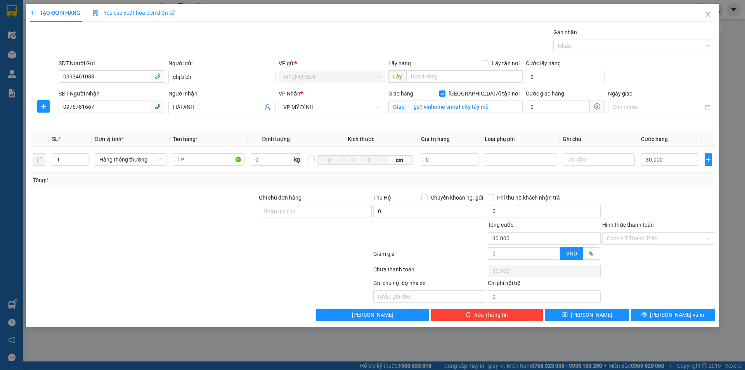
scroll to position [0, 0]
click at [597, 107] on icon "dollar-circle" at bounding box center [597, 106] width 6 height 6
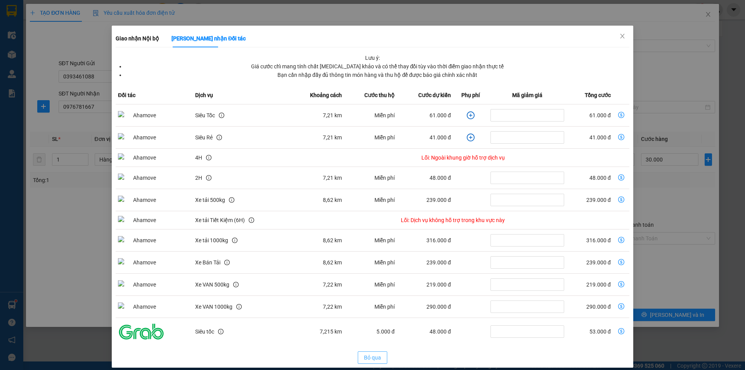
scroll to position [20, 0]
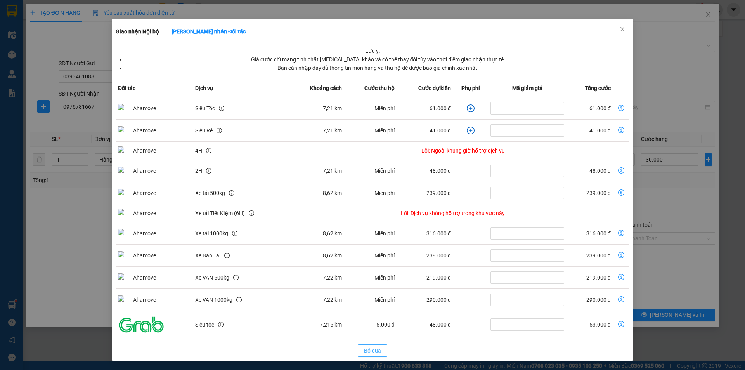
click at [372, 351] on span "Bỏ qua" at bounding box center [372, 350] width 17 height 9
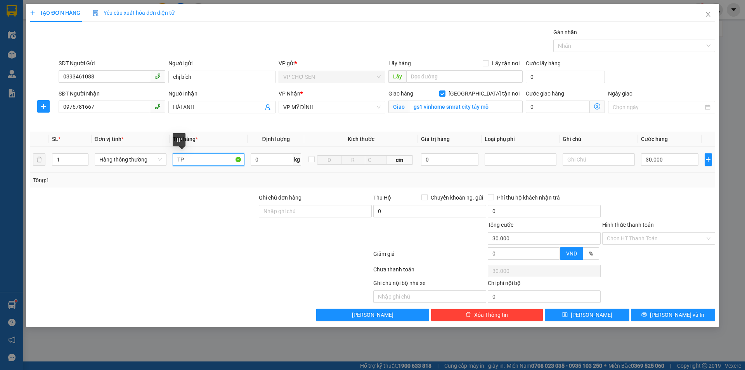
click at [197, 154] on input "TP" at bounding box center [209, 159] width 72 height 12
click at [658, 238] on input "Hình thức thanh toán" at bounding box center [655, 238] width 98 height 12
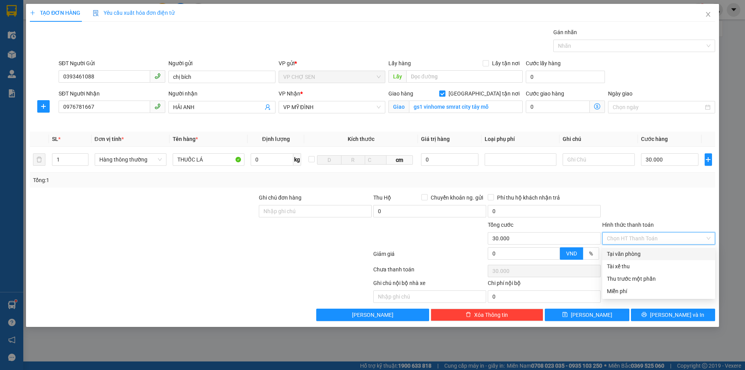
click at [641, 255] on div "Tại văn phòng" at bounding box center [658, 253] width 104 height 9
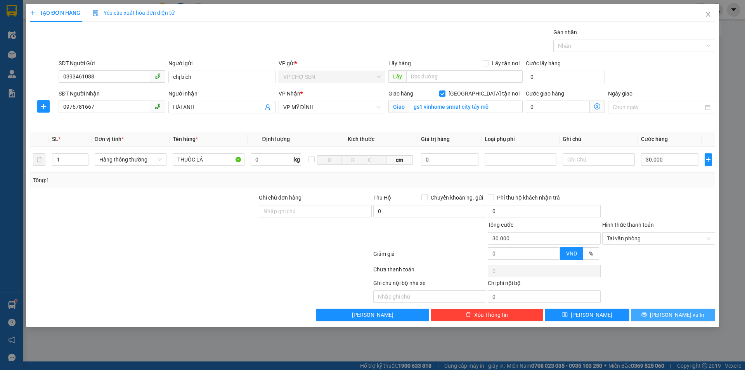
click at [646, 313] on icon "printer" at bounding box center [643, 313] width 5 height 5
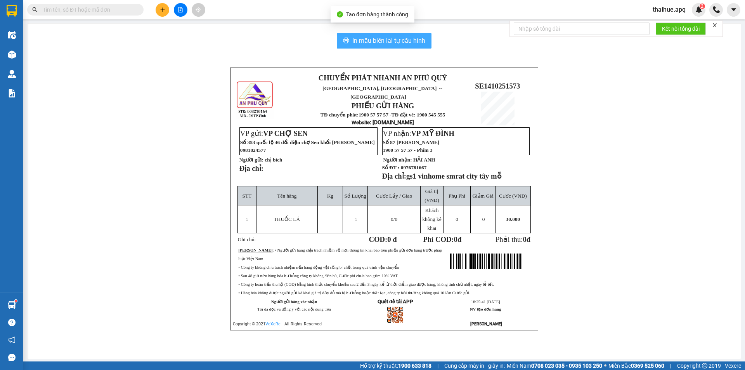
click at [391, 40] on span "In mẫu biên lai tự cấu hình" at bounding box center [388, 41] width 73 height 10
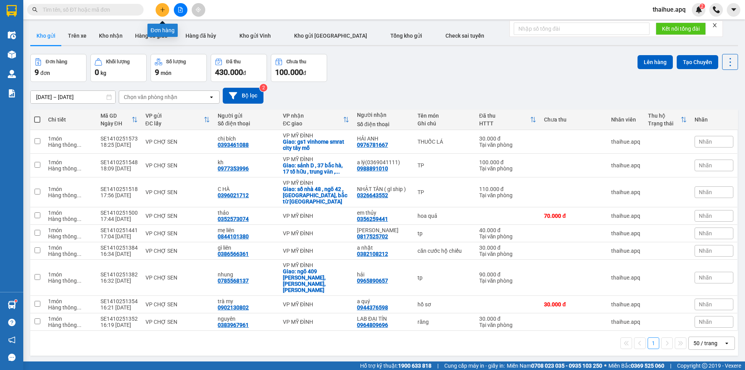
click at [161, 7] on icon "plus" at bounding box center [162, 9] width 5 height 5
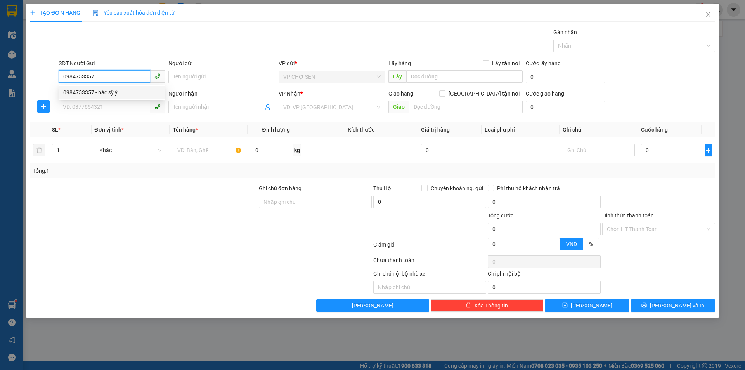
click at [110, 92] on div "0984753357 - bác sỹ ý" at bounding box center [111, 92] width 97 height 9
click at [105, 105] on input "SĐT Người Nhận" at bounding box center [105, 106] width 92 height 12
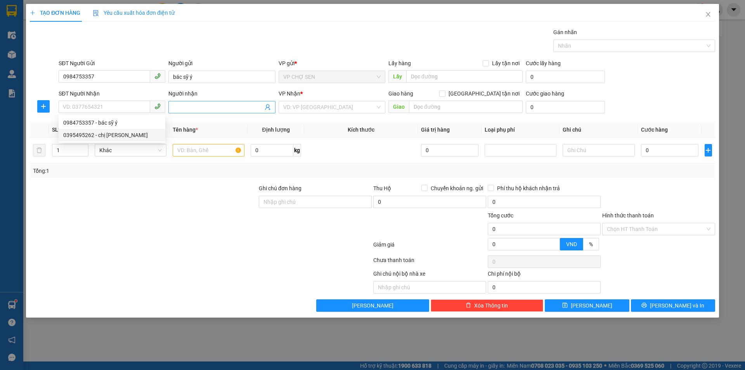
click at [268, 105] on icon "user-add" at bounding box center [267, 107] width 6 height 6
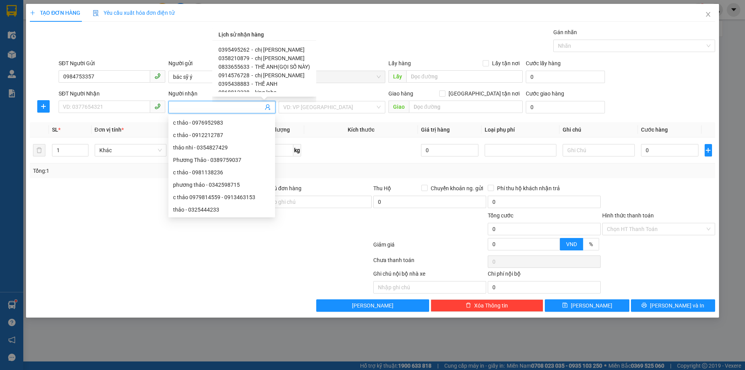
click at [265, 68] on span "THẾ ANH(GỌI SỐ NÀY)" at bounding box center [282, 67] width 55 height 6
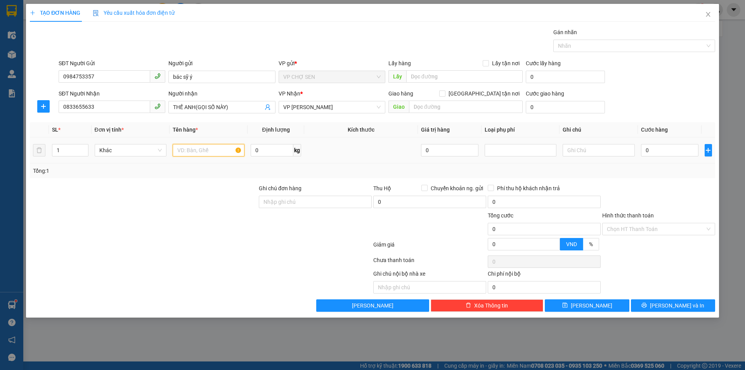
click at [187, 154] on input "text" at bounding box center [209, 150] width 72 height 12
click at [646, 148] on input "0" at bounding box center [670, 150] width 58 height 12
click at [665, 305] on button "Lưu và In" at bounding box center [673, 305] width 84 height 12
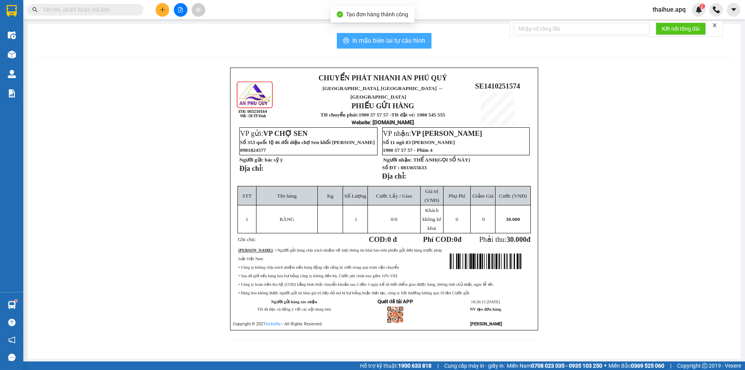
click at [398, 38] on span "In mẫu biên lai tự cấu hình" at bounding box center [388, 41] width 73 height 10
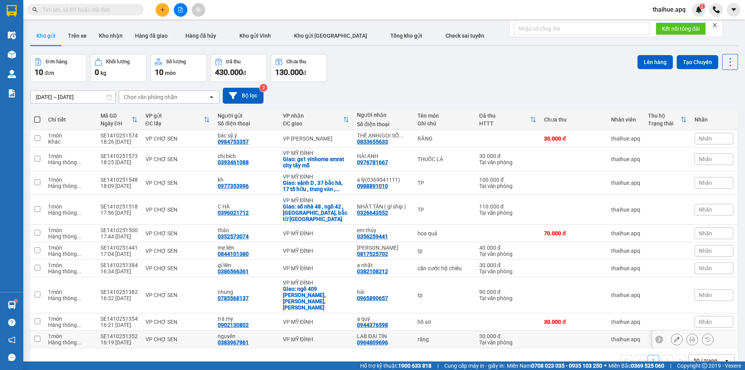
scroll to position [46, 0]
click at [162, 7] on icon "plus" at bounding box center [162, 9] width 5 height 5
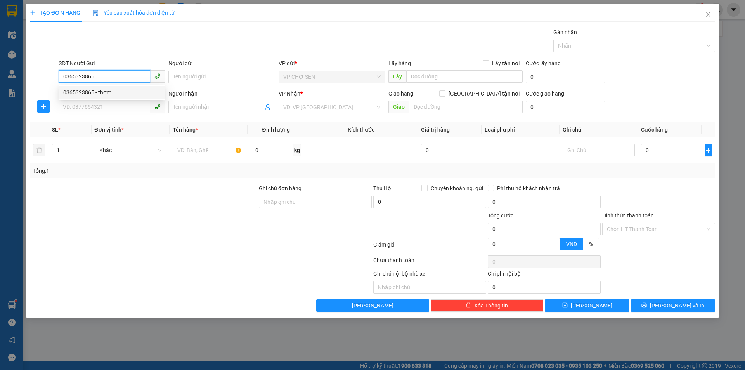
click at [102, 91] on div "0365323865 - thơm" at bounding box center [111, 92] width 97 height 9
click at [105, 109] on input "SĐT Người Nhận" at bounding box center [105, 106] width 92 height 12
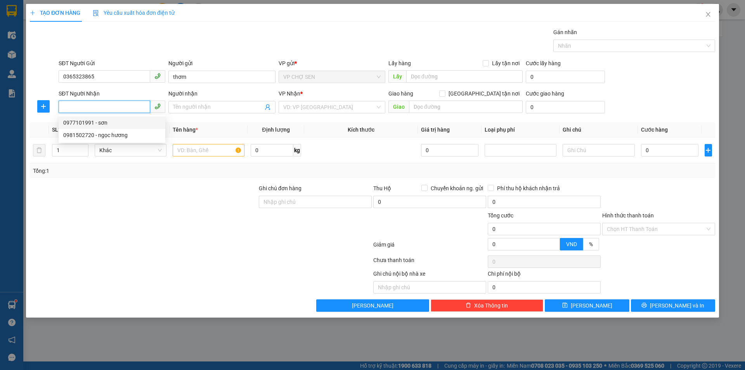
click at [84, 124] on div "0977101991 - sơn" at bounding box center [111, 122] width 97 height 9
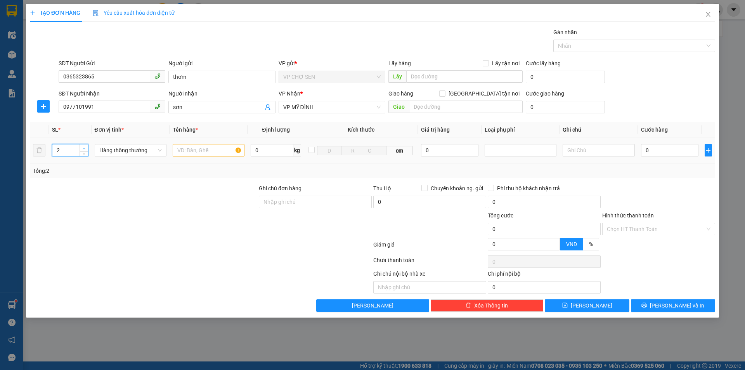
click at [84, 147] on icon "up" at bounding box center [84, 148] width 2 height 2
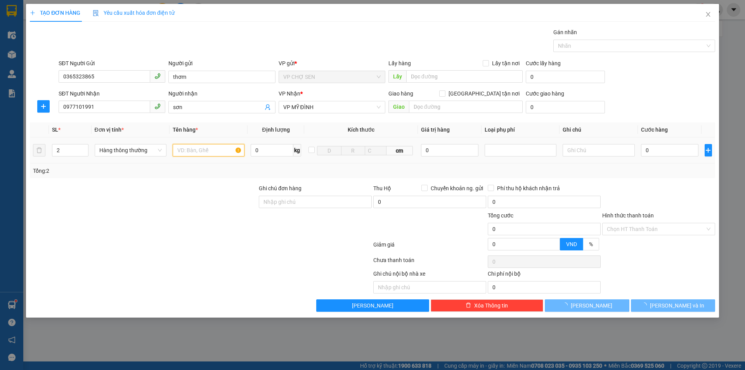
click at [180, 145] on input "text" at bounding box center [209, 150] width 72 height 12
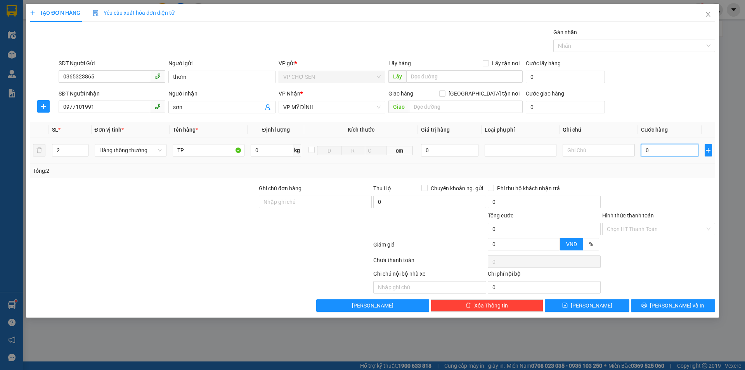
click at [651, 150] on input "0" at bounding box center [670, 150] width 58 height 12
drag, startPoint x: 661, startPoint y: 303, endPoint x: 536, endPoint y: 146, distance: 201.1
click at [660, 299] on div "Transit Pickup Surcharge Ids Transit Deliver Surcharge Ids Transit Deliver Surc…" at bounding box center [372, 169] width 685 height 283
click at [672, 305] on span "Lưu và In" at bounding box center [677, 305] width 54 height 9
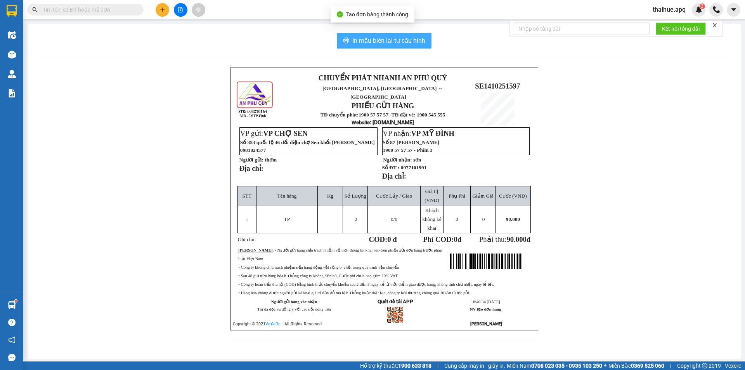
click at [396, 40] on span "In mẫu biên lai tự cấu hình" at bounding box center [388, 41] width 73 height 10
